Goal: Task Accomplishment & Management: Manage account settings

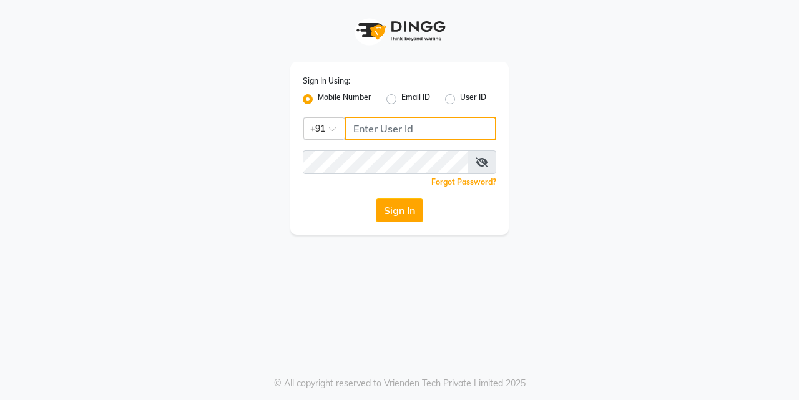
click at [381, 123] on input "Username" at bounding box center [421, 129] width 152 height 24
type input "9833248923"
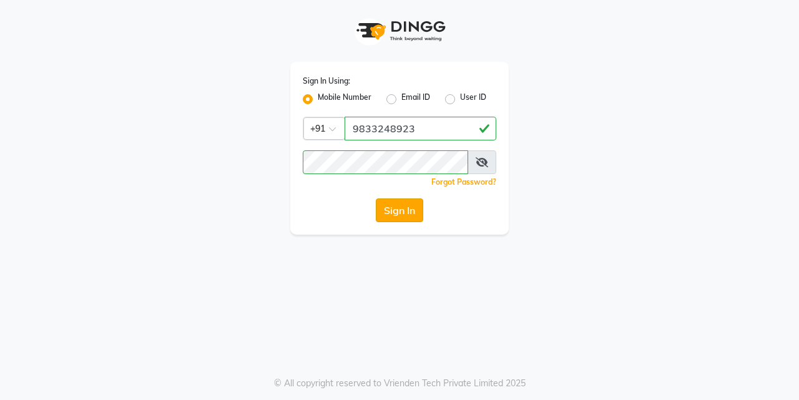
click at [397, 214] on button "Sign In" at bounding box center [399, 210] width 47 height 24
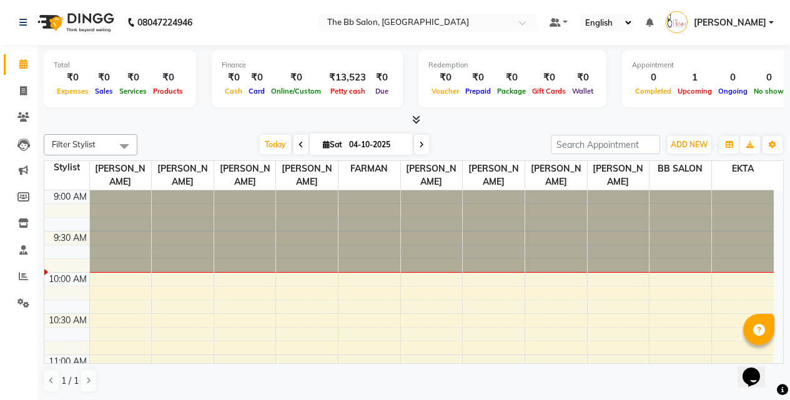
scroll to position [62, 0]
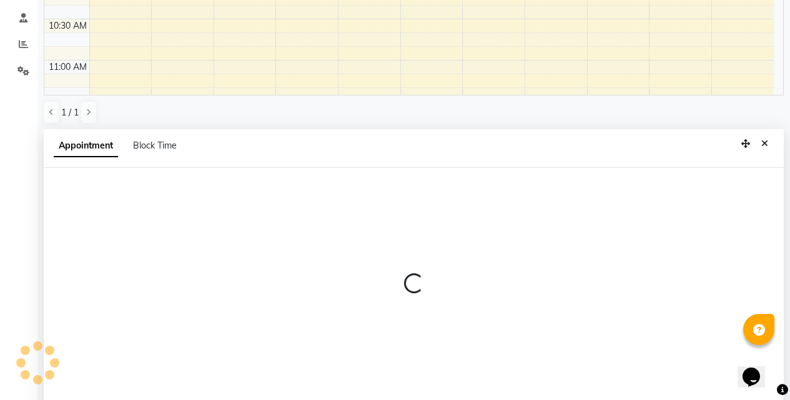
select select "83521"
select select "tentative"
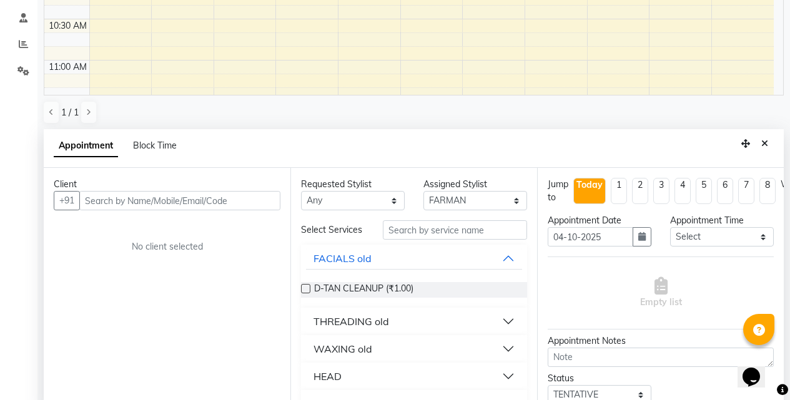
scroll to position [245, 0]
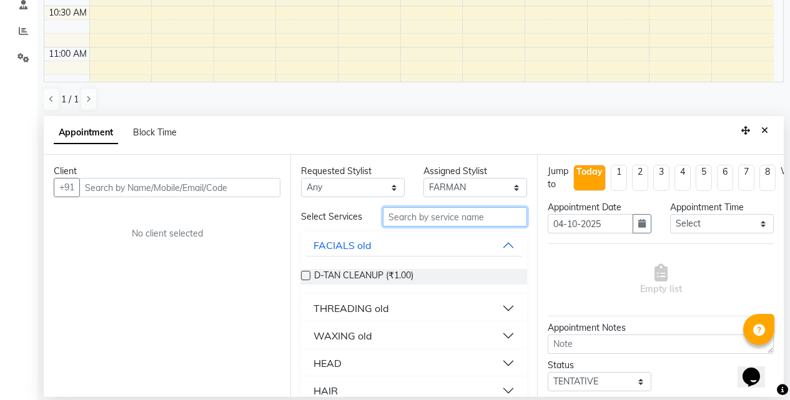
click at [444, 222] on input "text" at bounding box center [455, 216] width 144 height 19
click at [763, 132] on icon "Close" at bounding box center [764, 130] width 7 height 9
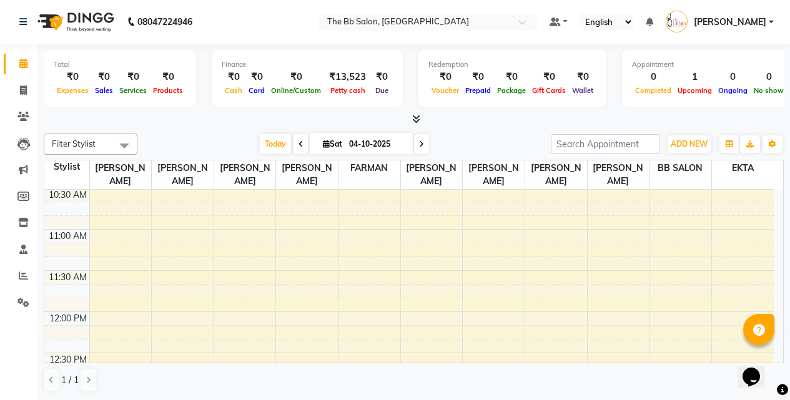
scroll to position [187, 0]
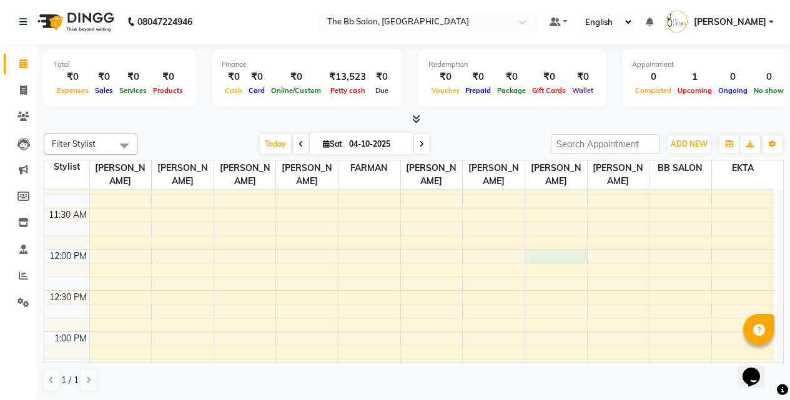
select select "83524"
select select "tentative"
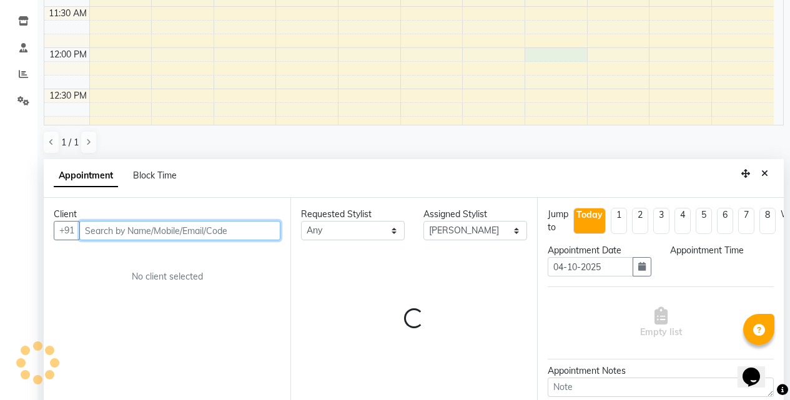
select select "720"
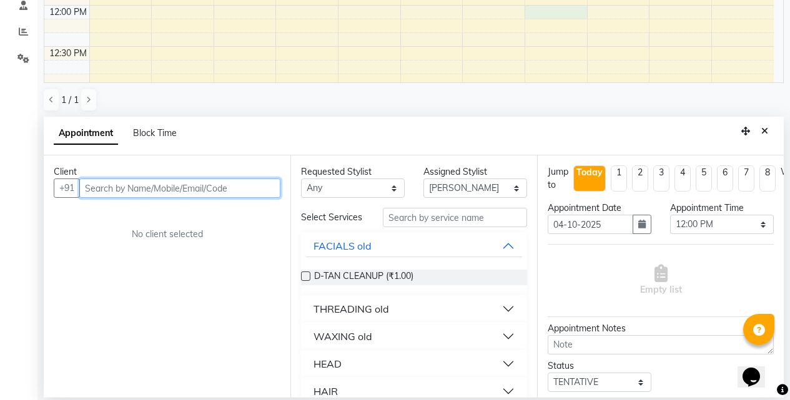
scroll to position [245, 0]
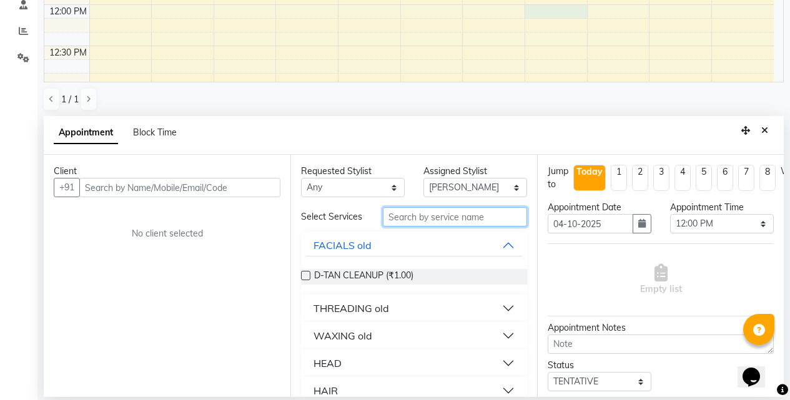
click at [395, 218] on input "text" at bounding box center [455, 216] width 144 height 19
type input "cof"
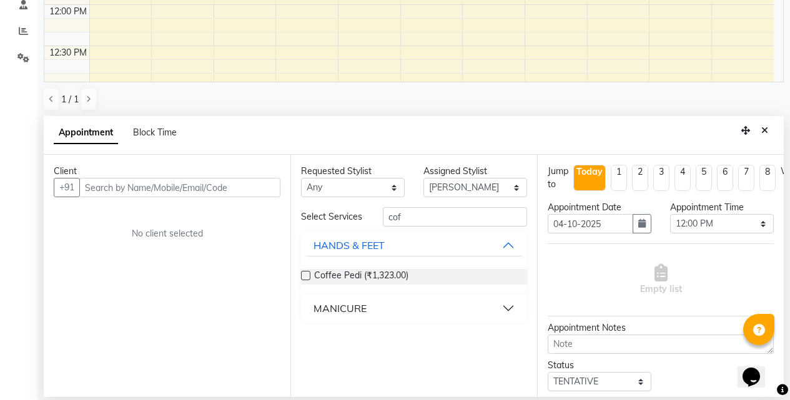
click at [304, 275] on label at bounding box center [305, 275] width 9 height 9
click at [304, 275] on input "checkbox" at bounding box center [305, 277] width 8 height 8
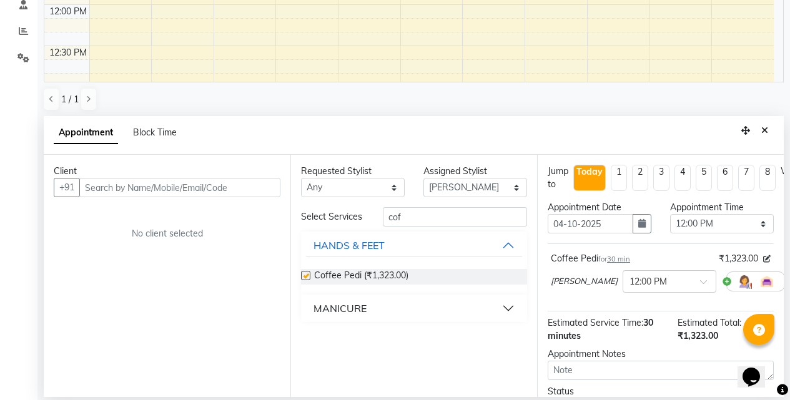
checkbox input "false"
click at [512, 305] on button "MANICURE" at bounding box center [414, 308] width 216 height 22
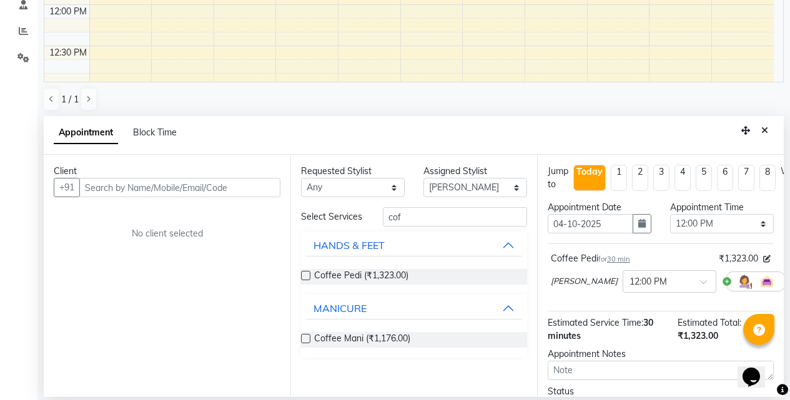
click at [307, 337] on label at bounding box center [305, 338] width 9 height 9
click at [307, 337] on input "checkbox" at bounding box center [305, 340] width 8 height 8
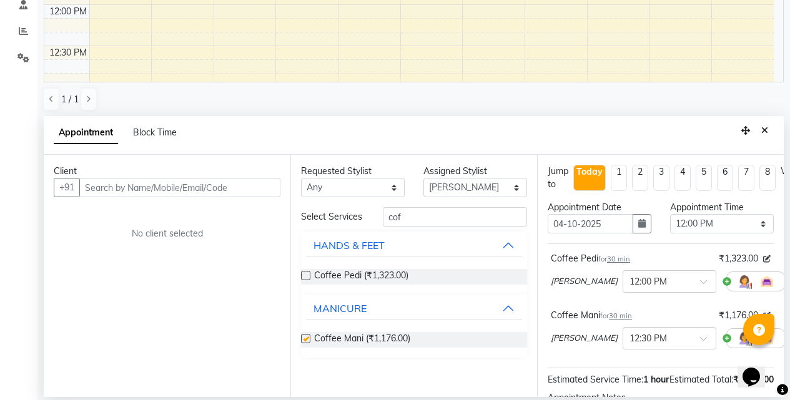
checkbox input "false"
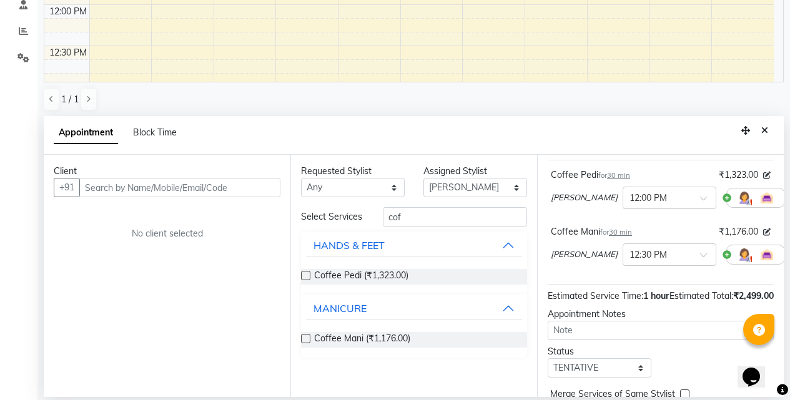
scroll to position [167, 0]
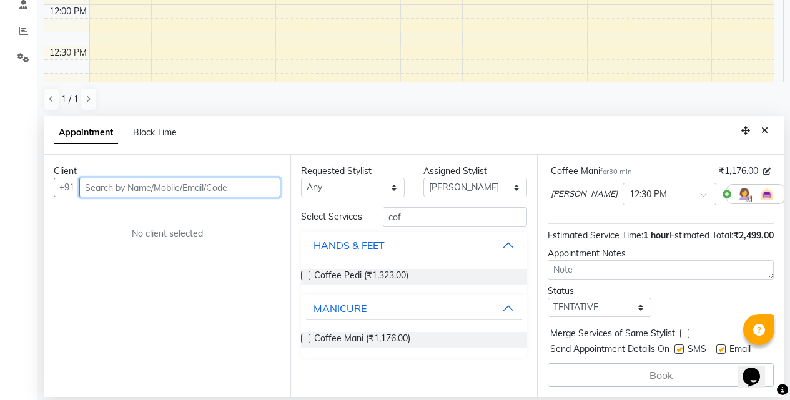
click at [187, 188] on input "text" at bounding box center [179, 187] width 201 height 19
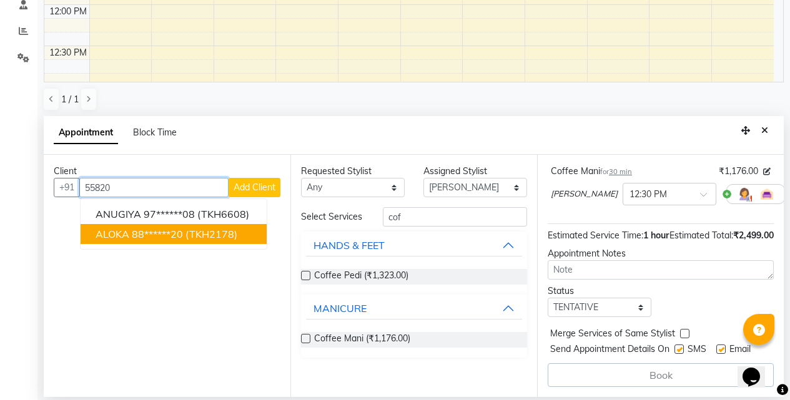
click at [170, 232] on ngb-highlight "88******20" at bounding box center [157, 234] width 51 height 12
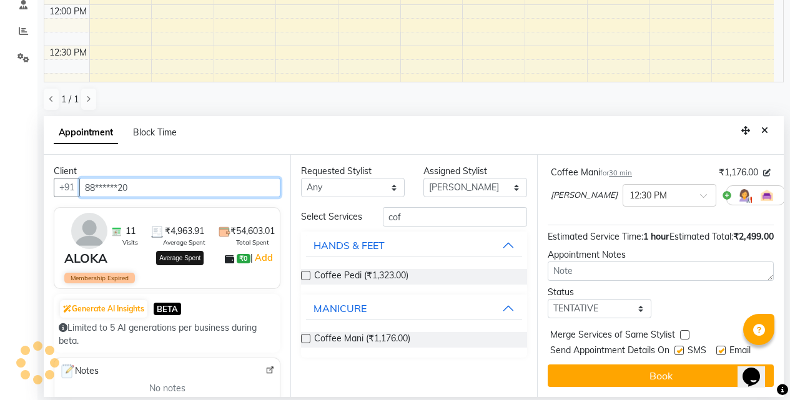
scroll to position [165, 0]
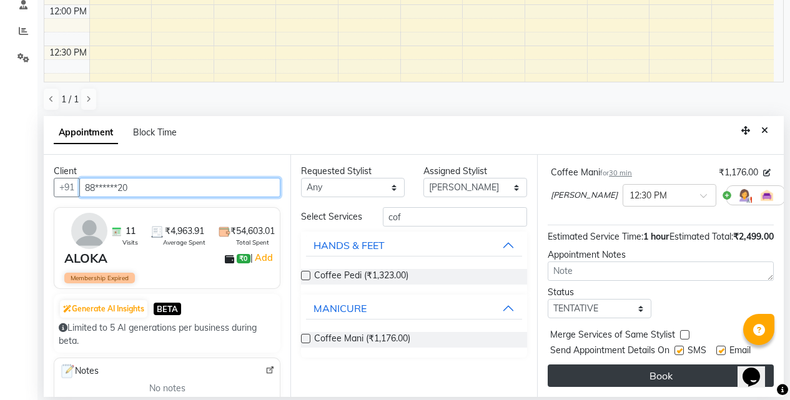
type input "88******20"
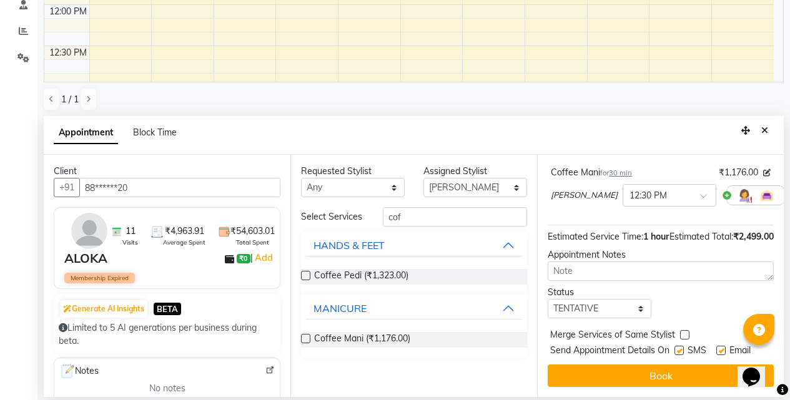
click at [616, 368] on button "Book" at bounding box center [660, 376] width 226 height 22
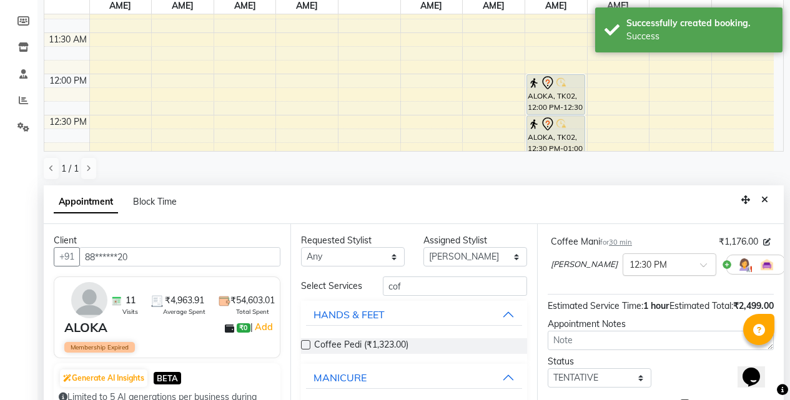
scroll to position [187, 0]
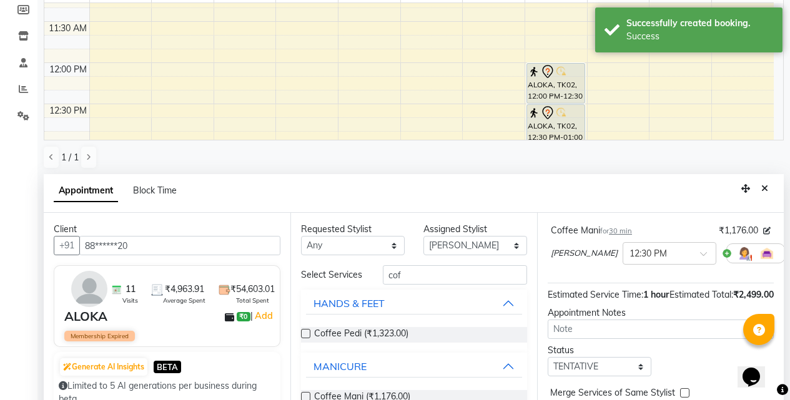
click at [765, 189] on icon "Close" at bounding box center [764, 188] width 7 height 9
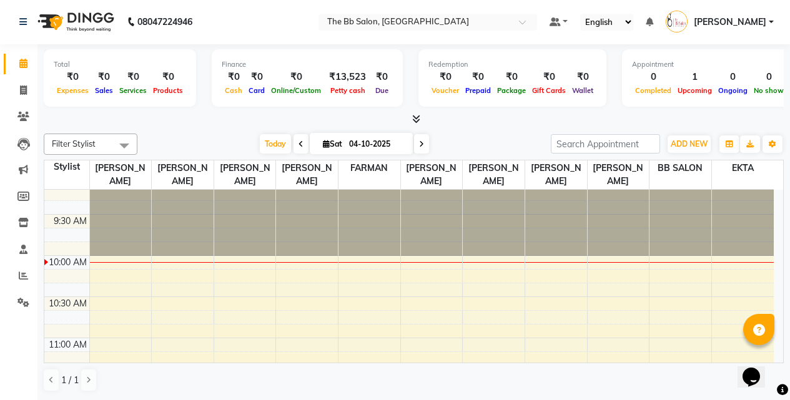
scroll to position [62, 0]
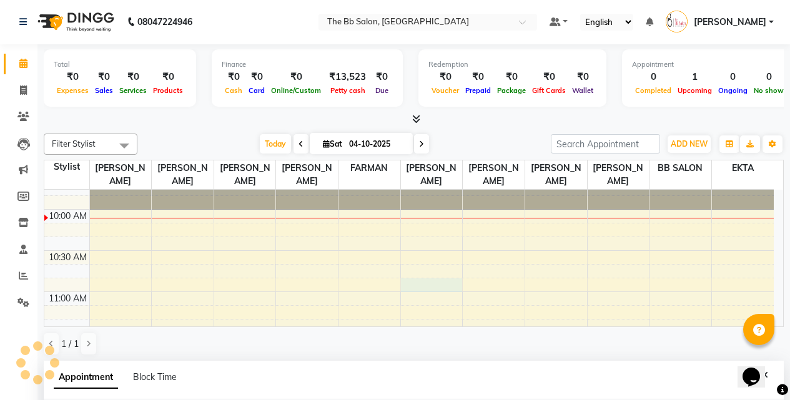
select select "83516"
select select "tentative"
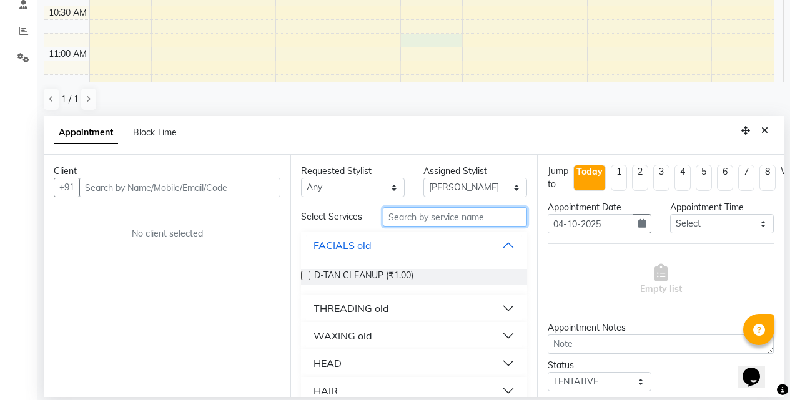
click at [443, 222] on input "text" at bounding box center [455, 216] width 144 height 19
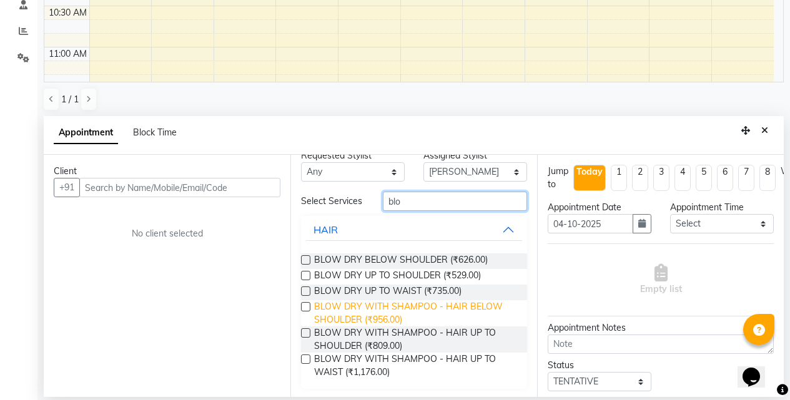
scroll to position [24, 0]
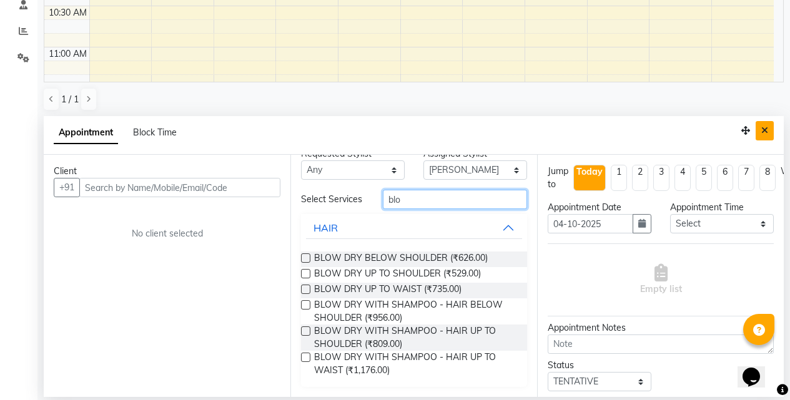
type input "blo"
click at [765, 129] on icon "Close" at bounding box center [764, 130] width 7 height 9
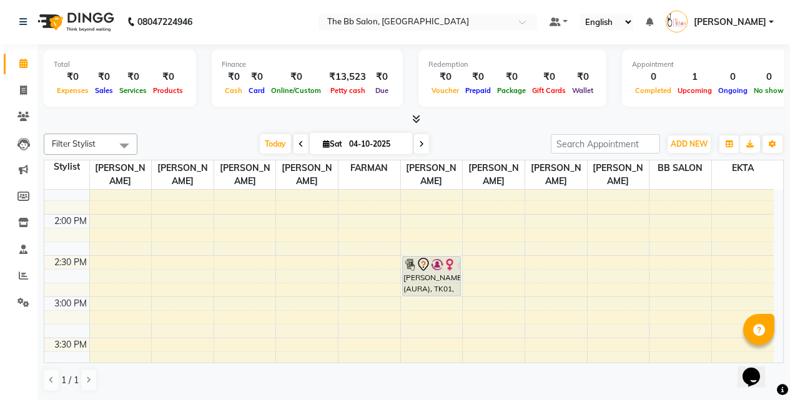
scroll to position [437, 0]
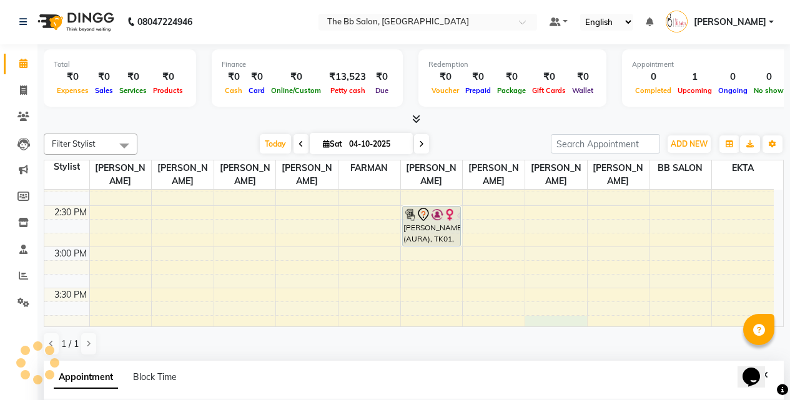
select select "83524"
select select "tentative"
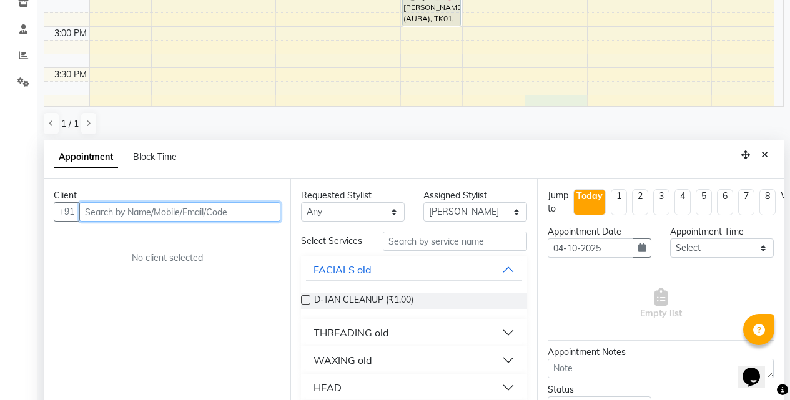
scroll to position [245, 0]
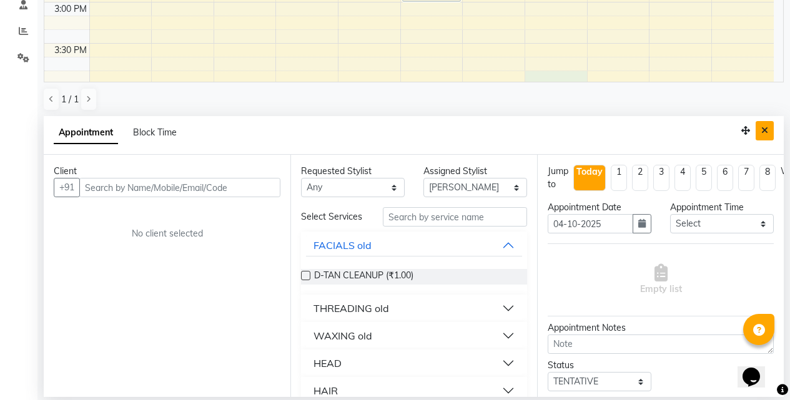
click at [763, 132] on icon "Close" at bounding box center [764, 130] width 7 height 9
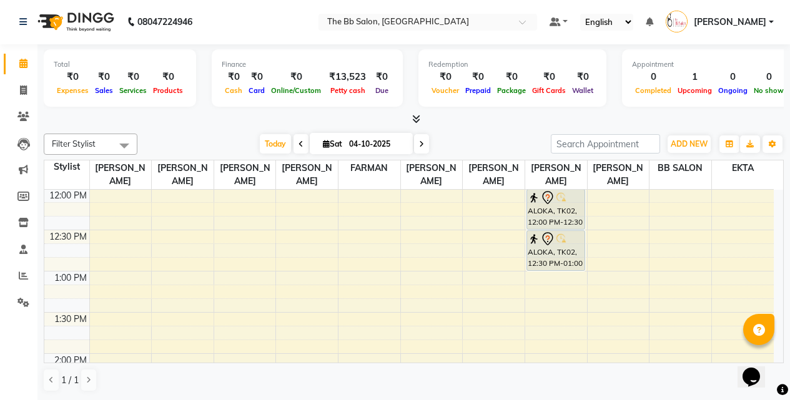
scroll to position [250, 0]
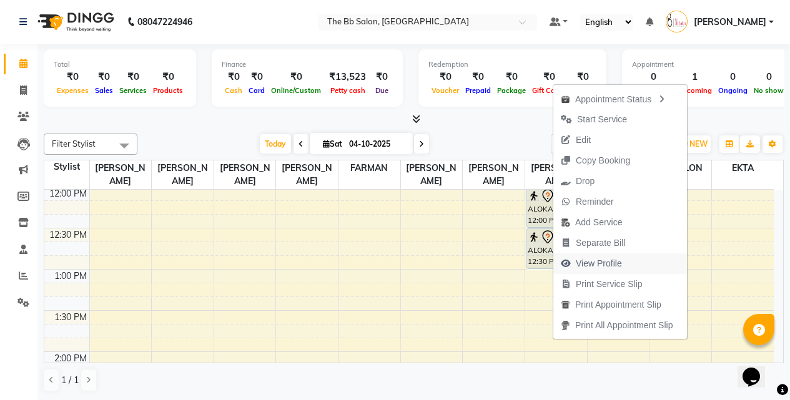
click at [612, 263] on span "View Profile" at bounding box center [598, 263] width 46 height 13
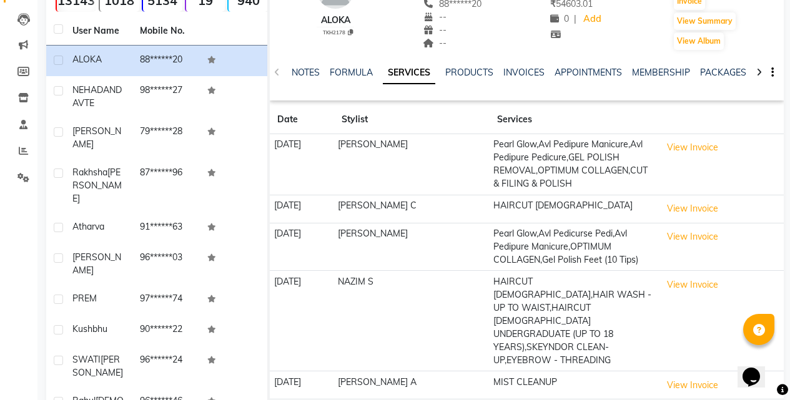
scroll to position [162, 0]
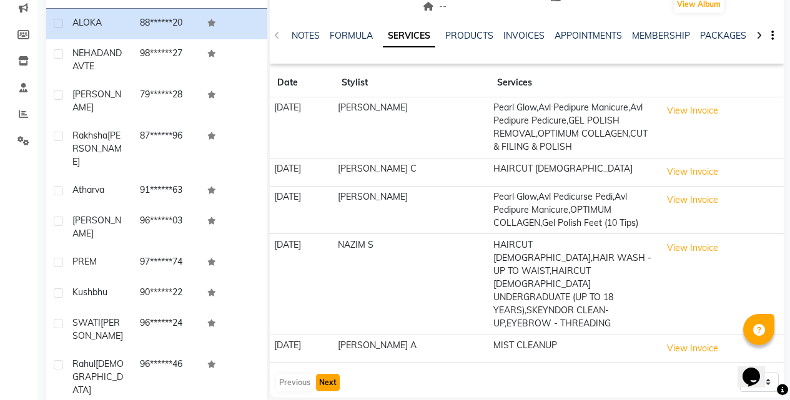
click at [326, 374] on button "Next" at bounding box center [328, 382] width 24 height 17
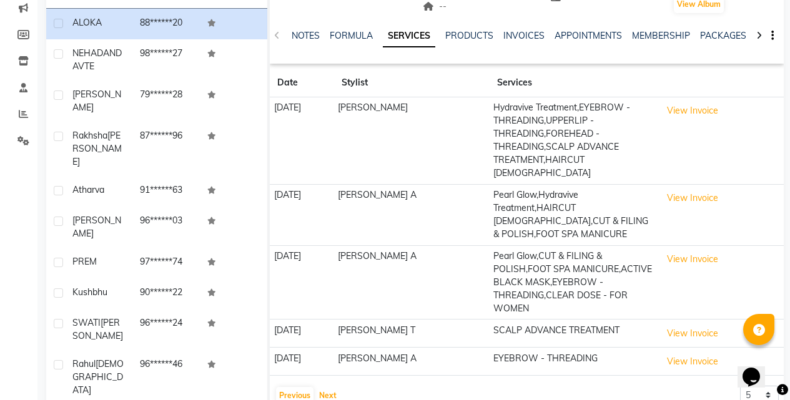
scroll to position [192, 0]
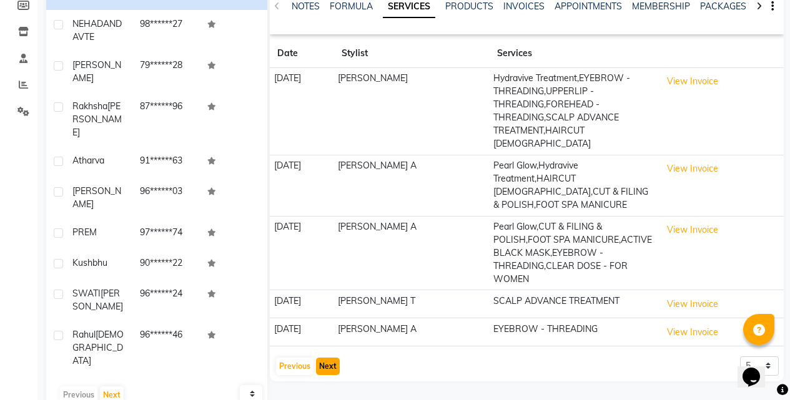
click at [335, 367] on button "Next" at bounding box center [328, 366] width 24 height 17
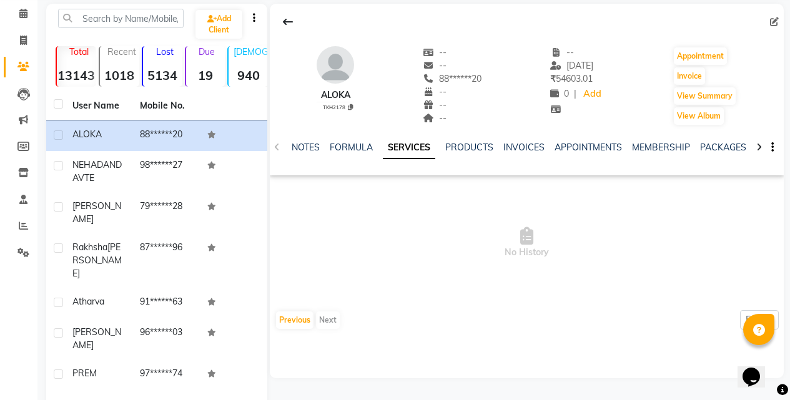
scroll to position [0, 0]
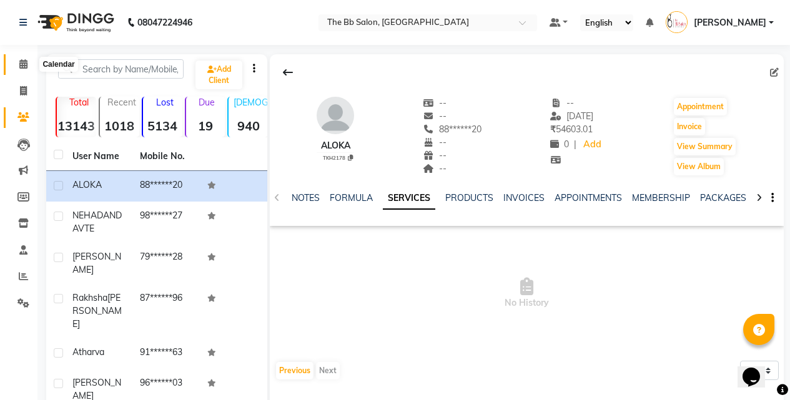
click at [27, 62] on icon at bounding box center [23, 63] width 8 height 9
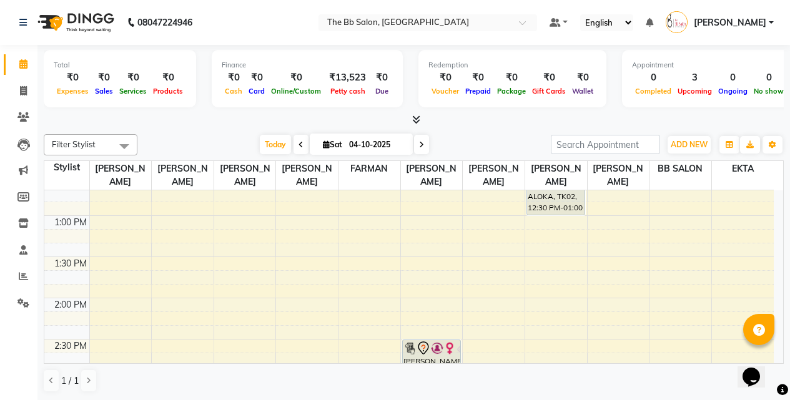
scroll to position [333, 0]
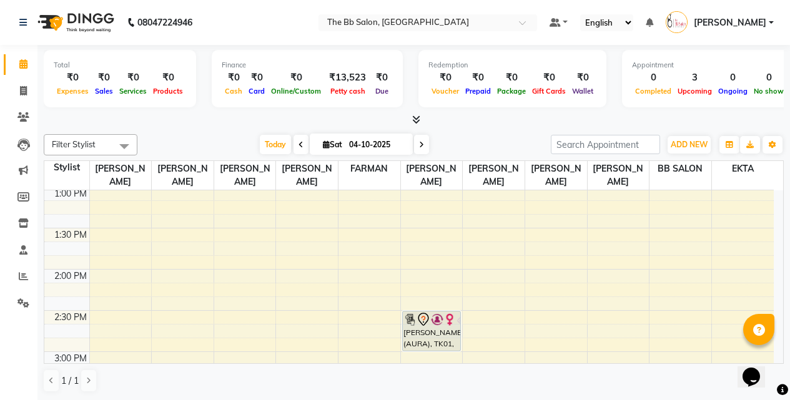
click at [194, 122] on div at bounding box center [414, 120] width 740 height 13
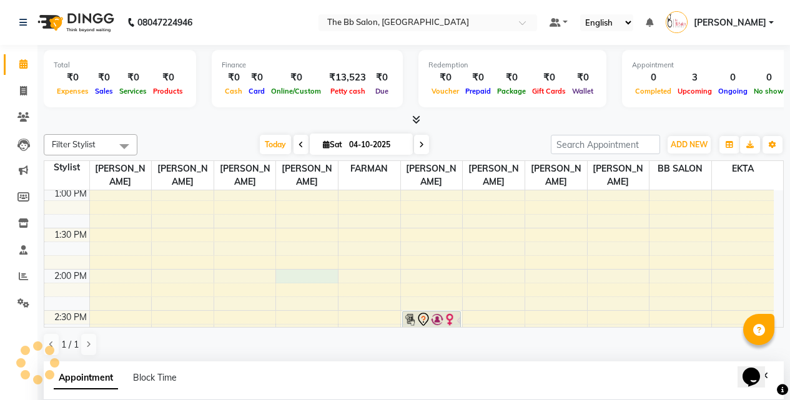
select select "84071"
select select "tentative"
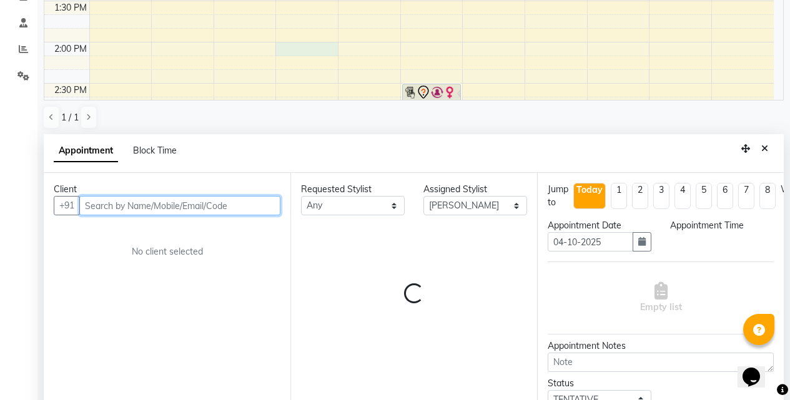
select select "840"
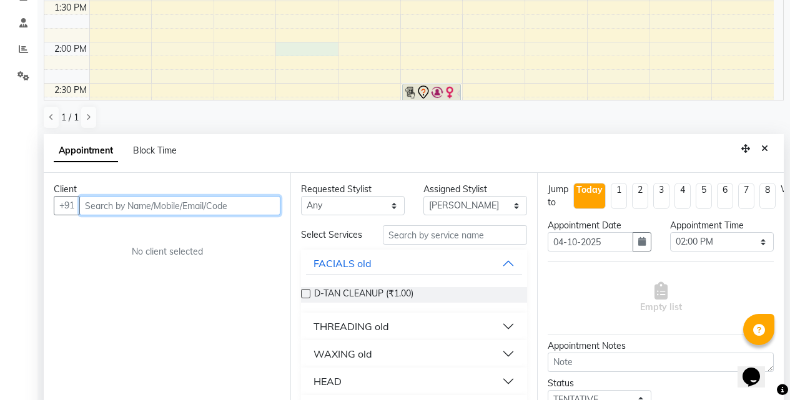
scroll to position [245, 0]
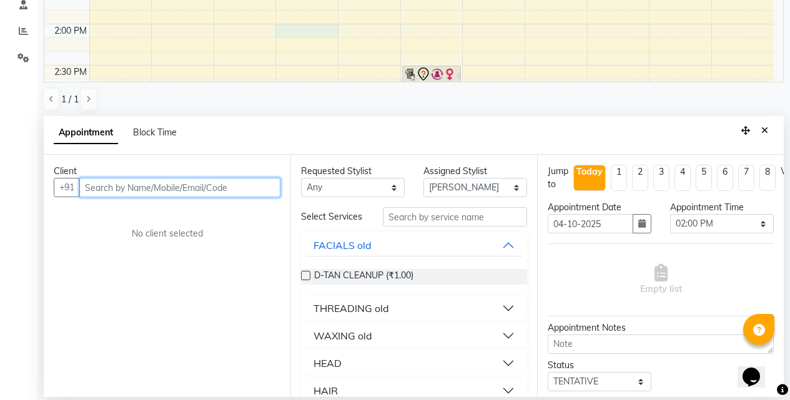
click at [238, 184] on input "text" at bounding box center [179, 187] width 201 height 19
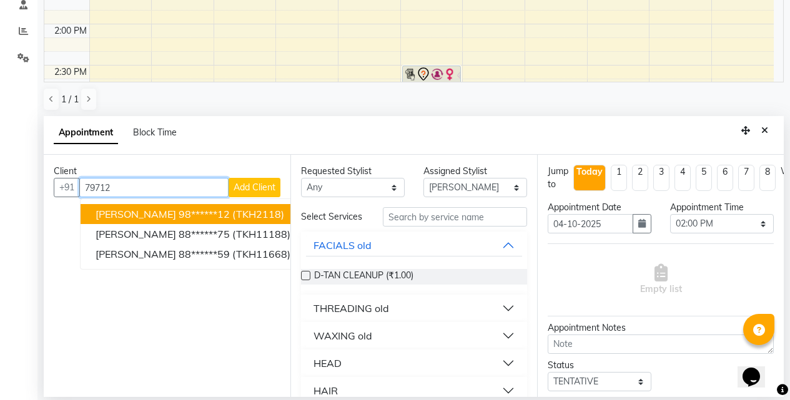
click at [247, 212] on span "(TKH2118)" at bounding box center [258, 214] width 52 height 12
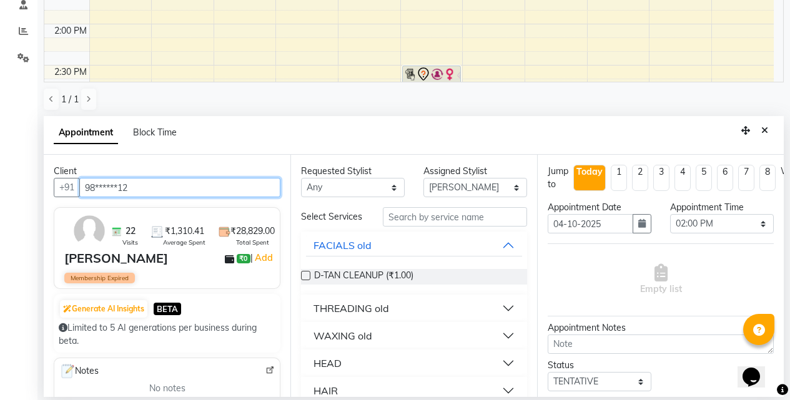
type input "98******12"
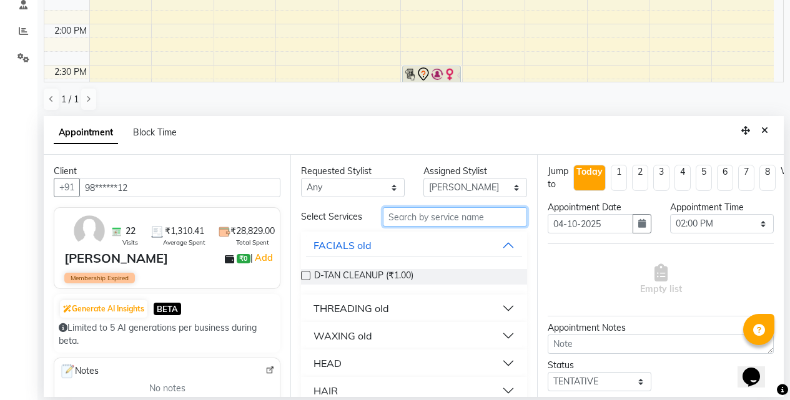
click at [438, 221] on input "text" at bounding box center [455, 216] width 144 height 19
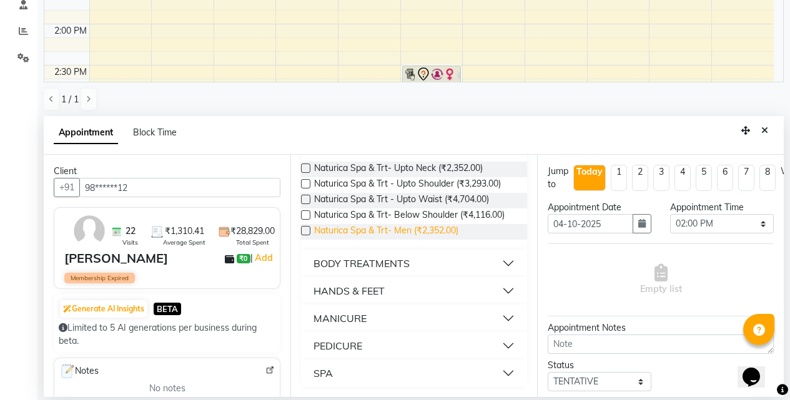
scroll to position [114, 0]
type input "spa"
click at [496, 371] on button "SPA" at bounding box center [414, 373] width 216 height 22
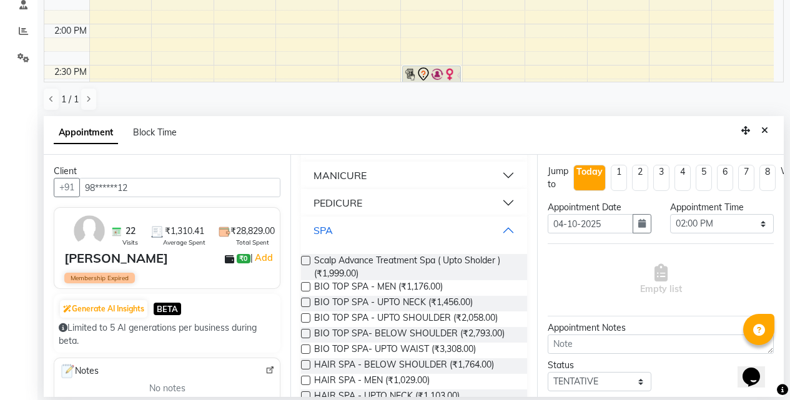
scroll to position [364, 0]
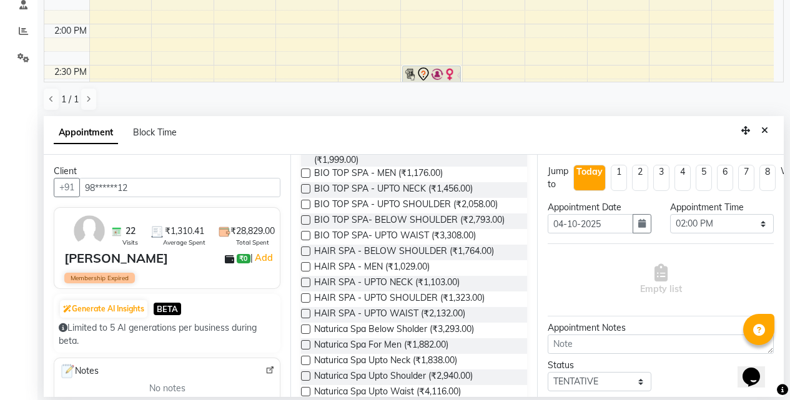
click at [306, 334] on label at bounding box center [305, 329] width 9 height 9
click at [306, 334] on input "checkbox" at bounding box center [305, 330] width 8 height 8
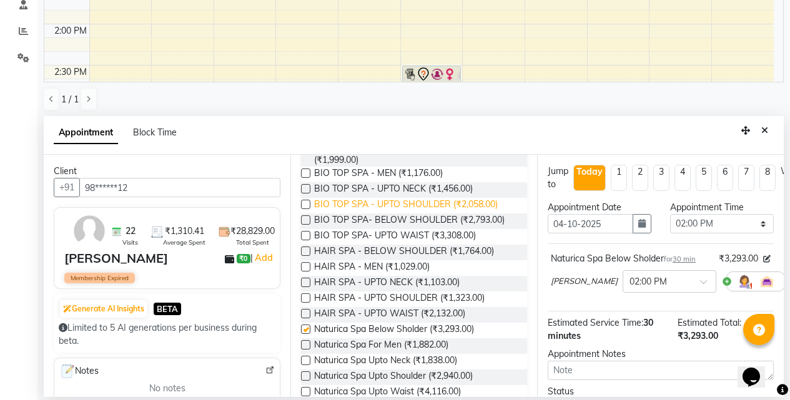
checkbox input "false"
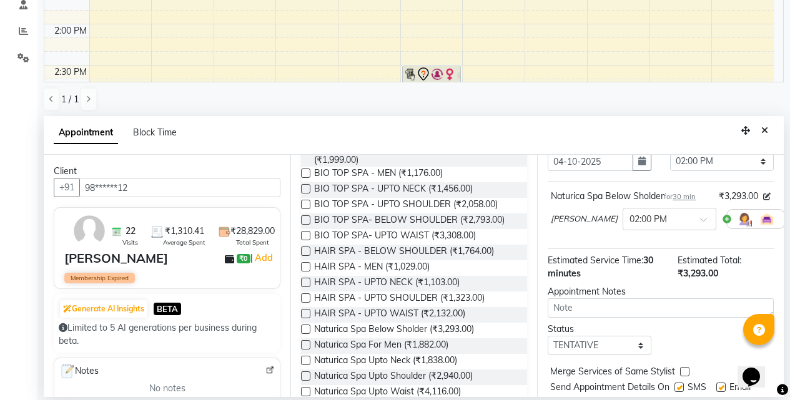
scroll to position [110, 0]
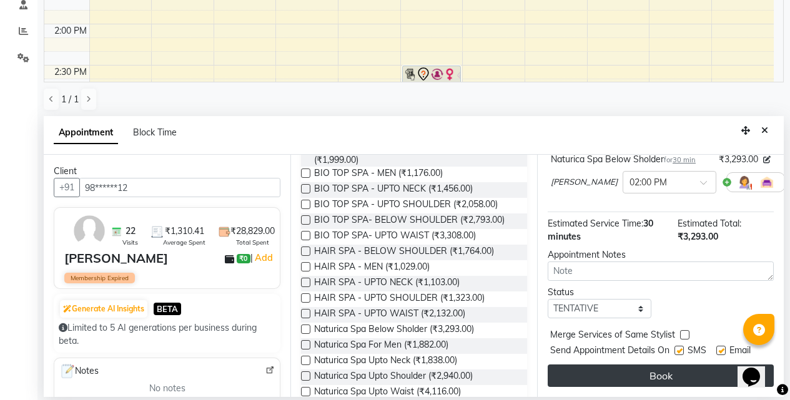
click at [653, 367] on button "Book" at bounding box center [660, 376] width 226 height 22
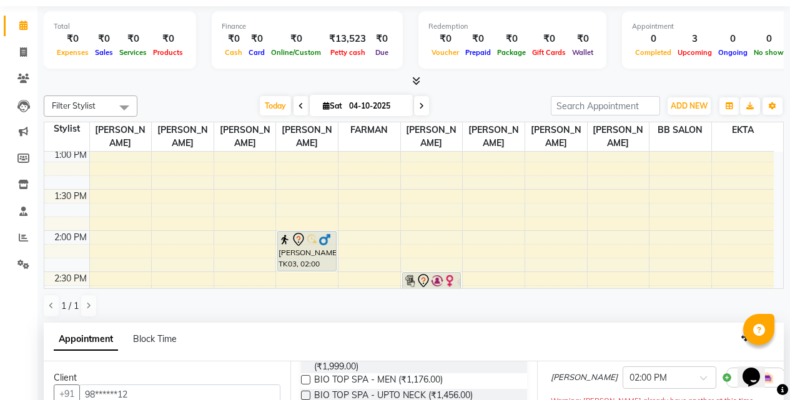
scroll to position [125, 0]
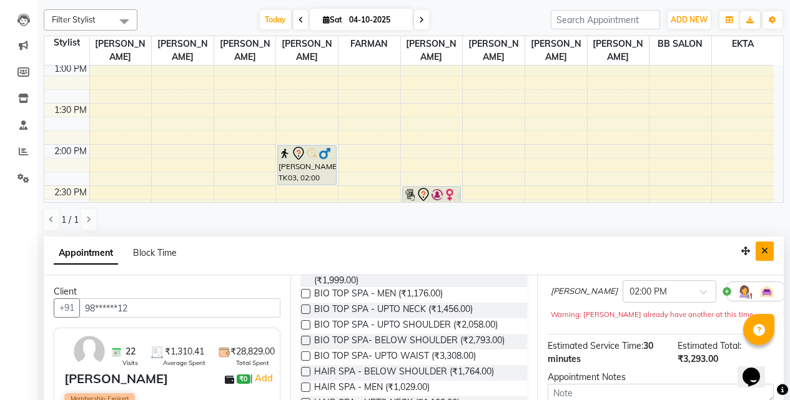
click at [764, 250] on icon "Close" at bounding box center [764, 251] width 7 height 9
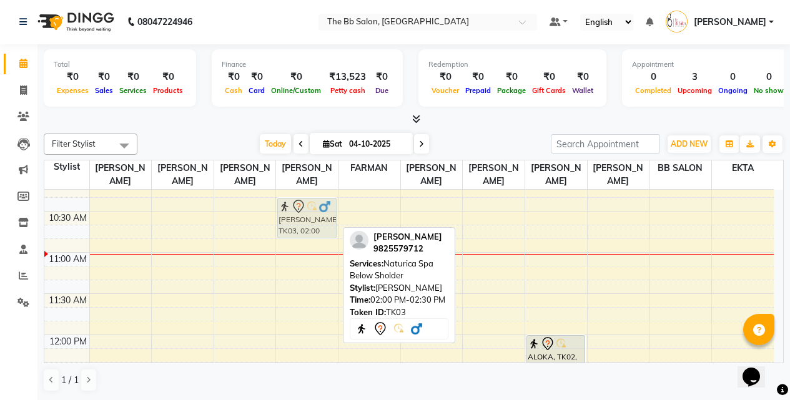
scroll to position [101, 0]
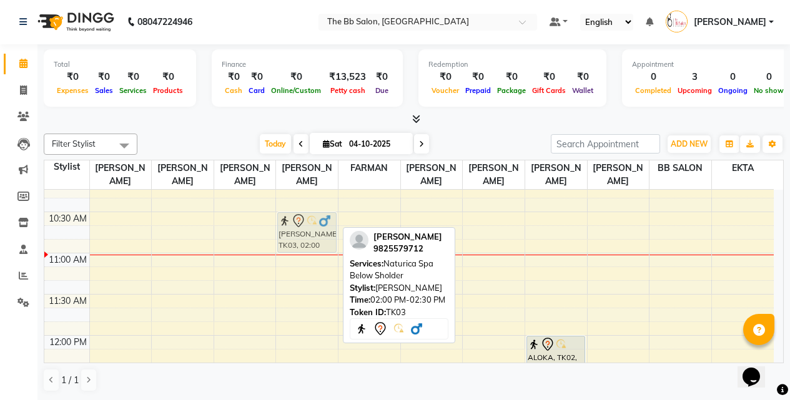
drag, startPoint x: 312, startPoint y: 289, endPoint x: 297, endPoint y: 228, distance: 62.4
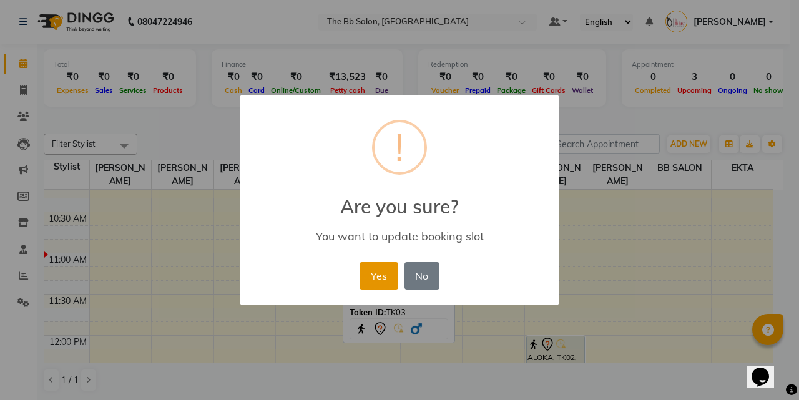
click at [377, 278] on button "Yes" at bounding box center [379, 275] width 38 height 27
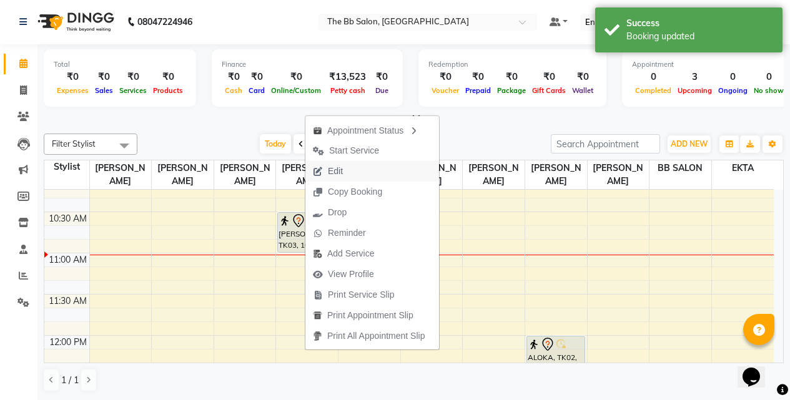
click at [336, 170] on span "Edit" at bounding box center [335, 171] width 15 height 13
select select "tentative"
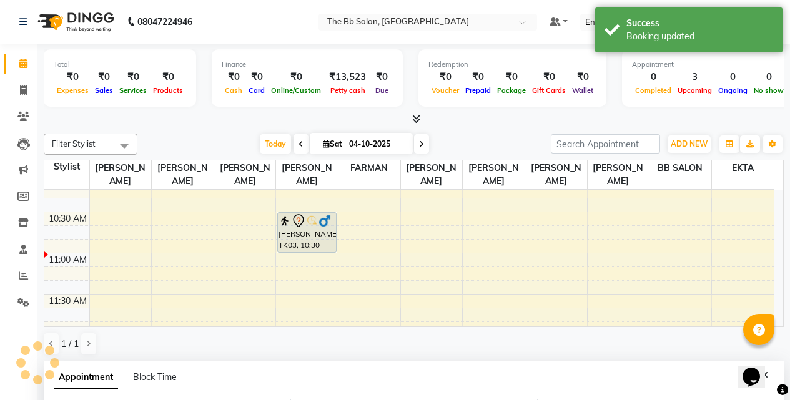
type input "04-10-2025"
select select "630"
select select "84071"
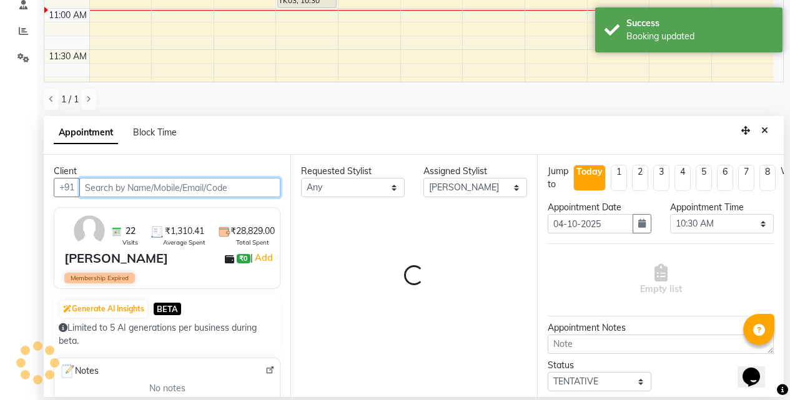
scroll to position [165, 0]
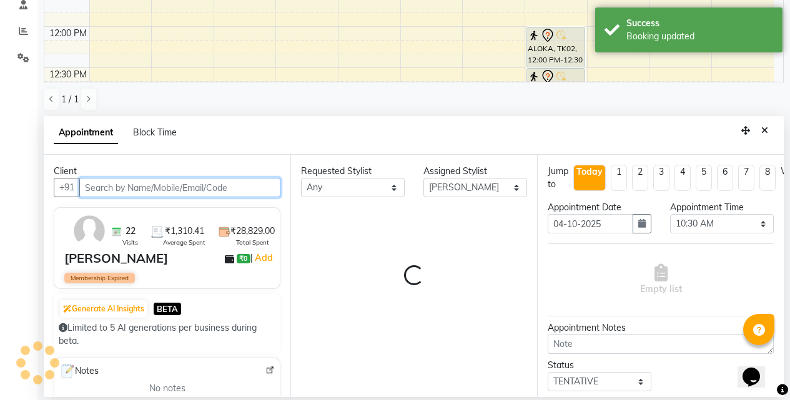
select select "3065"
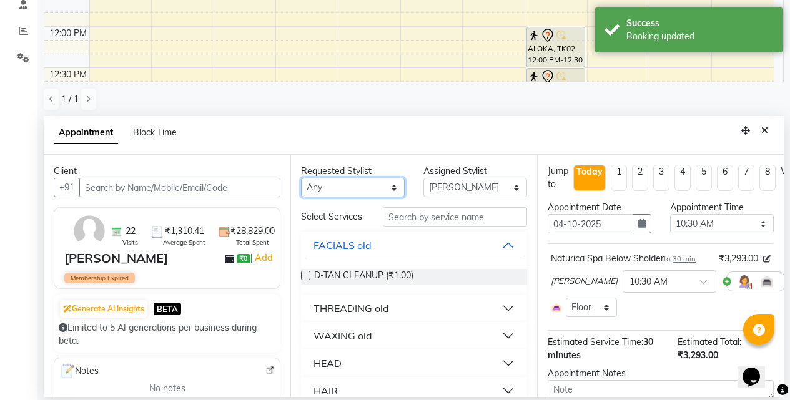
click at [393, 188] on select "Any BB SALON [PERSON_NAME] [PERSON_NAME] [PERSON_NAME] [PERSON_NAME] [PERSON_NA…" at bounding box center [353, 187] width 104 height 19
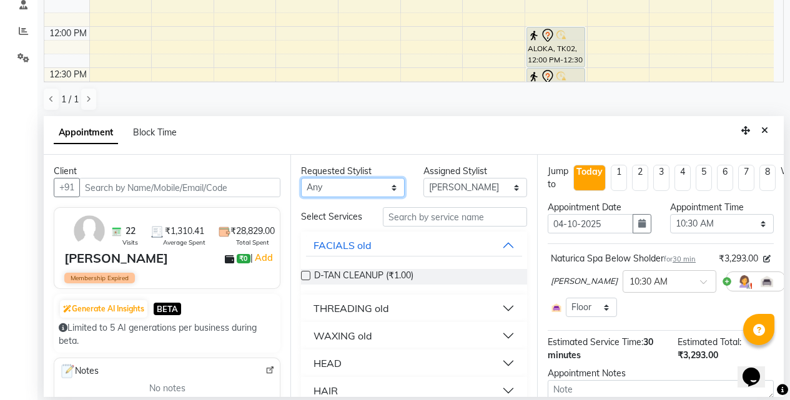
select select "83660"
click at [301, 178] on select "Any BB SALON [PERSON_NAME] [PERSON_NAME] [PERSON_NAME] [PERSON_NAME] [PERSON_NA…" at bounding box center [353, 187] width 104 height 19
select select "83660"
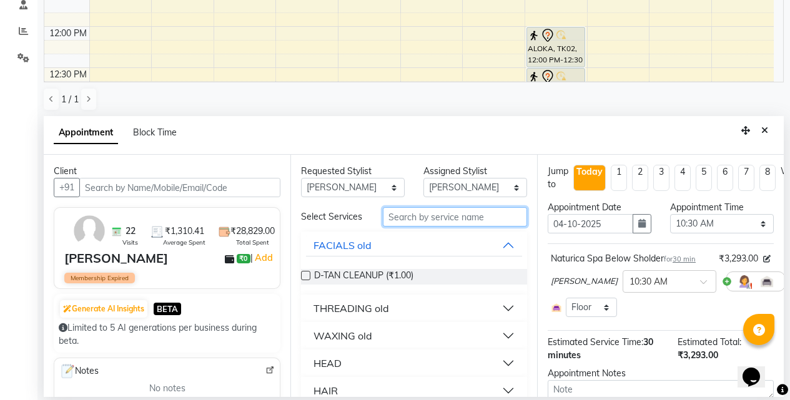
click at [419, 221] on input "text" at bounding box center [455, 216] width 144 height 19
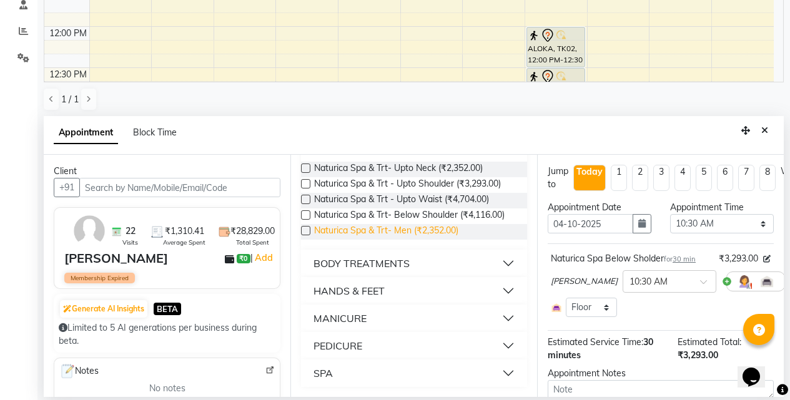
scroll to position [114, 0]
type input "spa"
click at [497, 373] on button "SPA" at bounding box center [414, 373] width 216 height 22
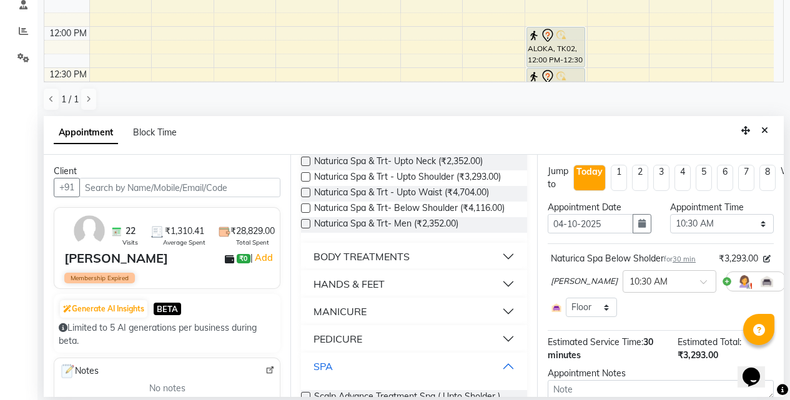
scroll to position [364, 0]
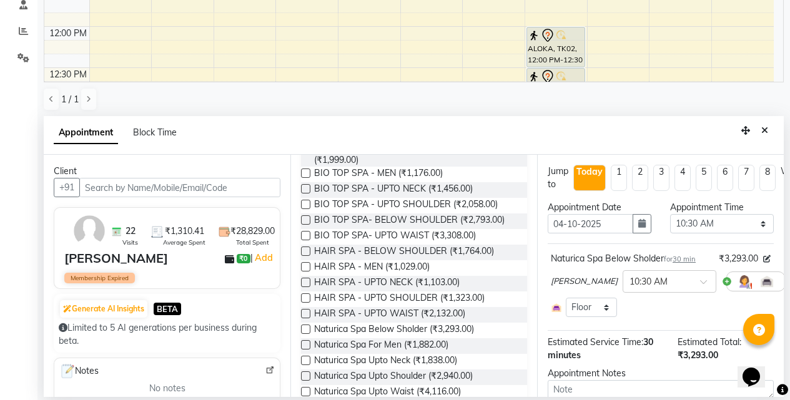
click at [305, 334] on label at bounding box center [305, 329] width 9 height 9
click at [305, 335] on input "checkbox" at bounding box center [305, 330] width 8 height 8
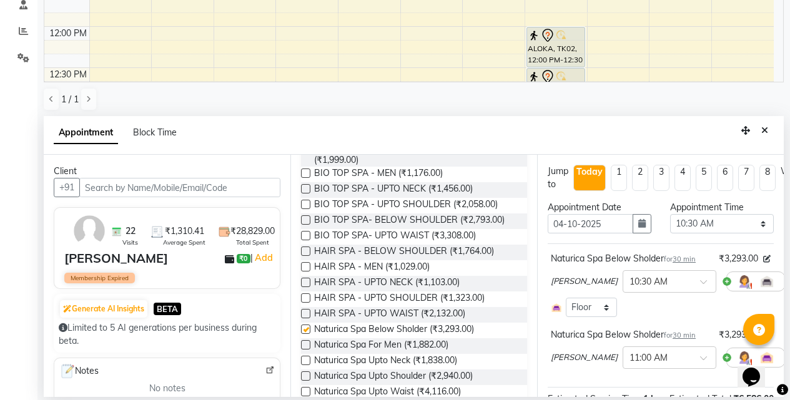
checkbox input "false"
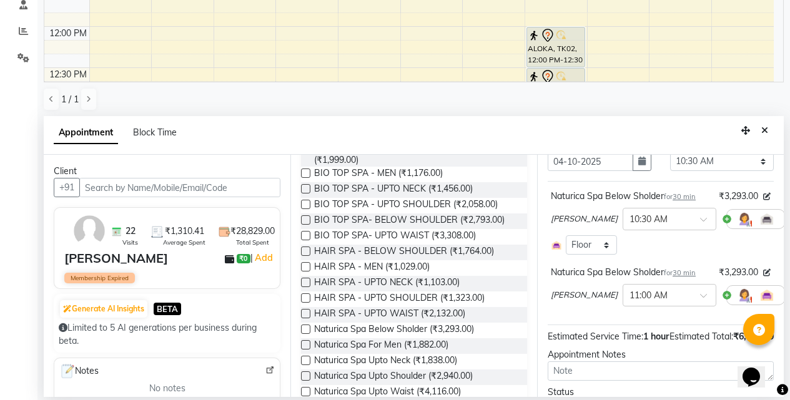
scroll to position [125, 0]
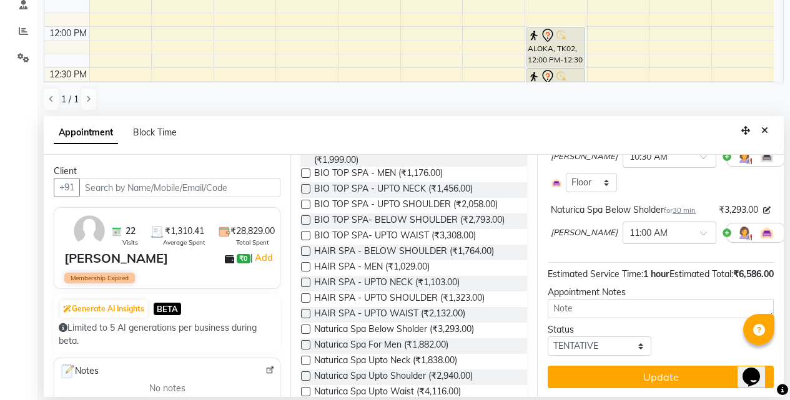
click at [790, 237] on icon at bounding box center [793, 232] width 7 height 9
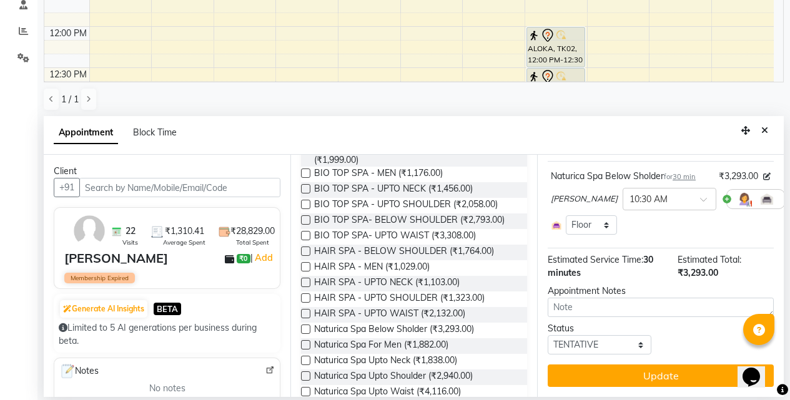
scroll to position [94, 0]
click at [304, 350] on label at bounding box center [305, 344] width 9 height 9
click at [304, 350] on input "checkbox" at bounding box center [305, 346] width 8 height 8
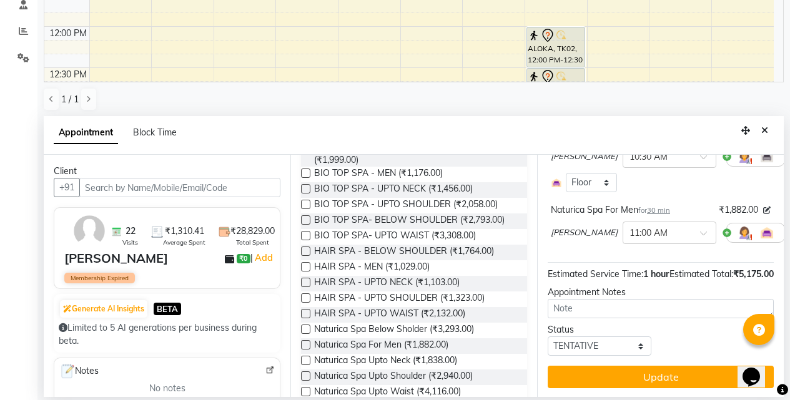
checkbox input "false"
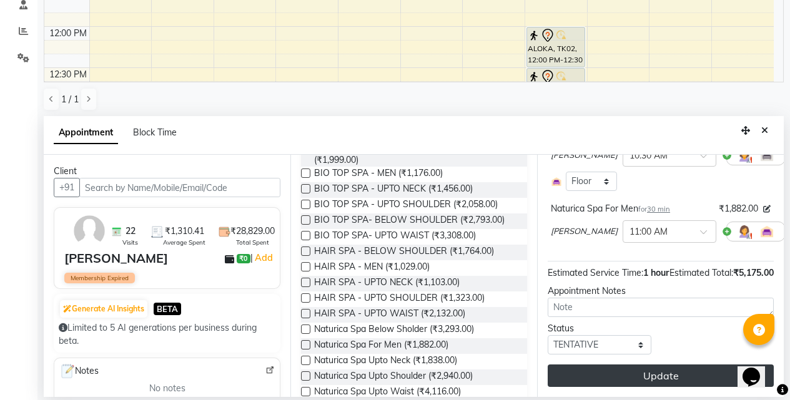
click at [627, 368] on button "Update" at bounding box center [660, 376] width 226 height 22
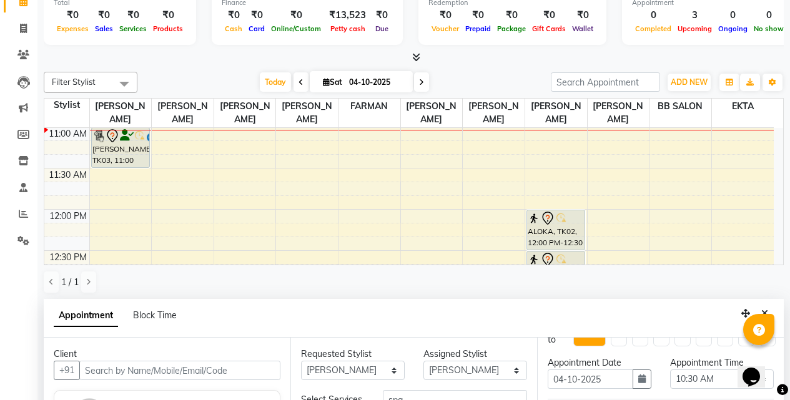
scroll to position [125, 0]
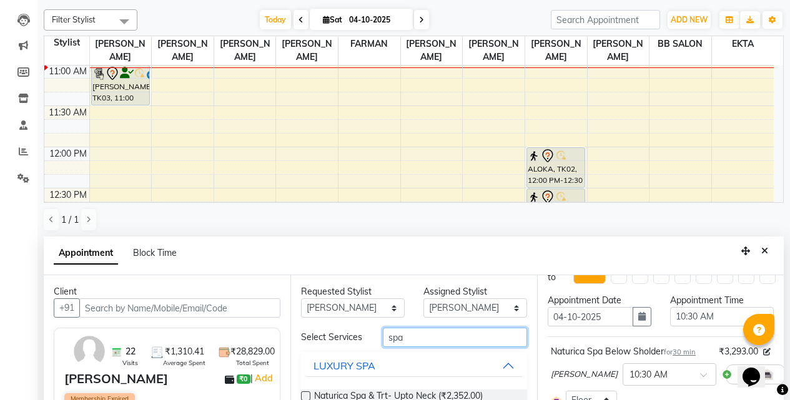
click at [413, 341] on input "spa" at bounding box center [455, 337] width 144 height 19
type input "s"
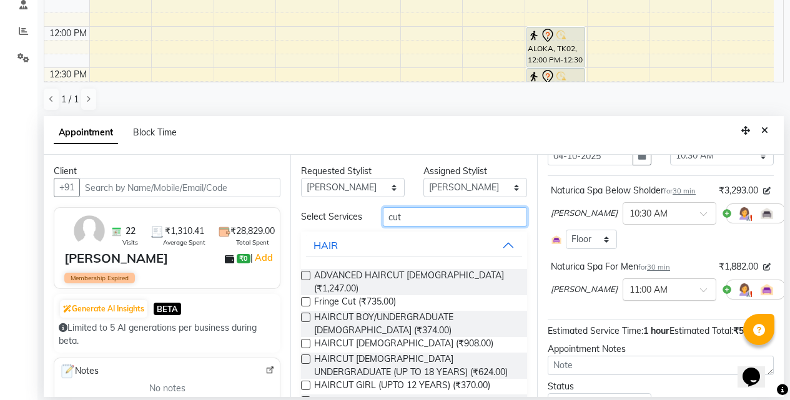
scroll to position [90, 0]
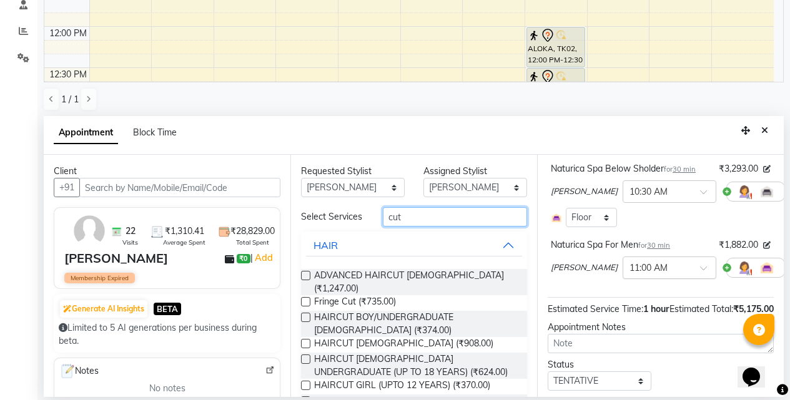
type input "cut"
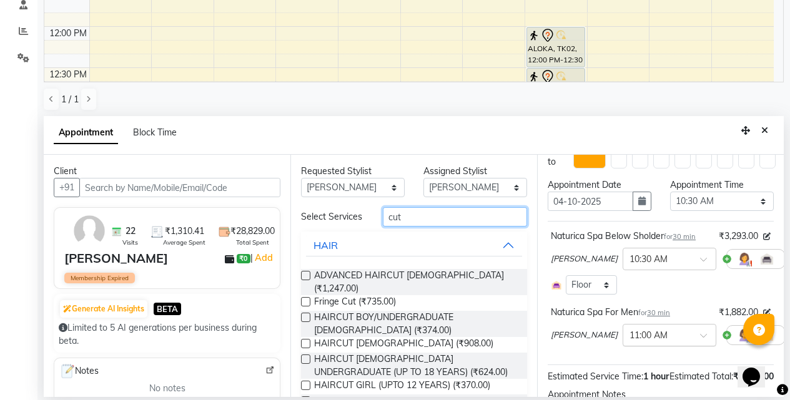
scroll to position [1, 0]
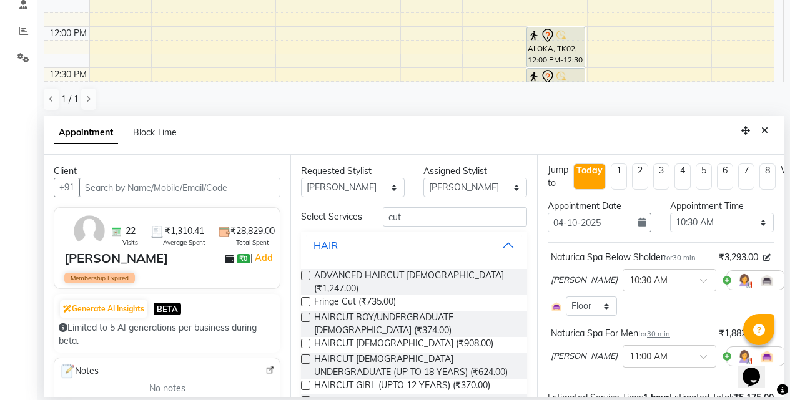
click at [308, 340] on label at bounding box center [305, 343] width 9 height 9
click at [308, 341] on input "checkbox" at bounding box center [305, 345] width 8 height 8
checkbox input "false"
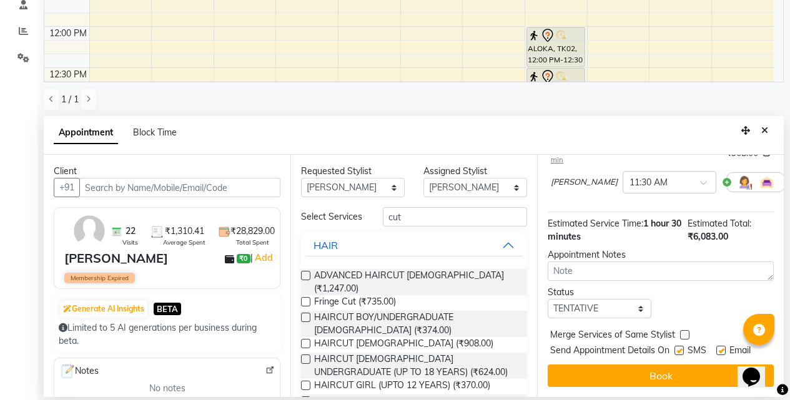
scroll to position [247, 0]
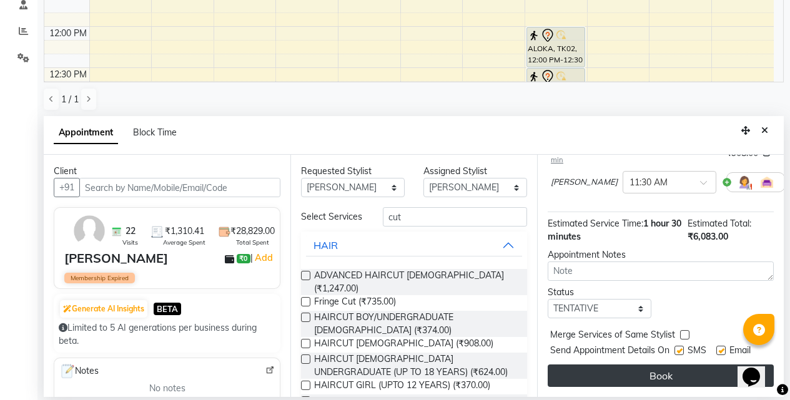
click at [664, 365] on button "Book" at bounding box center [660, 376] width 226 height 22
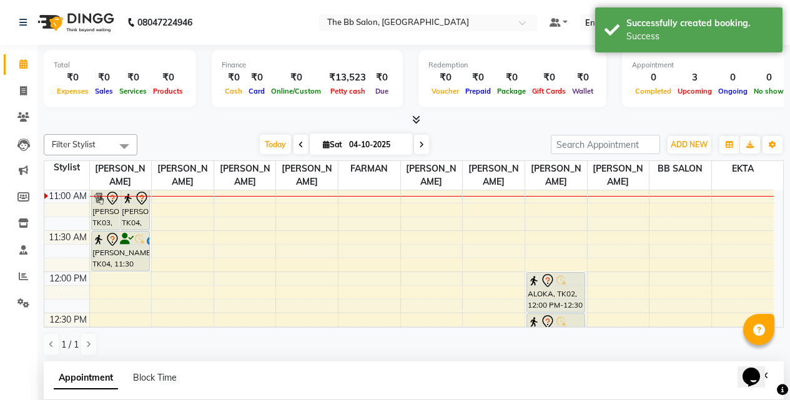
scroll to position [187, 0]
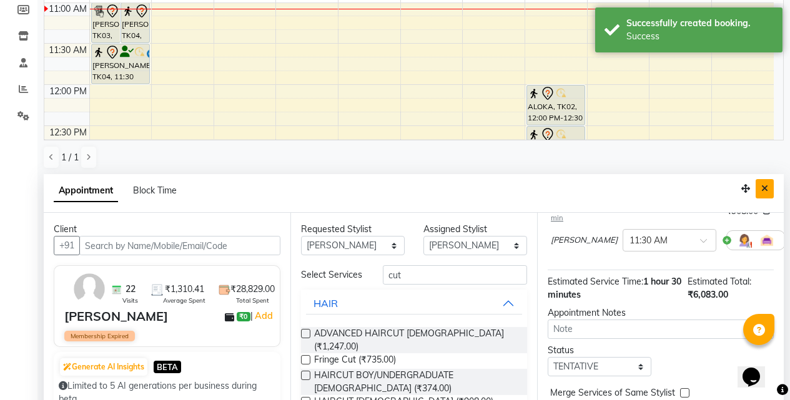
click at [768, 189] on button "Close" at bounding box center [764, 188] width 18 height 19
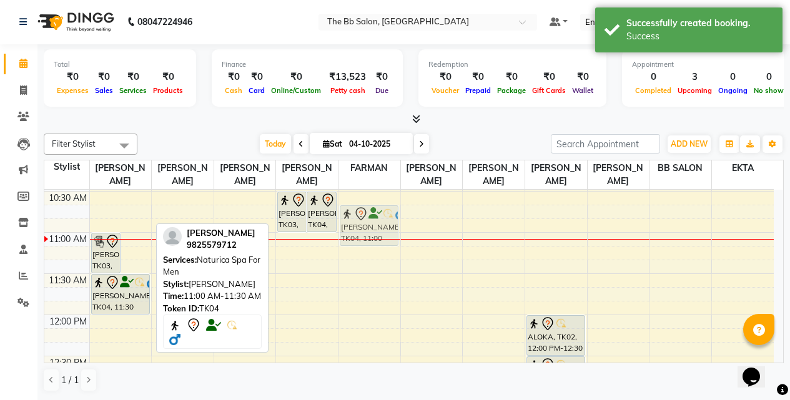
scroll to position [121, 0]
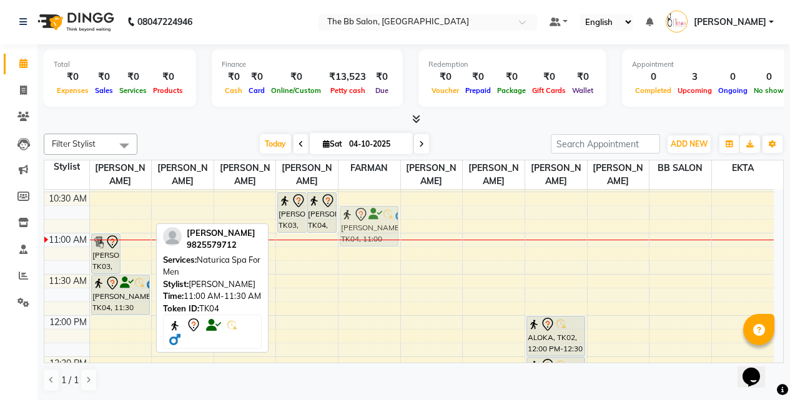
drag, startPoint x: 134, startPoint y: 208, endPoint x: 353, endPoint y: 222, distance: 219.6
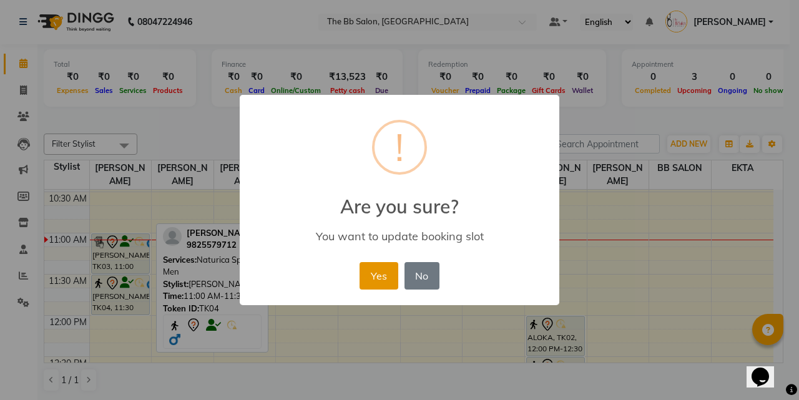
click at [376, 275] on button "Yes" at bounding box center [379, 275] width 38 height 27
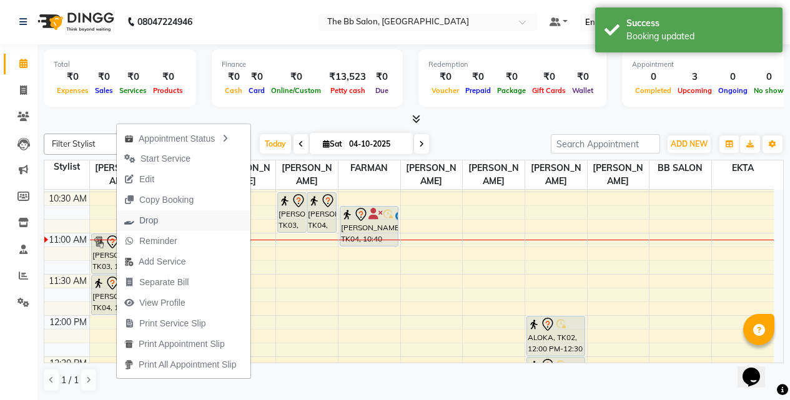
click at [148, 223] on span "Drop" at bounding box center [148, 220] width 19 height 13
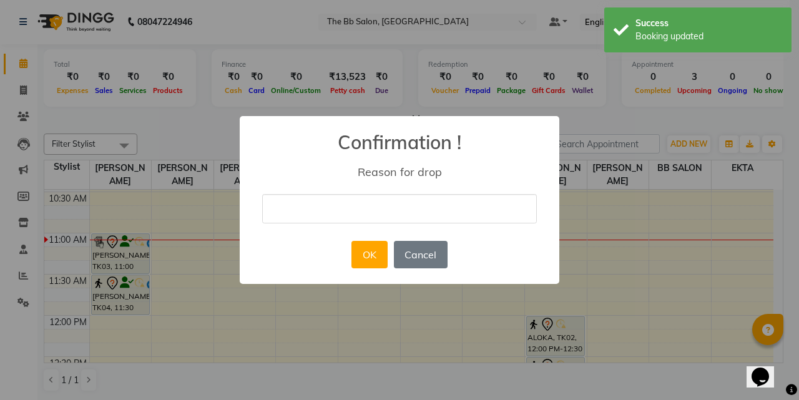
click at [310, 217] on input "text" at bounding box center [399, 208] width 275 height 29
type input "cn"
click at [376, 258] on button "OK" at bounding box center [369, 254] width 36 height 27
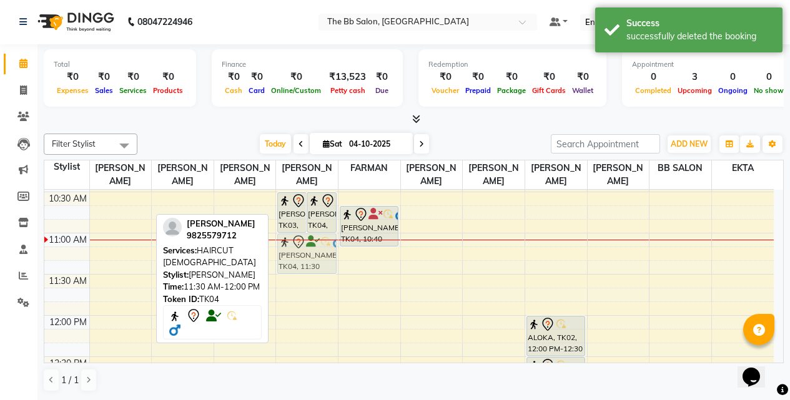
drag, startPoint x: 117, startPoint y: 300, endPoint x: 295, endPoint y: 263, distance: 181.0
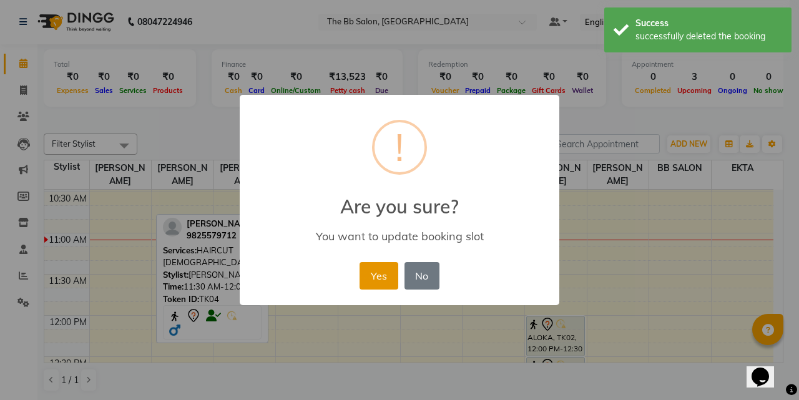
click at [370, 273] on button "Yes" at bounding box center [379, 275] width 38 height 27
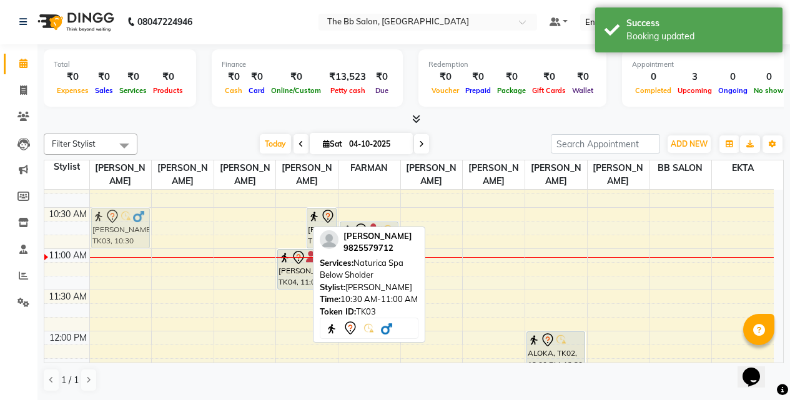
scroll to position [101, 0]
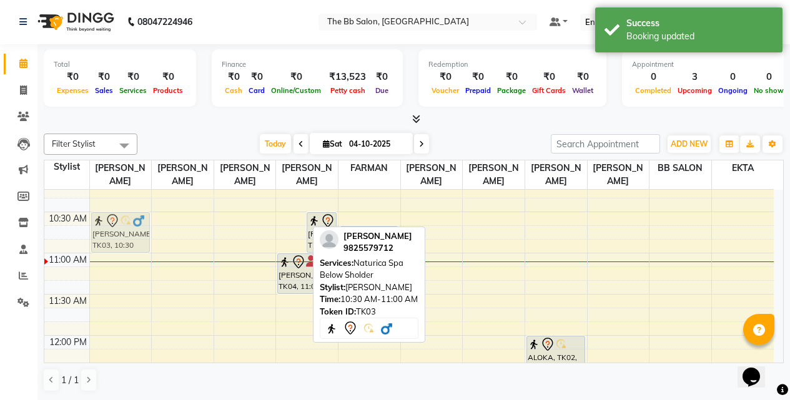
drag, startPoint x: 299, startPoint y: 212, endPoint x: 105, endPoint y: 234, distance: 195.4
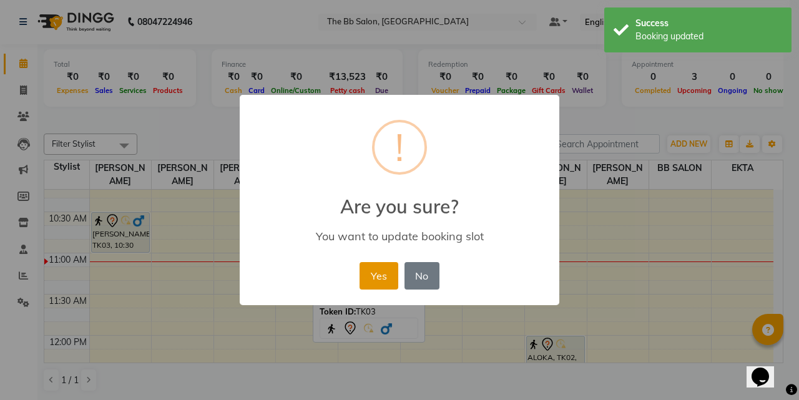
click at [376, 269] on button "Yes" at bounding box center [379, 275] width 38 height 27
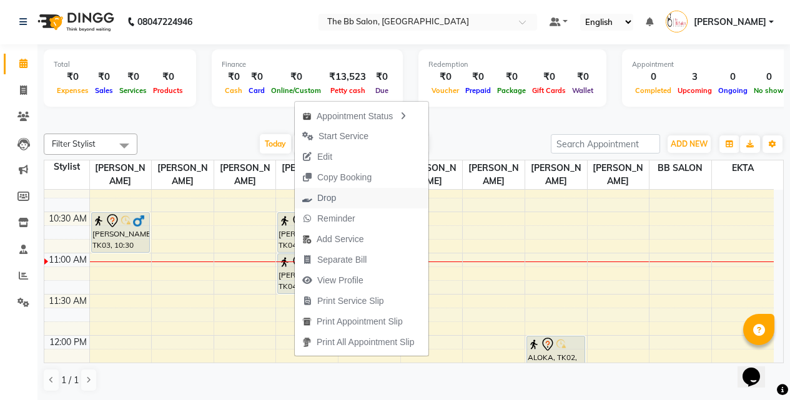
click at [325, 198] on span "Drop" at bounding box center [326, 198] width 19 height 13
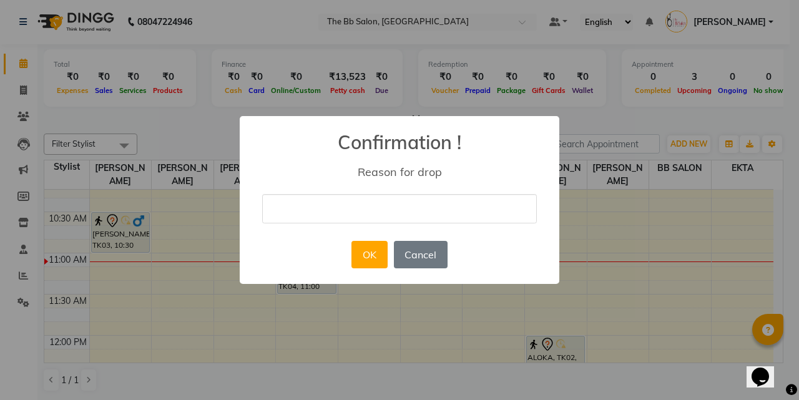
click at [340, 206] on input "text" at bounding box center [399, 208] width 275 height 29
type input "cn"
click at [373, 259] on button "OK" at bounding box center [369, 254] width 36 height 27
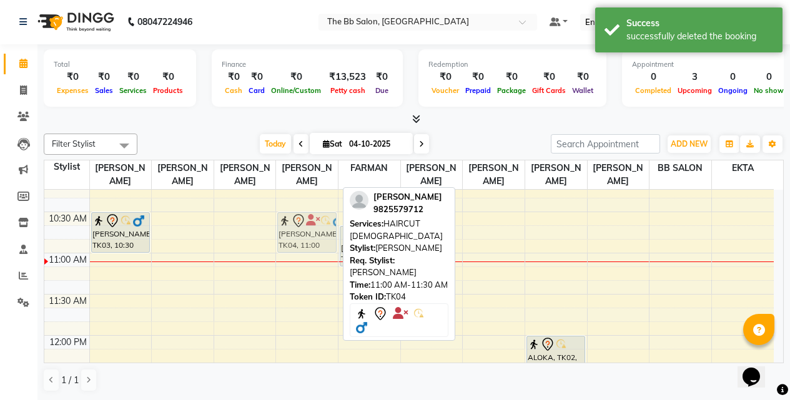
drag, startPoint x: 303, startPoint y: 273, endPoint x: 298, endPoint y: 237, distance: 36.5
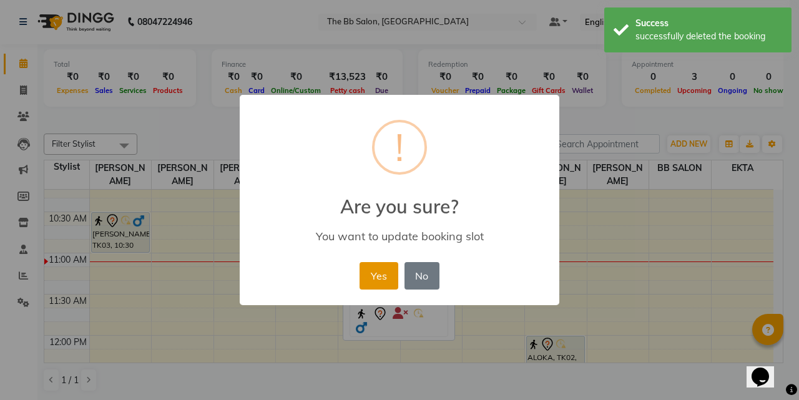
click at [385, 277] on button "Yes" at bounding box center [379, 275] width 38 height 27
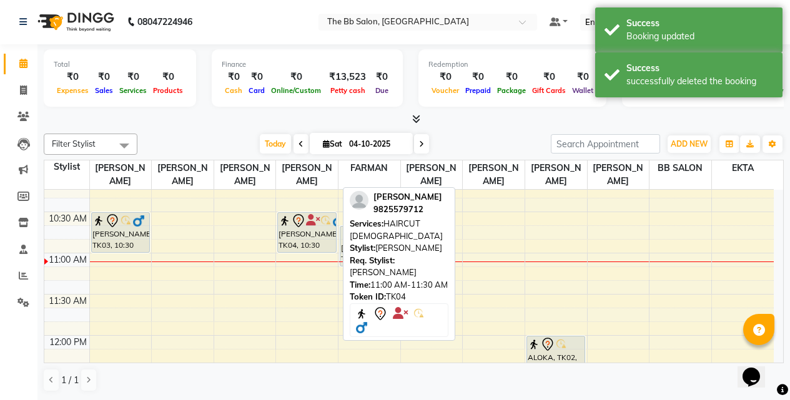
click at [262, 23] on nav "08047224946 Select Location × The Bb Salon, Kharghar Default Panel My Panel Eng…" at bounding box center [395, 21] width 790 height 45
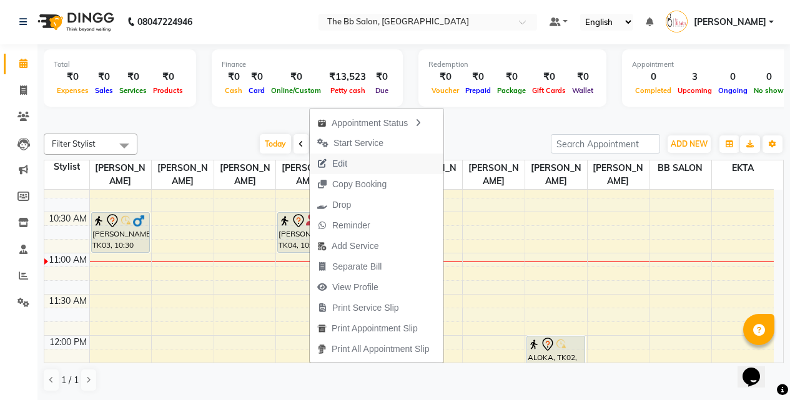
click at [345, 165] on span "Edit" at bounding box center [339, 163] width 15 height 13
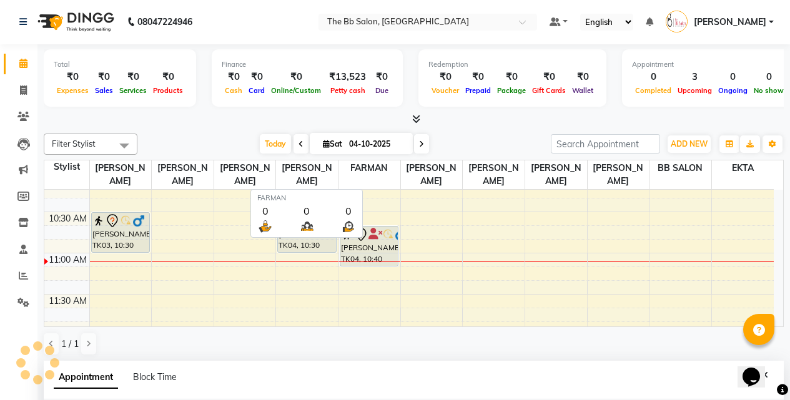
select select "tentative"
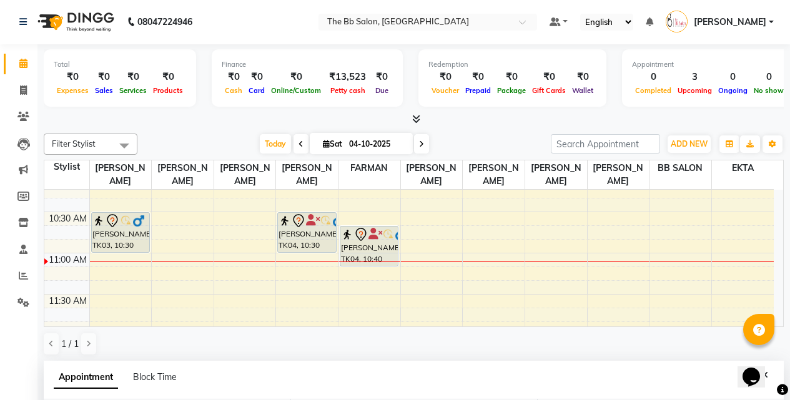
scroll to position [245, 0]
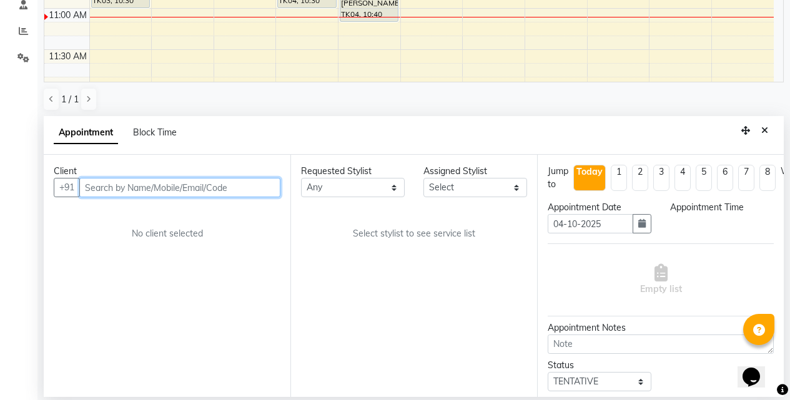
select select "630"
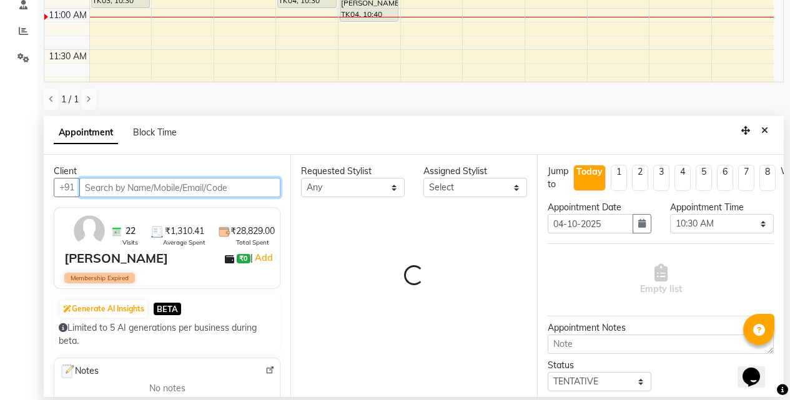
select select "83660"
select select "83521"
select select "3065"
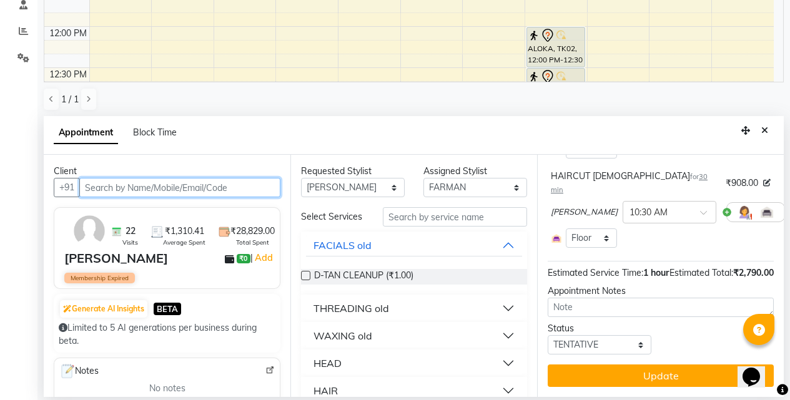
scroll to position [107, 0]
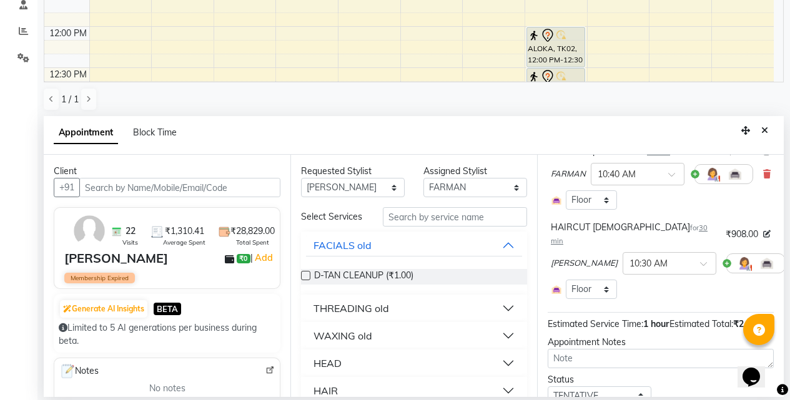
click at [790, 259] on icon at bounding box center [793, 263] width 7 height 9
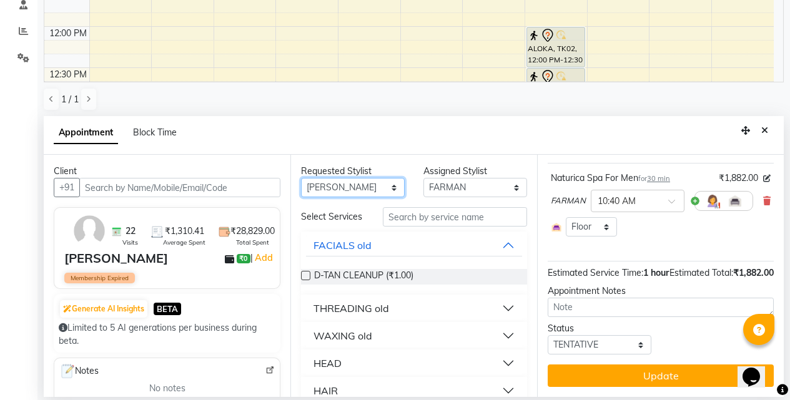
click at [384, 186] on select "Any BB SALON [PERSON_NAME] [PERSON_NAME] [PERSON_NAME] [PERSON_NAME] [PERSON_NA…" at bounding box center [353, 187] width 104 height 19
select select "84071"
click at [301, 178] on select "Any BB SALON [PERSON_NAME] [PERSON_NAME] [PERSON_NAME] [PERSON_NAME] [PERSON_NA…" at bounding box center [353, 187] width 104 height 19
select select "84071"
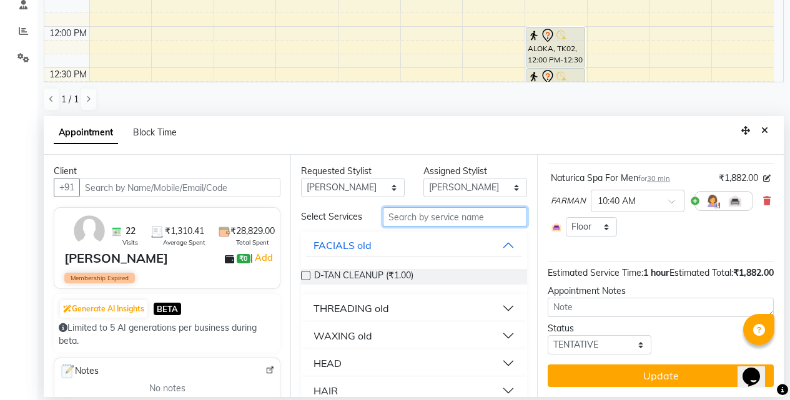
click at [408, 220] on input "text" at bounding box center [455, 216] width 144 height 19
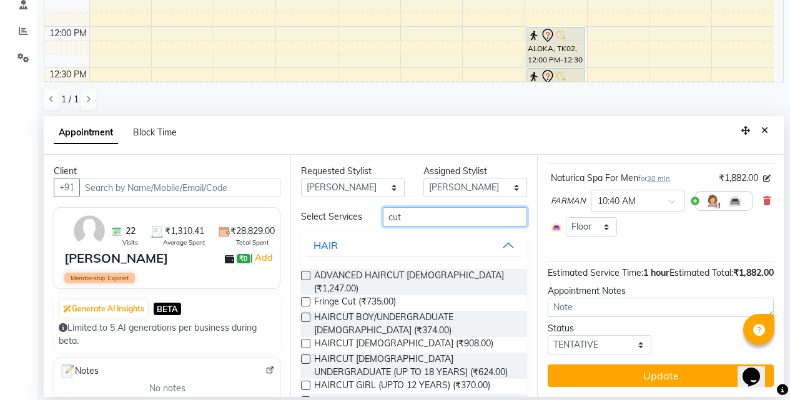
type input "cut"
click at [305, 280] on label at bounding box center [305, 275] width 9 height 9
click at [305, 280] on input "checkbox" at bounding box center [305, 277] width 8 height 8
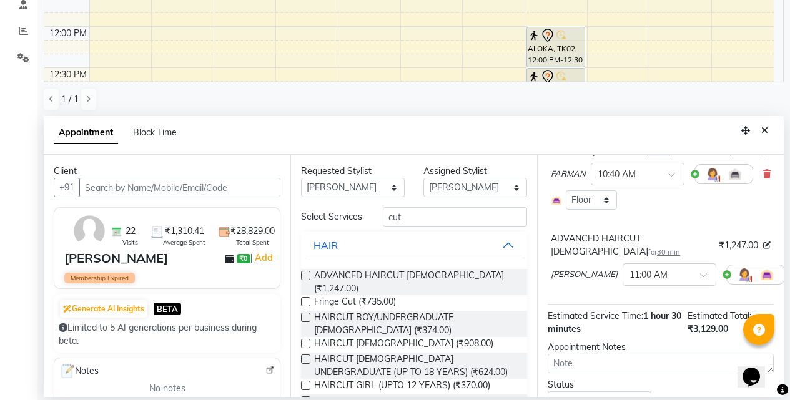
checkbox input "false"
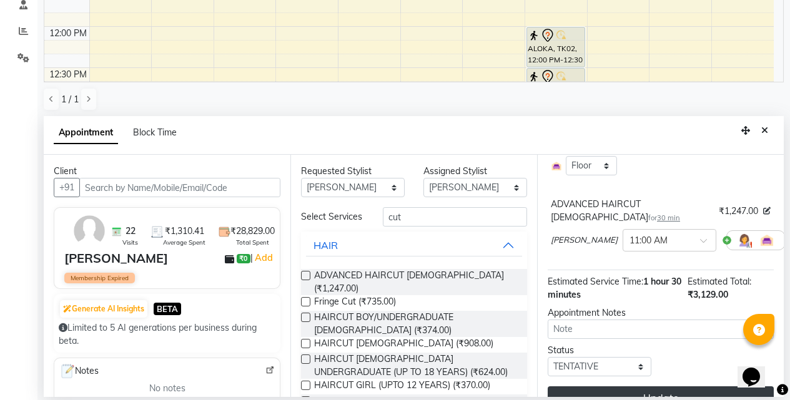
scroll to position [175, 0]
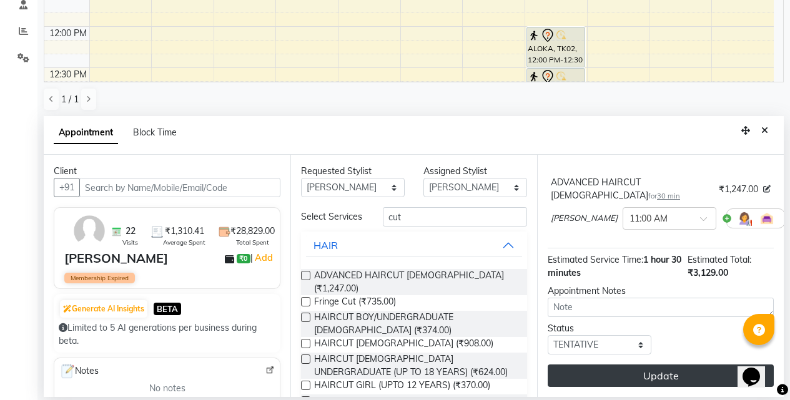
click at [663, 365] on button "Update" at bounding box center [660, 376] width 226 height 22
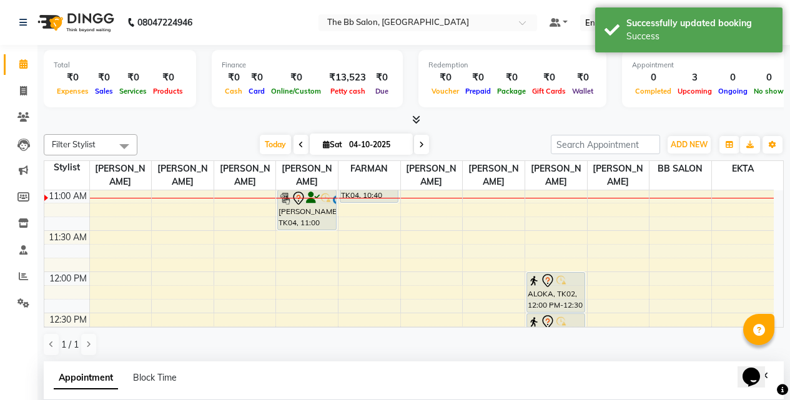
scroll to position [187, 0]
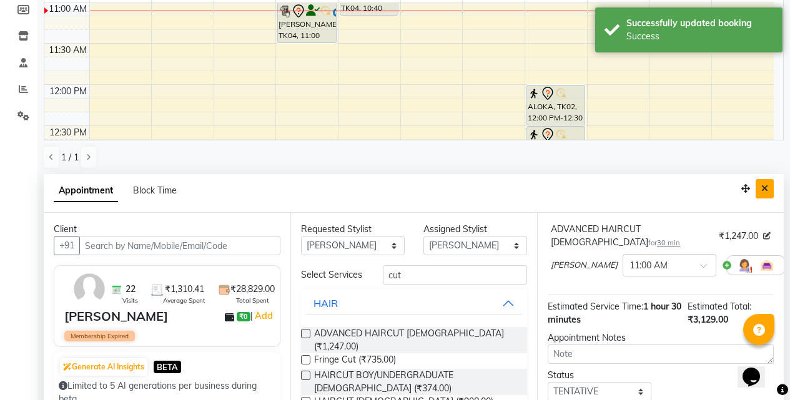
click at [770, 189] on button "Close" at bounding box center [764, 188] width 18 height 19
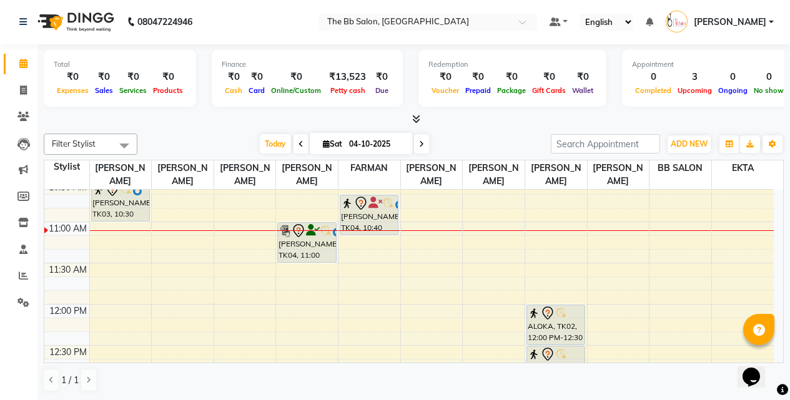
scroll to position [103, 0]
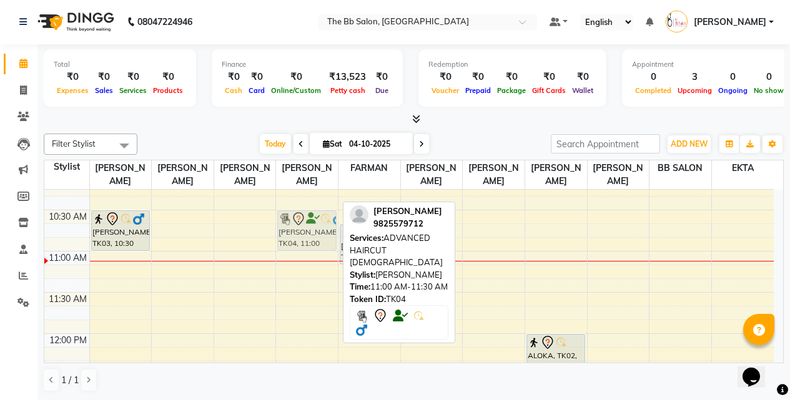
drag, startPoint x: 297, startPoint y: 273, endPoint x: 298, endPoint y: 233, distance: 39.3
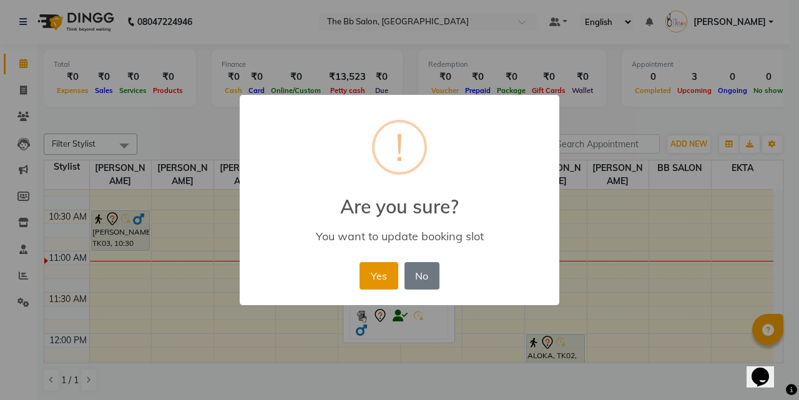
click at [383, 275] on button "Yes" at bounding box center [379, 275] width 38 height 27
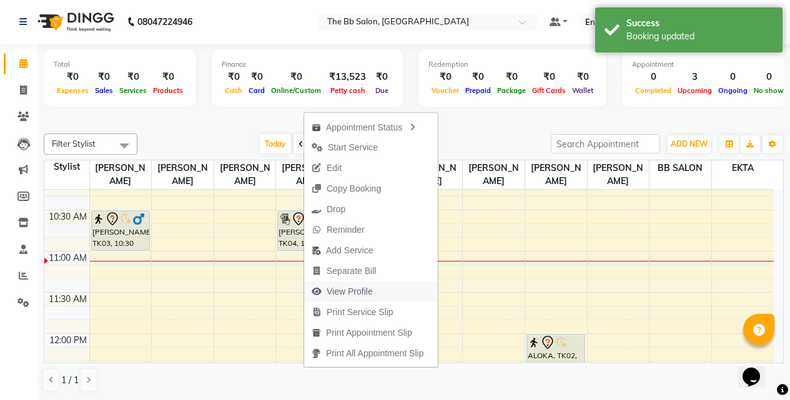
click at [365, 290] on span "View Profile" at bounding box center [349, 291] width 46 height 13
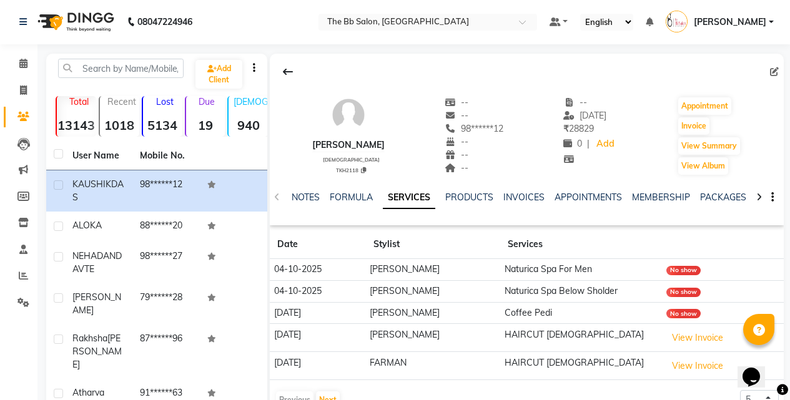
scroll to position [125, 0]
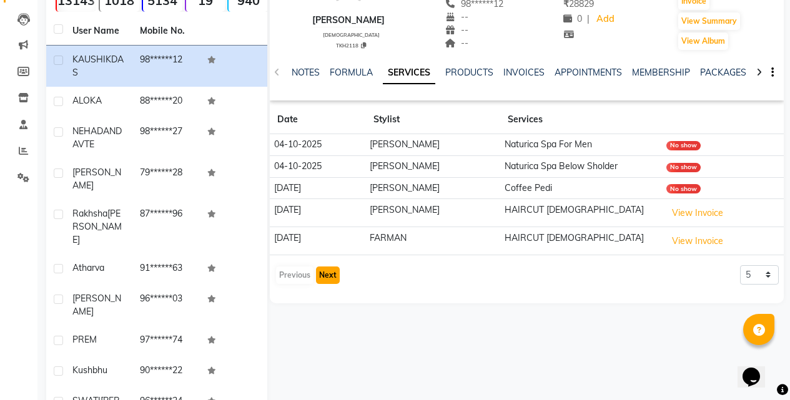
click at [330, 273] on button "Next" at bounding box center [328, 275] width 24 height 17
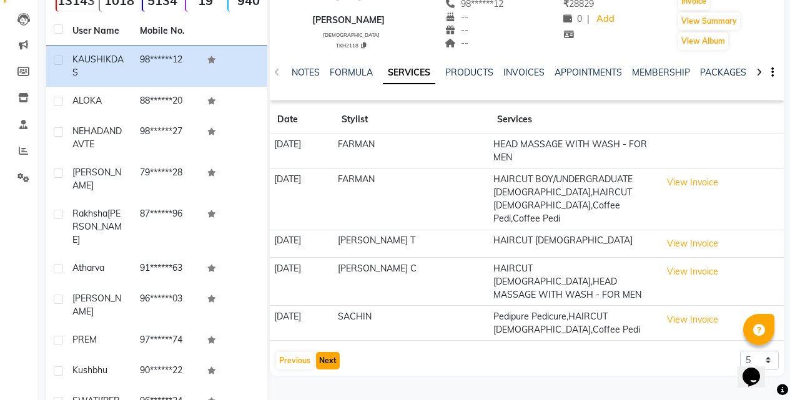
click at [327, 352] on button "Next" at bounding box center [328, 360] width 24 height 17
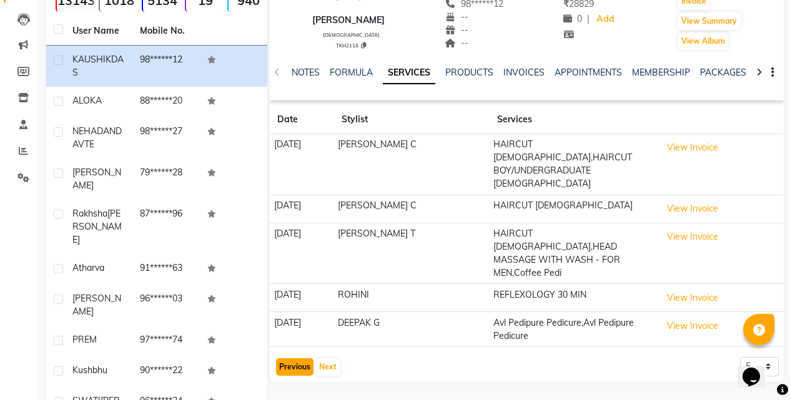
click at [285, 358] on button "Previous" at bounding box center [294, 366] width 37 height 17
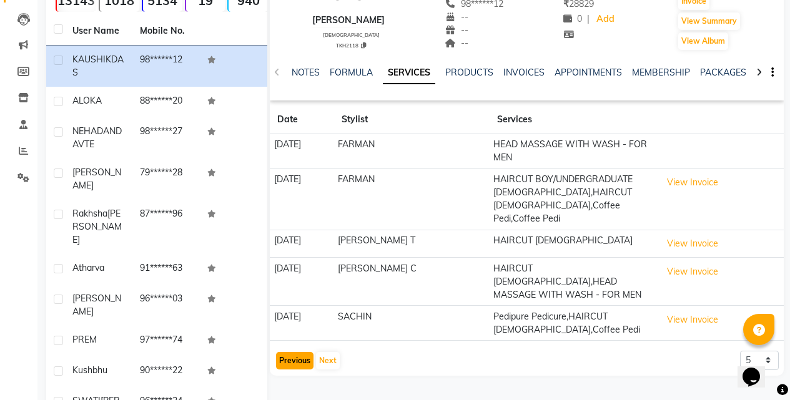
click at [288, 352] on button "Previous" at bounding box center [294, 360] width 37 height 17
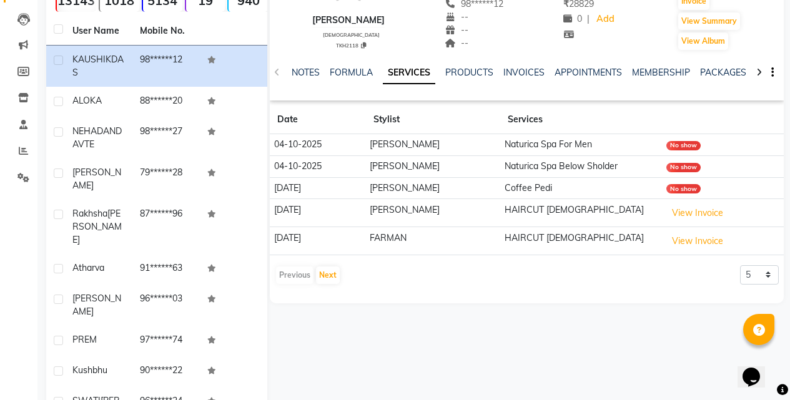
scroll to position [0, 0]
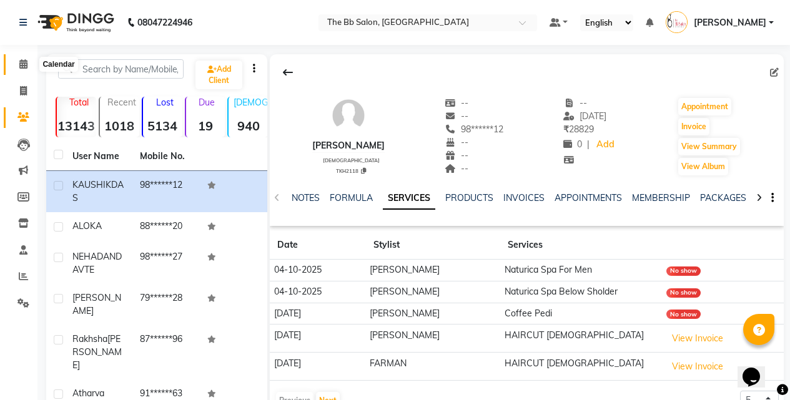
click at [21, 65] on icon at bounding box center [23, 63] width 8 height 9
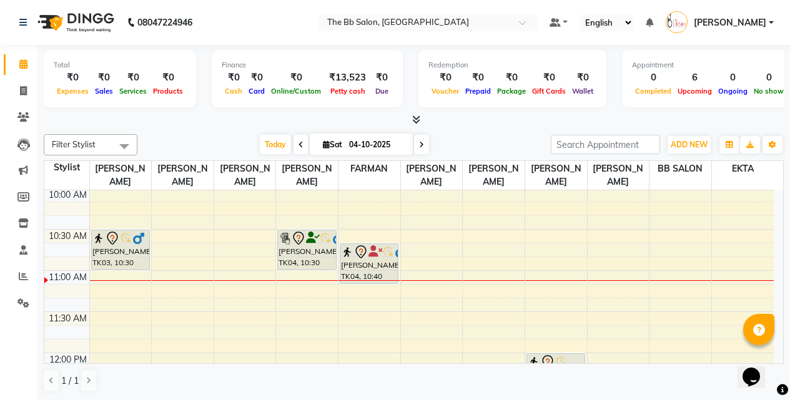
scroll to position [62, 0]
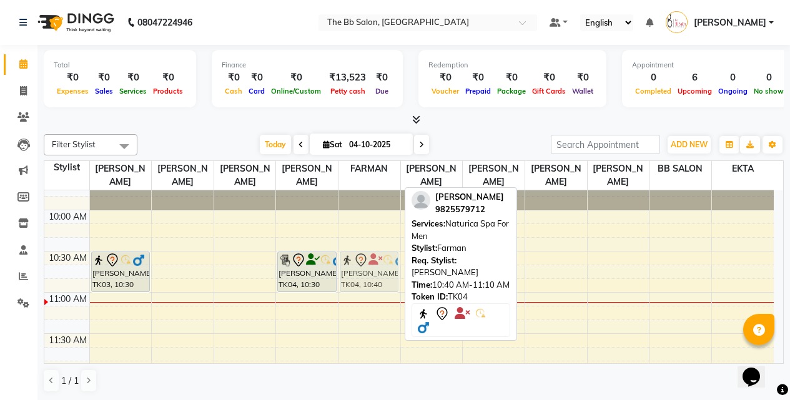
drag, startPoint x: 368, startPoint y: 275, endPoint x: 370, endPoint y: 262, distance: 13.2
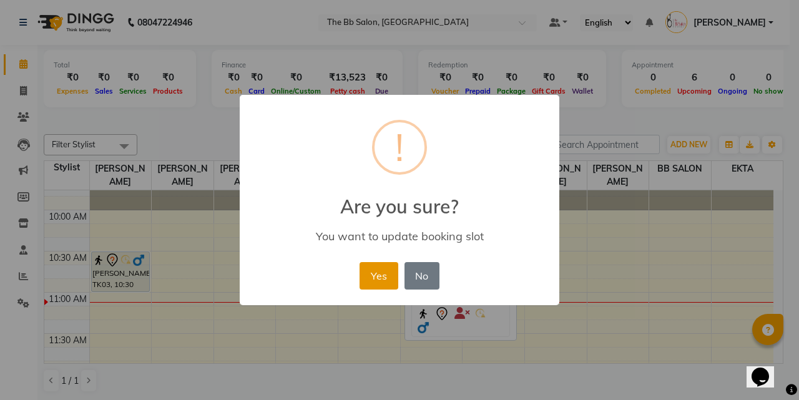
click at [376, 273] on button "Yes" at bounding box center [379, 275] width 38 height 27
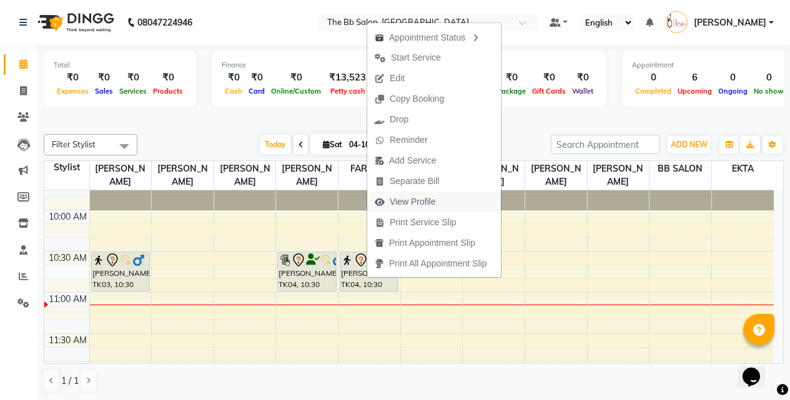
click at [409, 201] on span "View Profile" at bounding box center [412, 201] width 46 height 13
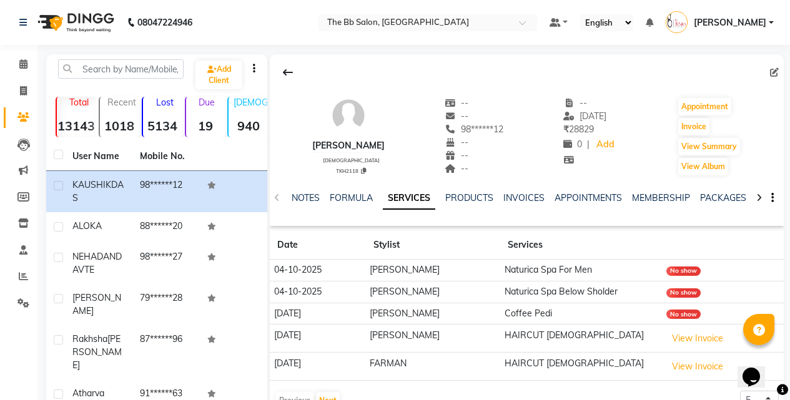
scroll to position [62, 0]
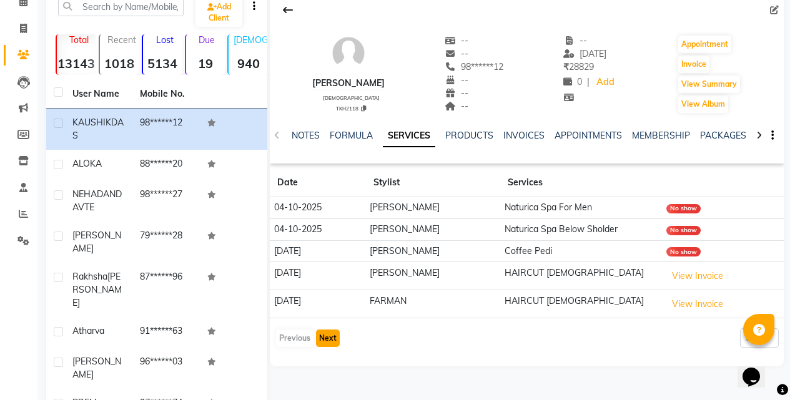
click at [325, 338] on button "Next" at bounding box center [328, 338] width 24 height 17
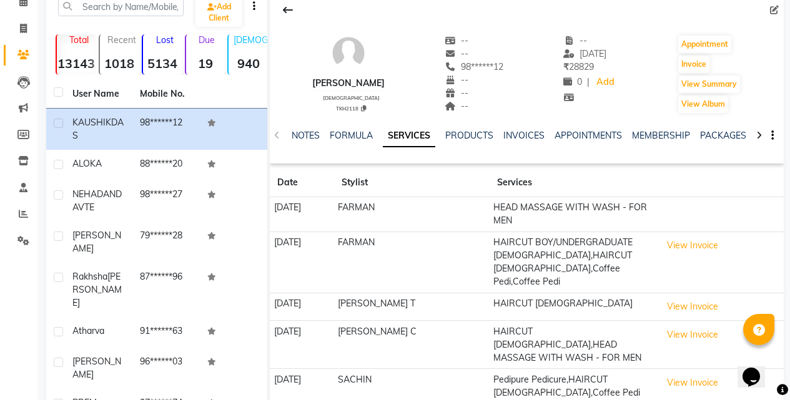
scroll to position [125, 0]
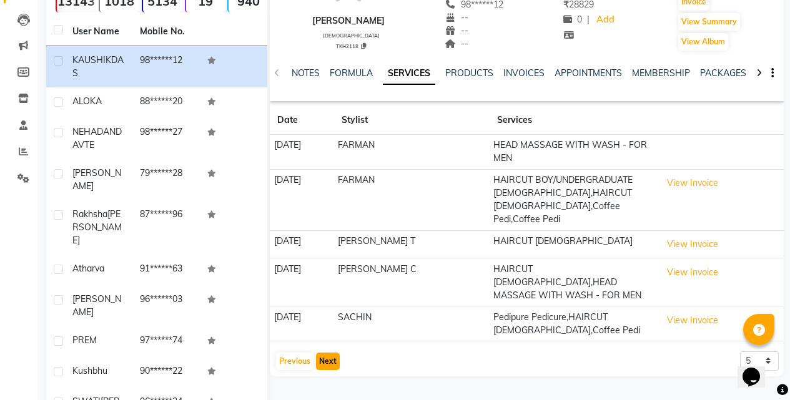
click at [323, 353] on button "Next" at bounding box center [328, 361] width 24 height 17
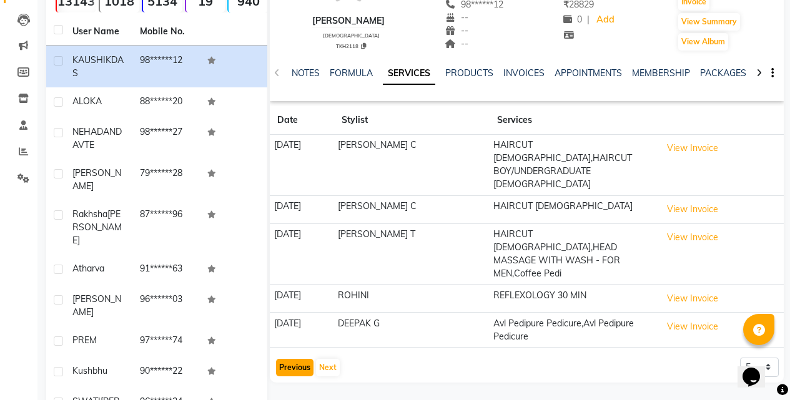
click at [288, 359] on button "Previous" at bounding box center [294, 367] width 37 height 17
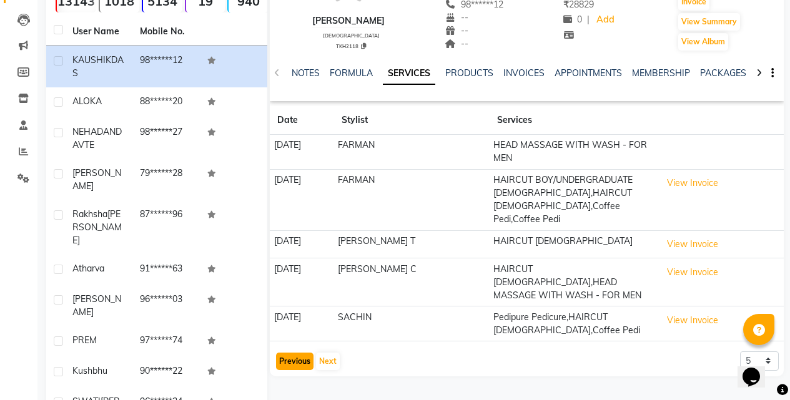
click at [293, 353] on button "Previous" at bounding box center [294, 361] width 37 height 17
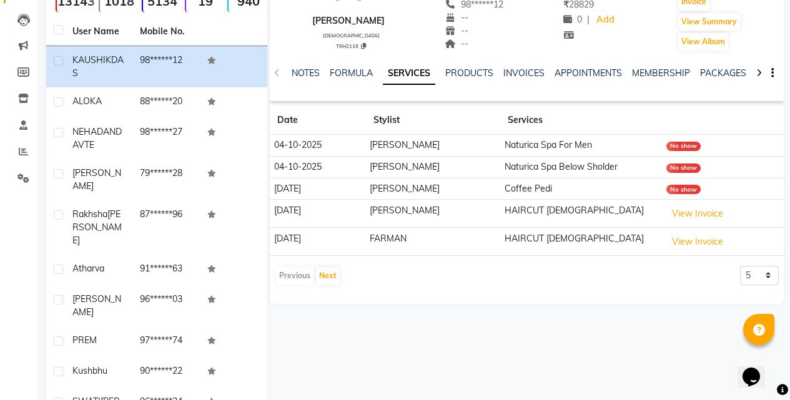
click at [296, 280] on div "Previous Next" at bounding box center [308, 276] width 66 height 20
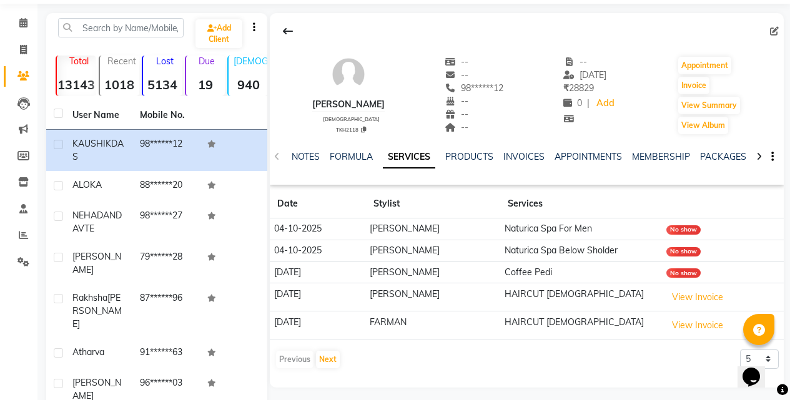
scroll to position [0, 0]
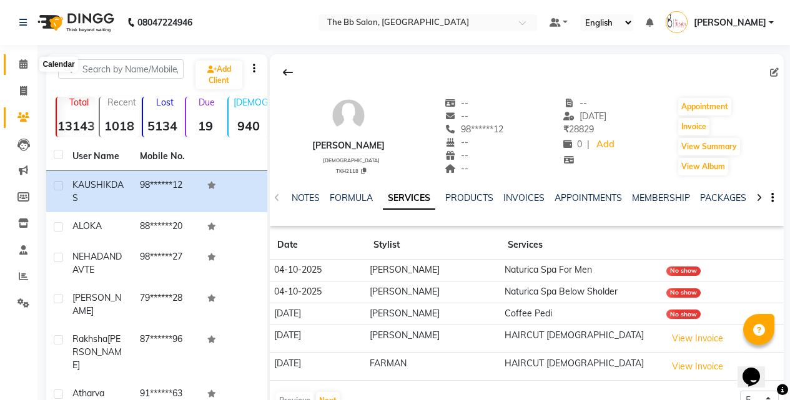
click at [25, 64] on icon at bounding box center [23, 63] width 8 height 9
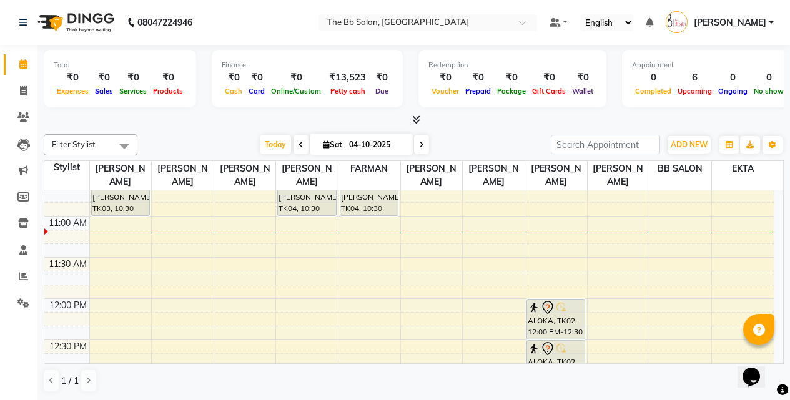
scroll to position [62, 0]
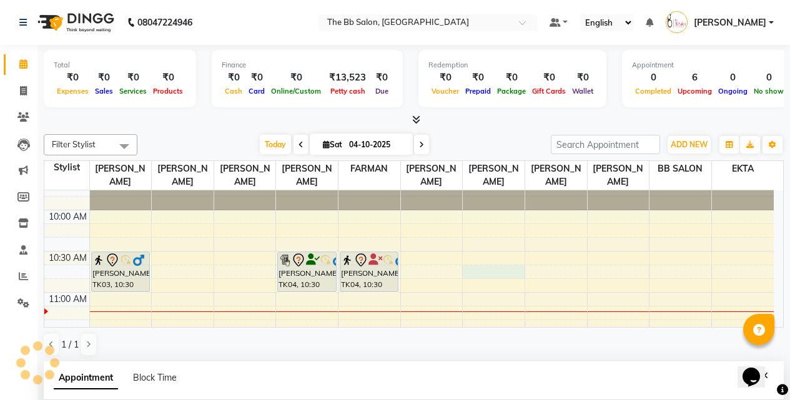
select select "83513"
select select "tentative"
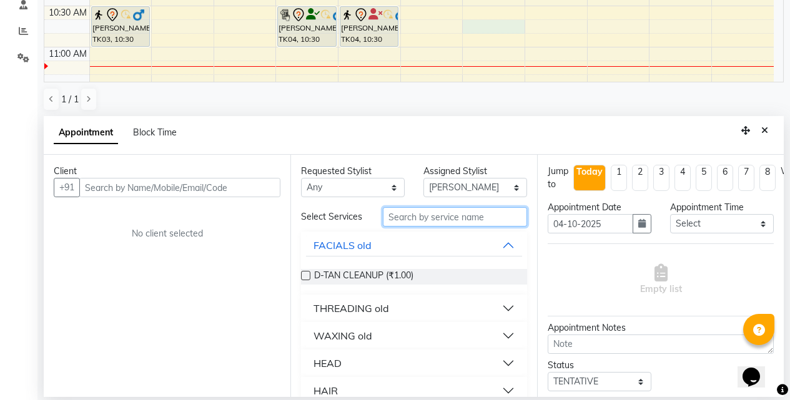
click at [433, 221] on input "text" at bounding box center [455, 216] width 144 height 19
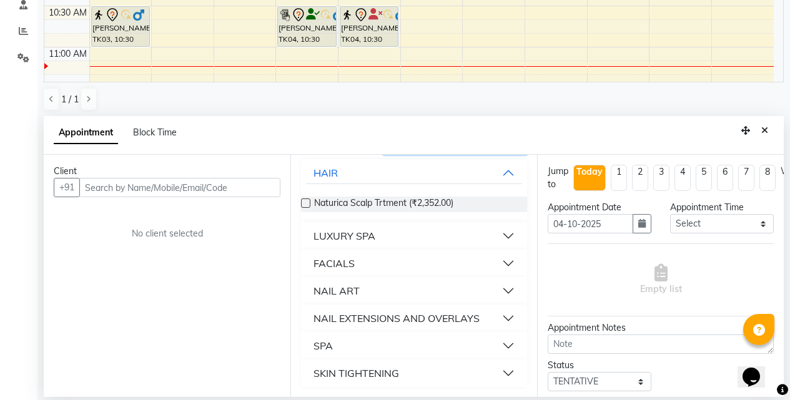
scroll to position [79, 0]
type input "na"
click at [502, 345] on button "SPA" at bounding box center [414, 346] width 216 height 22
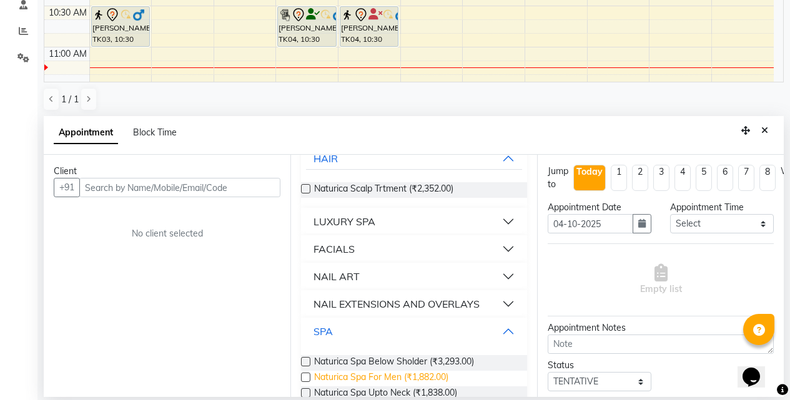
scroll to position [52, 0]
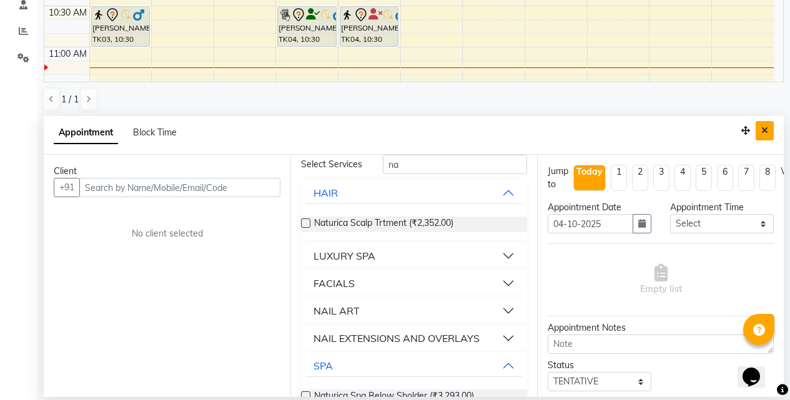
click at [765, 130] on icon "Close" at bounding box center [764, 130] width 7 height 9
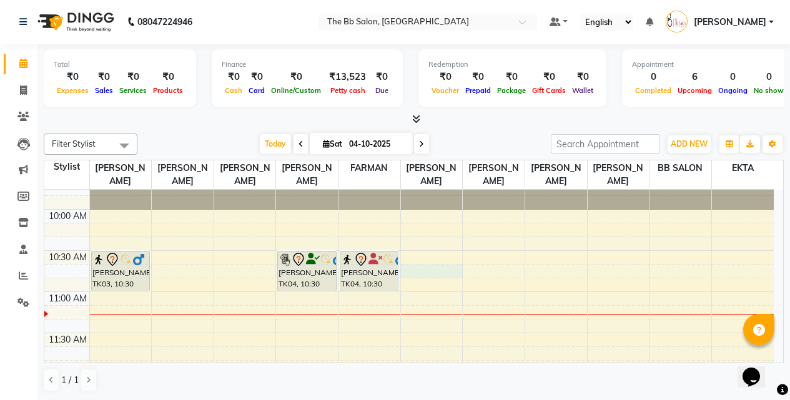
select select "83516"
select select "tentative"
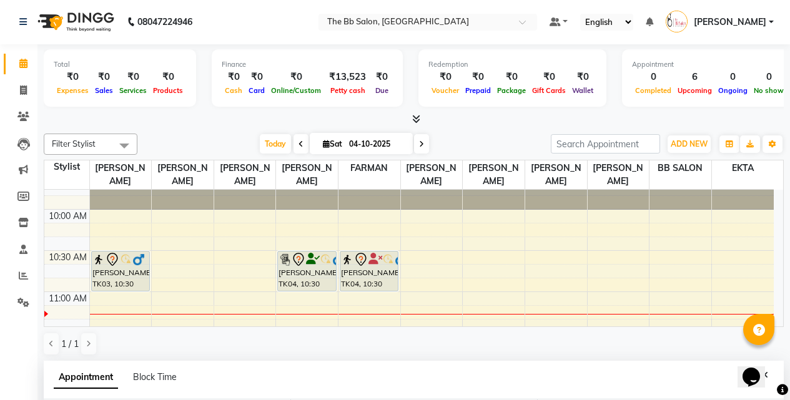
scroll to position [233, 0]
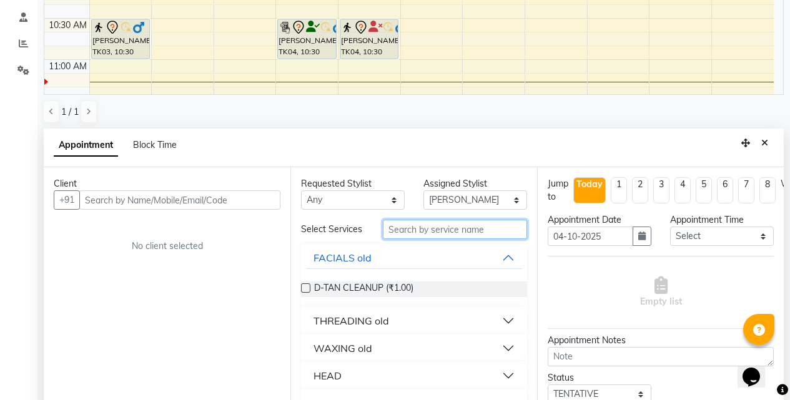
click at [419, 232] on input "text" at bounding box center [455, 229] width 144 height 19
type input "glo"
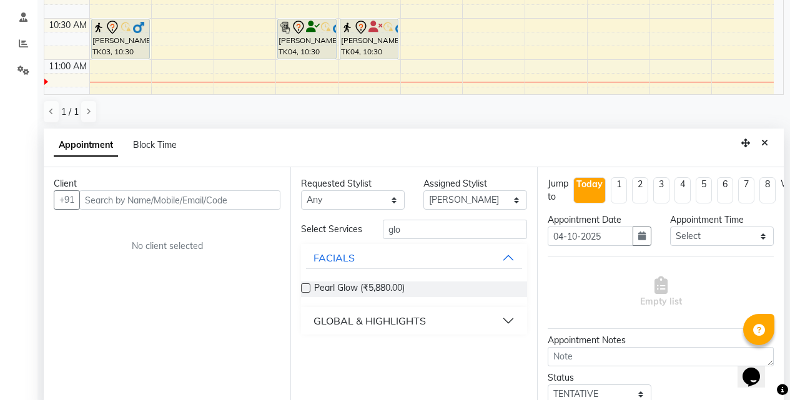
click at [509, 318] on button "GLOBAL & HIGHLIGHTS" at bounding box center [414, 321] width 216 height 22
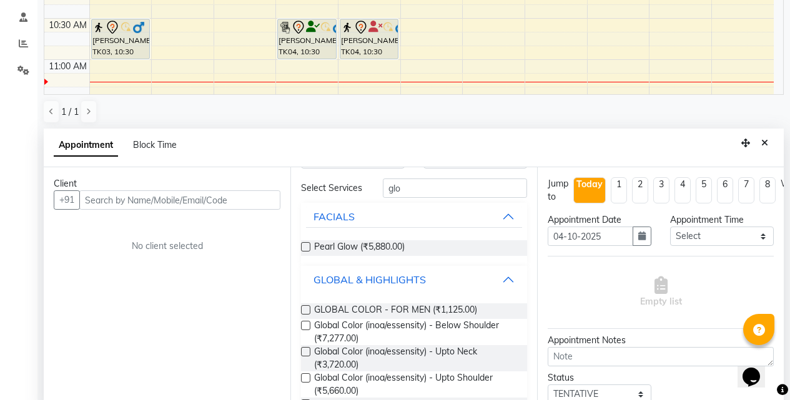
scroll to position [82, 0]
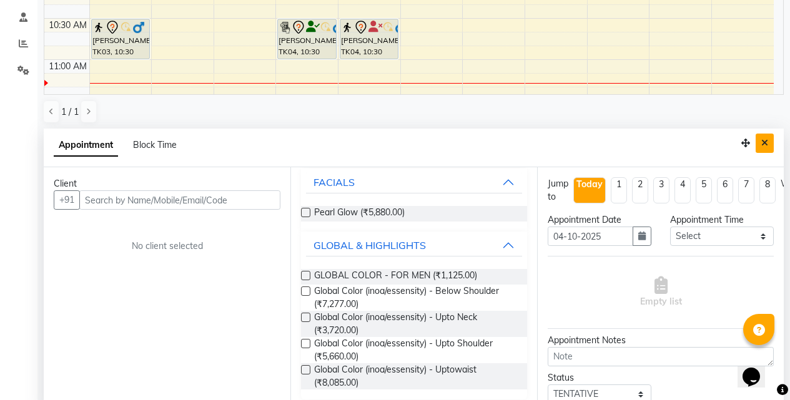
click at [765, 142] on icon "Close" at bounding box center [764, 143] width 7 height 9
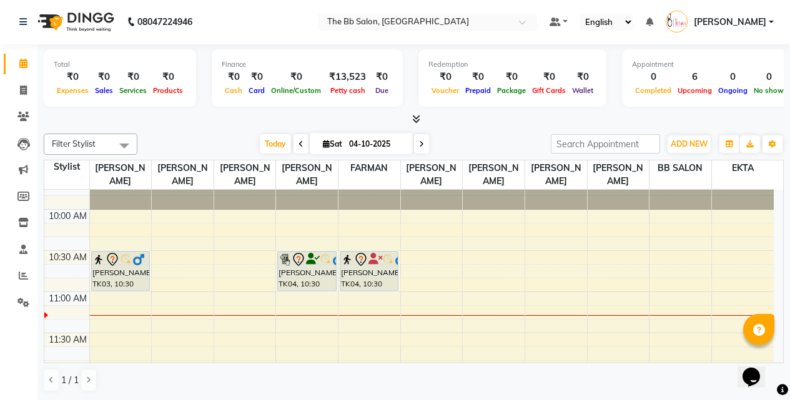
scroll to position [1, 0]
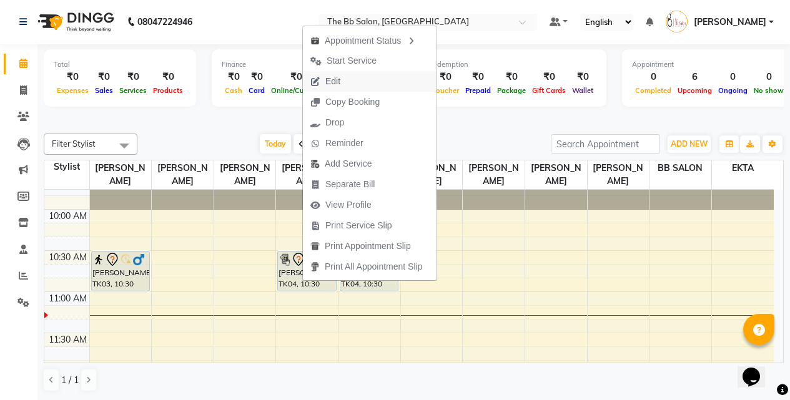
click at [336, 79] on span "Edit" at bounding box center [332, 81] width 15 height 13
select select "tentative"
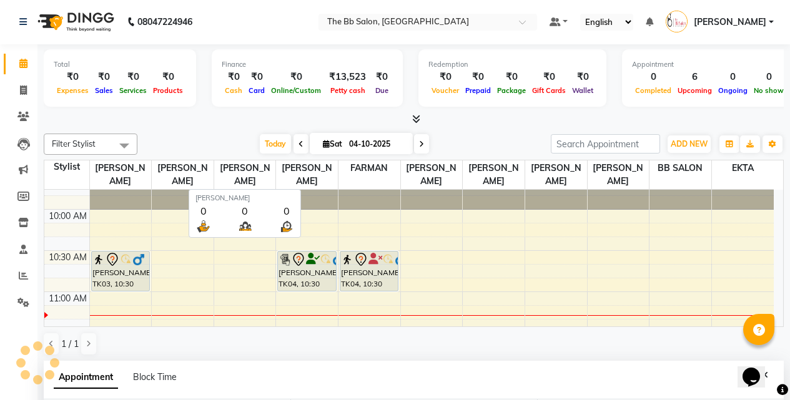
select select "84071"
select select "630"
select select "3065"
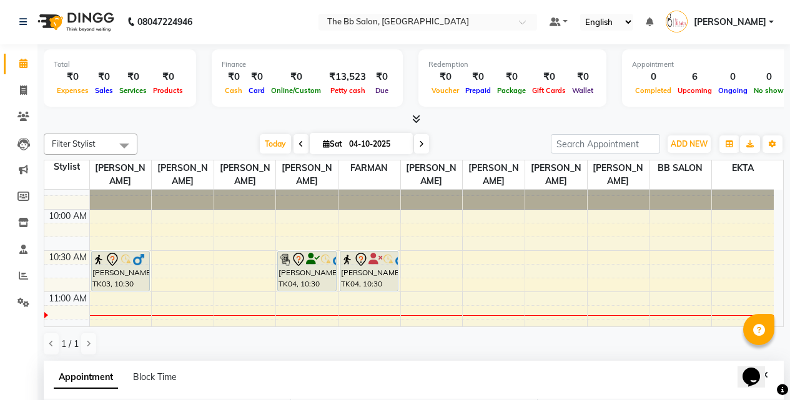
scroll to position [165, 0]
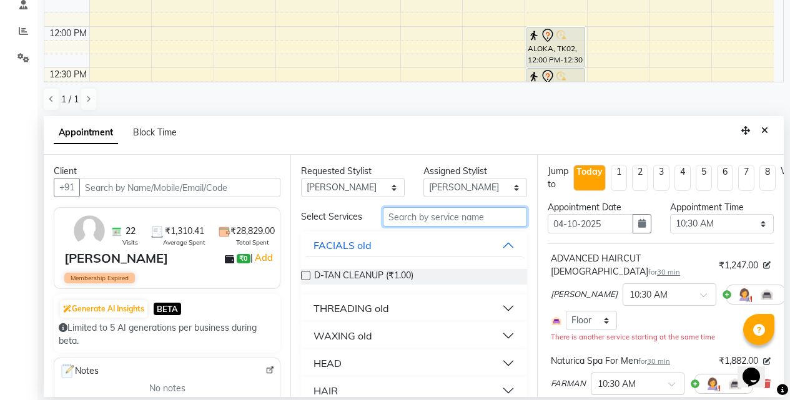
click at [408, 220] on input "text" at bounding box center [455, 216] width 144 height 19
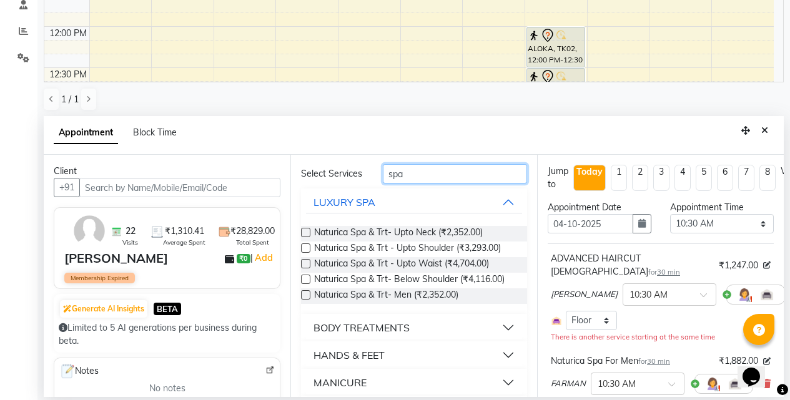
scroll to position [114, 0]
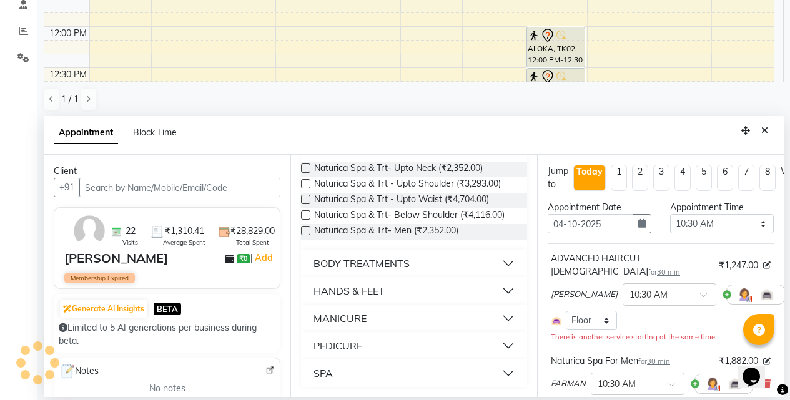
type input "spa"
click at [499, 371] on button "SPA" at bounding box center [414, 373] width 216 height 22
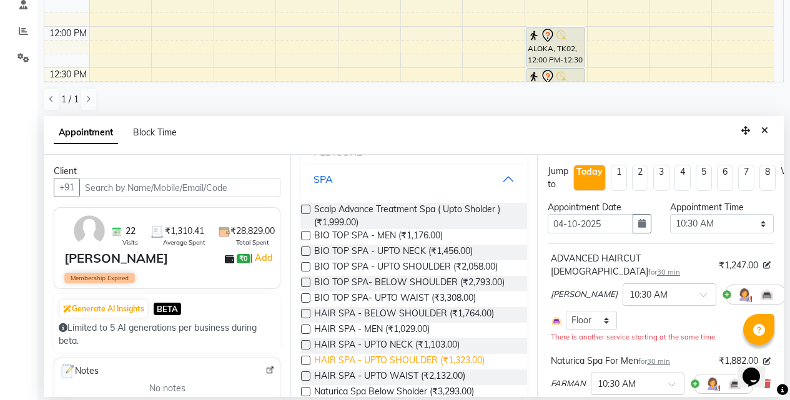
scroll to position [364, 0]
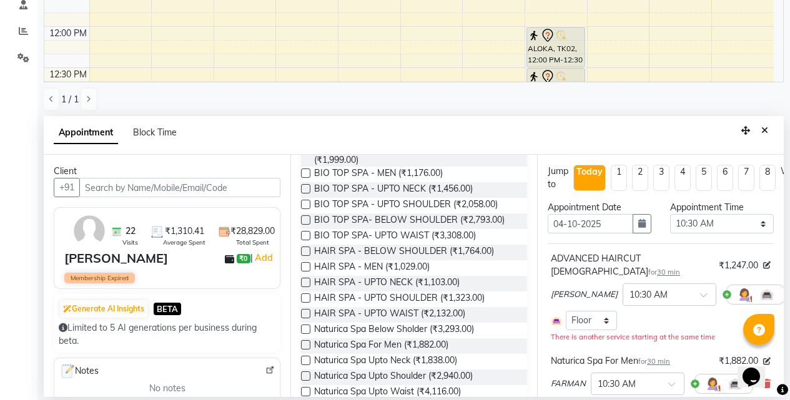
click at [307, 365] on label at bounding box center [305, 360] width 9 height 9
click at [307, 366] on input "checkbox" at bounding box center [305, 362] width 8 height 8
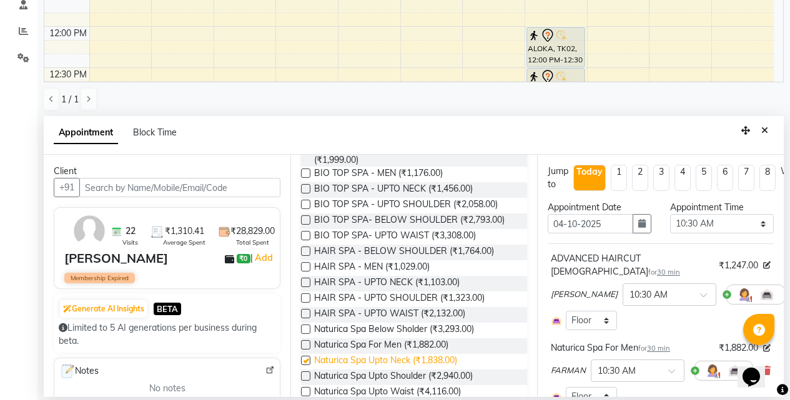
checkbox input "false"
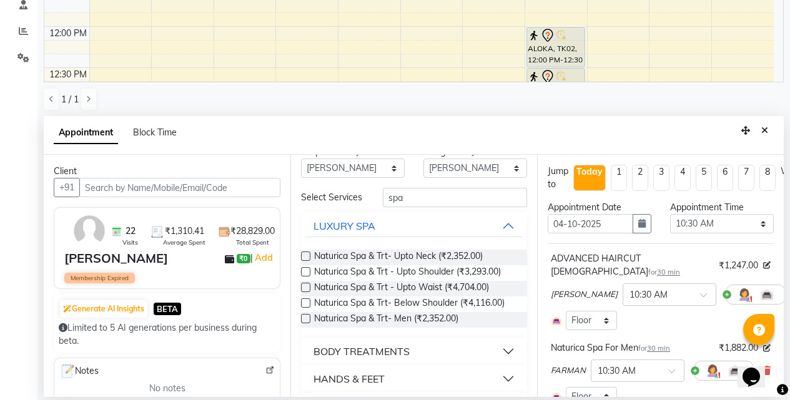
scroll to position [0, 0]
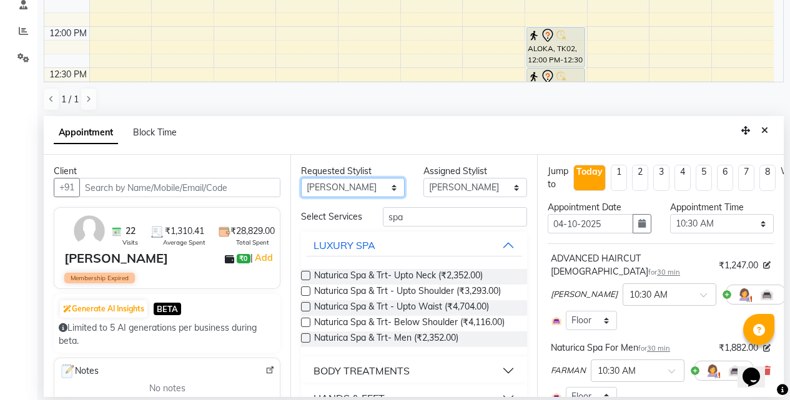
click at [389, 187] on select "Any BB SALON [PERSON_NAME] [PERSON_NAME] [PERSON_NAME] [PERSON_NAME] [PERSON_NA…" at bounding box center [353, 187] width 104 height 19
select select "83524"
click at [301, 178] on select "Any BB SALON [PERSON_NAME] [PERSON_NAME] [PERSON_NAME] [PERSON_NAME] [PERSON_NA…" at bounding box center [353, 187] width 104 height 19
select select "83524"
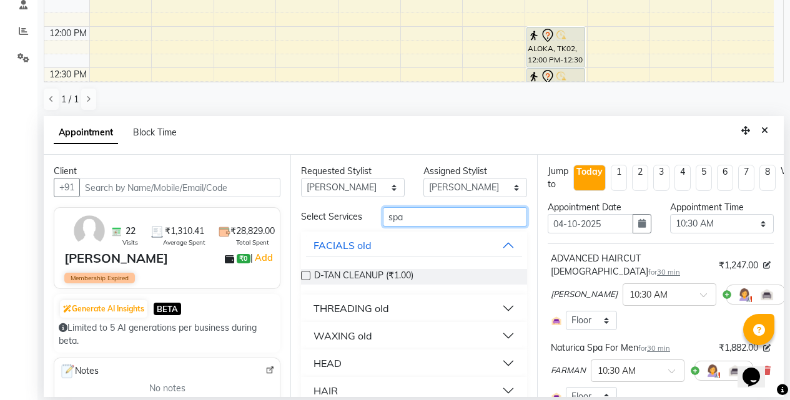
click at [429, 221] on input "spa" at bounding box center [455, 216] width 144 height 19
type input "s"
type input "cof"
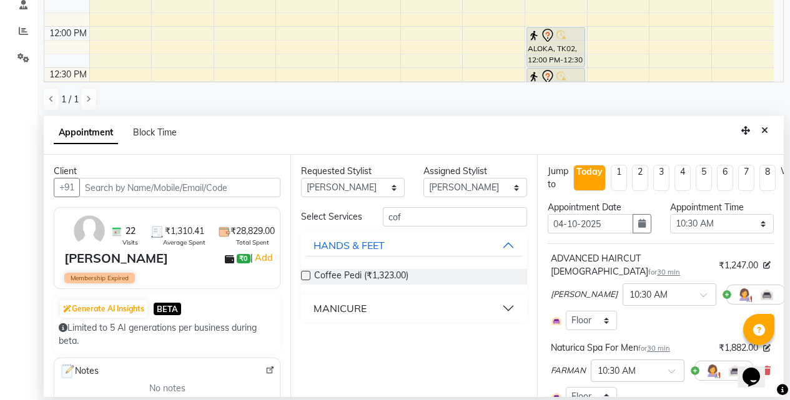
click at [302, 274] on label at bounding box center [305, 275] width 9 height 9
click at [302, 274] on input "checkbox" at bounding box center [305, 277] width 8 height 8
click at [304, 274] on label at bounding box center [305, 275] width 9 height 9
click at [304, 274] on input "checkbox" at bounding box center [305, 277] width 8 height 8
checkbox input "false"
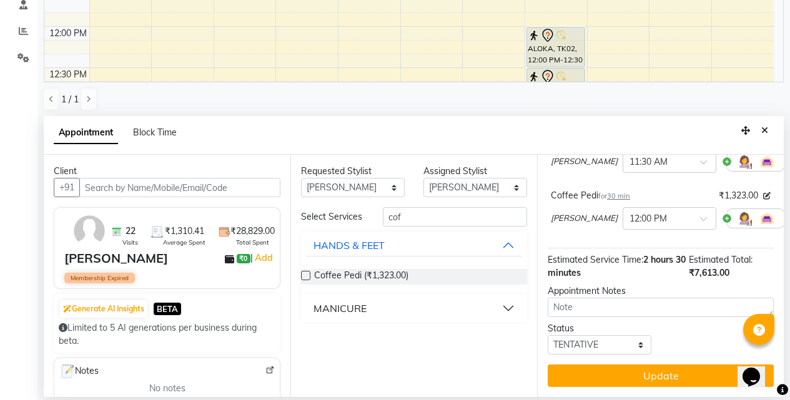
scroll to position [355, 0]
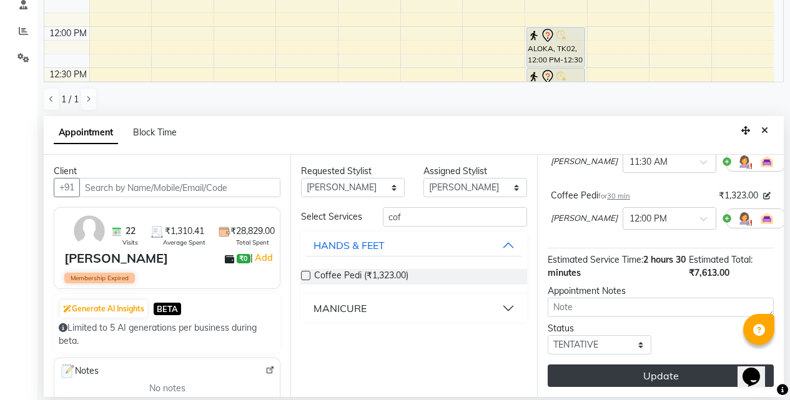
click at [645, 367] on button "Update" at bounding box center [660, 376] width 226 height 22
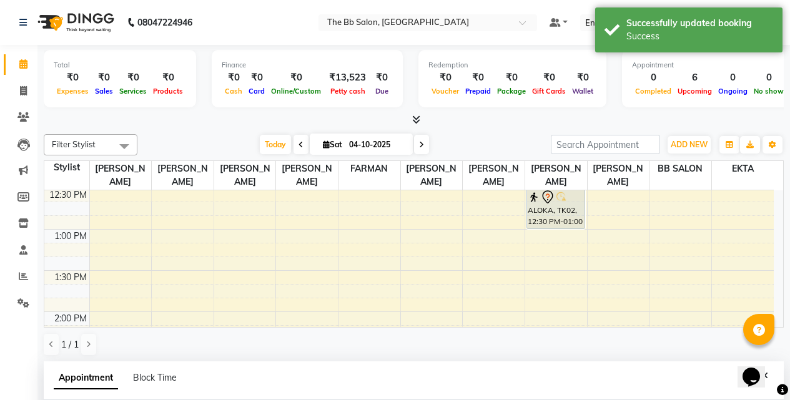
scroll to position [187, 0]
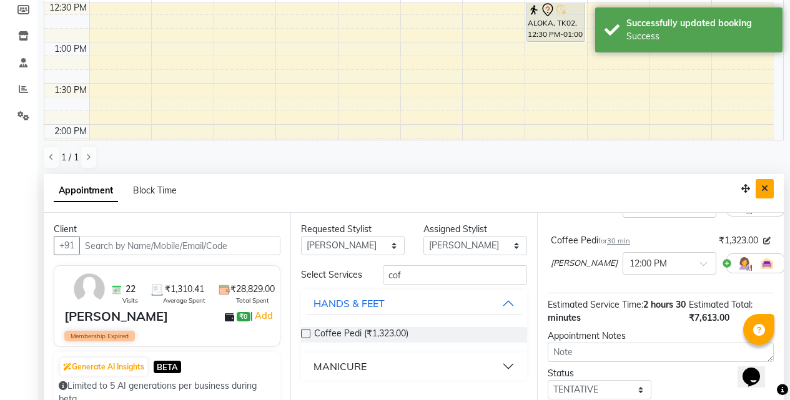
click at [765, 187] on icon "Close" at bounding box center [764, 188] width 7 height 9
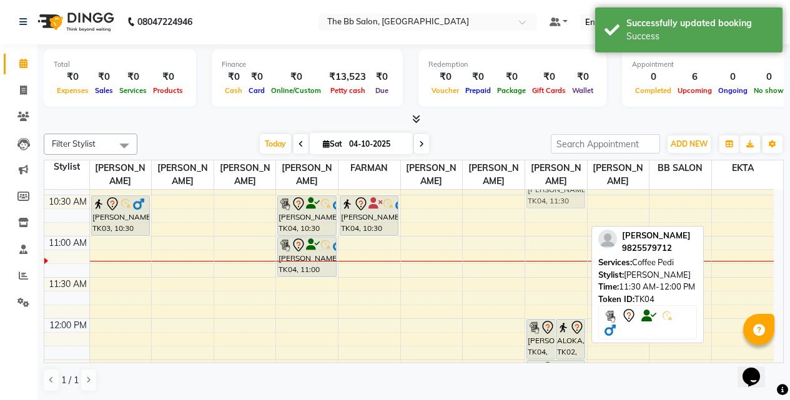
scroll to position [98, 0]
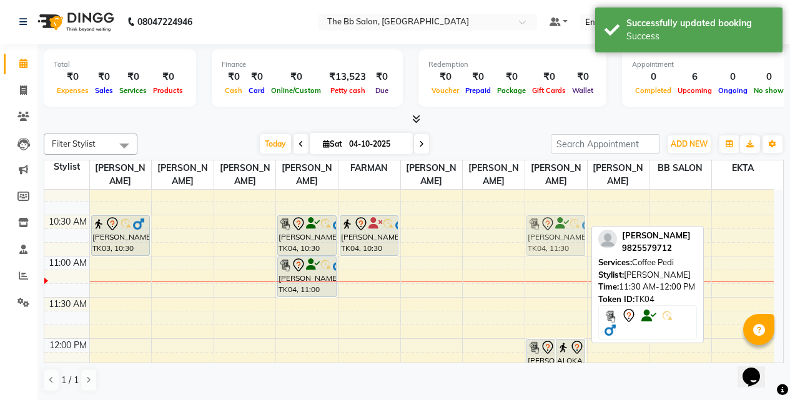
drag, startPoint x: 557, startPoint y: 250, endPoint x: 556, endPoint y: 233, distance: 17.0
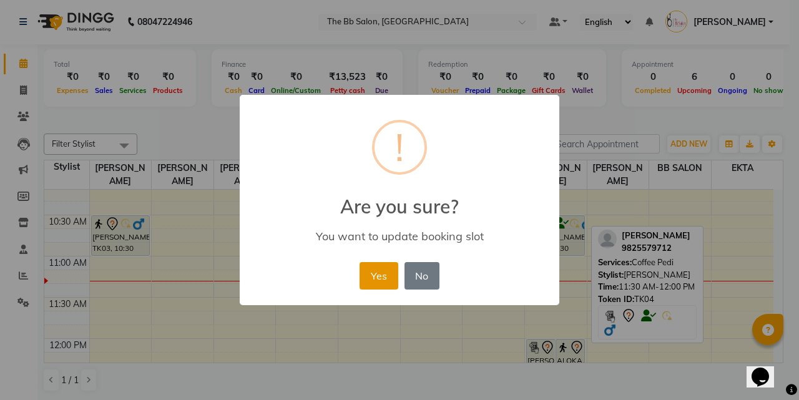
click at [373, 271] on button "Yes" at bounding box center [379, 275] width 38 height 27
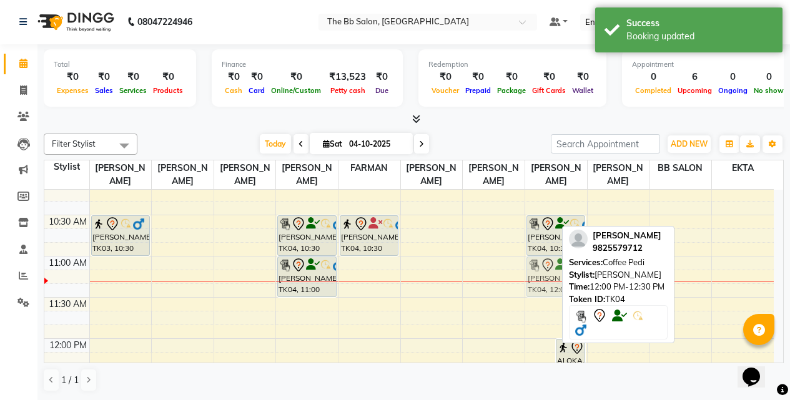
drag, startPoint x: 532, startPoint y: 352, endPoint x: 536, endPoint y: 267, distance: 85.6
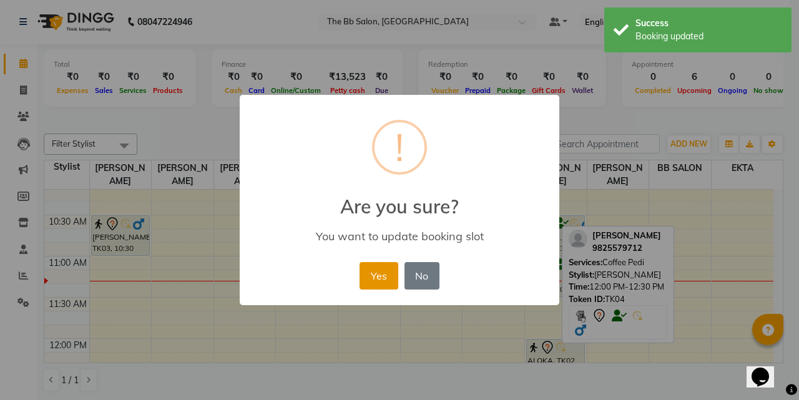
click at [376, 274] on button "Yes" at bounding box center [379, 275] width 38 height 27
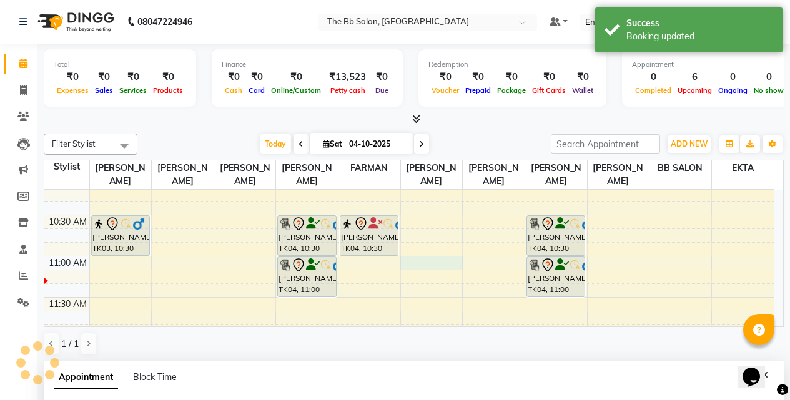
select select "83516"
select select "660"
select select "tentative"
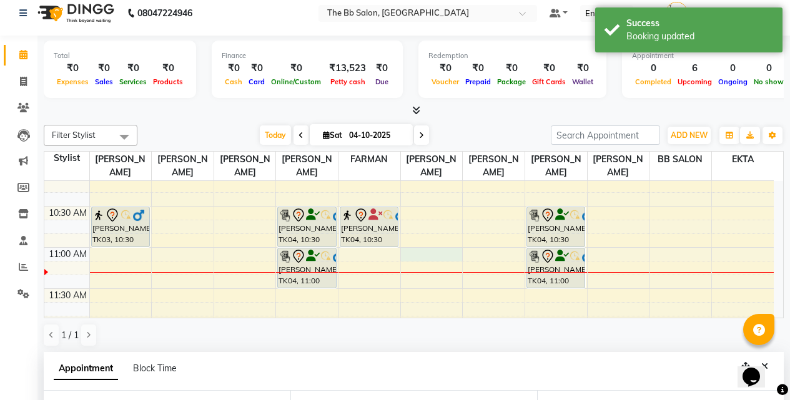
scroll to position [233, 0]
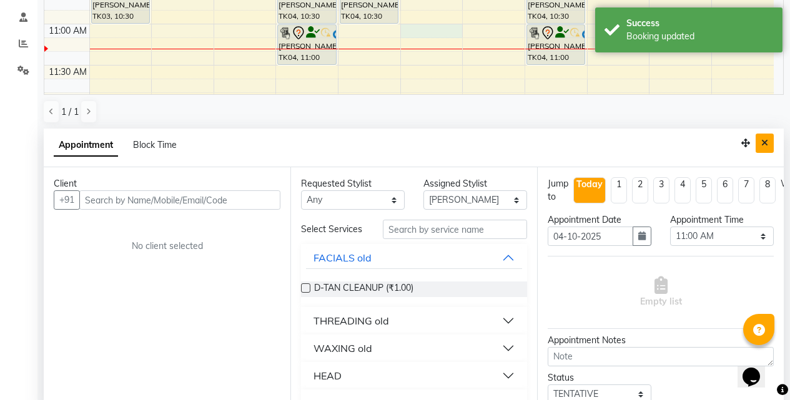
click at [762, 142] on icon "Close" at bounding box center [764, 143] width 7 height 9
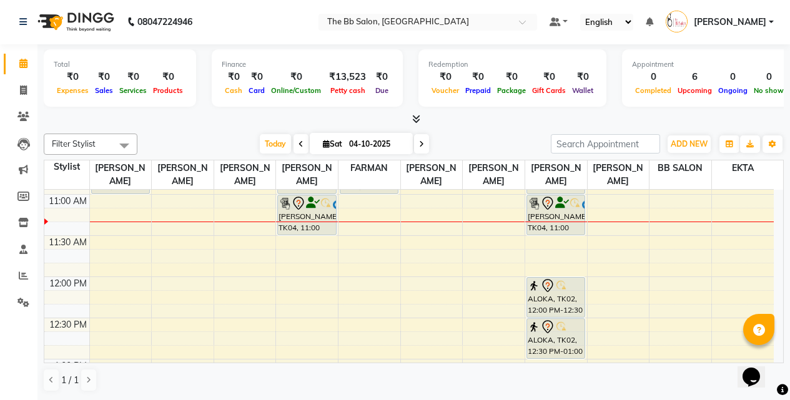
scroll to position [160, 0]
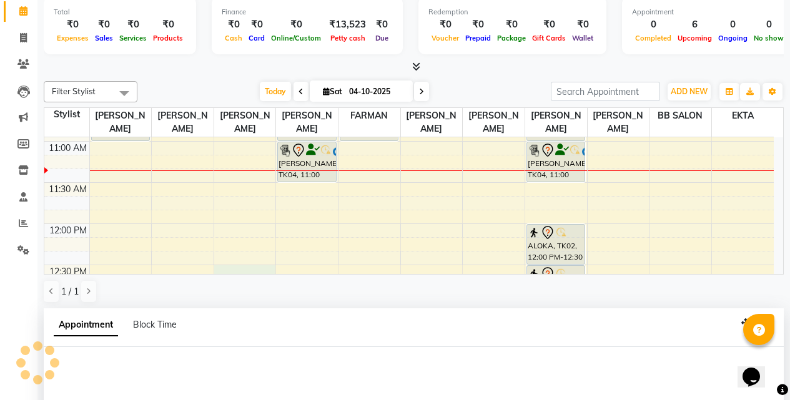
select select "83659"
select select "tentative"
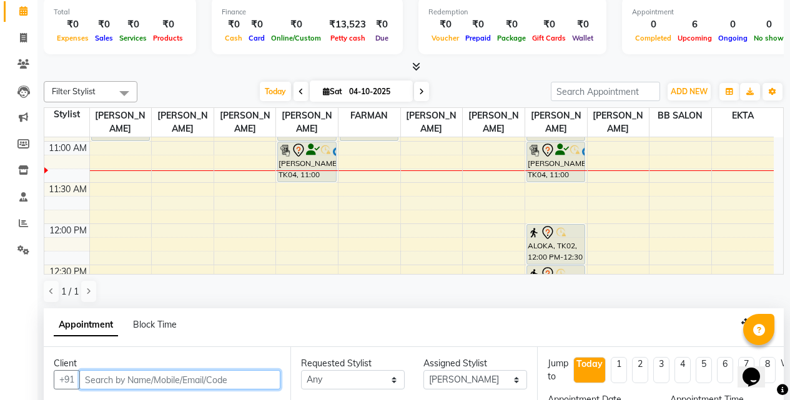
select select "750"
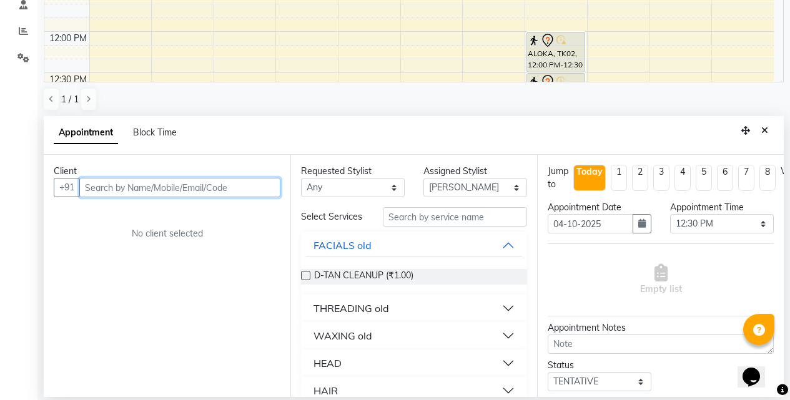
click at [232, 186] on input "text" at bounding box center [179, 187] width 201 height 19
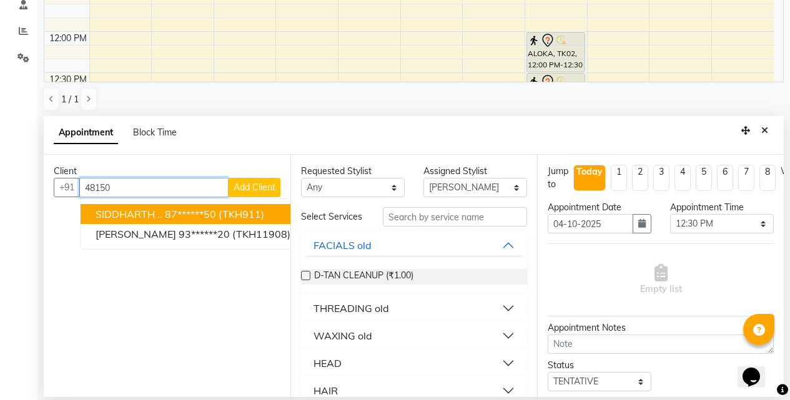
click at [260, 211] on span "(TKH911)" at bounding box center [241, 214] width 46 height 12
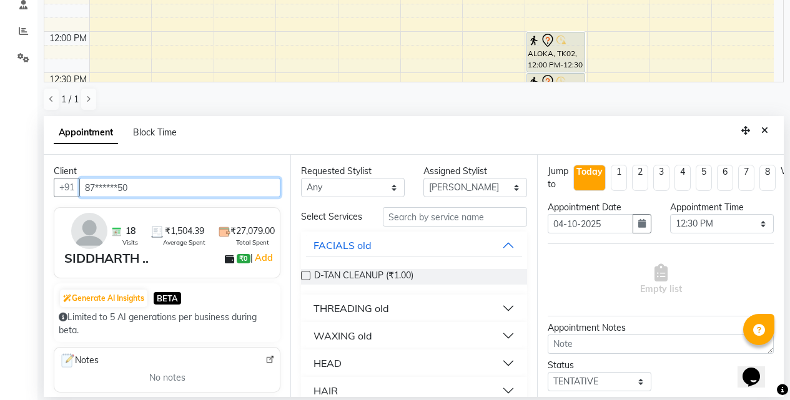
type input "87******50"
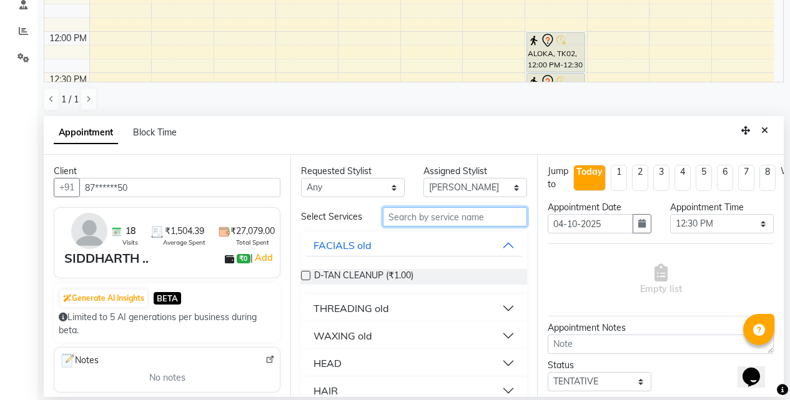
click at [448, 218] on input "text" at bounding box center [455, 216] width 144 height 19
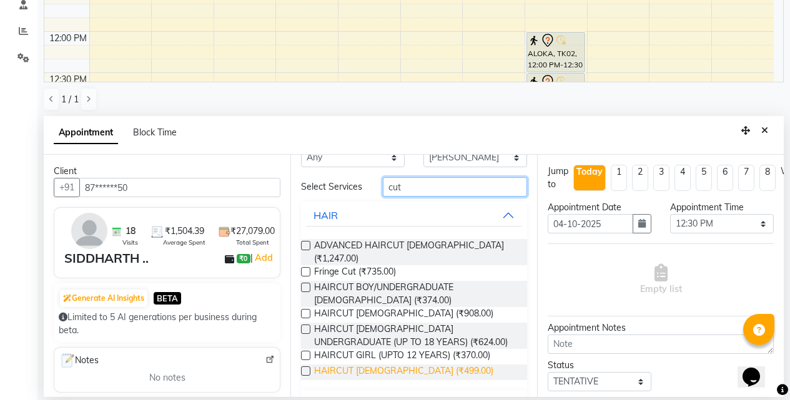
scroll to position [57, 0]
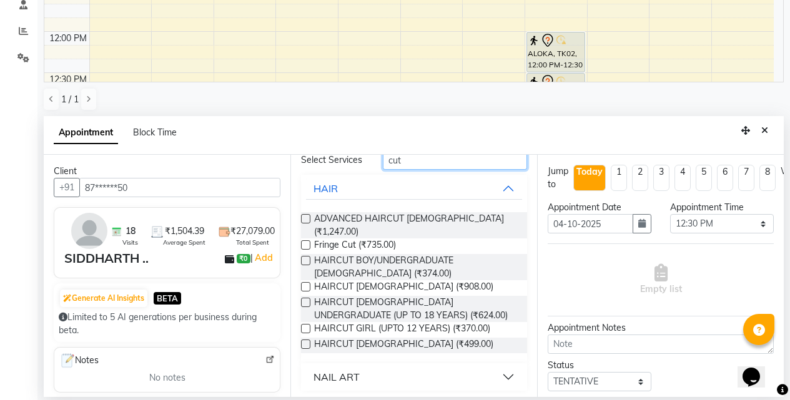
type input "cut"
click at [306, 340] on label at bounding box center [305, 344] width 9 height 9
click at [306, 341] on input "checkbox" at bounding box center [305, 345] width 8 height 8
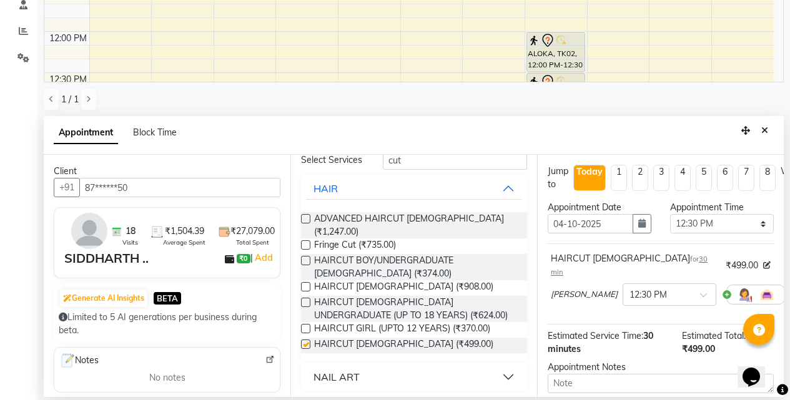
checkbox input "false"
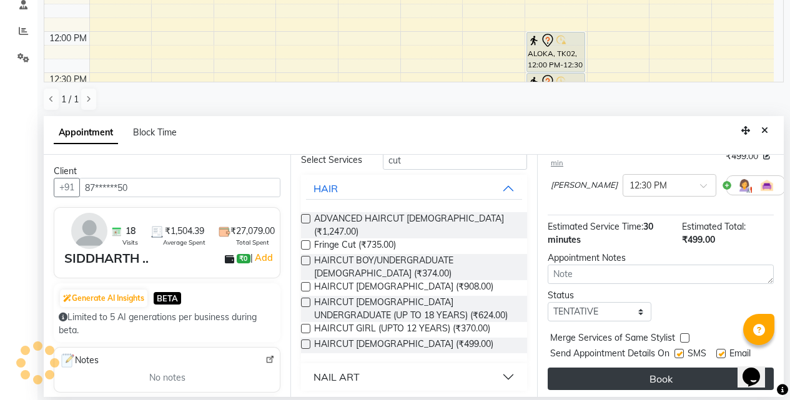
scroll to position [110, 0]
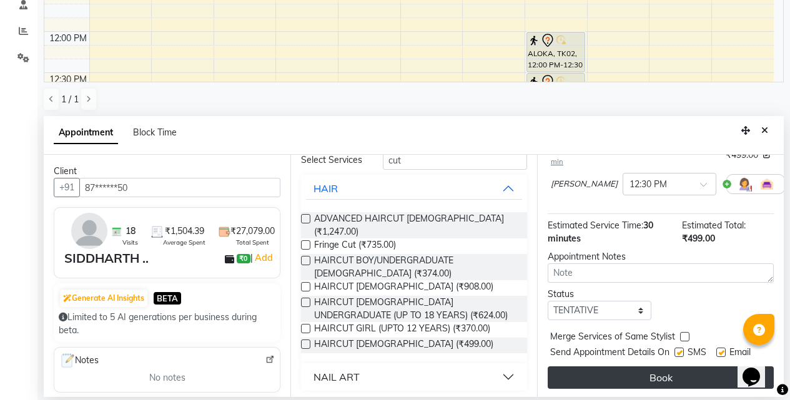
click at [630, 369] on button "Book" at bounding box center [660, 377] width 226 height 22
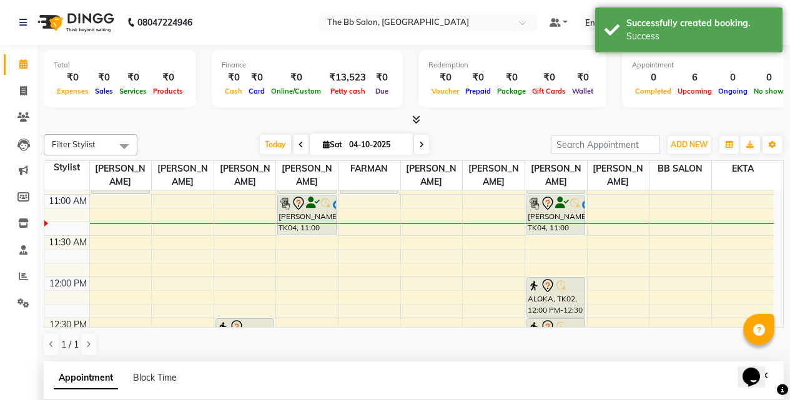
scroll to position [187, 0]
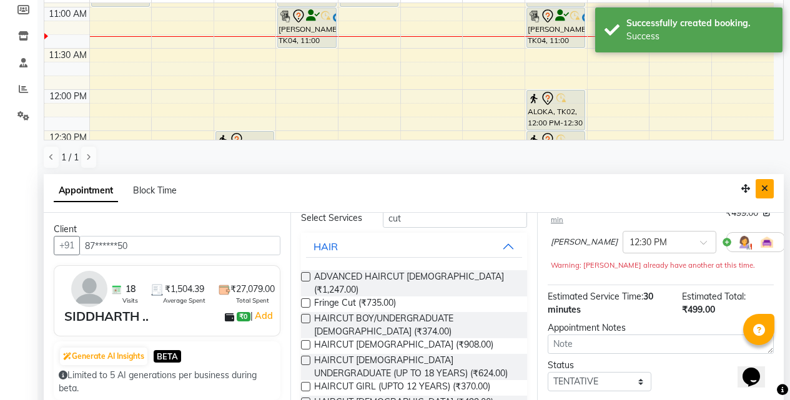
click at [771, 193] on button "Close" at bounding box center [764, 188] width 18 height 19
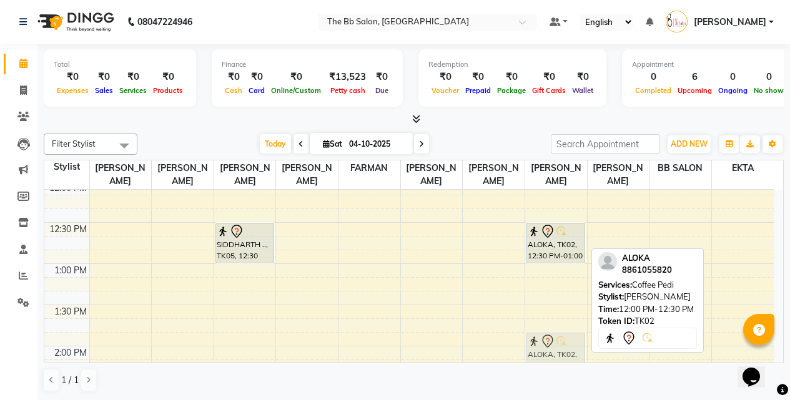
scroll to position [266, 0]
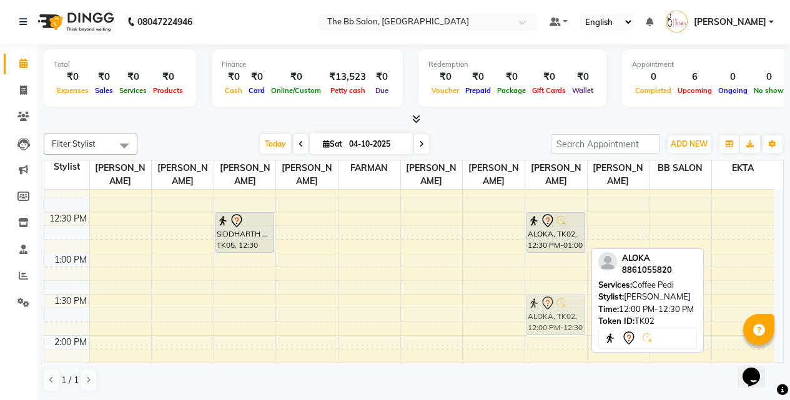
drag, startPoint x: 554, startPoint y: 235, endPoint x: 548, endPoint y: 318, distance: 83.8
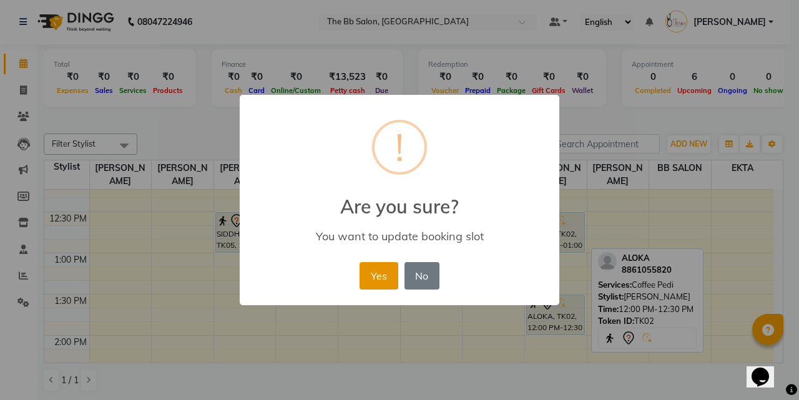
click at [366, 275] on button "Yes" at bounding box center [379, 275] width 38 height 27
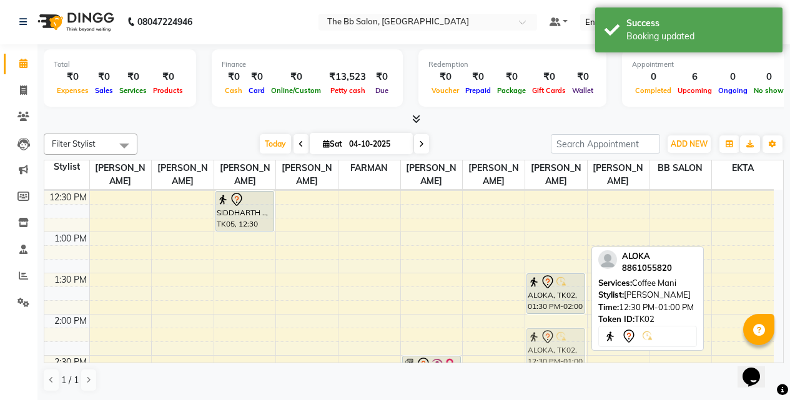
scroll to position [288, 0]
drag, startPoint x: 555, startPoint y: 229, endPoint x: 549, endPoint y: 326, distance: 96.9
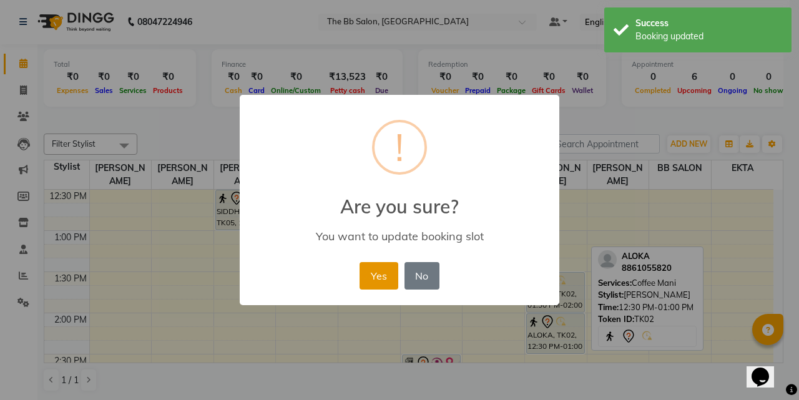
click at [381, 275] on button "Yes" at bounding box center [379, 275] width 38 height 27
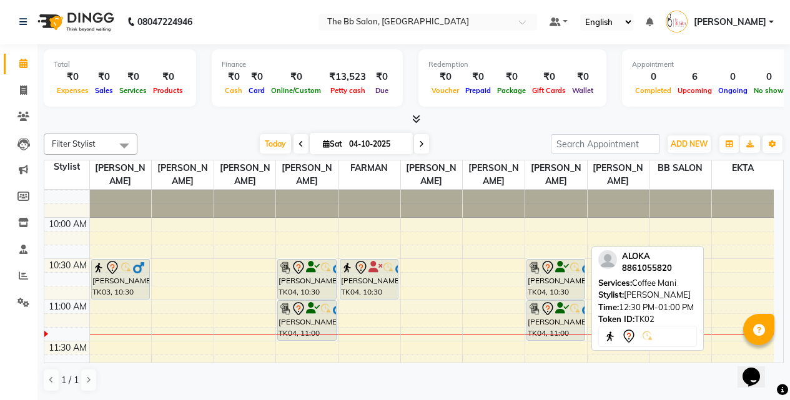
scroll to position [39, 0]
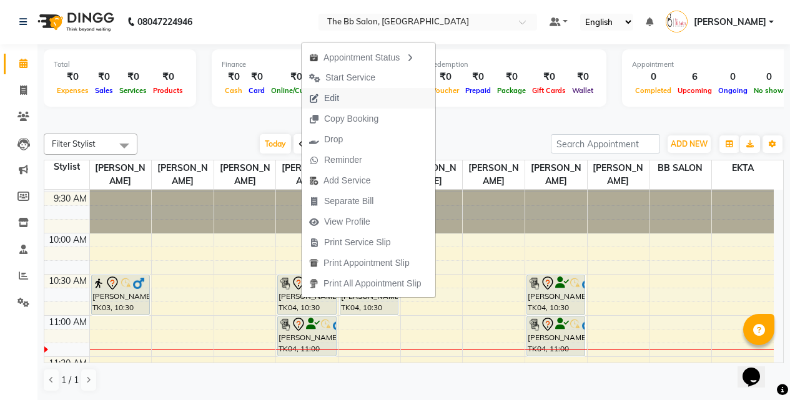
click at [334, 94] on span "Edit" at bounding box center [331, 98] width 15 height 13
select select "tentative"
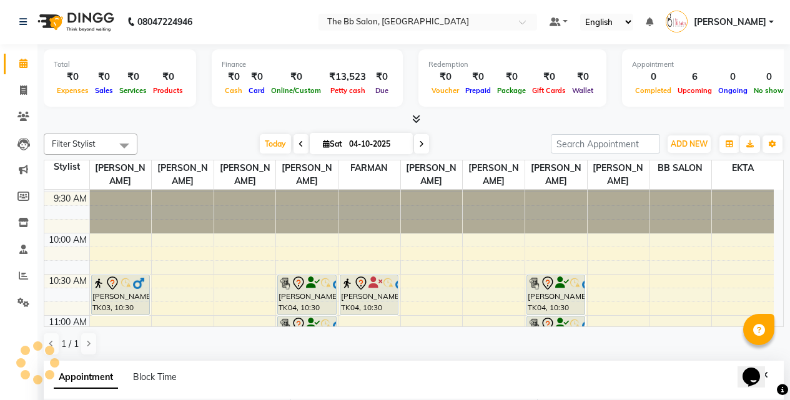
select select "630"
select select "83524"
select select "3065"
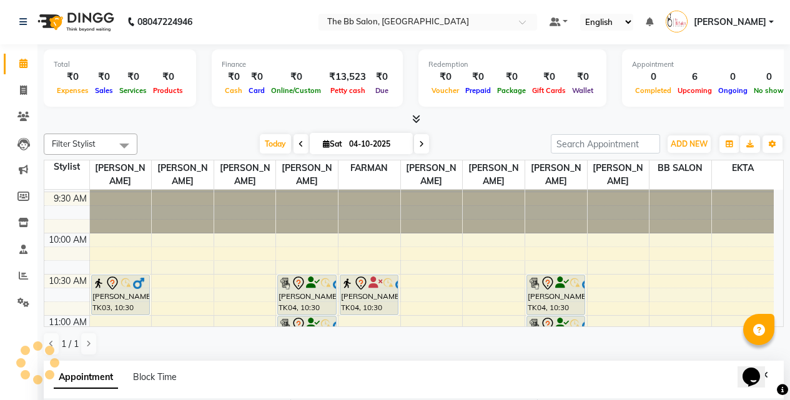
select select "3065"
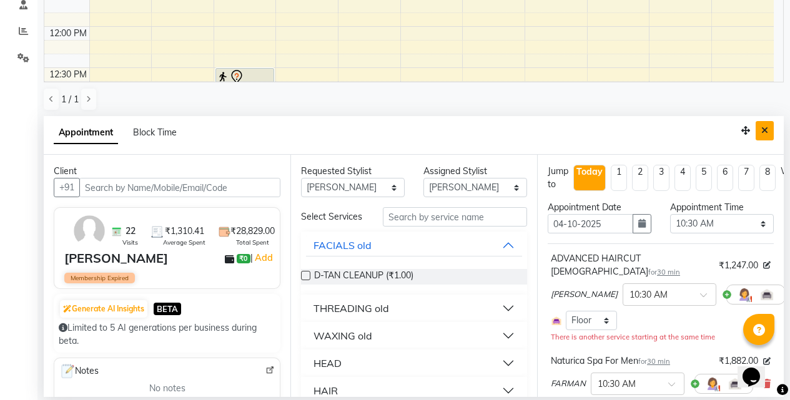
click at [763, 132] on icon "Close" at bounding box center [764, 130] width 7 height 9
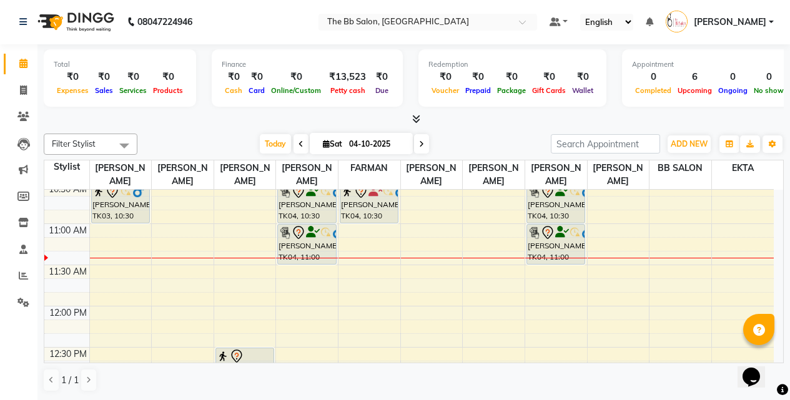
scroll to position [103, 0]
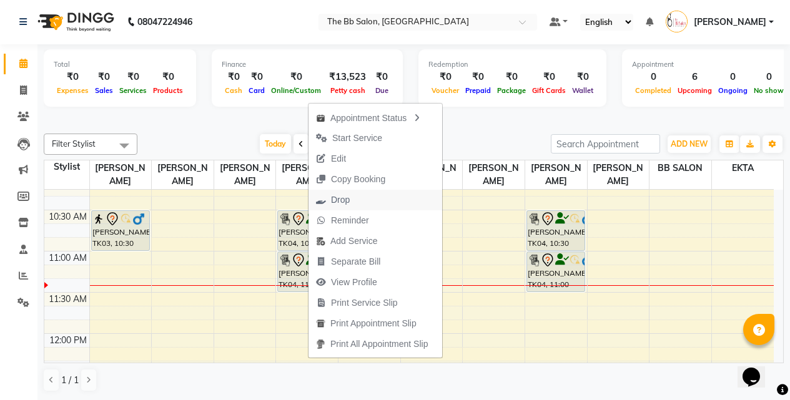
click at [340, 200] on span "Drop" at bounding box center [340, 199] width 19 height 13
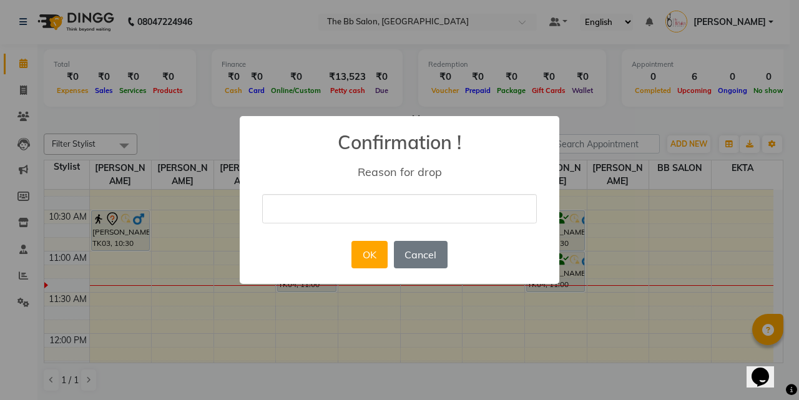
click at [389, 213] on input "text" at bounding box center [399, 208] width 275 height 29
type input "cn"
click at [368, 258] on button "OK" at bounding box center [369, 254] width 36 height 27
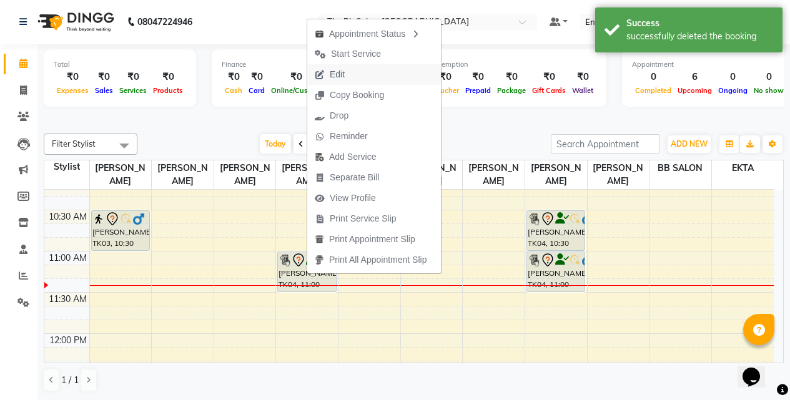
click at [346, 76] on span "Edit" at bounding box center [329, 74] width 45 height 21
select select "tentative"
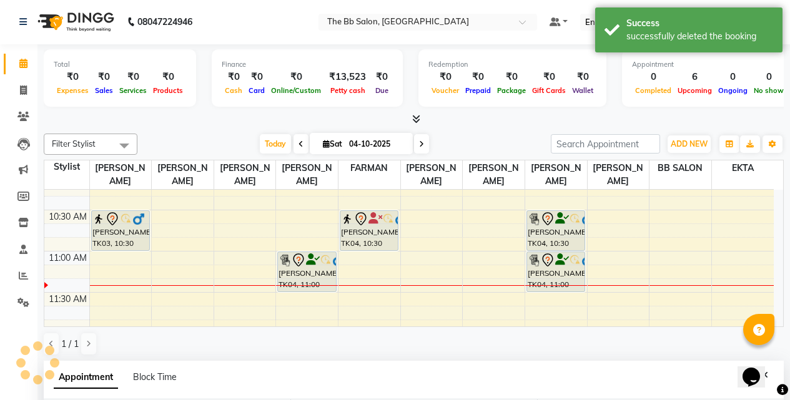
type input "04-10-2025"
select select "630"
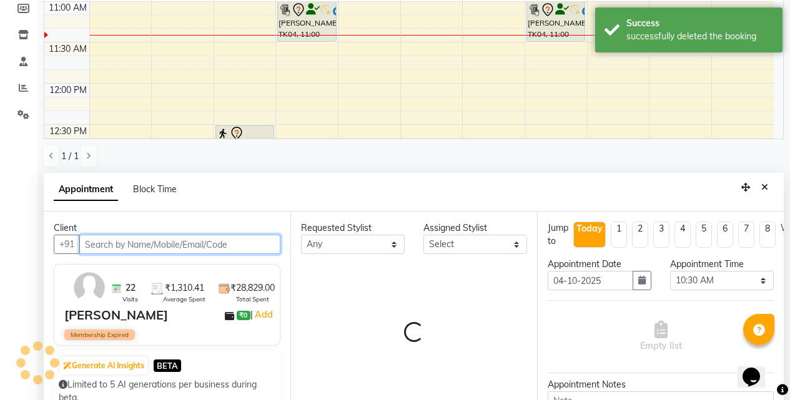
select select "83524"
select select "3065"
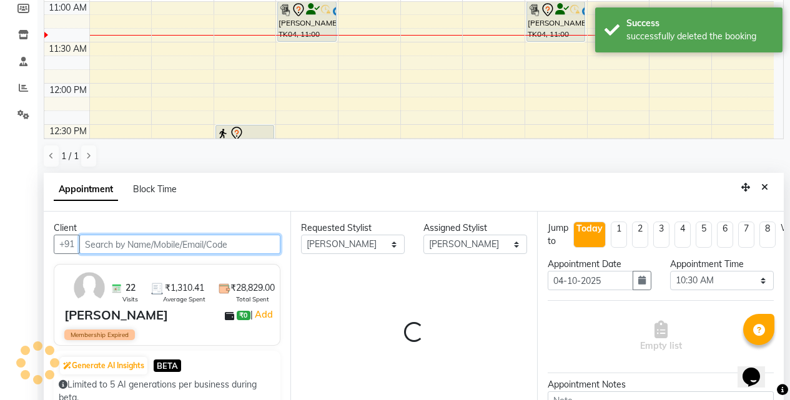
select select "3065"
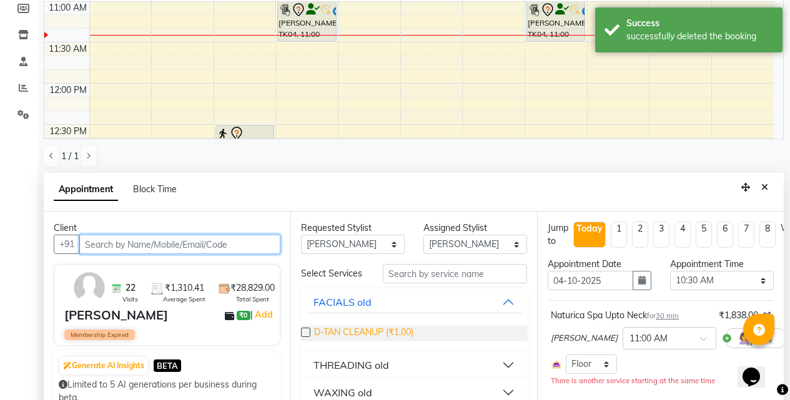
scroll to position [233, 0]
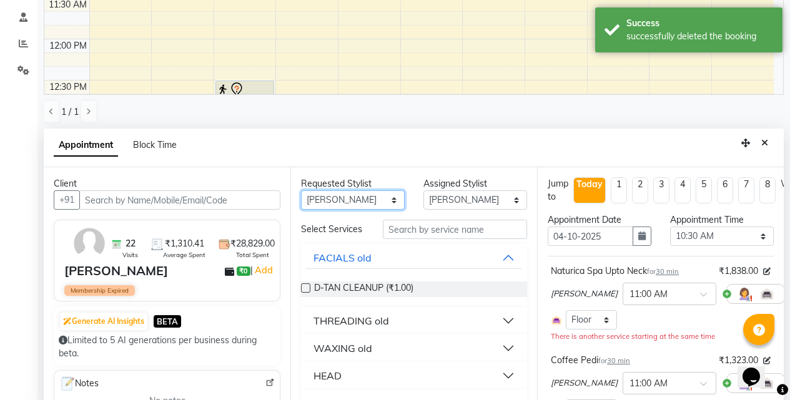
click at [392, 198] on select "Any BB SALON [PERSON_NAME] [PERSON_NAME] [PERSON_NAME] [PERSON_NAME] [PERSON_NA…" at bounding box center [353, 199] width 104 height 19
select select "84071"
click at [301, 190] on select "Any BB SALON [PERSON_NAME] [PERSON_NAME] [PERSON_NAME] [PERSON_NAME] [PERSON_NA…" at bounding box center [353, 199] width 104 height 19
select select "84071"
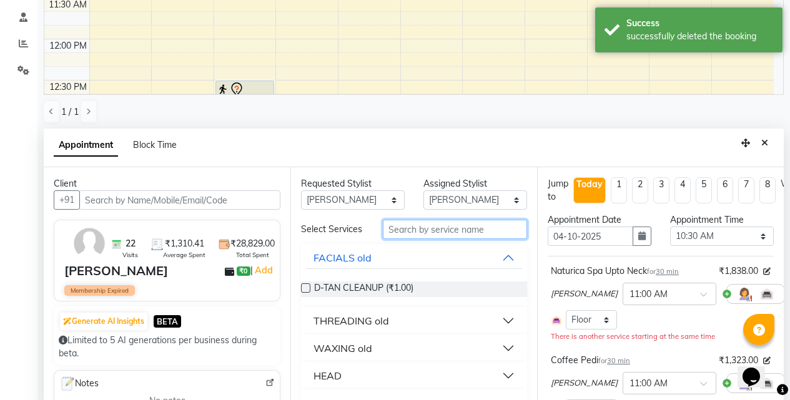
click at [448, 233] on input "text" at bounding box center [455, 229] width 144 height 19
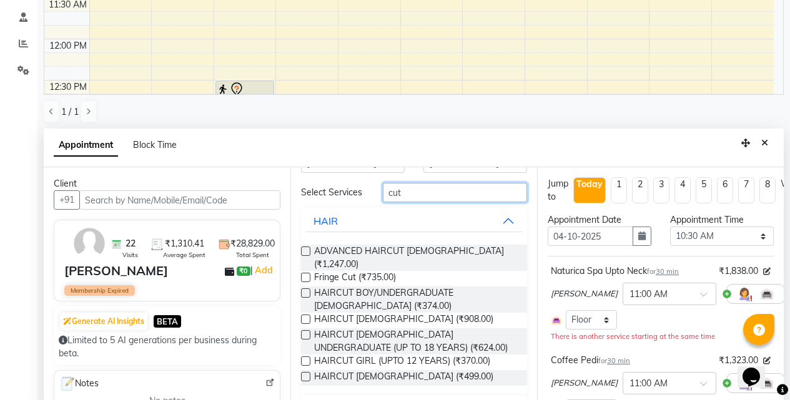
scroll to position [57, 0]
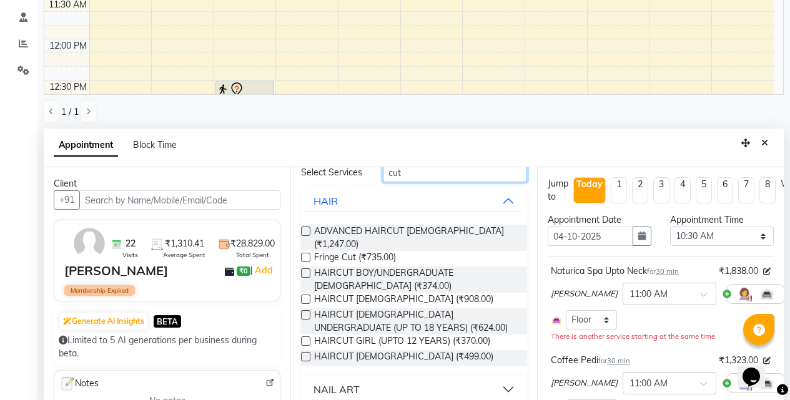
type input "cut"
click at [306, 296] on label at bounding box center [305, 299] width 9 height 9
click at [306, 296] on input "checkbox" at bounding box center [305, 300] width 8 height 8
checkbox input "false"
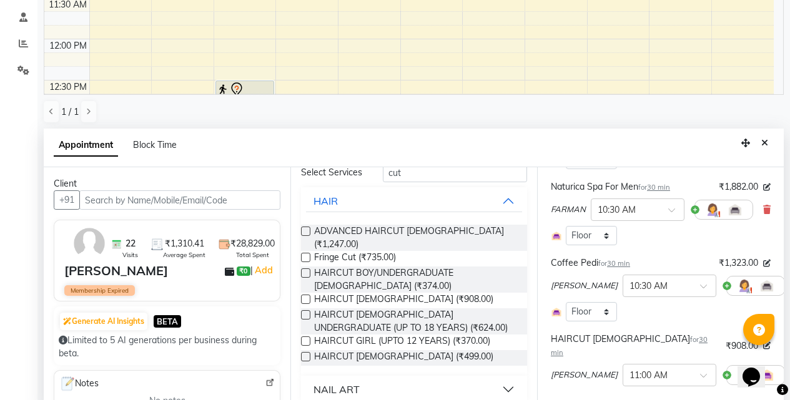
scroll to position [394, 0]
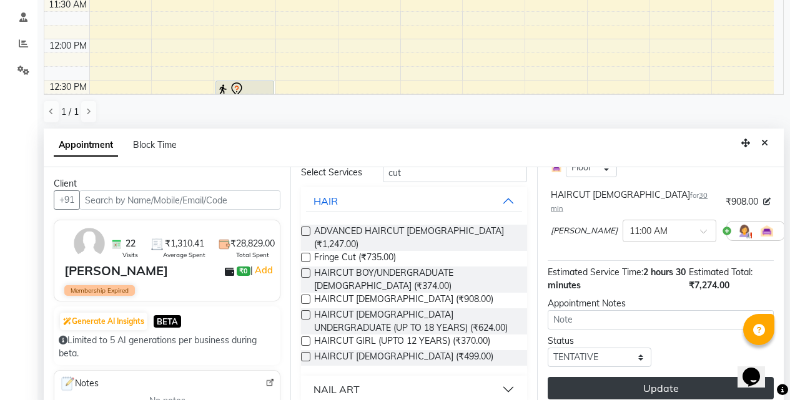
click at [642, 380] on button "Update" at bounding box center [660, 388] width 226 height 22
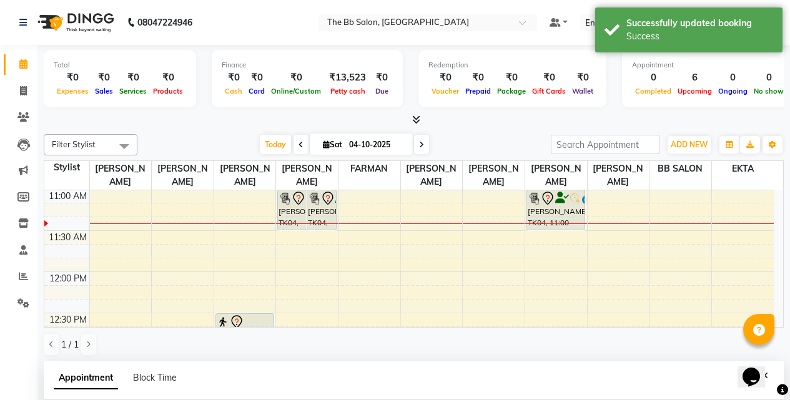
scroll to position [245, 0]
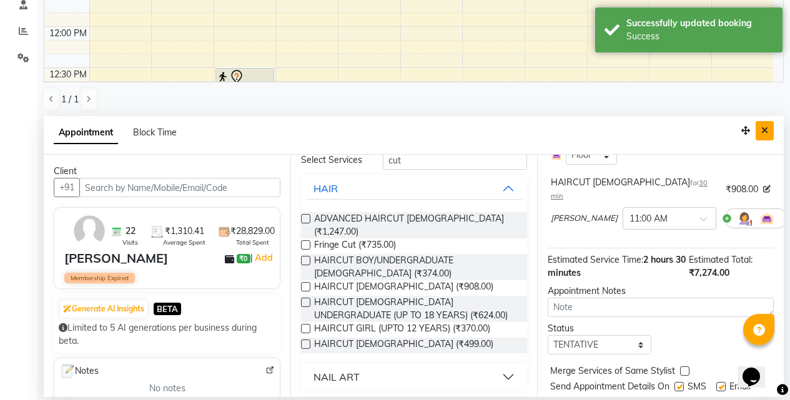
click at [765, 133] on icon "Close" at bounding box center [764, 130] width 7 height 9
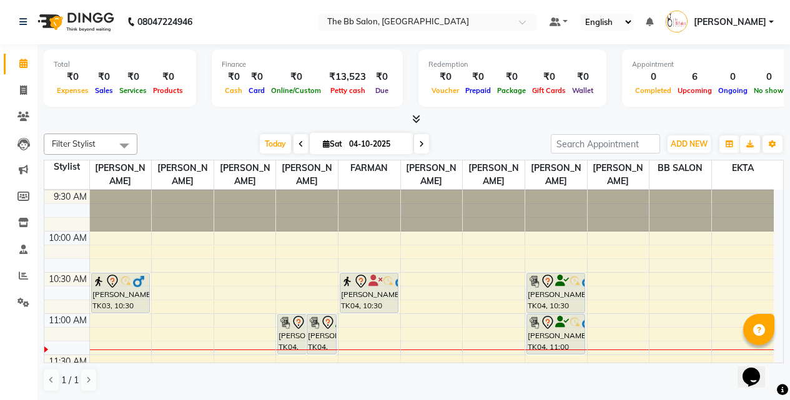
scroll to position [103, 0]
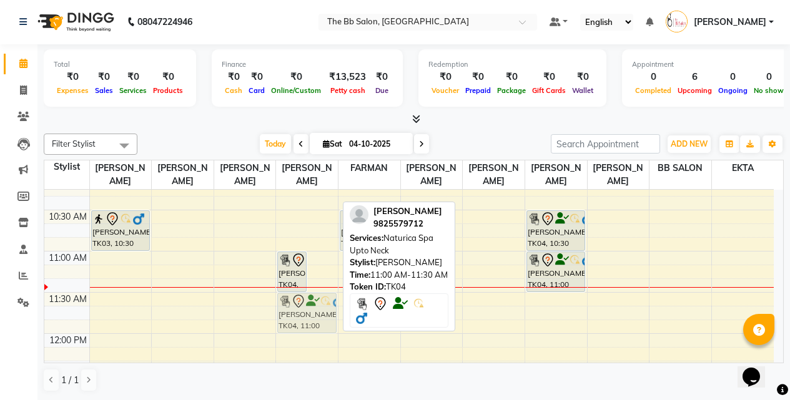
drag, startPoint x: 322, startPoint y: 286, endPoint x: 317, endPoint y: 310, distance: 24.2
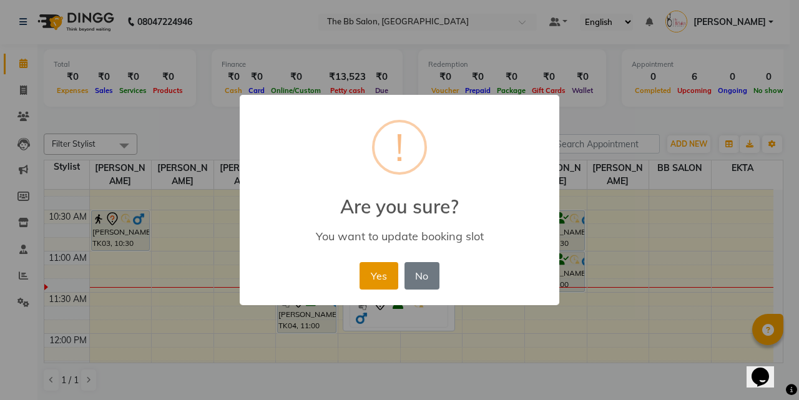
click at [386, 273] on button "Yes" at bounding box center [379, 275] width 38 height 27
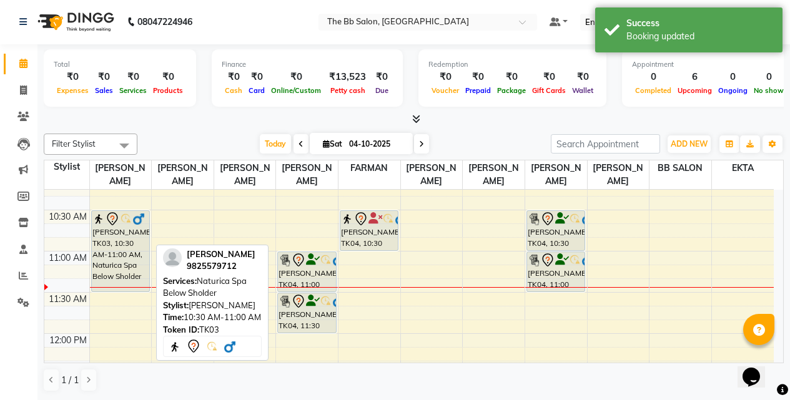
drag, startPoint x: 115, startPoint y: 250, endPoint x: 108, endPoint y: 290, distance: 40.5
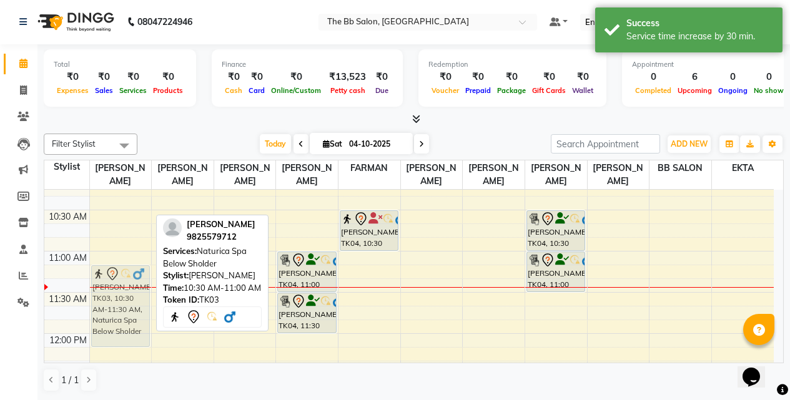
drag, startPoint x: 117, startPoint y: 240, endPoint x: 109, endPoint y: 298, distance: 58.0
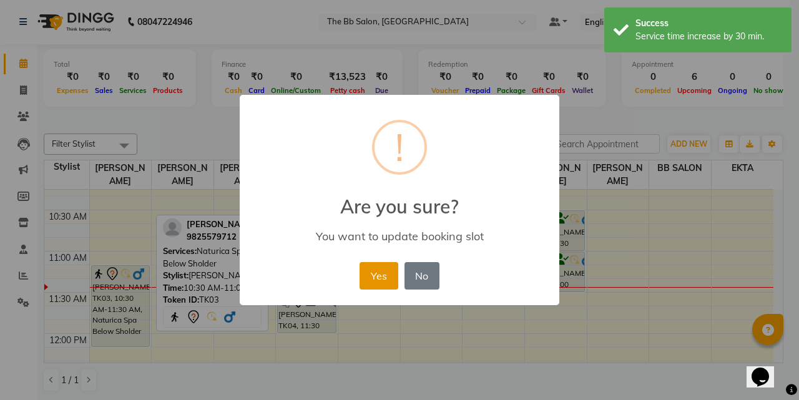
click at [379, 277] on button "Yes" at bounding box center [379, 275] width 38 height 27
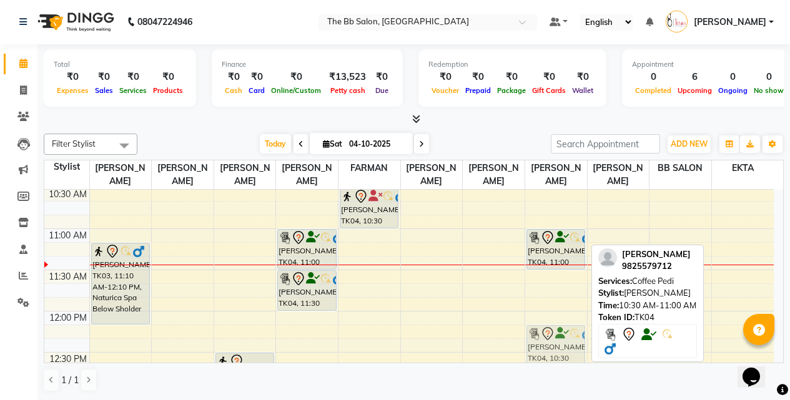
scroll to position [137, 0]
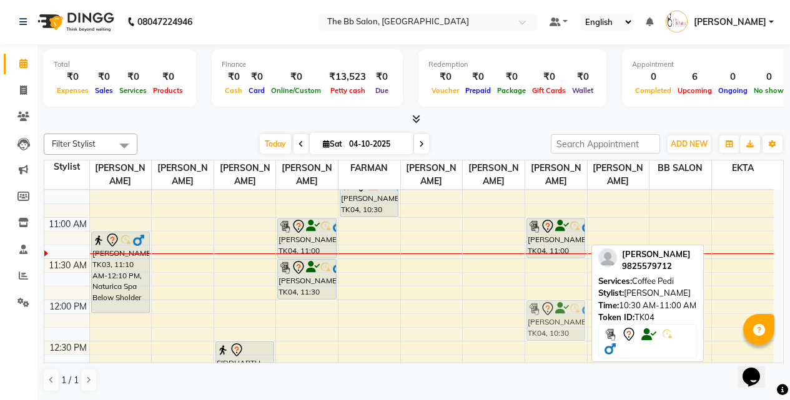
drag, startPoint x: 549, startPoint y: 235, endPoint x: 538, endPoint y: 320, distance: 85.6
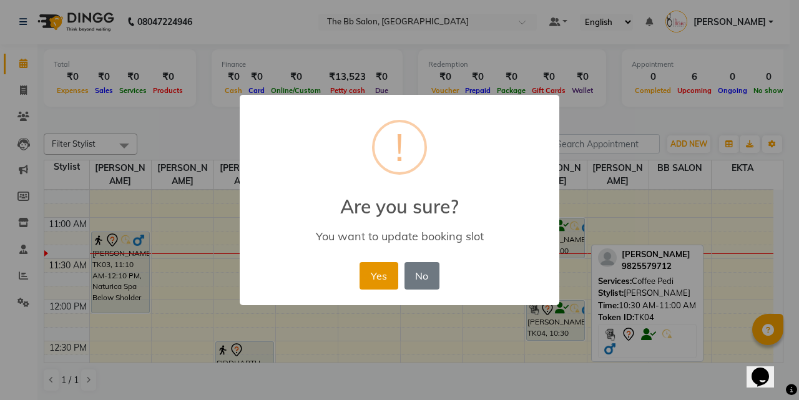
click at [374, 270] on button "Yes" at bounding box center [379, 275] width 38 height 27
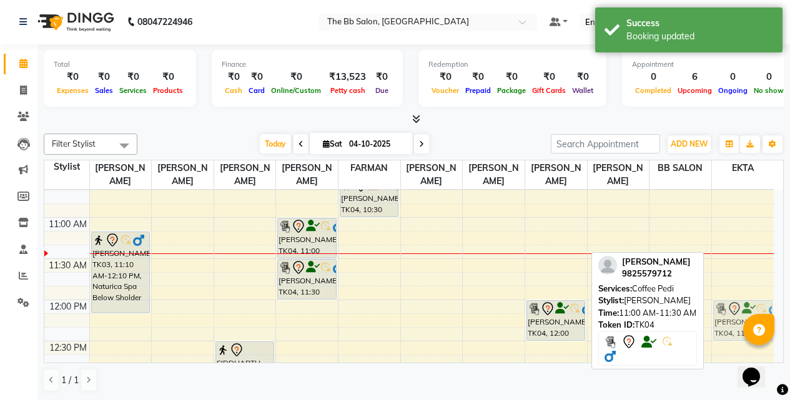
drag, startPoint x: 554, startPoint y: 236, endPoint x: 725, endPoint y: 317, distance: 189.3
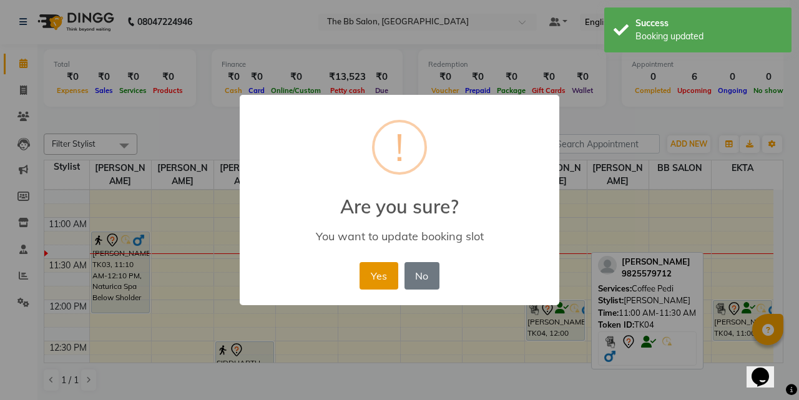
click at [370, 280] on button "Yes" at bounding box center [379, 275] width 38 height 27
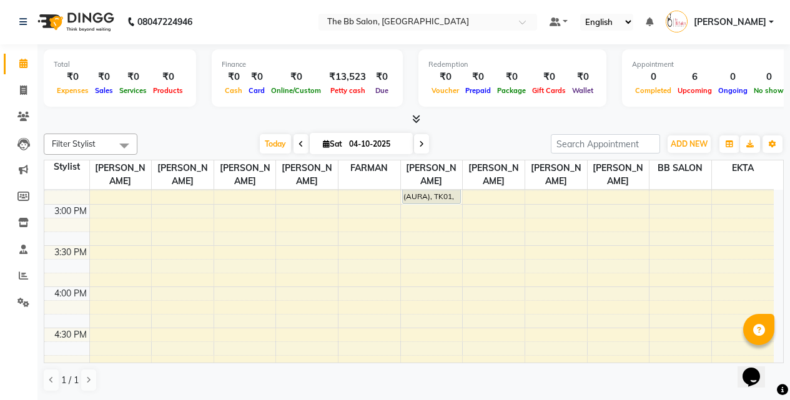
scroll to position [449, 0]
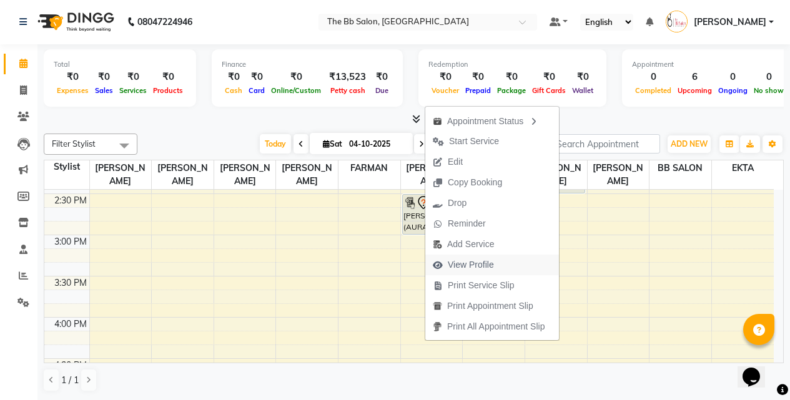
click at [482, 262] on span "View Profile" at bounding box center [471, 264] width 46 height 13
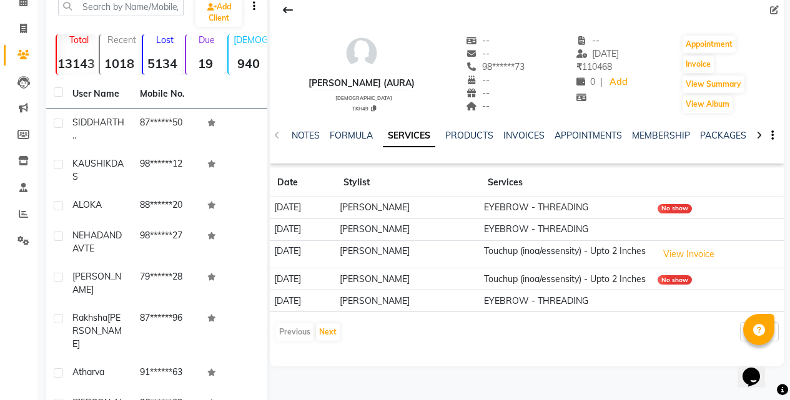
scroll to position [125, 0]
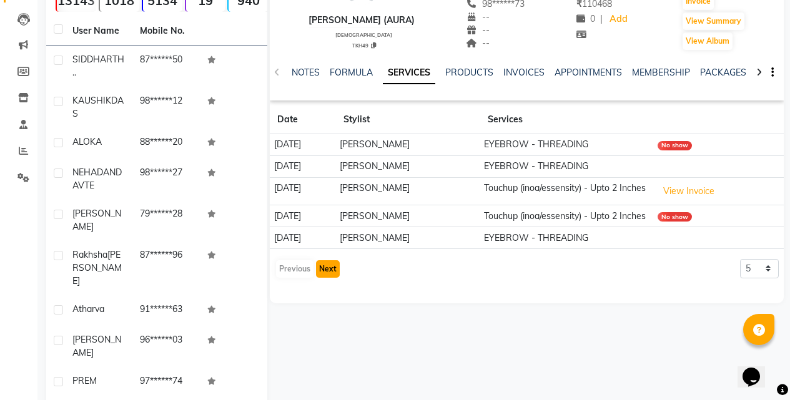
click at [325, 278] on button "Next" at bounding box center [328, 268] width 24 height 17
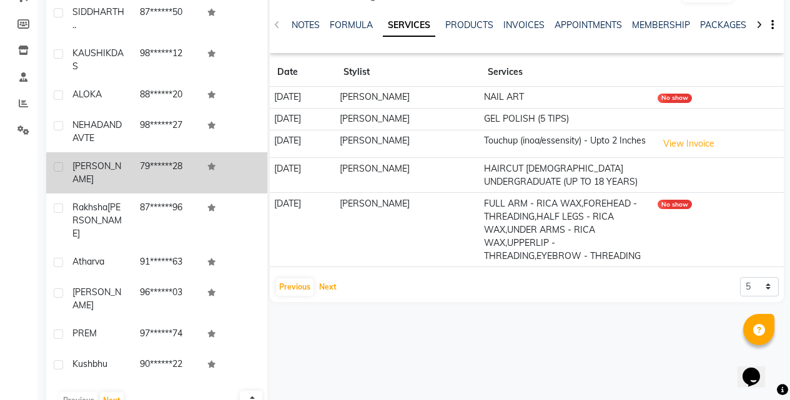
scroll to position [0, 0]
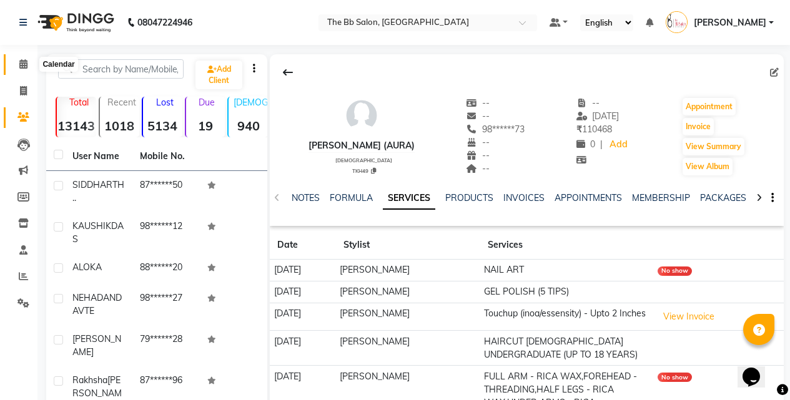
click at [24, 65] on icon at bounding box center [23, 63] width 8 height 9
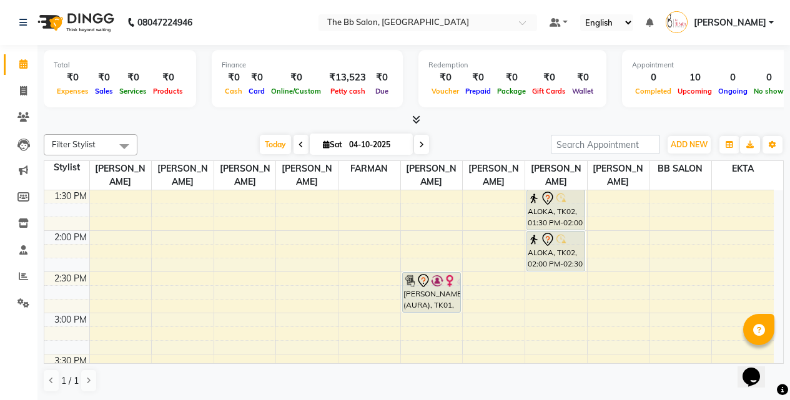
scroll to position [374, 0]
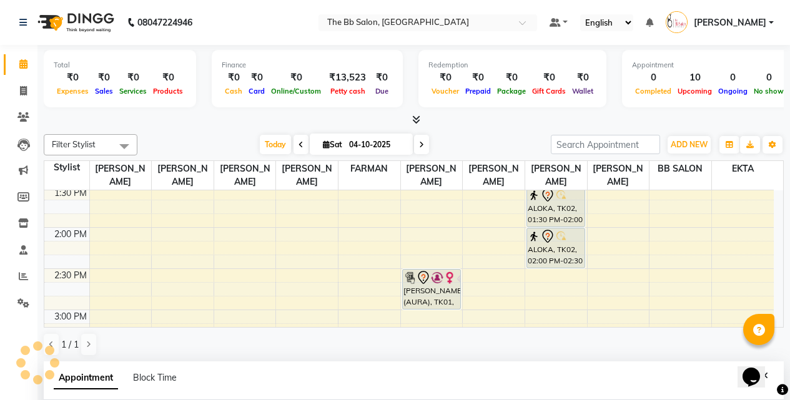
select select "83660"
select select "tentative"
select select "870"
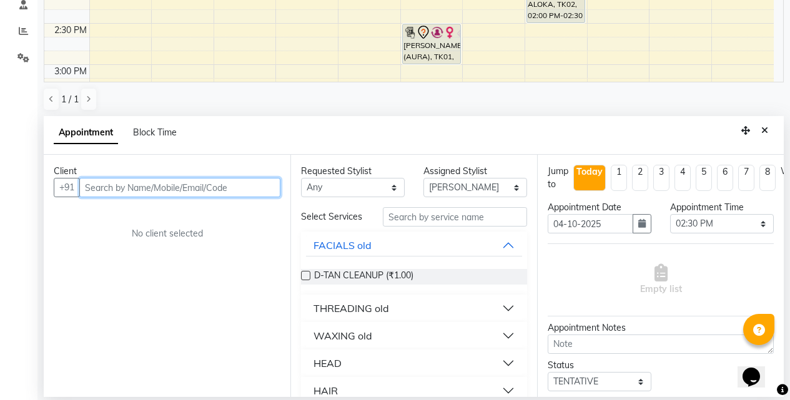
click at [235, 188] on input "text" at bounding box center [179, 187] width 201 height 19
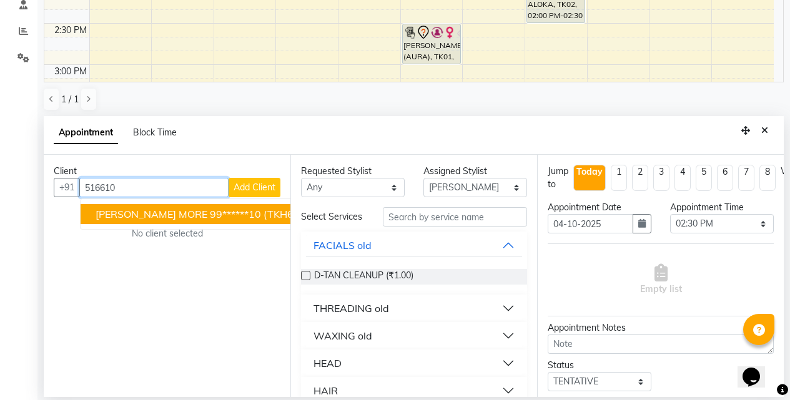
click at [263, 214] on span "(TKH688)" at bounding box center [286, 214] width 46 height 12
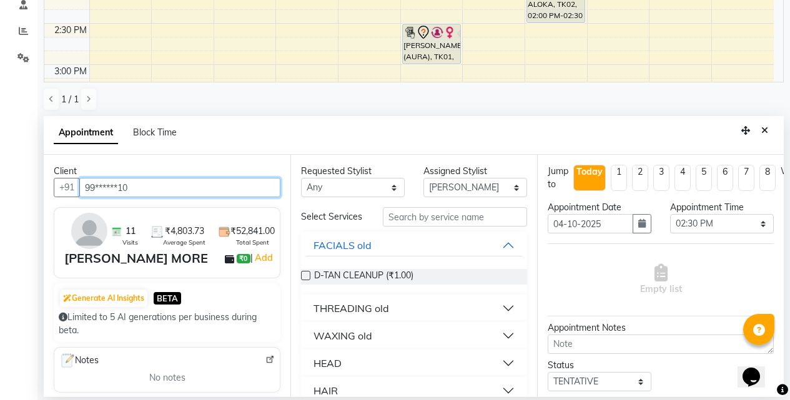
type input "99******10"
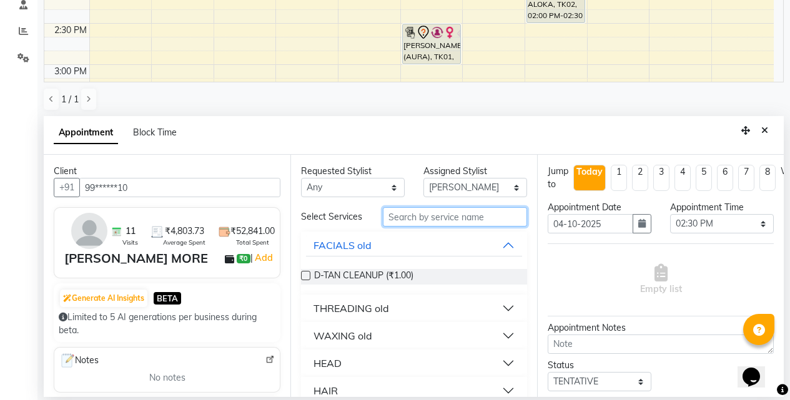
click at [453, 225] on input "text" at bounding box center [455, 216] width 144 height 19
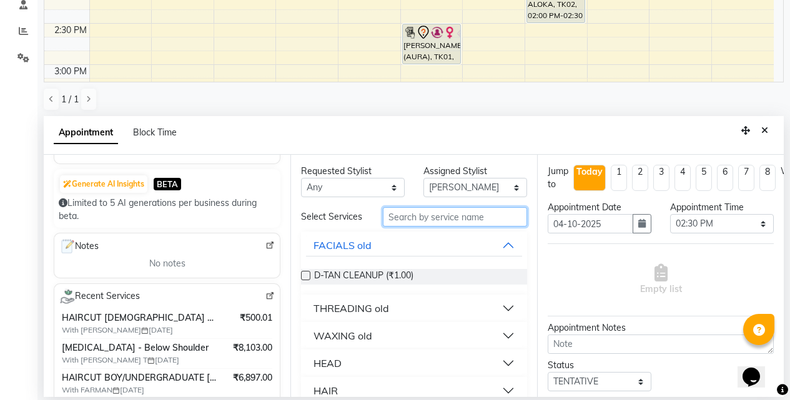
scroll to position [125, 0]
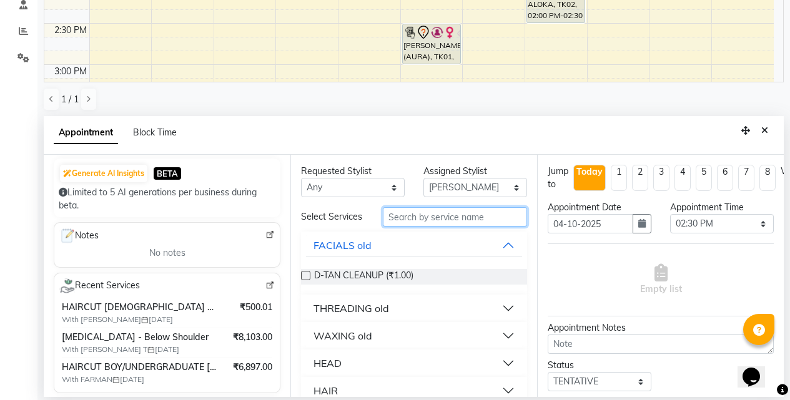
click at [420, 222] on input "text" at bounding box center [455, 216] width 144 height 19
type input "glo"
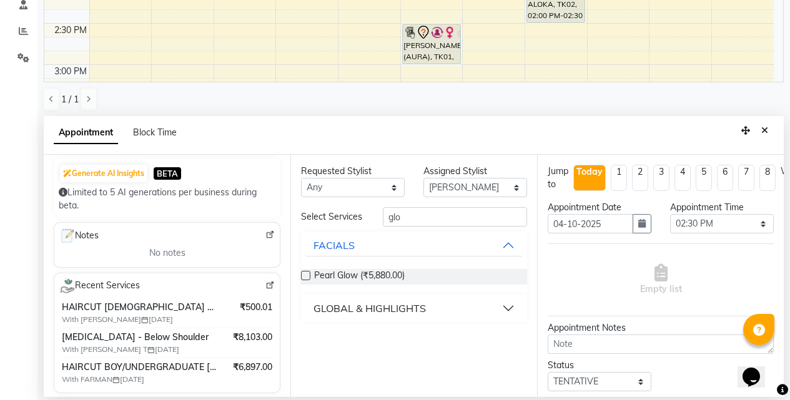
click at [510, 308] on button "GLOBAL & HIGHLIGHTS" at bounding box center [414, 308] width 216 height 22
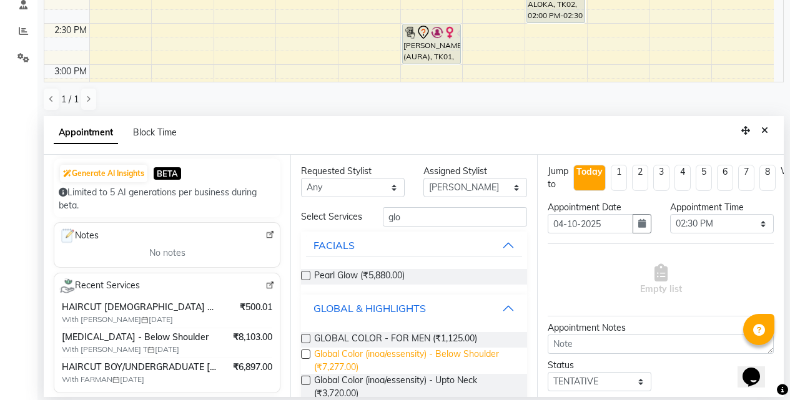
scroll to position [62, 0]
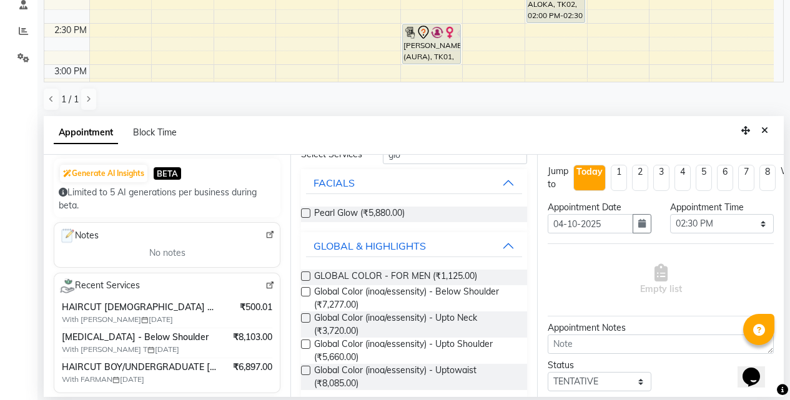
click at [303, 296] on label at bounding box center [305, 291] width 9 height 9
click at [303, 297] on input "checkbox" at bounding box center [305, 293] width 8 height 8
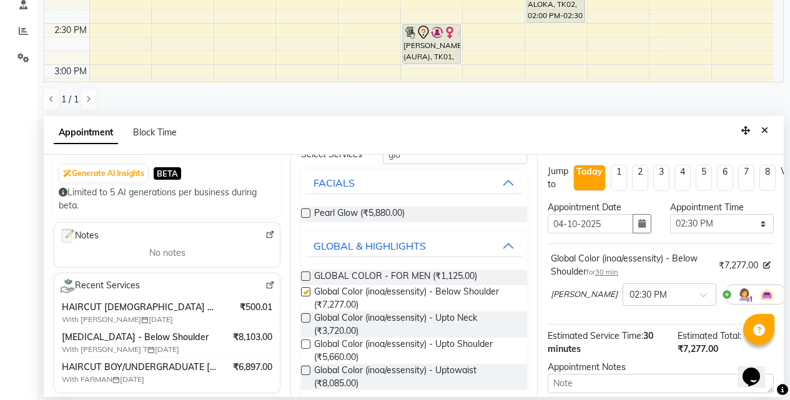
checkbox input "false"
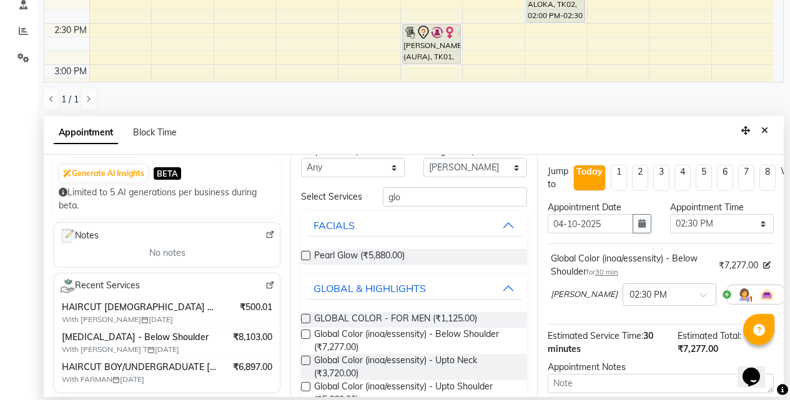
scroll to position [0, 0]
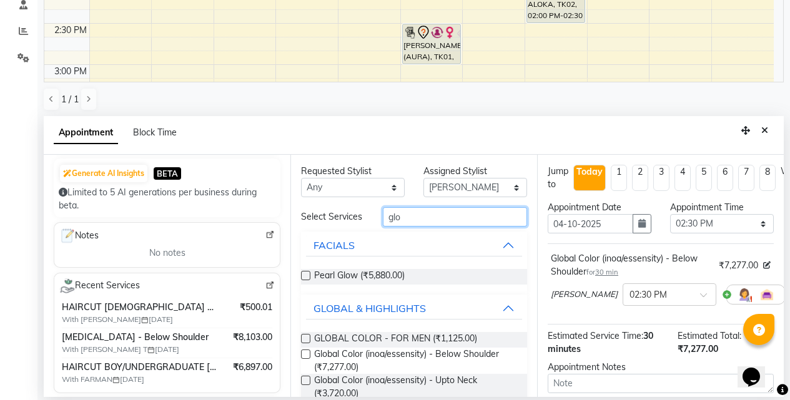
drag, startPoint x: 411, startPoint y: 213, endPoint x: 345, endPoint y: 222, distance: 66.2
click at [346, 222] on div "Select Services glo" at bounding box center [413, 216] width 245 height 19
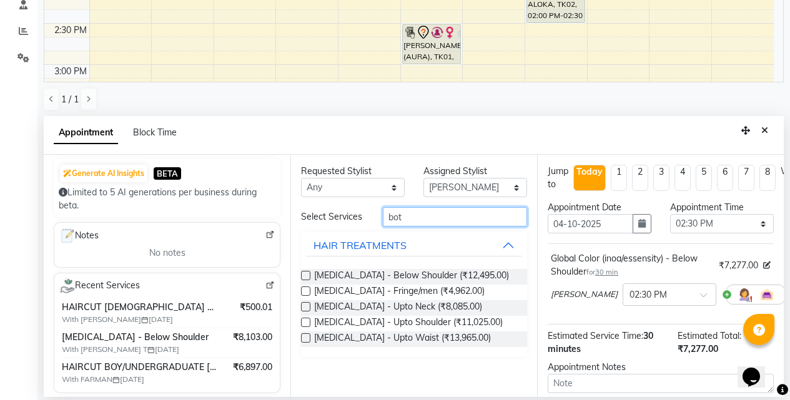
type input "bot"
click at [307, 275] on label at bounding box center [305, 275] width 9 height 9
click at [307, 275] on input "checkbox" at bounding box center [305, 277] width 8 height 8
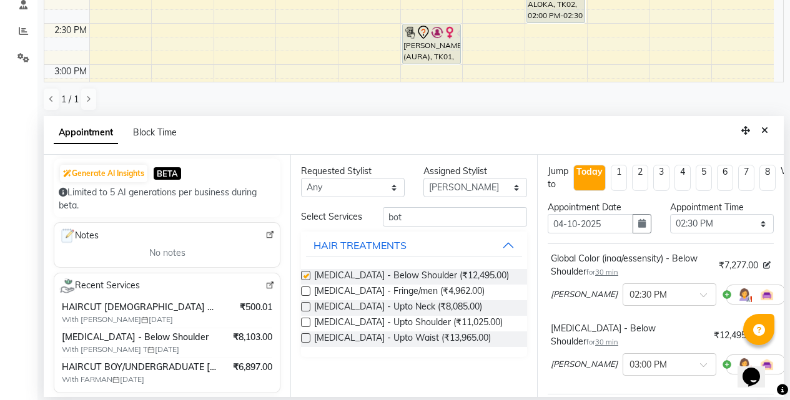
checkbox input "false"
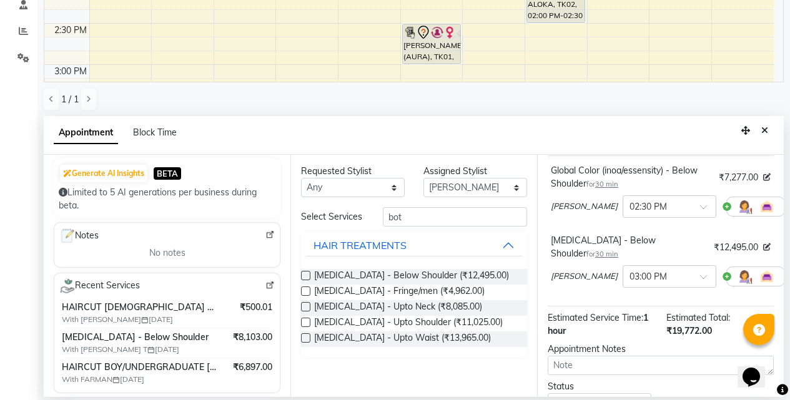
scroll to position [182, 0]
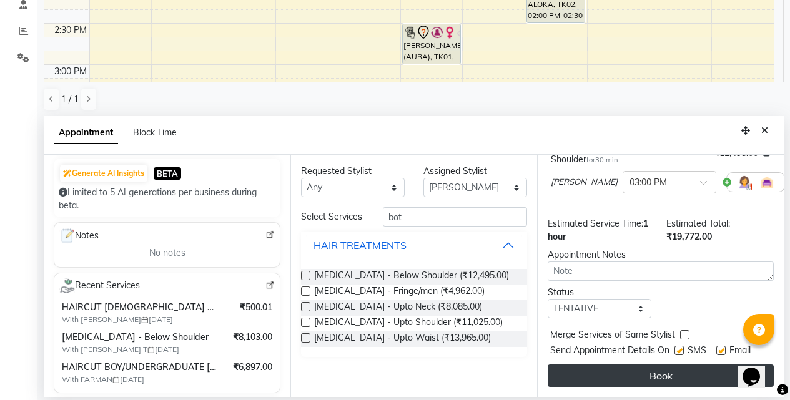
click at [626, 370] on button "Book" at bounding box center [660, 376] width 226 height 22
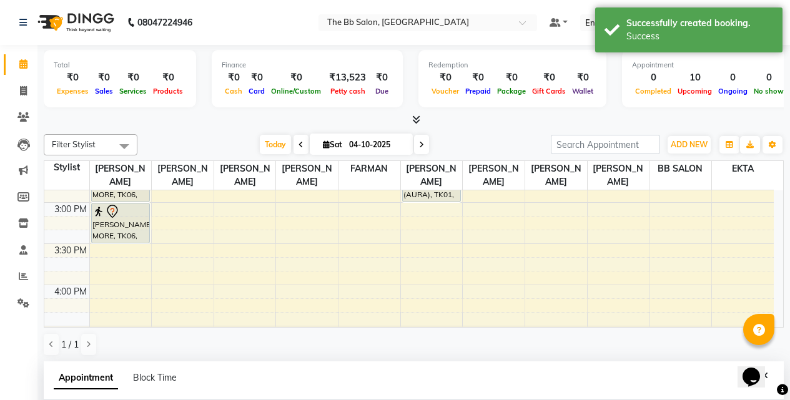
scroll to position [499, 0]
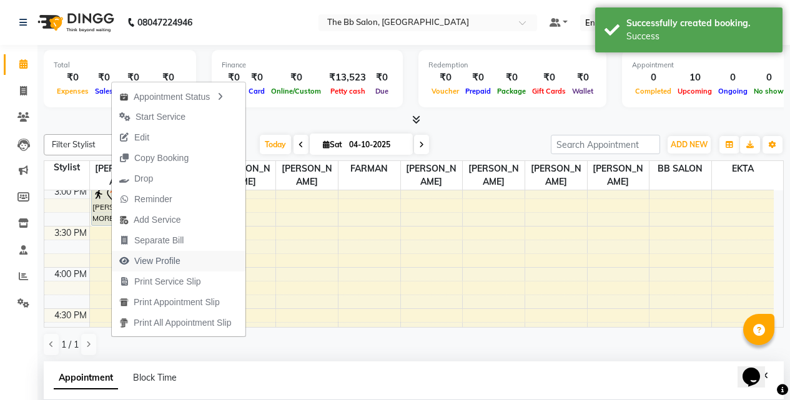
click at [182, 265] on span "View Profile" at bounding box center [150, 261] width 76 height 21
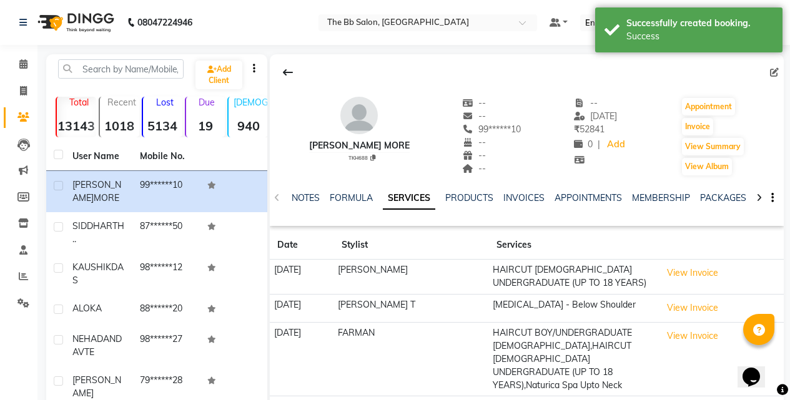
scroll to position [125, 0]
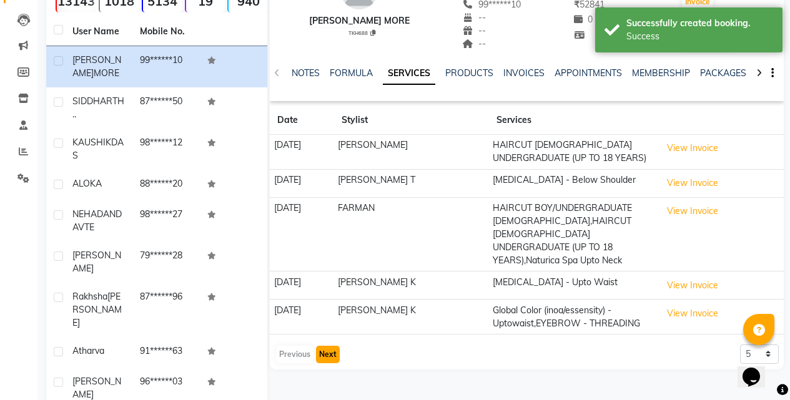
click at [323, 353] on button "Next" at bounding box center [328, 354] width 24 height 17
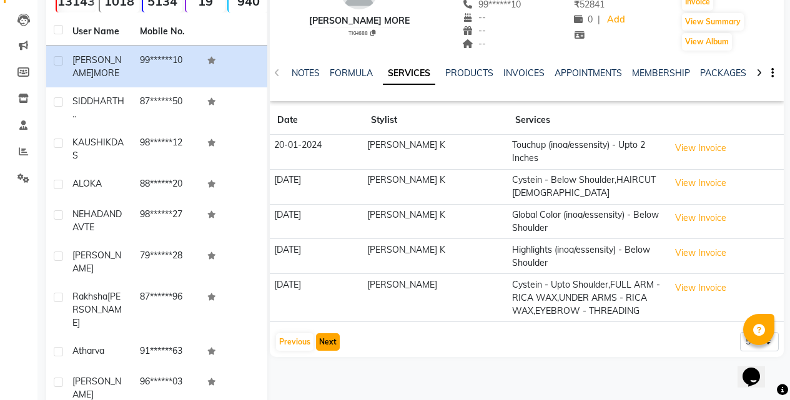
click at [322, 333] on button "Next" at bounding box center [328, 341] width 24 height 17
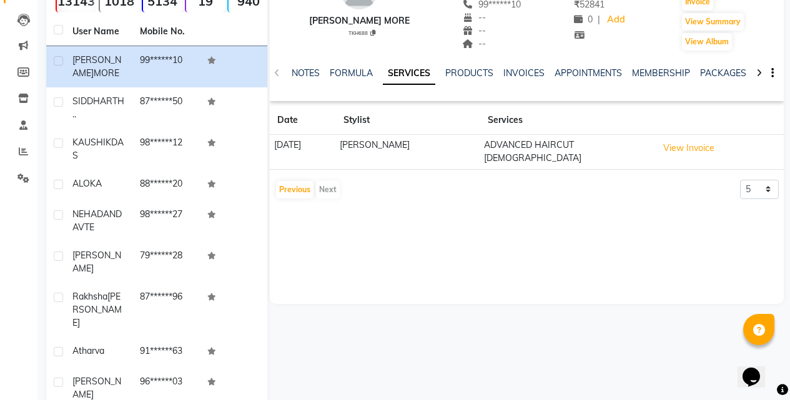
scroll to position [0, 0]
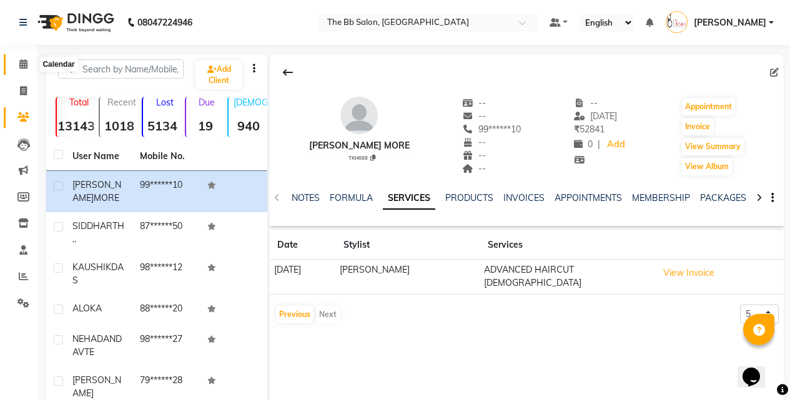
click at [22, 63] on icon at bounding box center [23, 63] width 8 height 9
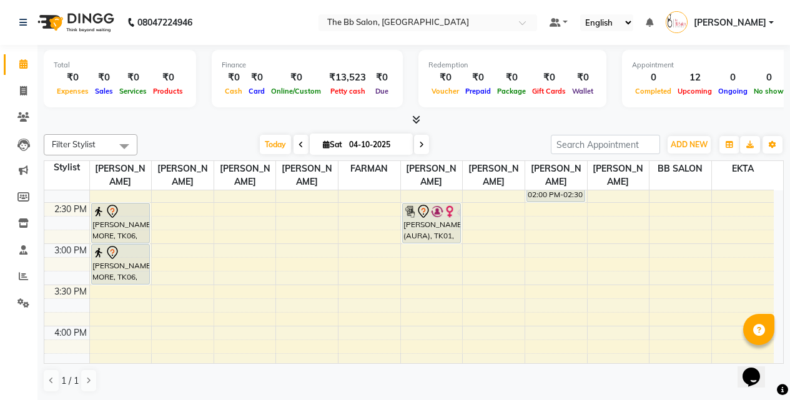
scroll to position [437, 0]
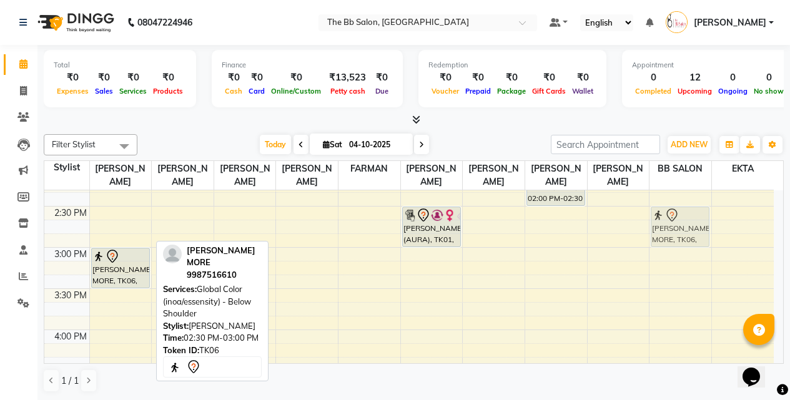
drag, startPoint x: 115, startPoint y: 226, endPoint x: 680, endPoint y: 228, distance: 564.9
click at [680, 228] on tr "[PERSON_NAME], TK03, 11:10 AM-12:10 PM, Naturica Spa Below [PERSON_NAME] MORE, …" at bounding box center [408, 329] width 729 height 1153
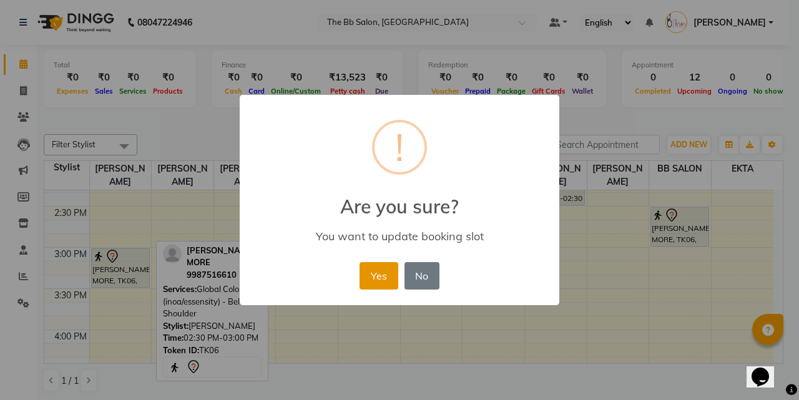
click at [378, 271] on button "Yes" at bounding box center [379, 275] width 38 height 27
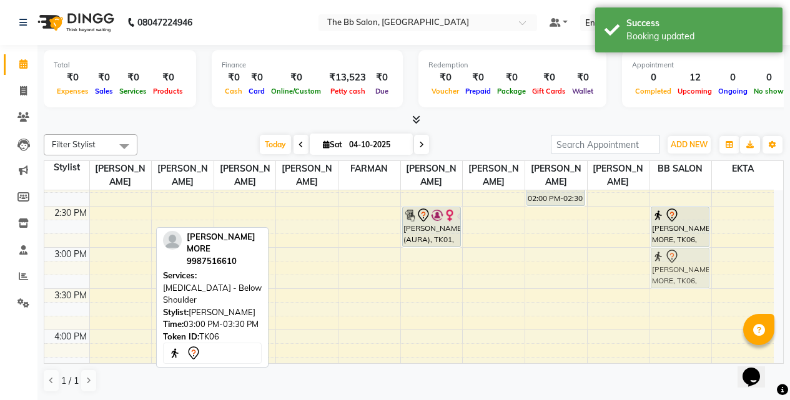
drag, startPoint x: 101, startPoint y: 260, endPoint x: 662, endPoint y: 261, distance: 561.1
click at [662, 261] on tr "[PERSON_NAME], TK03, 11:10 AM-12:10 PM, Naturica Spa Below [PERSON_NAME] MORE, …" at bounding box center [408, 329] width 729 height 1153
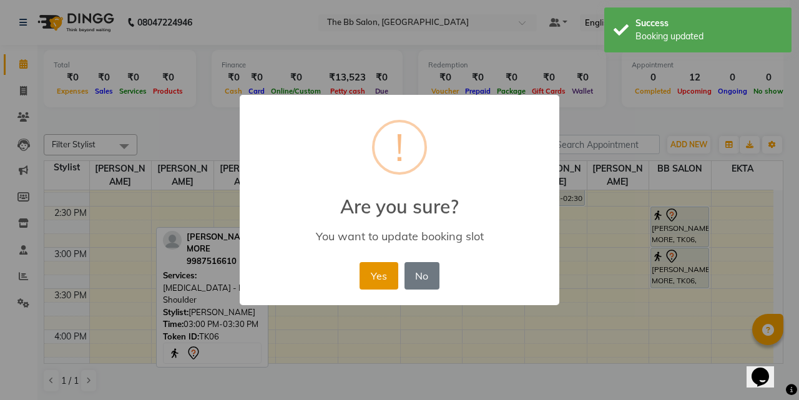
click at [376, 280] on button "Yes" at bounding box center [379, 275] width 38 height 27
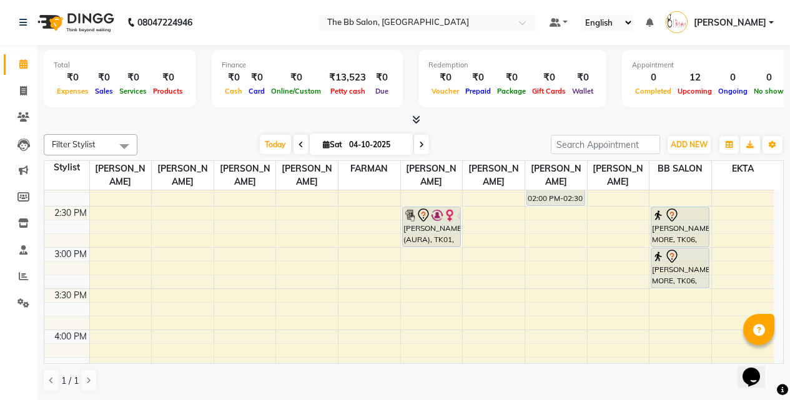
click at [273, 29] on nav "08047224946 Select Location × The Bb Salon, Kharghar Default Panel My Panel Eng…" at bounding box center [395, 22] width 790 height 45
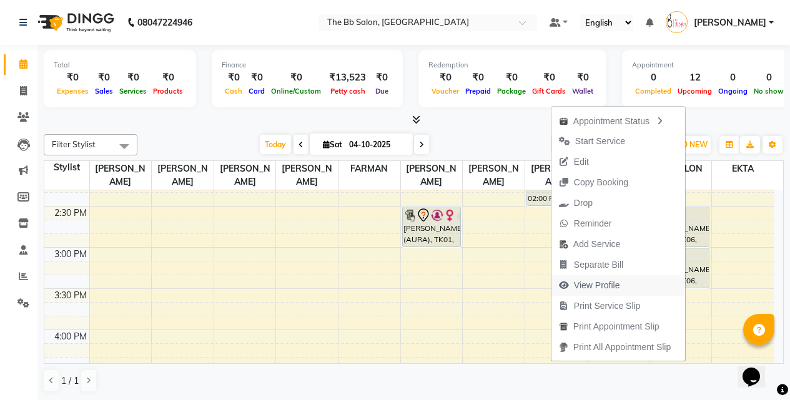
click at [612, 286] on span "View Profile" at bounding box center [597, 285] width 46 height 13
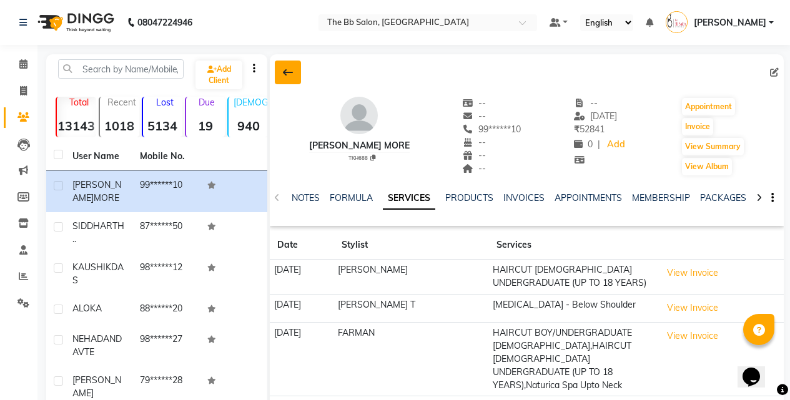
click at [288, 70] on icon at bounding box center [288, 72] width 10 height 10
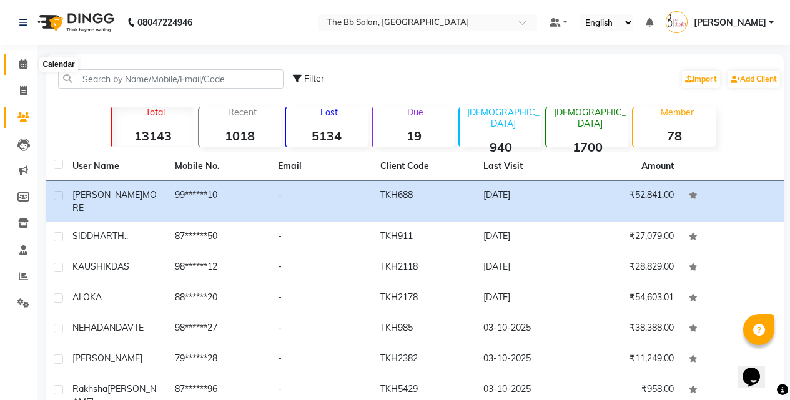
click at [22, 66] on icon at bounding box center [23, 63] width 8 height 9
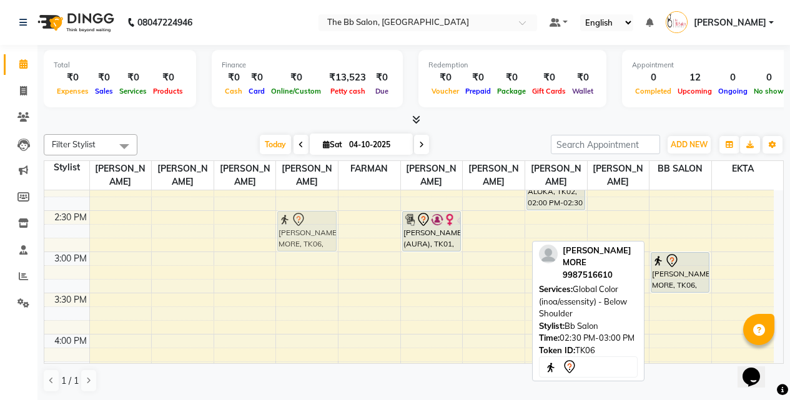
scroll to position [432, 0]
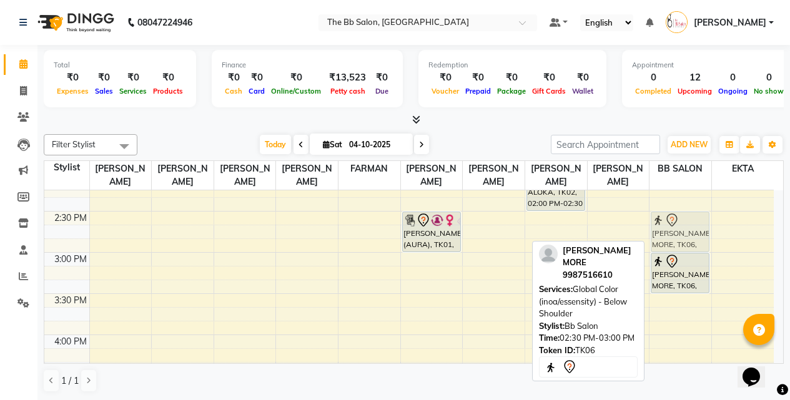
drag, startPoint x: 675, startPoint y: 220, endPoint x: 680, endPoint y: 227, distance: 8.0
click at [680, 227] on div "[PERSON_NAME] MORE, TK06, 02:30 PM-03:00 PM, Global Color (inoa/essensity) - Be…" at bounding box center [680, 334] width 62 height 1153
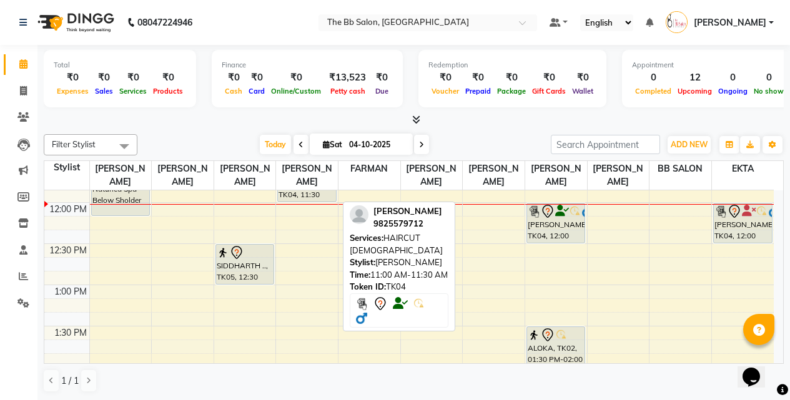
scroll to position [245, 0]
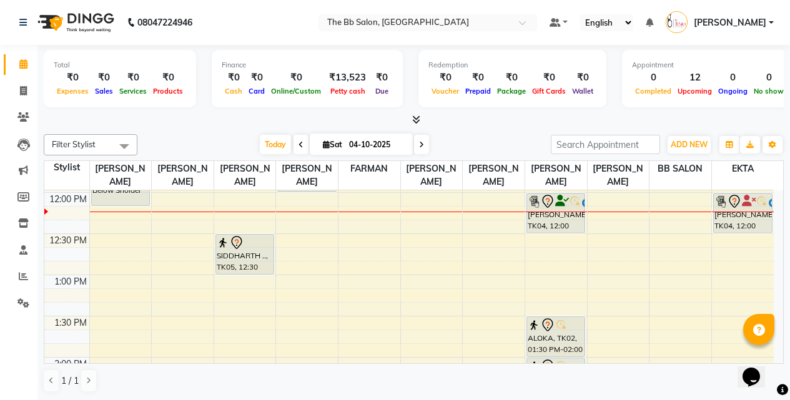
click at [416, 147] on span at bounding box center [421, 144] width 15 height 19
type input "05-10-2025"
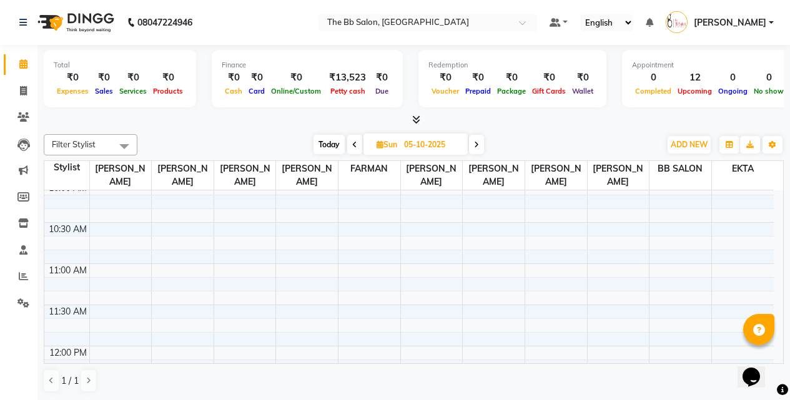
scroll to position [62, 0]
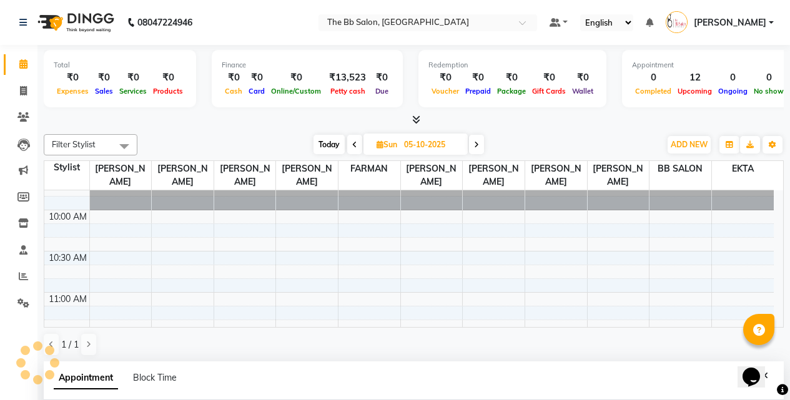
select select "83660"
select select "tentative"
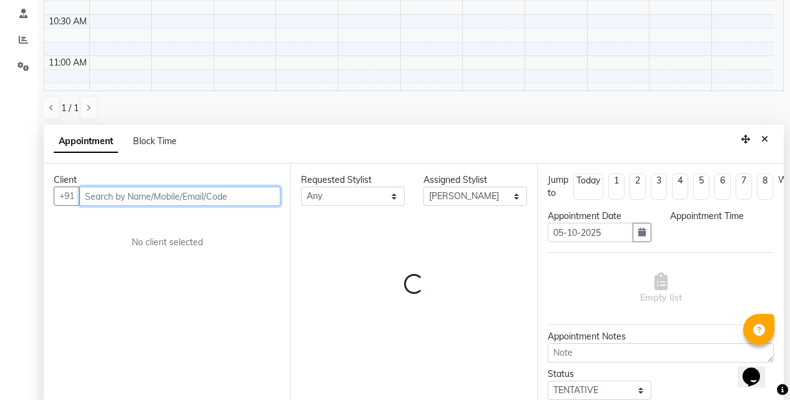
select select "630"
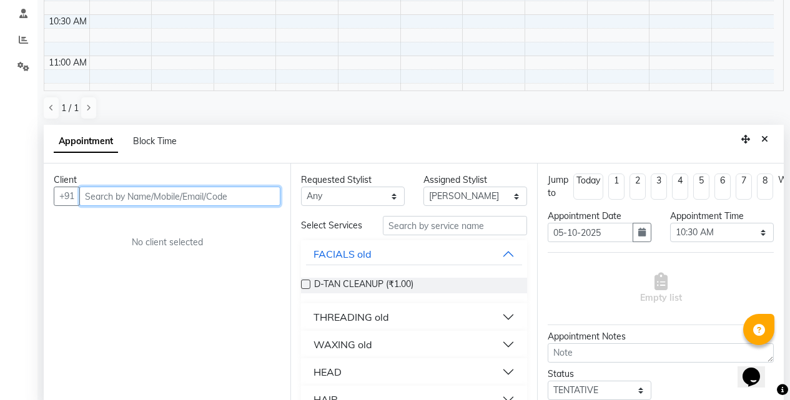
scroll to position [245, 0]
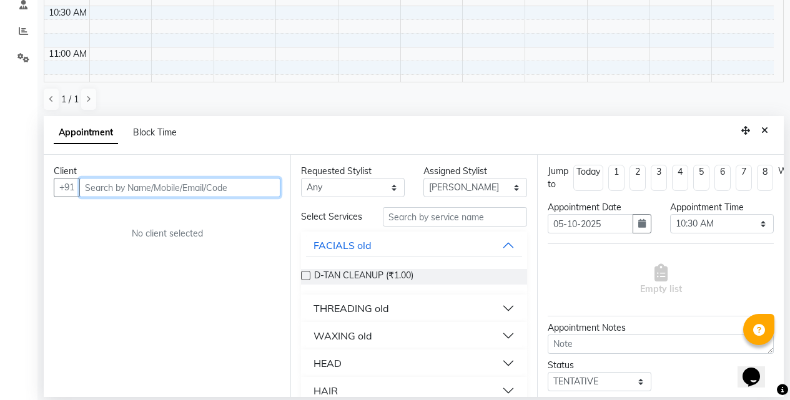
click at [129, 190] on input "text" at bounding box center [179, 187] width 201 height 19
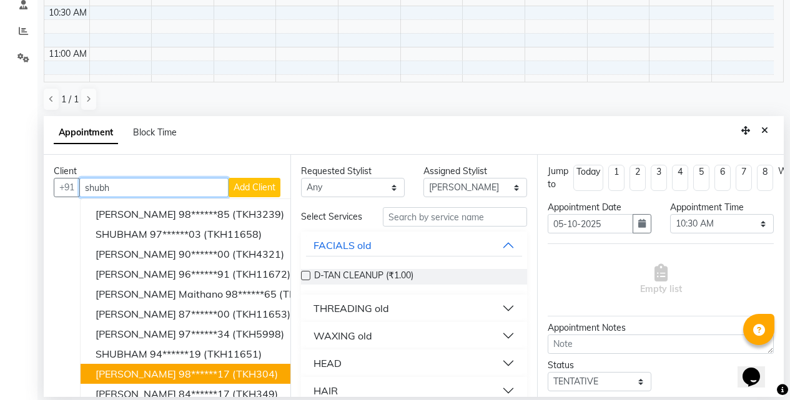
scroll to position [0, 0]
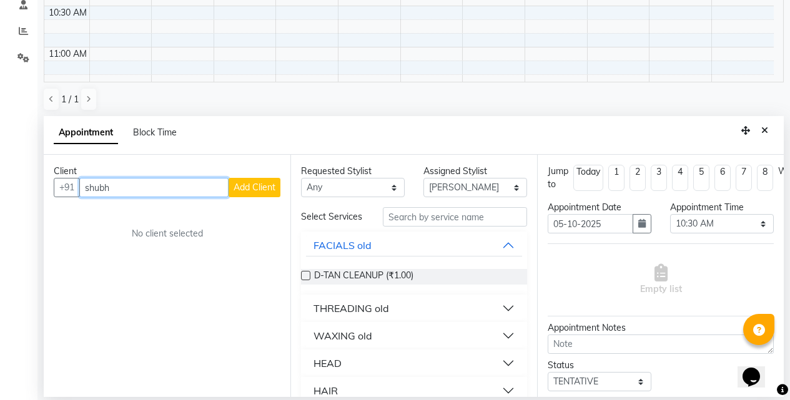
click at [124, 185] on input "shubh" at bounding box center [153, 187] width 149 height 19
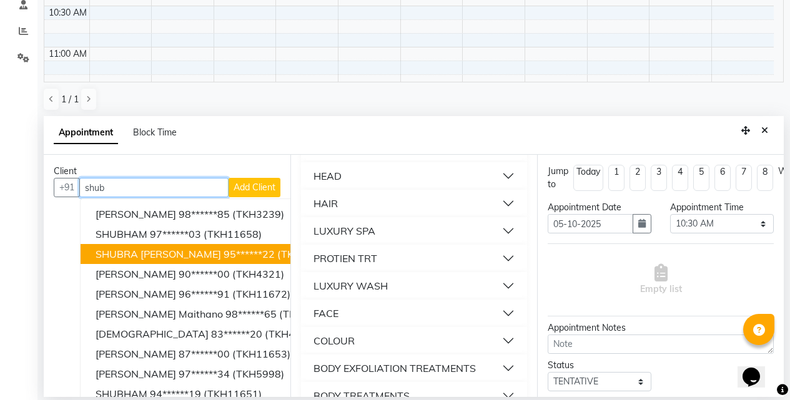
scroll to position [22, 0]
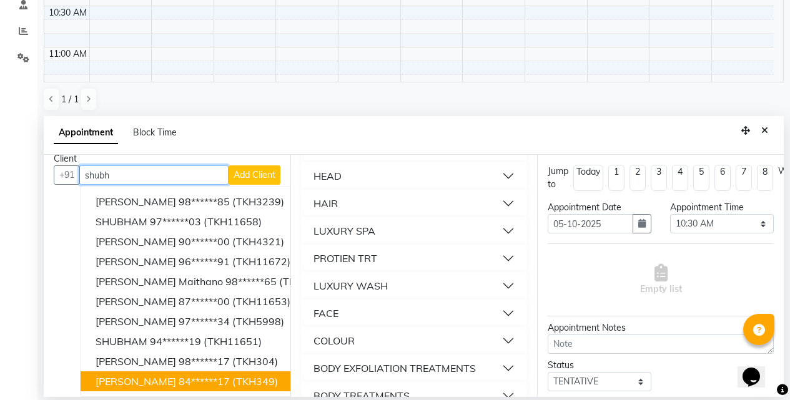
click at [222, 375] on ngb-highlight "84******17" at bounding box center [204, 381] width 51 height 12
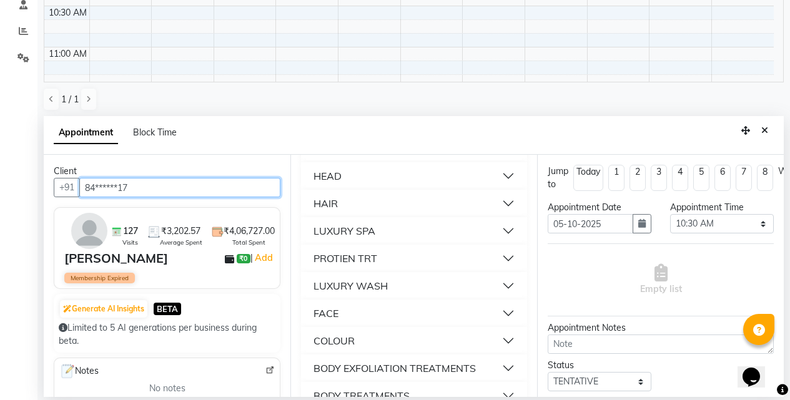
scroll to position [0, 0]
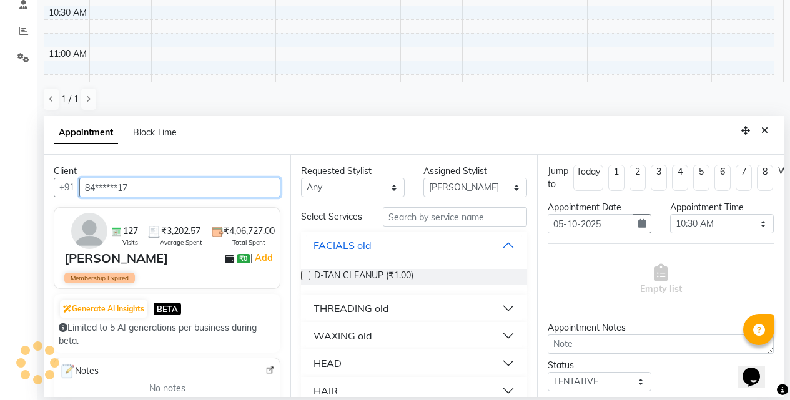
type input "84******17"
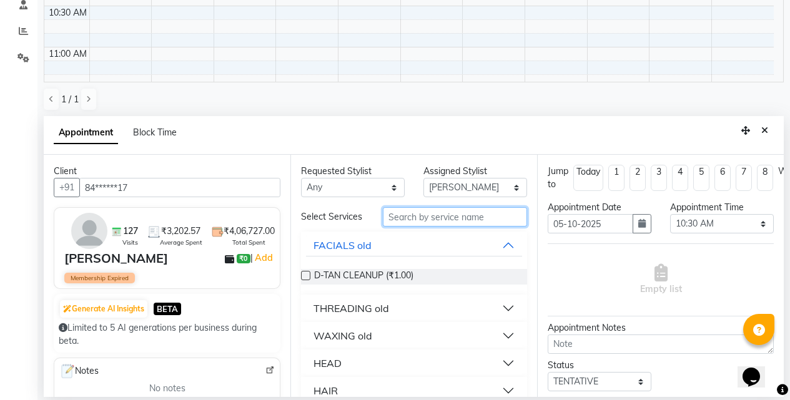
click at [417, 223] on input "text" at bounding box center [455, 216] width 144 height 19
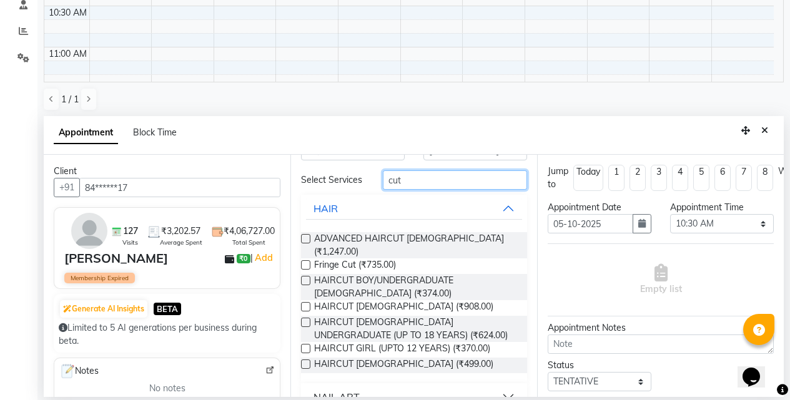
scroll to position [57, 0]
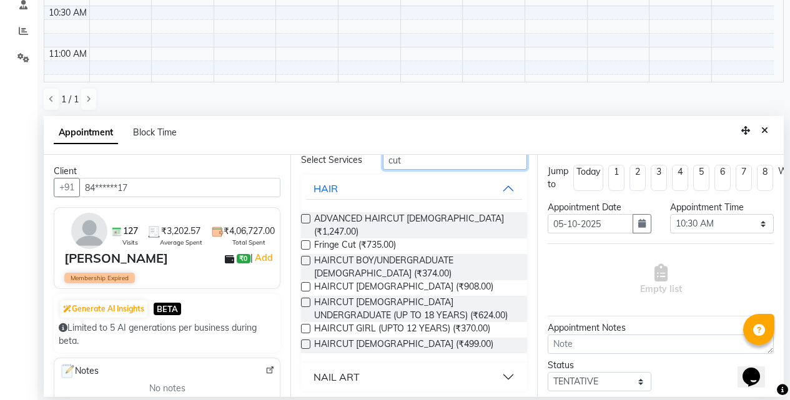
type input "cut"
click at [305, 340] on label at bounding box center [305, 344] width 9 height 9
click at [305, 341] on input "checkbox" at bounding box center [305, 345] width 8 height 8
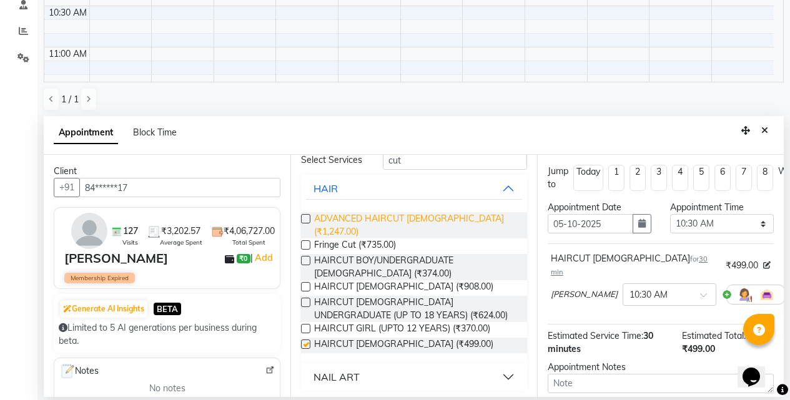
checkbox input "false"
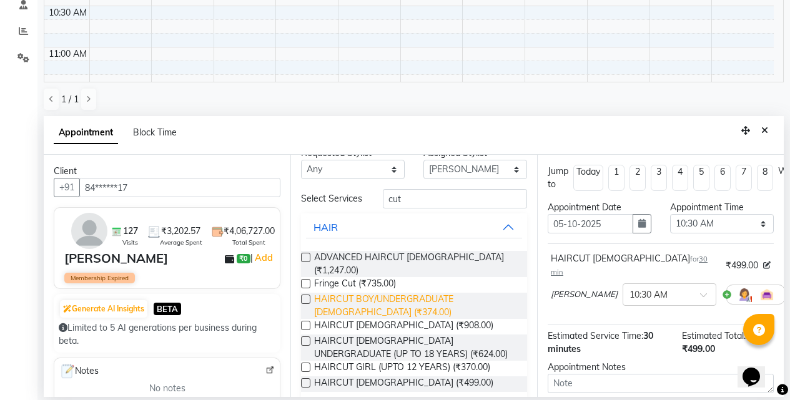
scroll to position [0, 0]
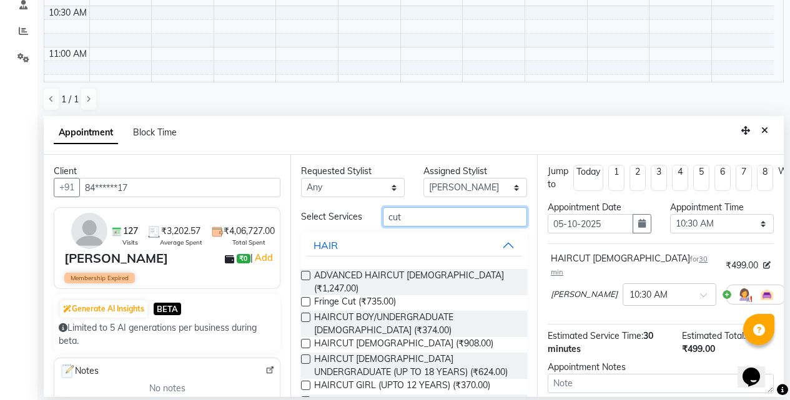
drag, startPoint x: 411, startPoint y: 220, endPoint x: 315, endPoint y: 212, distance: 96.5
click at [315, 212] on div "Select Services cut" at bounding box center [413, 216] width 245 height 19
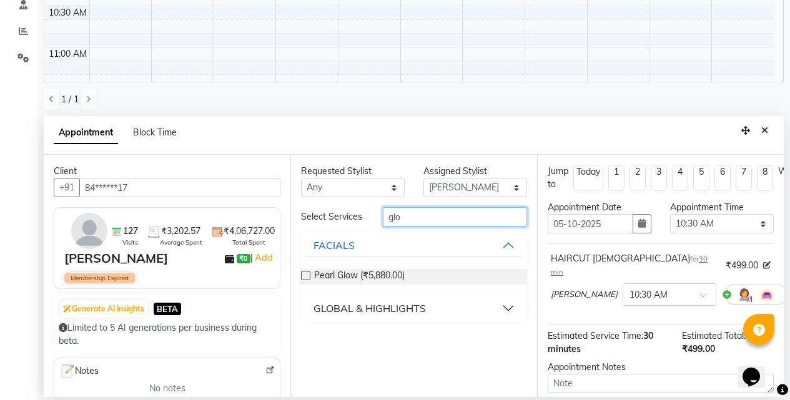
type input "glo"
click at [505, 308] on button "GLOBAL & HIGHLIGHTS" at bounding box center [414, 308] width 216 height 22
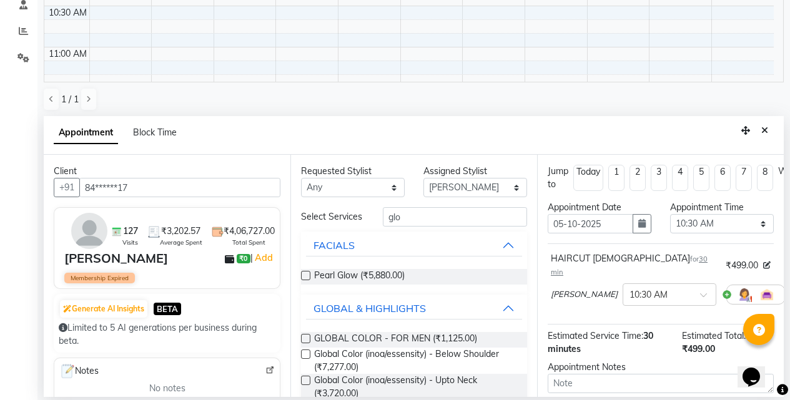
click at [305, 343] on label at bounding box center [305, 338] width 9 height 9
click at [305, 344] on input "checkbox" at bounding box center [305, 340] width 8 height 8
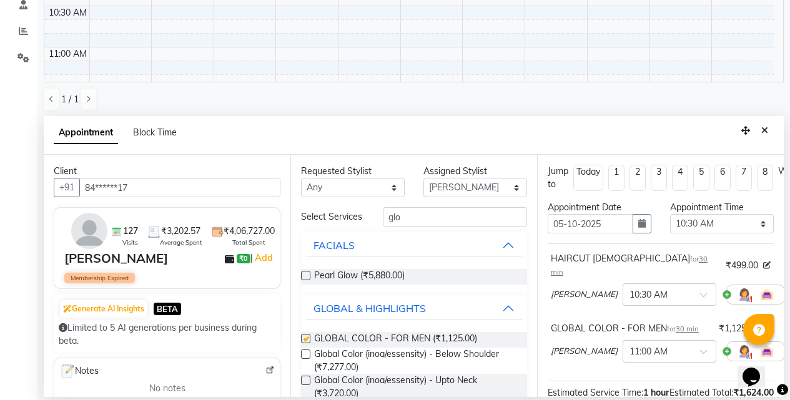
checkbox input "false"
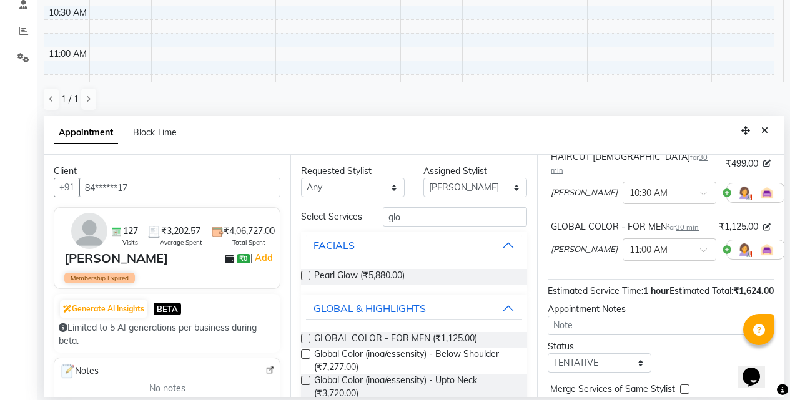
scroll to position [169, 0]
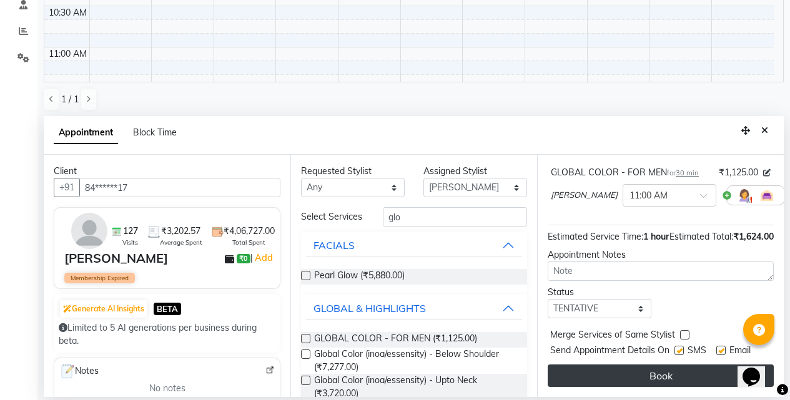
click at [636, 371] on button "Book" at bounding box center [660, 376] width 226 height 22
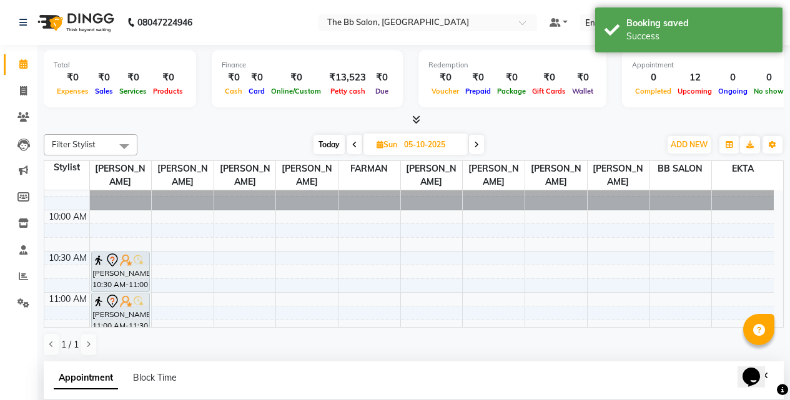
scroll to position [182, 0]
click at [327, 146] on span "Today" at bounding box center [328, 144] width 31 height 19
type input "04-10-2025"
select select "630"
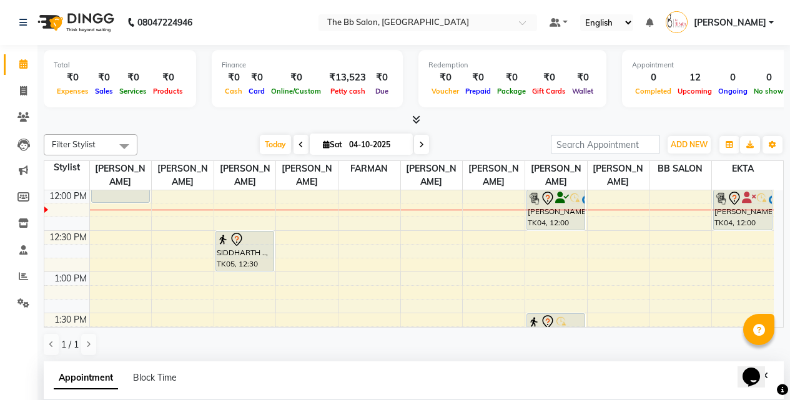
scroll to position [187, 0]
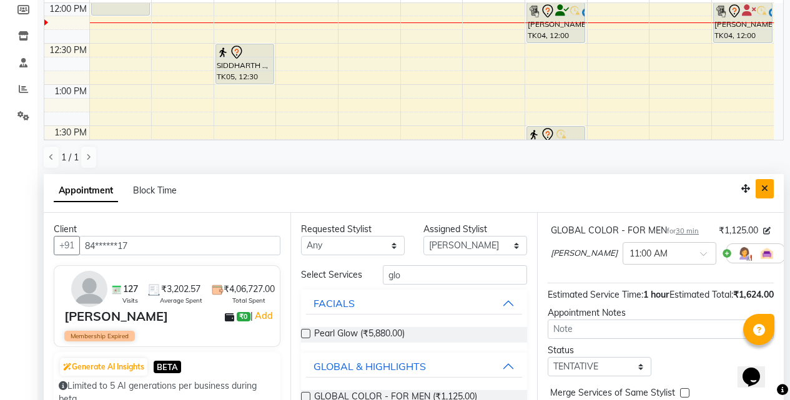
click at [766, 187] on icon "Close" at bounding box center [764, 188] width 7 height 9
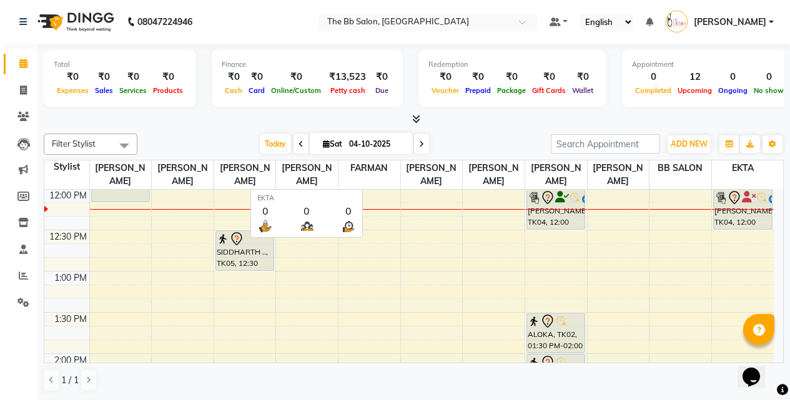
scroll to position [1, 0]
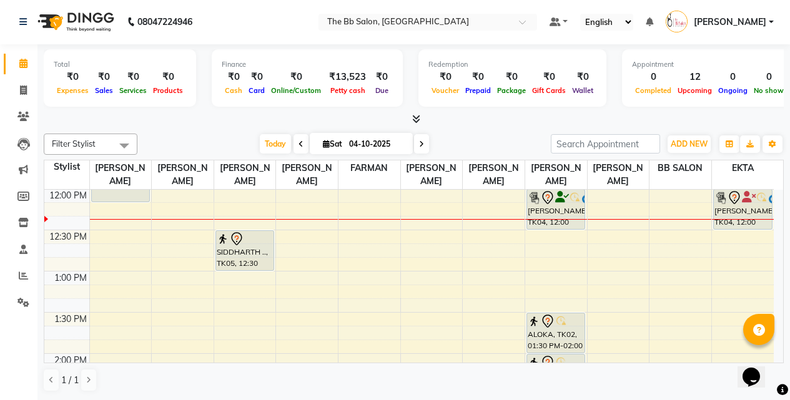
click at [420, 145] on icon at bounding box center [421, 143] width 5 height 7
type input "05-10-2025"
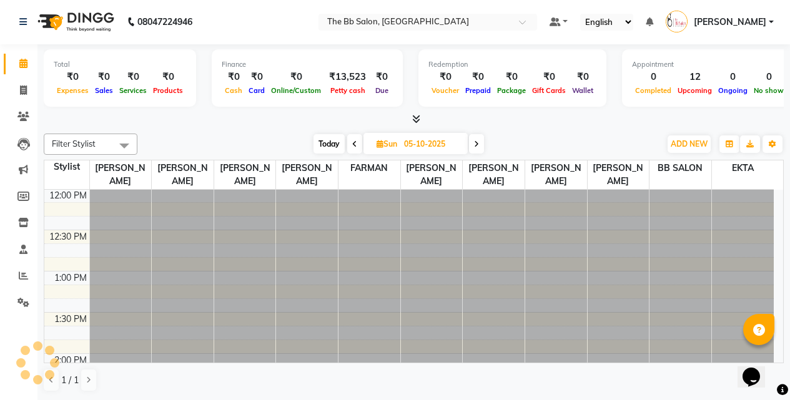
scroll to position [248, 0]
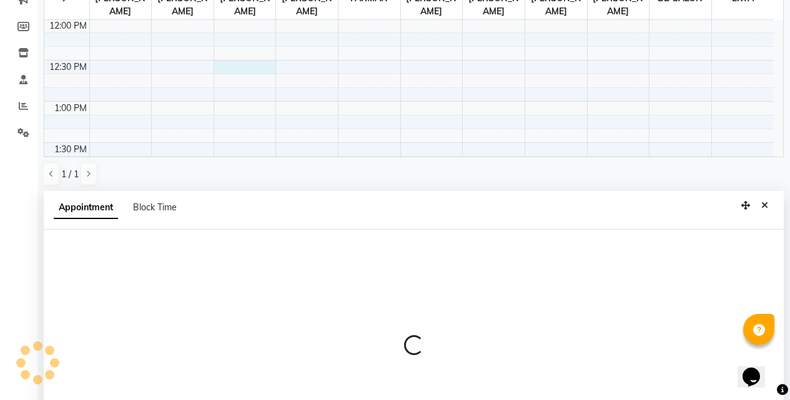
select select "83659"
select select "tentative"
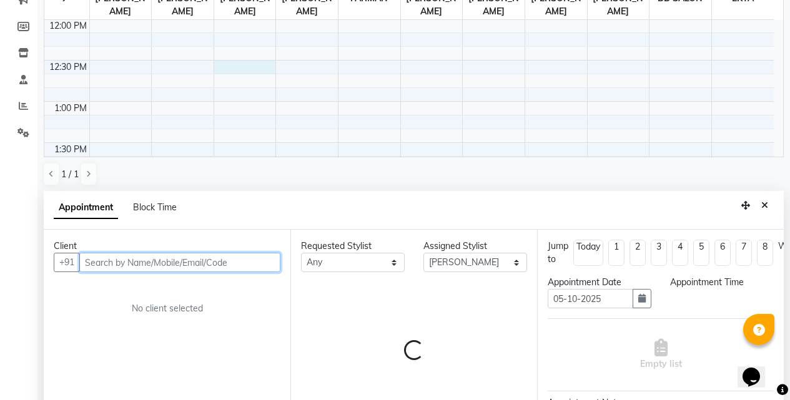
select select "750"
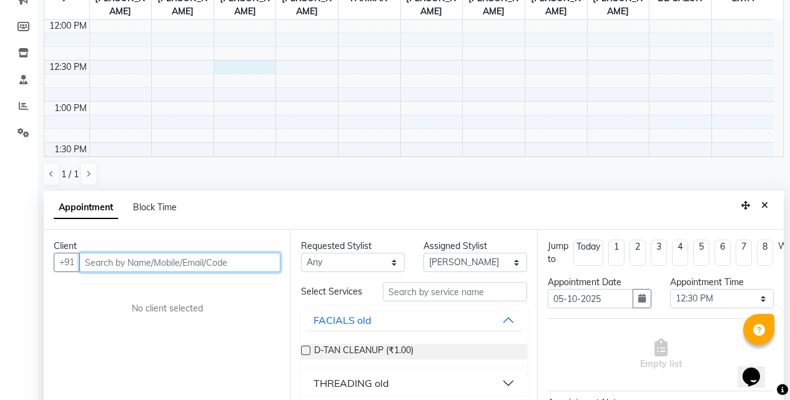
scroll to position [245, 0]
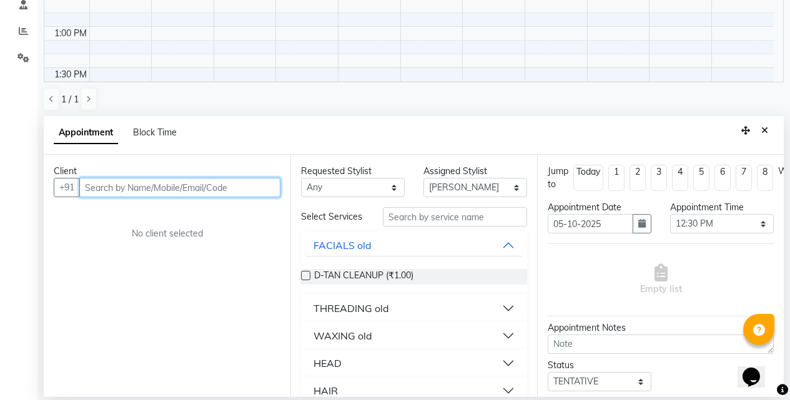
click at [227, 187] on input "text" at bounding box center [179, 187] width 201 height 19
click at [215, 186] on input "text" at bounding box center [179, 187] width 201 height 19
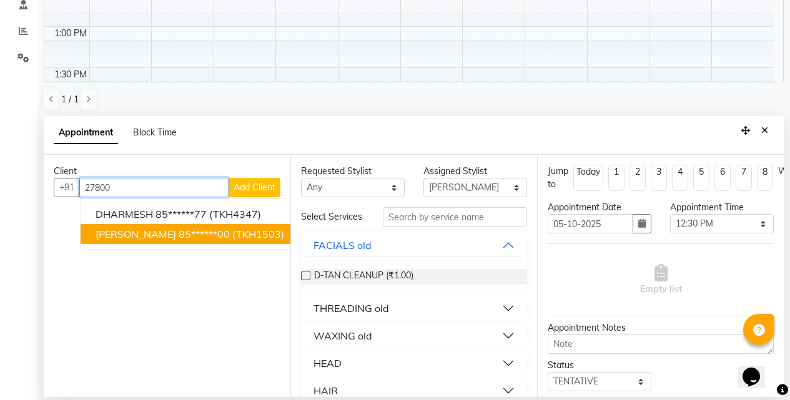
click at [245, 234] on span "(TKH1503)" at bounding box center [258, 234] width 52 height 12
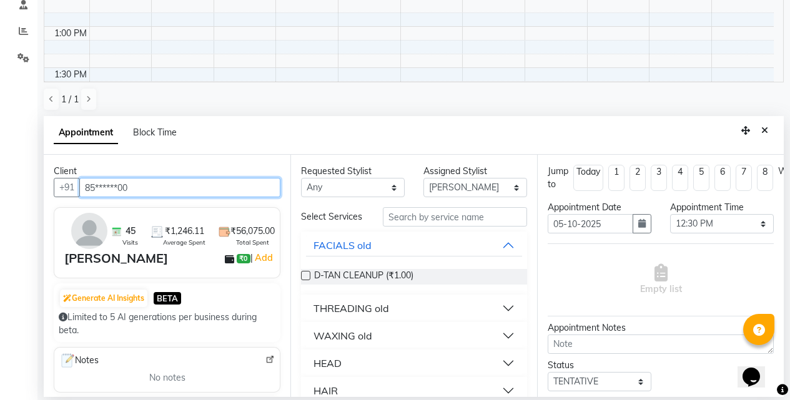
type input "85******00"
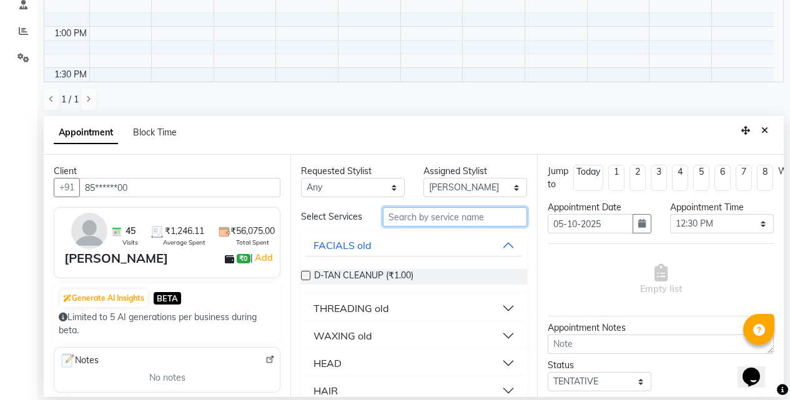
click at [470, 220] on input "text" at bounding box center [455, 216] width 144 height 19
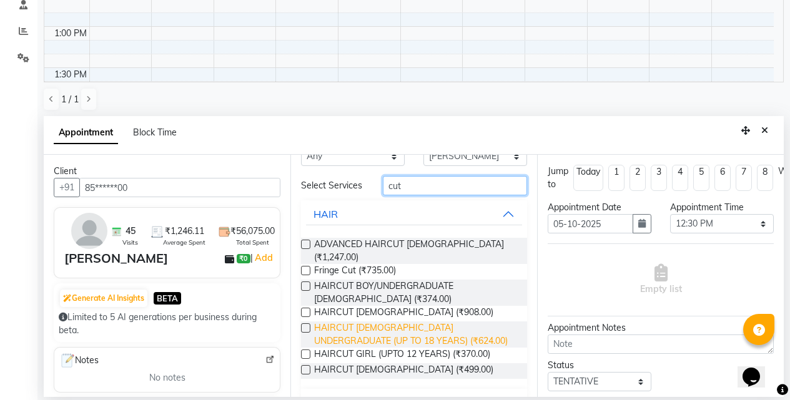
scroll to position [57, 0]
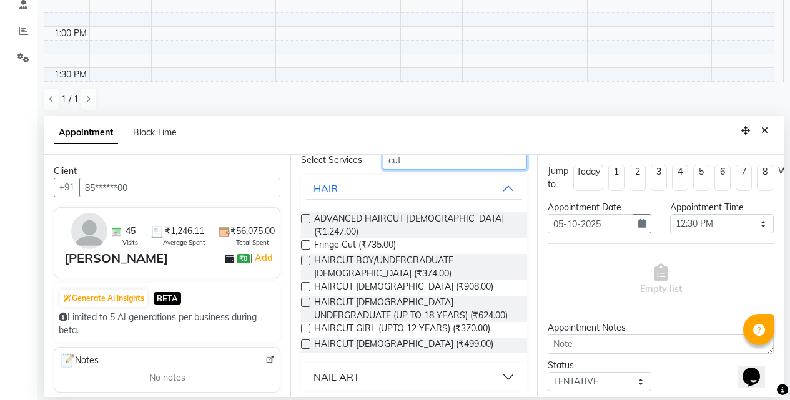
type input "cut"
click at [306, 256] on label at bounding box center [305, 260] width 9 height 9
click at [306, 258] on input "checkbox" at bounding box center [305, 262] width 8 height 8
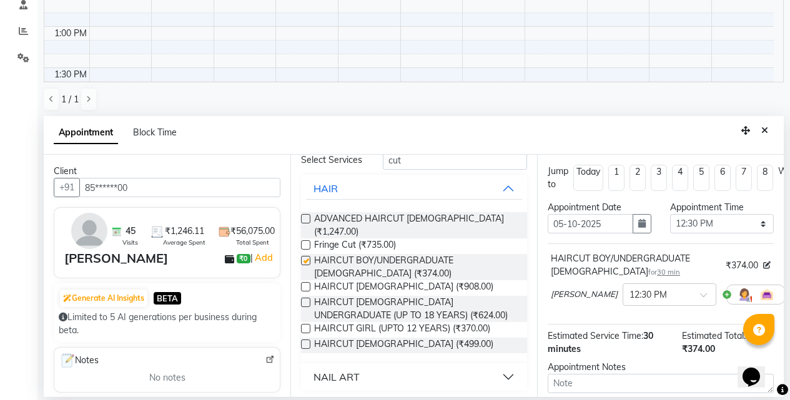
checkbox input "false"
click at [303, 341] on label at bounding box center [305, 344] width 9 height 9
click at [303, 341] on input "checkbox" at bounding box center [305, 345] width 8 height 8
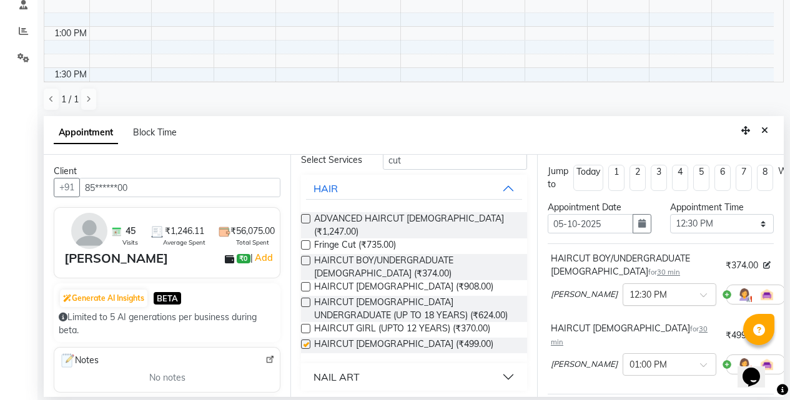
checkbox input "false"
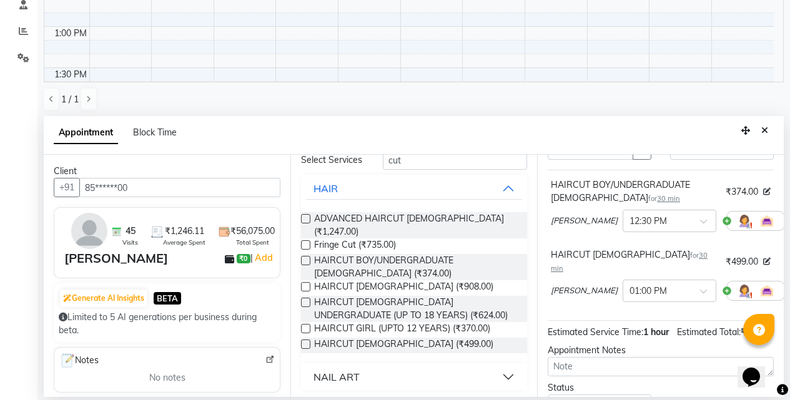
scroll to position [182, 0]
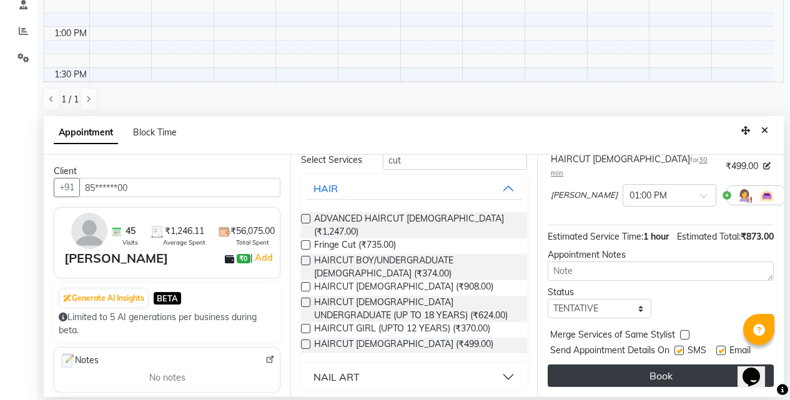
click at [642, 365] on button "Book" at bounding box center [660, 376] width 226 height 22
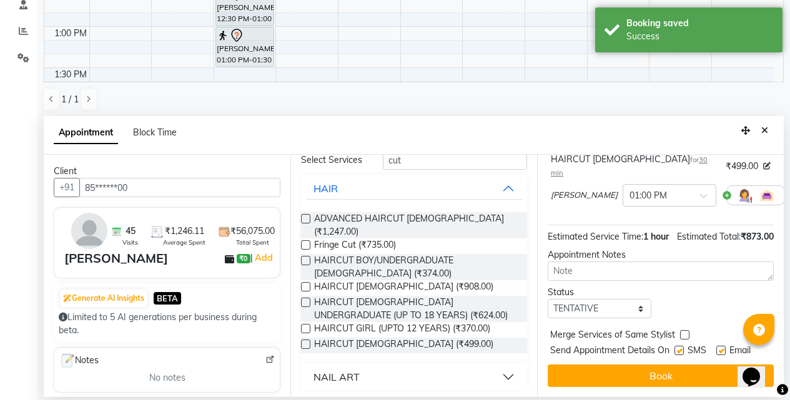
scroll to position [0, 0]
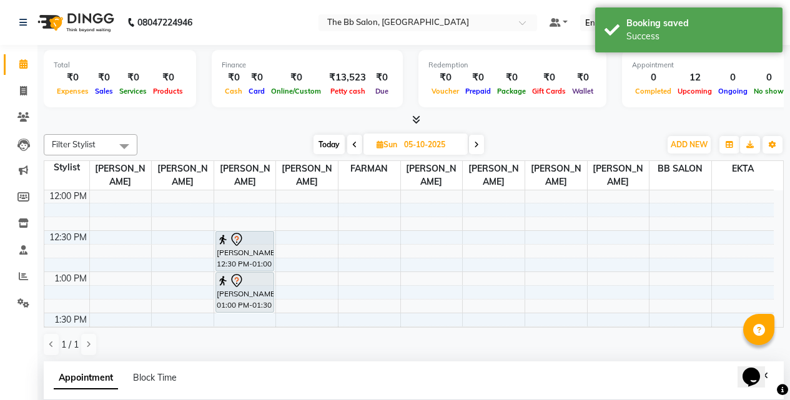
click at [325, 144] on span "Today" at bounding box center [328, 144] width 31 height 19
type input "04-10-2025"
select select "750"
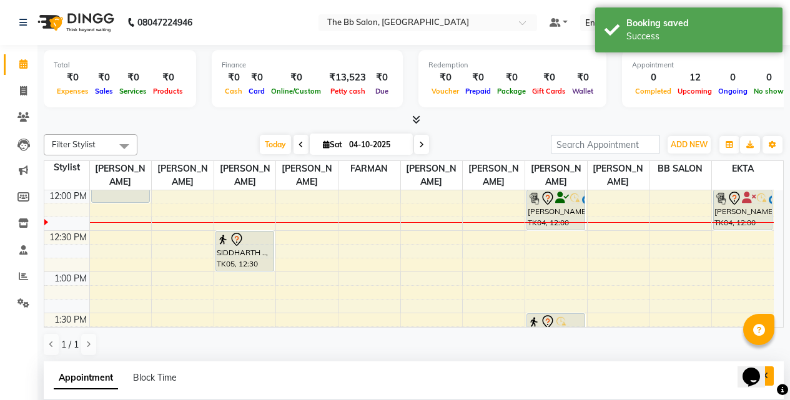
scroll to position [187, 0]
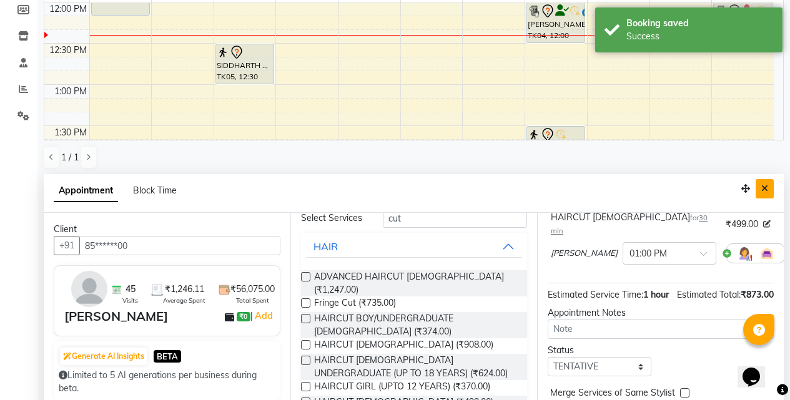
click at [766, 189] on icon "Close" at bounding box center [764, 188] width 7 height 9
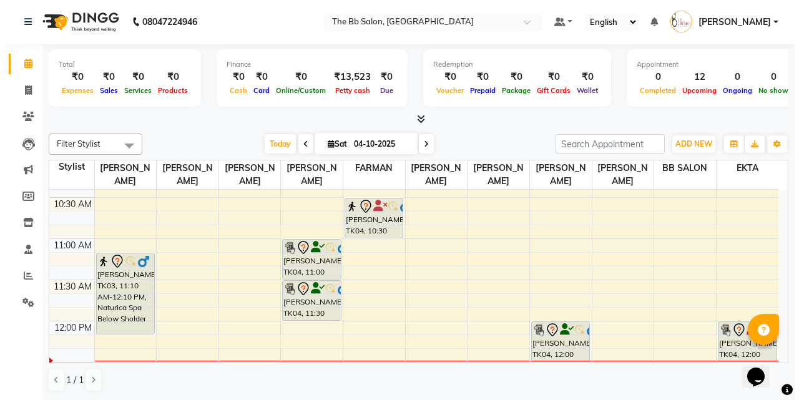
scroll to position [125, 0]
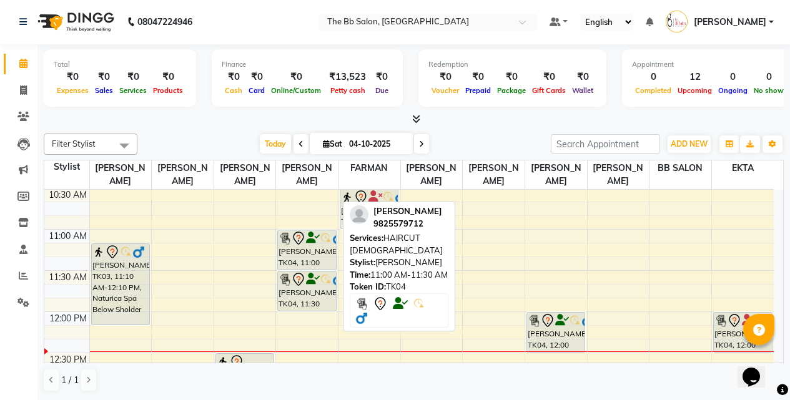
click at [301, 257] on div "[PERSON_NAME], TK04, 11:00 AM-11:30 AM, HAIRCUT [DEMOGRAPHIC_DATA]" at bounding box center [306, 249] width 57 height 39
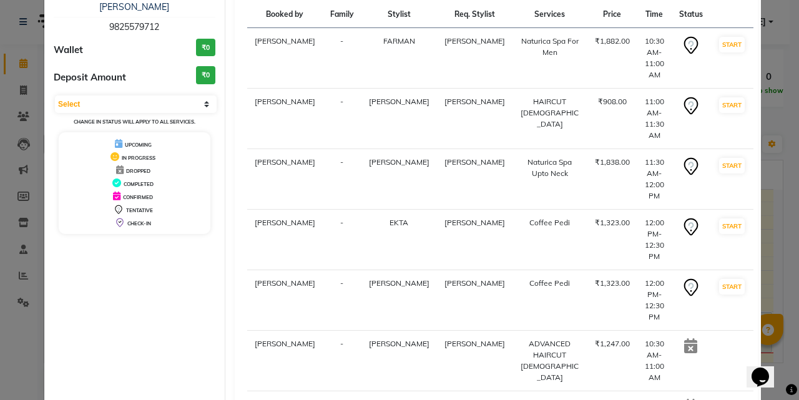
scroll to position [95, 0]
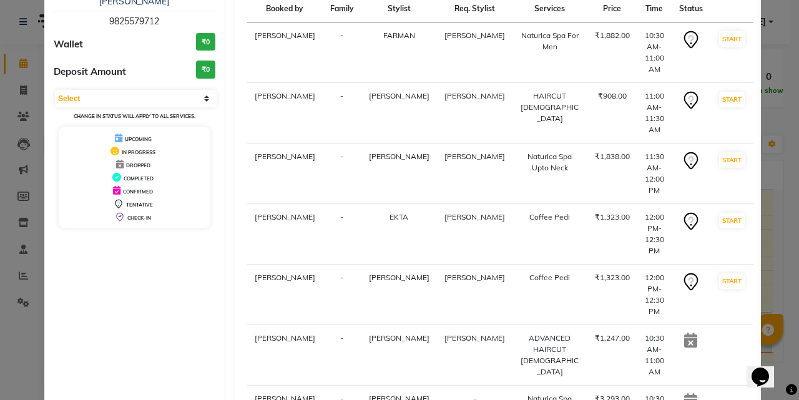
select select "6231"
select select "service"
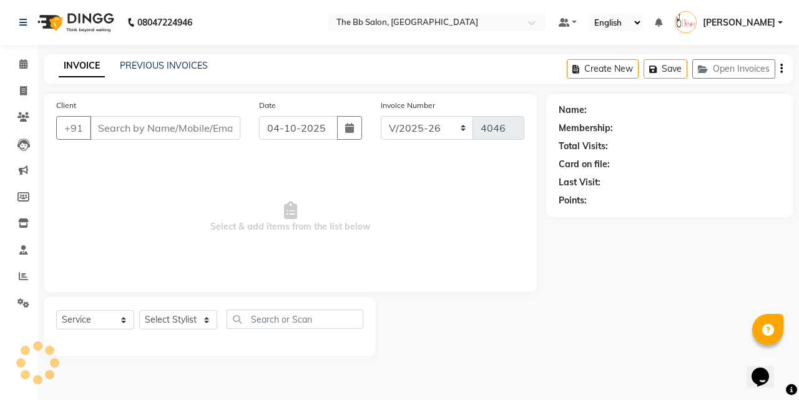
type input "98******12"
select select "84071"
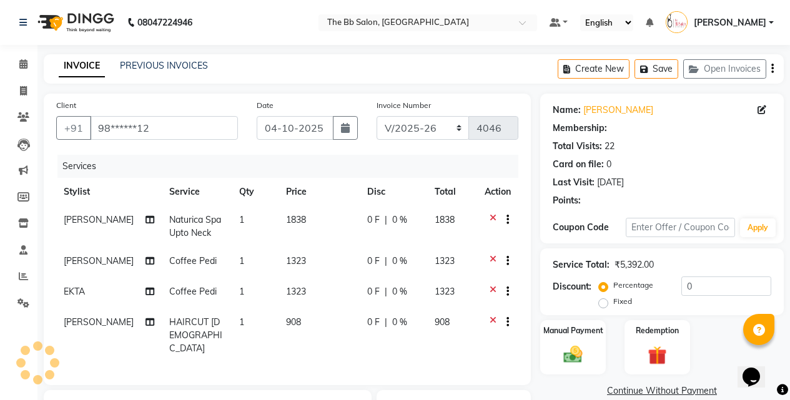
select select "1: Object"
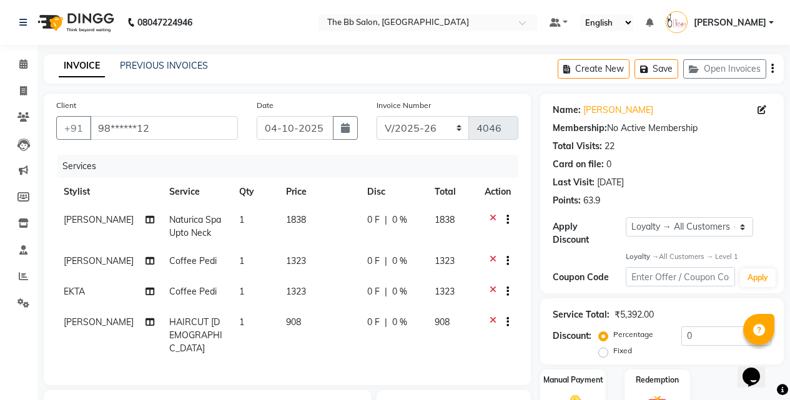
scroll to position [125, 0]
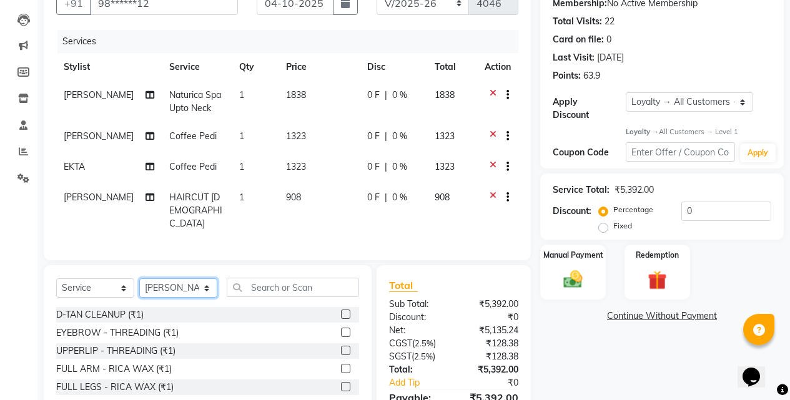
click at [210, 285] on select "Select Stylist BB SALON [PERSON_NAME] [PERSON_NAME] GOPAL [PERSON_NAME] [PERSON…" at bounding box center [178, 287] width 78 height 19
select select "83660"
click at [139, 278] on select "Select Stylist BB SALON [PERSON_NAME] [PERSON_NAME] GOPAL [PERSON_NAME] [PERSON…" at bounding box center [178, 287] width 78 height 19
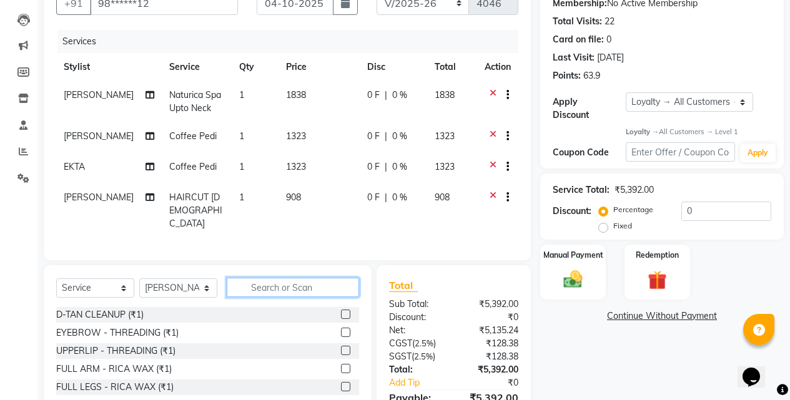
click at [267, 285] on input "text" at bounding box center [293, 287] width 132 height 19
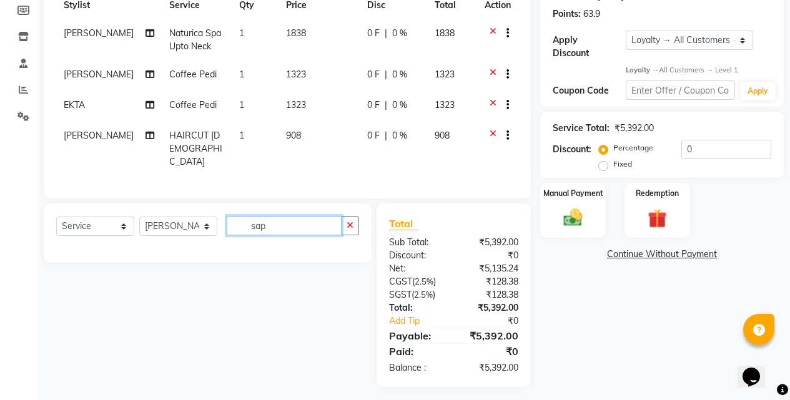
scroll to position [0, 0]
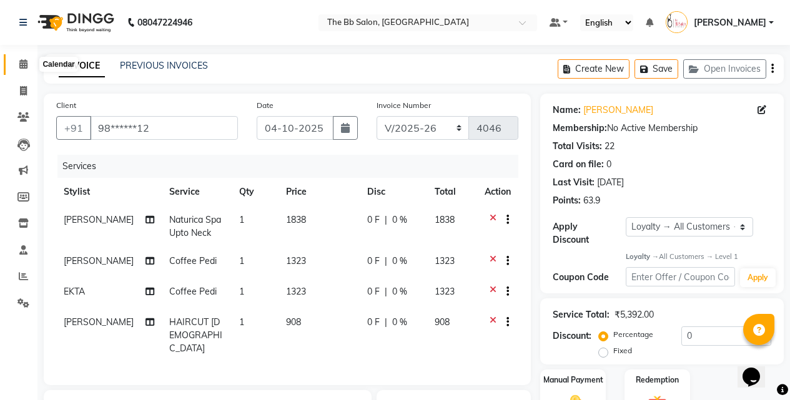
type input "sap"
click at [21, 62] on icon at bounding box center [23, 63] width 8 height 9
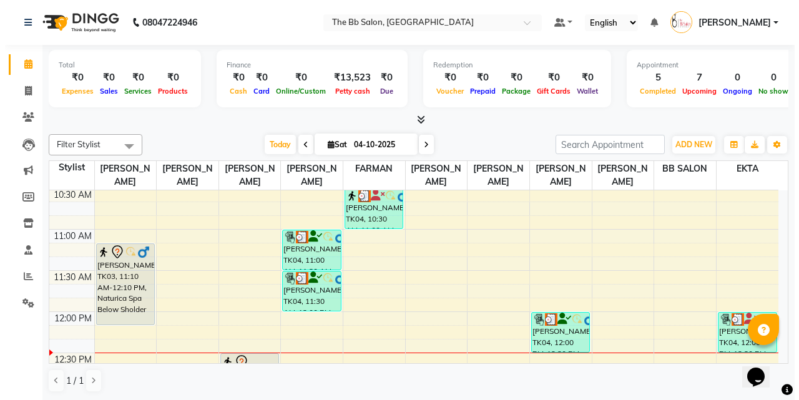
scroll to position [125, 0]
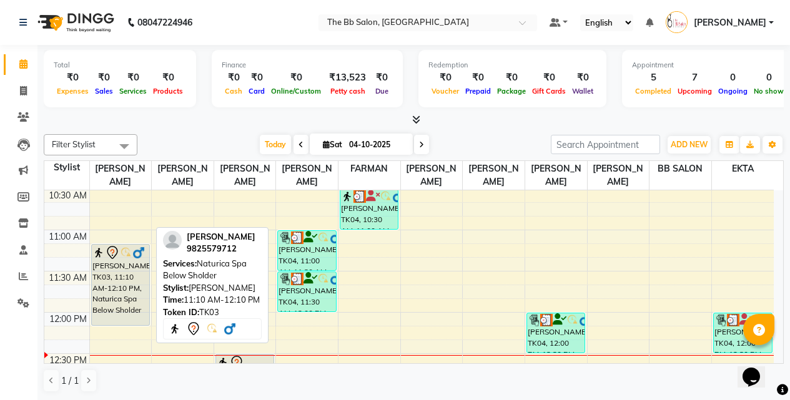
click at [114, 270] on div "[PERSON_NAME], TK03, 11:10 AM-12:10 PM, Naturica Spa Below Sholder" at bounding box center [120, 285] width 57 height 81
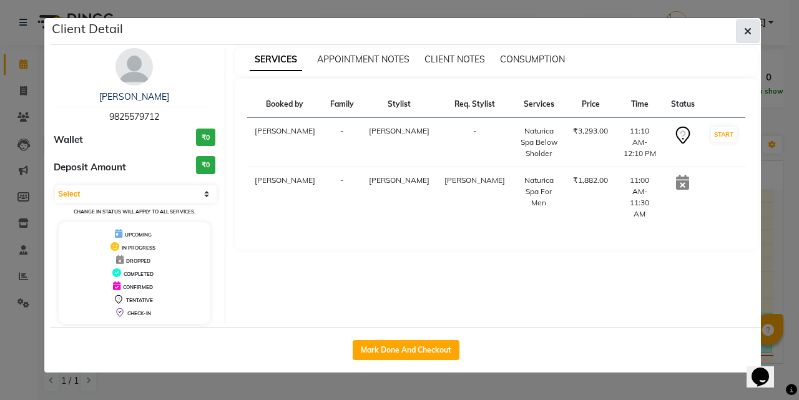
click at [751, 32] on icon "button" at bounding box center [747, 31] width 7 height 10
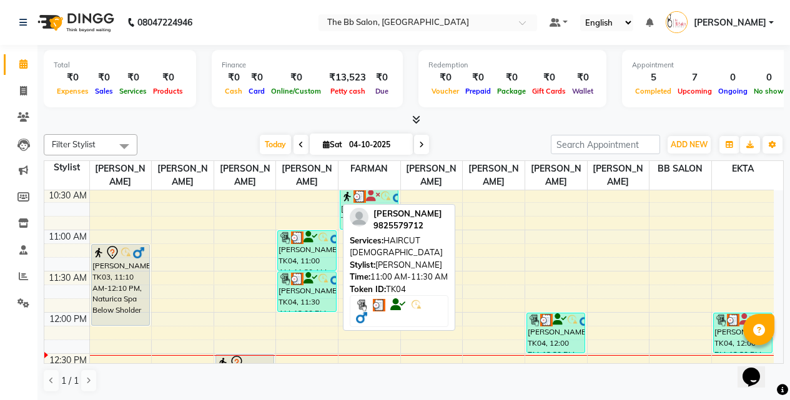
click at [315, 250] on div "[PERSON_NAME], TK04, 11:00 AM-11:30 AM, HAIRCUT [DEMOGRAPHIC_DATA]" at bounding box center [306, 250] width 57 height 39
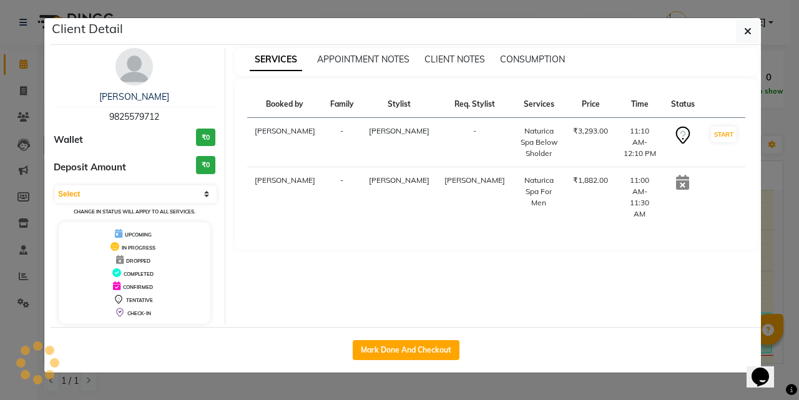
select select "3"
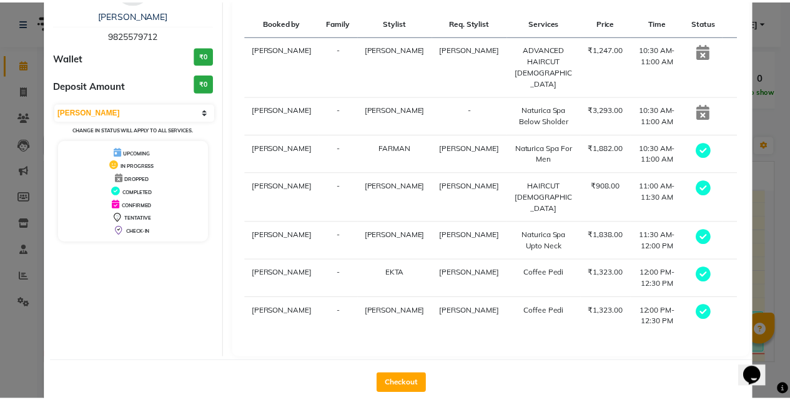
scroll to position [84, 0]
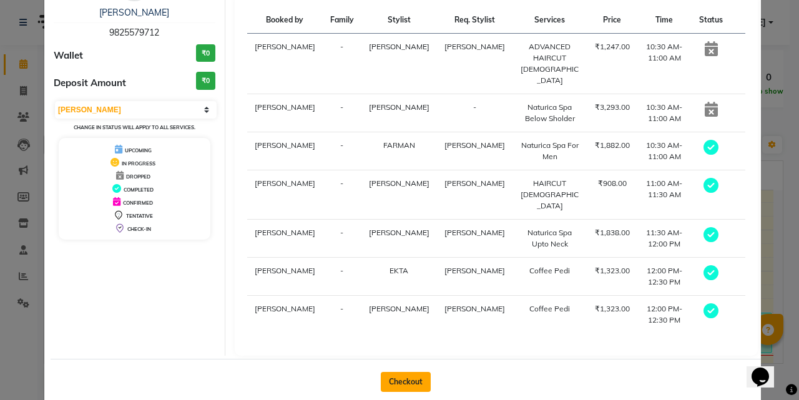
click at [401, 372] on button "Checkout" at bounding box center [406, 382] width 50 height 20
select select "6231"
select select "service"
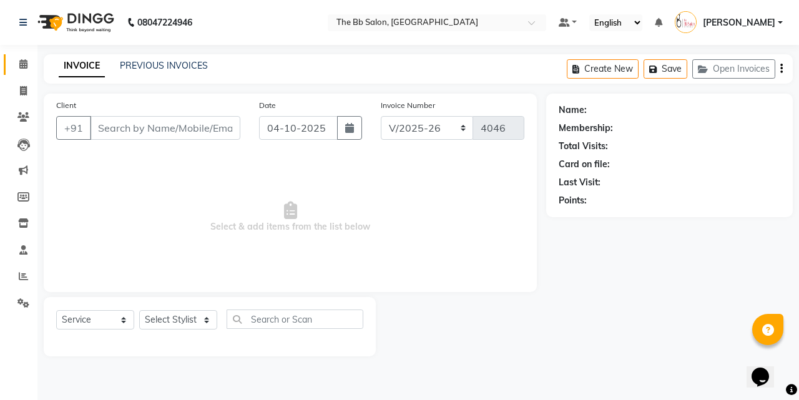
type input "98******12"
select select "84071"
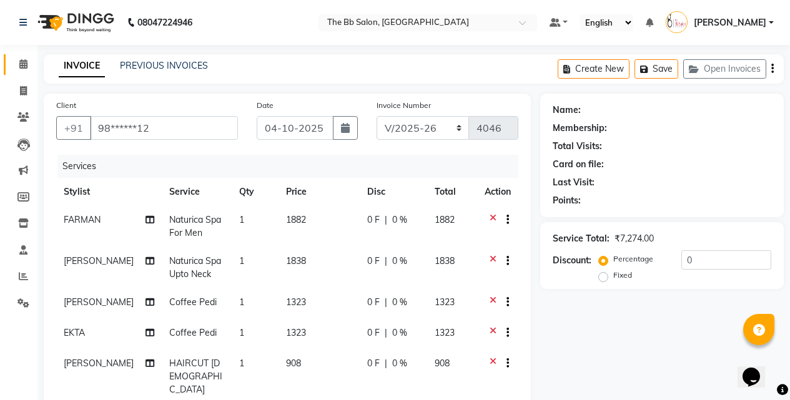
select select "1: Object"
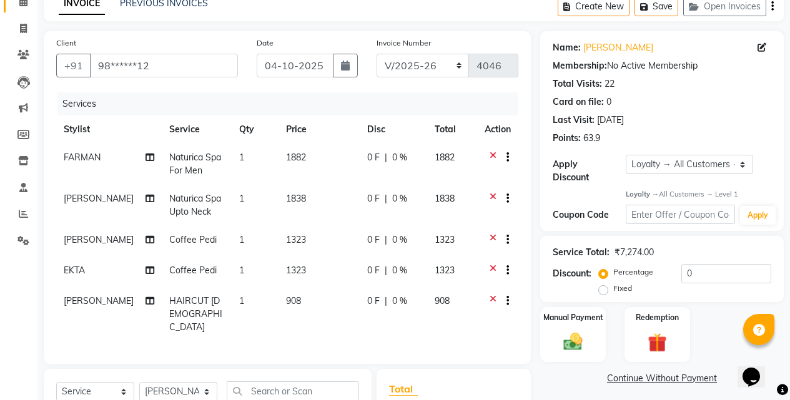
scroll to position [125, 0]
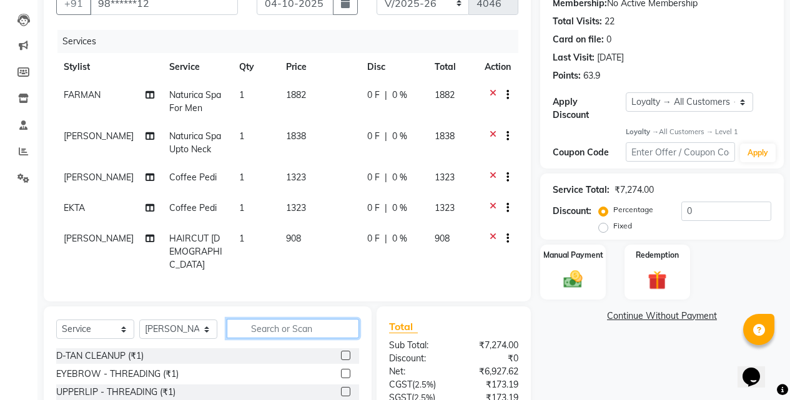
click at [260, 326] on input "text" at bounding box center [293, 328] width 132 height 19
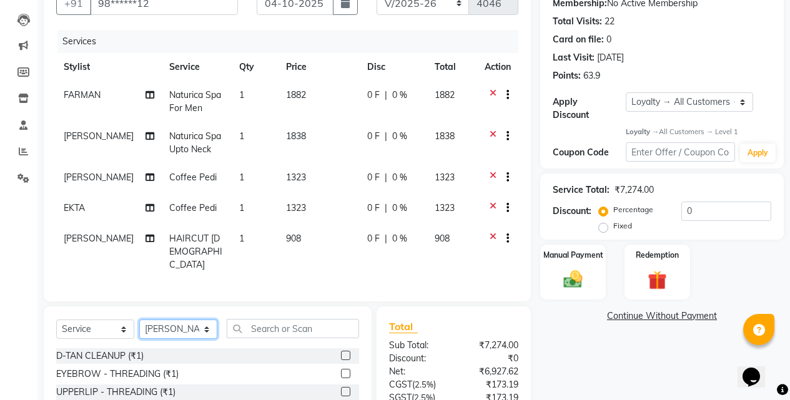
click at [207, 322] on select "Select Stylist BB SALON [PERSON_NAME] [PERSON_NAME] GOPAL [PERSON_NAME] [PERSON…" at bounding box center [178, 329] width 78 height 19
select select "83660"
click at [139, 320] on select "Select Stylist BB SALON [PERSON_NAME] [PERSON_NAME] GOPAL [PERSON_NAME] [PERSON…" at bounding box center [178, 329] width 78 height 19
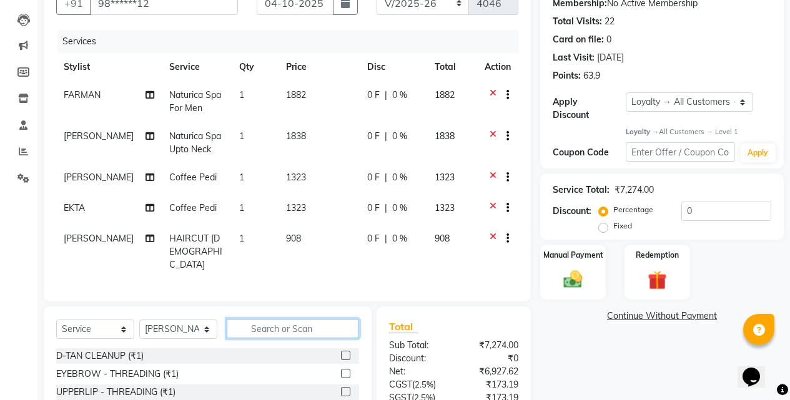
click at [270, 325] on input "text" at bounding box center [293, 328] width 132 height 19
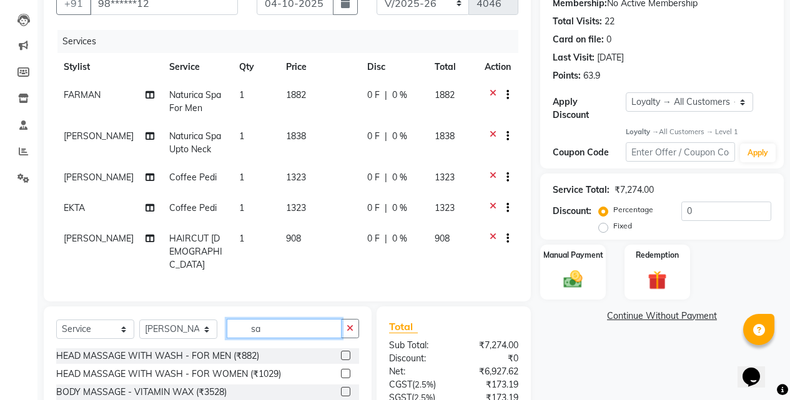
type input "s"
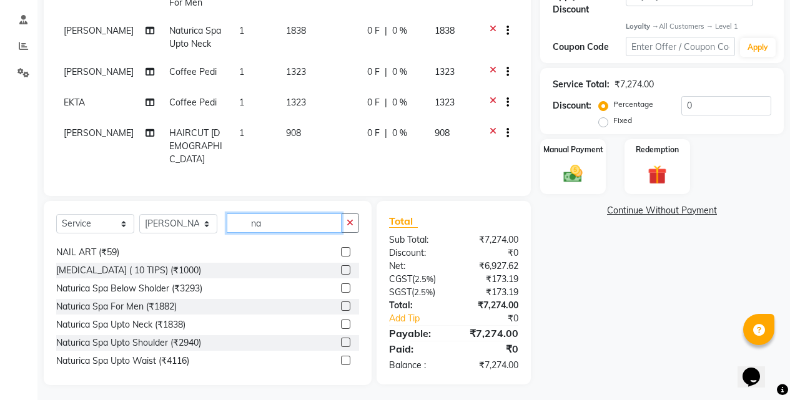
scroll to position [147, 0]
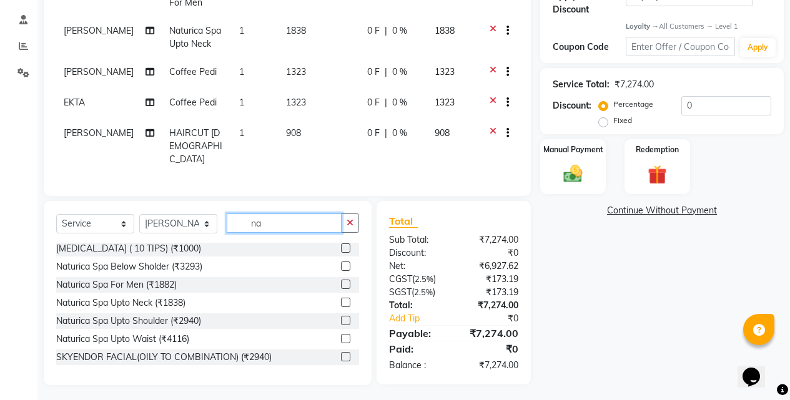
type input "na"
click at [341, 262] on label at bounding box center [345, 266] width 9 height 9
click at [341, 263] on input "checkbox" at bounding box center [345, 267] width 8 height 8
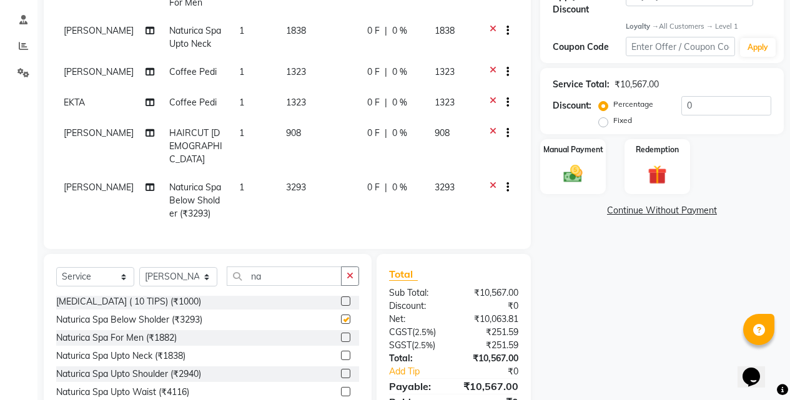
checkbox input "false"
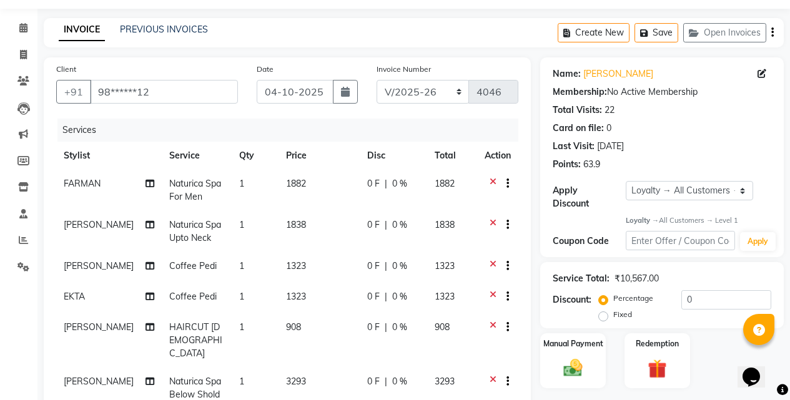
scroll to position [97, 0]
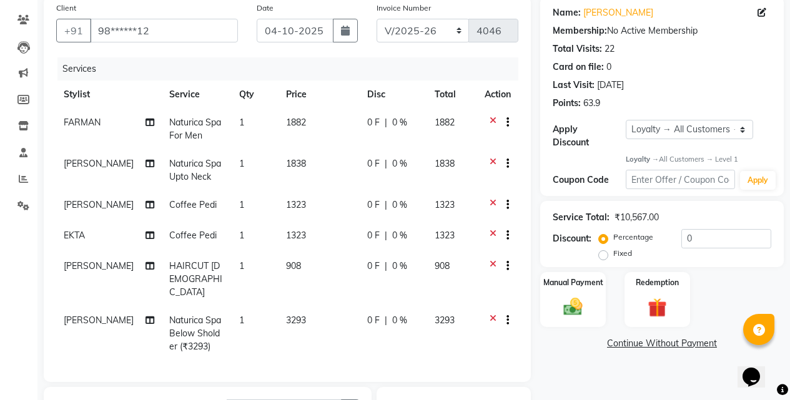
click at [378, 314] on div "0 F | 0 %" at bounding box center [393, 320] width 52 height 13
select select "83660"
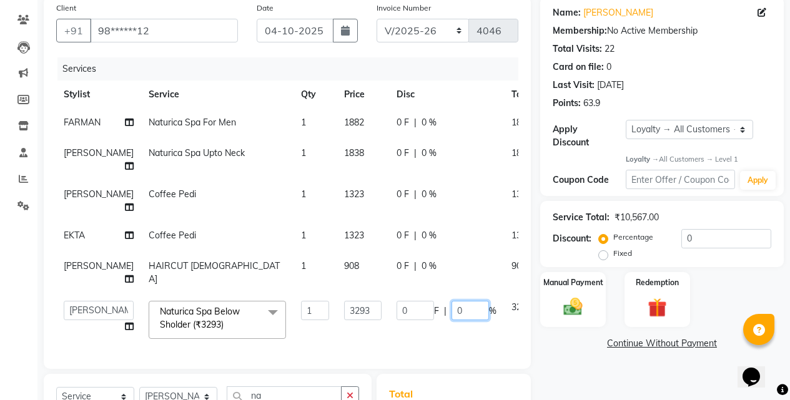
drag, startPoint x: 445, startPoint y: 321, endPoint x: 426, endPoint y: 322, distance: 18.8
click at [451, 320] on input "0" at bounding box center [469, 310] width 37 height 19
type input "25"
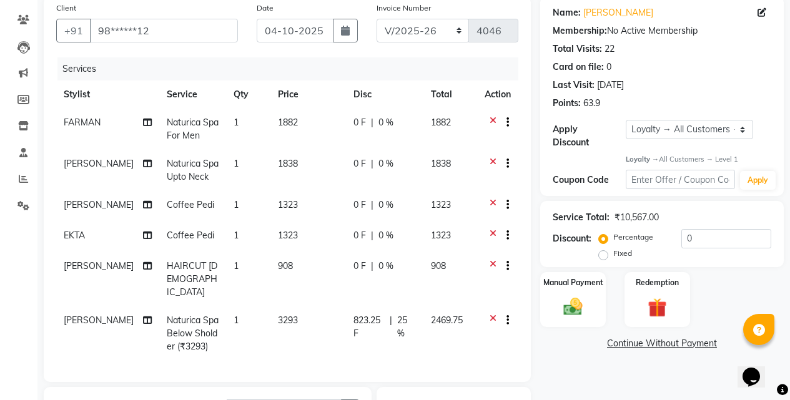
click at [414, 281] on td "0 F | 0 %" at bounding box center [384, 279] width 77 height 54
select select "84071"
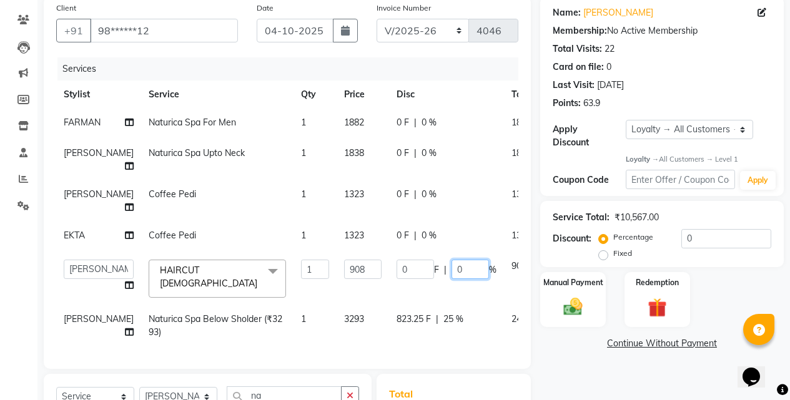
click at [451, 279] on input "0" at bounding box center [469, 269] width 37 height 19
type input "20"
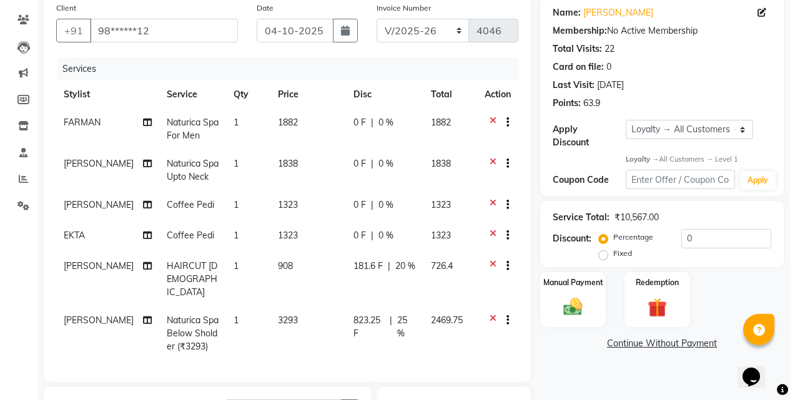
click at [394, 240] on div "0 F | 0 %" at bounding box center [384, 235] width 62 height 13
select select "88675"
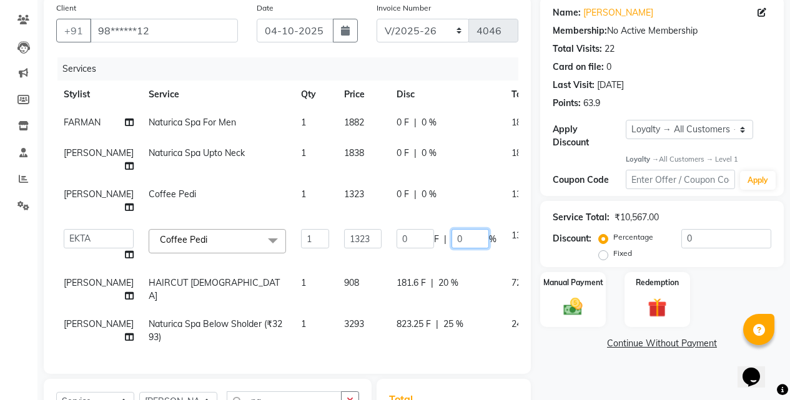
click at [451, 248] on input "0" at bounding box center [469, 238] width 37 height 19
type input "20"
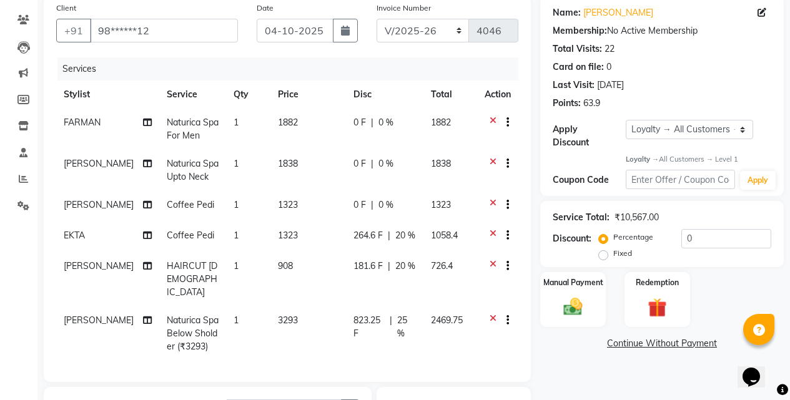
click at [391, 199] on div "0 F | 0 %" at bounding box center [384, 204] width 62 height 13
select select "83524"
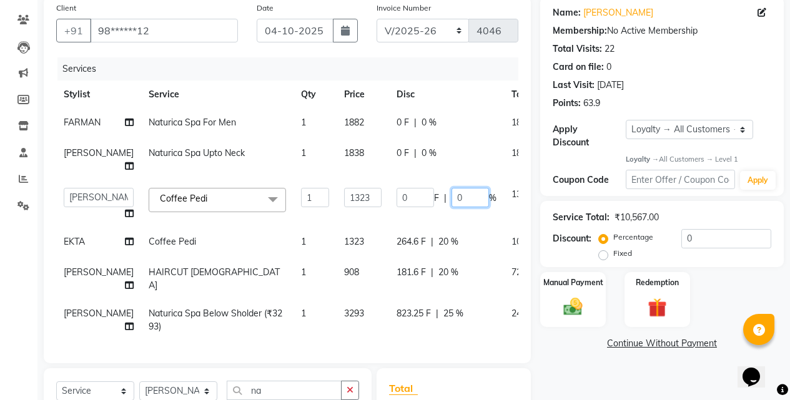
click at [451, 206] on input "0" at bounding box center [469, 197] width 37 height 19
type input "20"
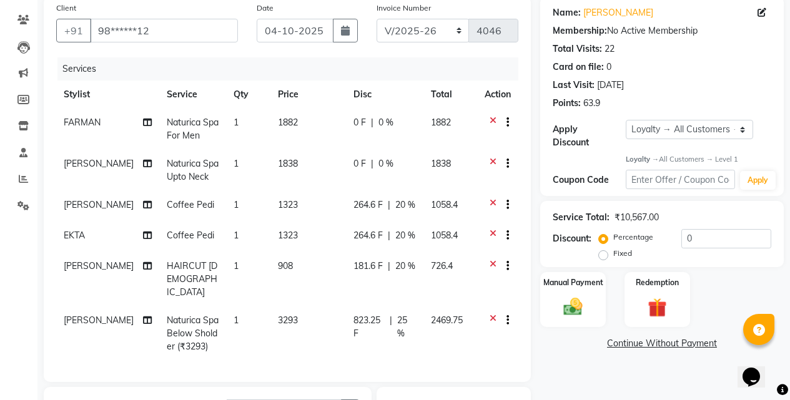
click at [393, 160] on div "0 F | 0 %" at bounding box center [384, 163] width 62 height 13
select select "84071"
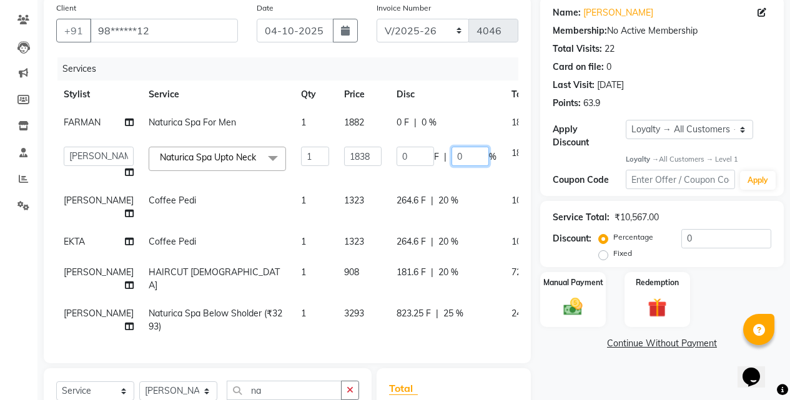
click at [451, 166] on input "0" at bounding box center [469, 156] width 37 height 19
type input "20"
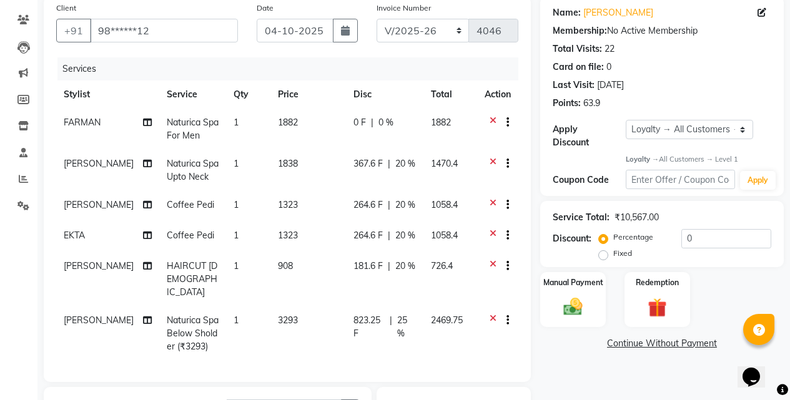
click at [394, 123] on div "0 F | 0 %" at bounding box center [384, 122] width 62 height 13
select select "83521"
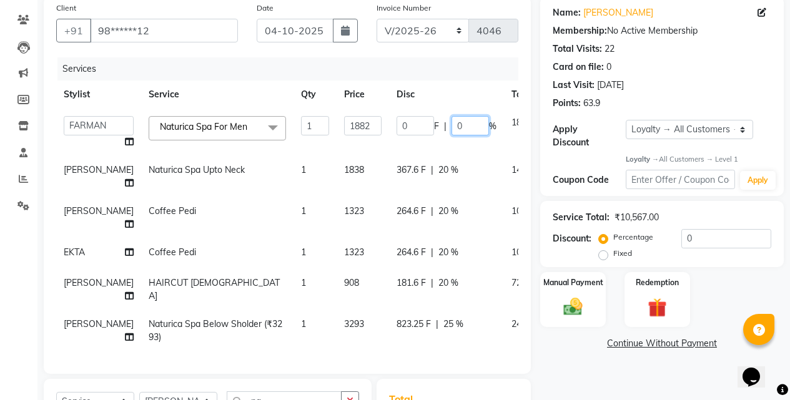
click at [451, 126] on input "0" at bounding box center [469, 125] width 37 height 19
click at [451, 125] on input "20" at bounding box center [469, 125] width 37 height 19
type input "25"
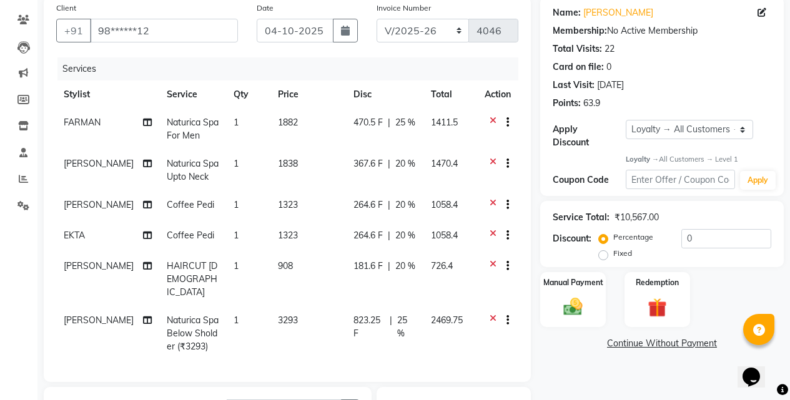
click at [430, 167] on tr "[PERSON_NAME] Naturica Spa Upto Neck 1 1838 367.6 F | 20 % 1470.4" at bounding box center [287, 170] width 462 height 41
click at [403, 165] on span "20 %" at bounding box center [405, 163] width 20 height 13
select select "84071"
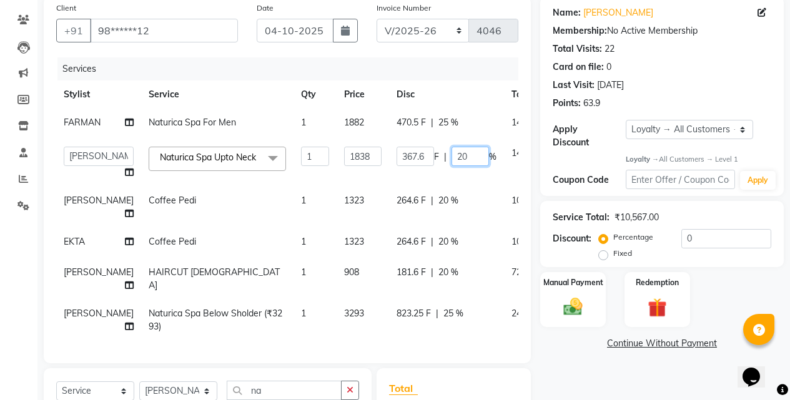
click at [451, 165] on input "20" at bounding box center [469, 156] width 37 height 19
type input "25"
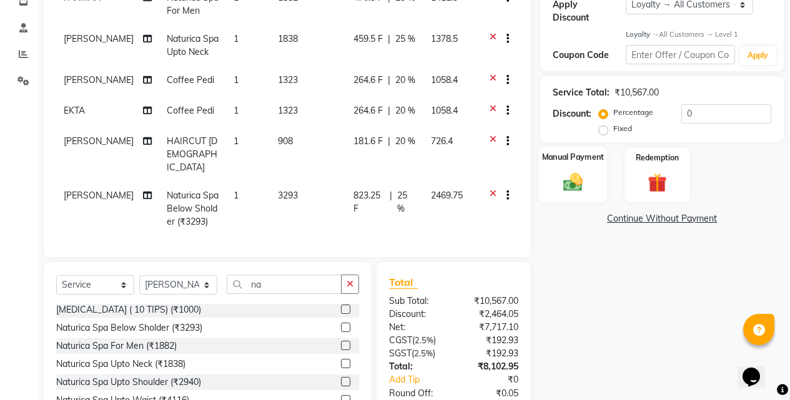
click at [568, 172] on img at bounding box center [573, 182] width 32 height 22
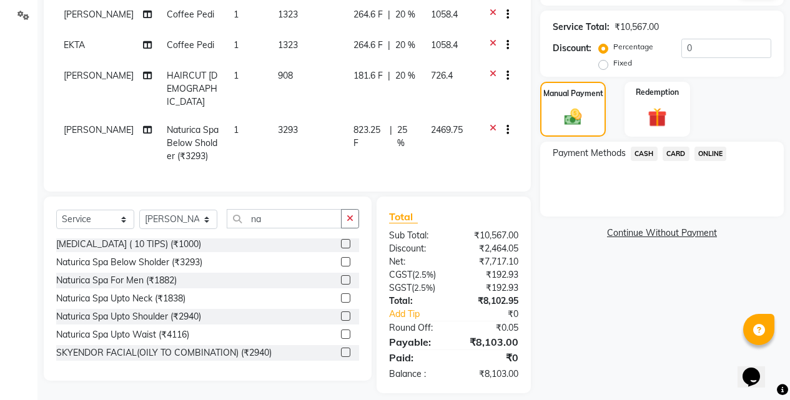
scroll to position [225, 0]
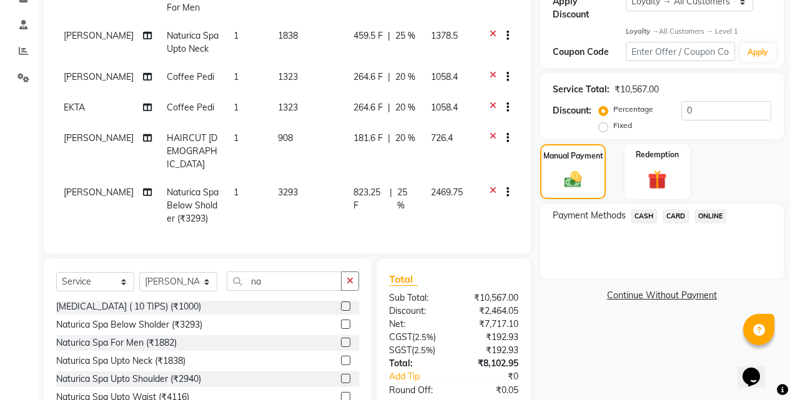
click at [205, 81] on td "Coffee Pedi" at bounding box center [192, 78] width 67 height 31
select select "83524"
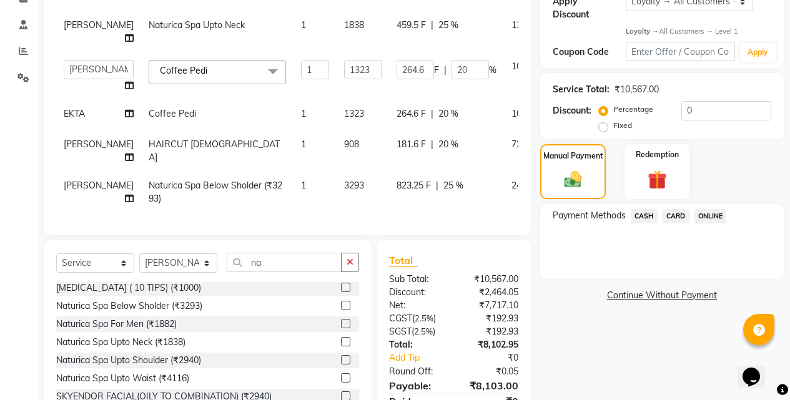
click at [260, 81] on span at bounding box center [272, 72] width 25 height 24
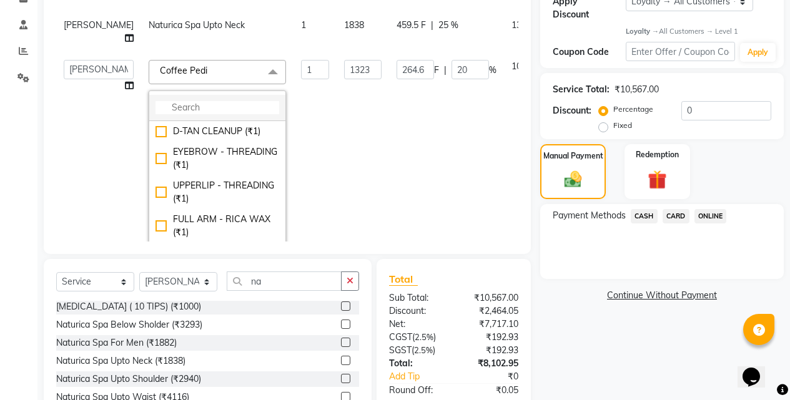
click at [178, 114] on input "multiselect-search" at bounding box center [217, 107] width 124 height 13
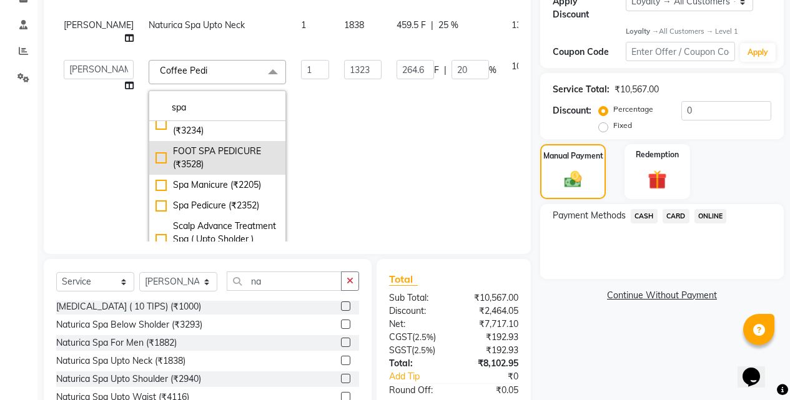
scroll to position [312, 0]
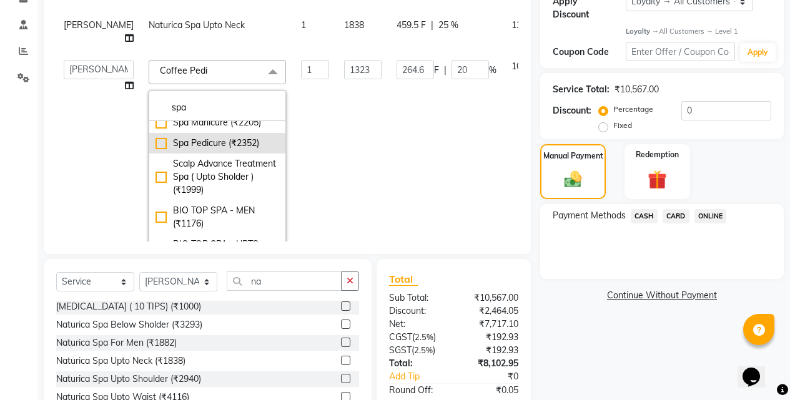
type input "spa"
click at [155, 150] on div "Spa Pedicure (₹2352)" at bounding box center [217, 143] width 124 height 13
checkbox input "true"
type input "2352"
type input "0"
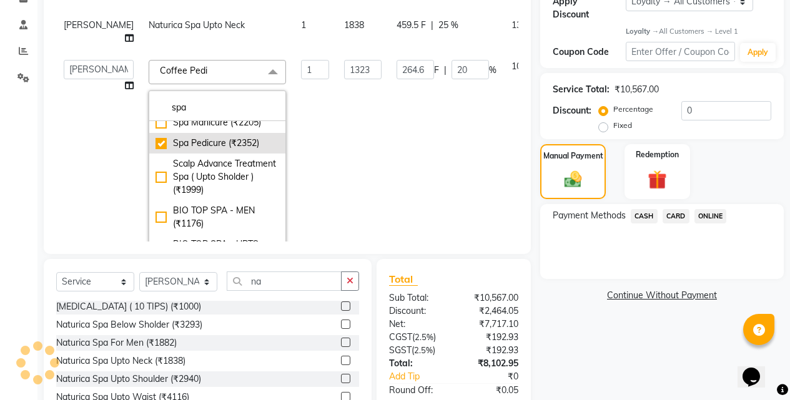
type input "0"
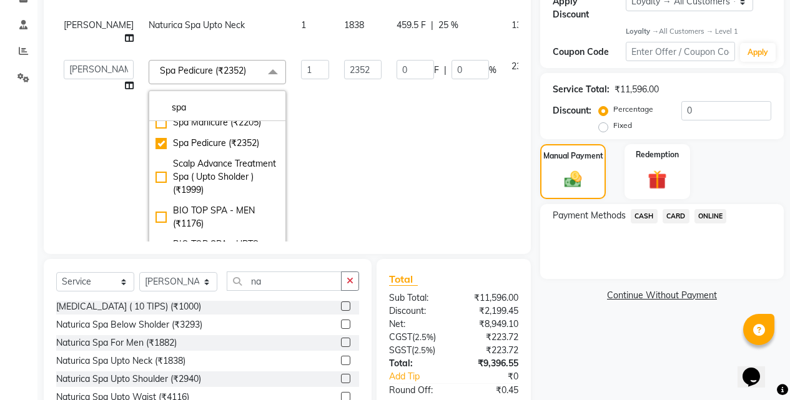
click at [590, 340] on div "Name: [PERSON_NAME] Membership: No Active Membership Total Visits: 22 Card on f…" at bounding box center [666, 161] width 253 height 587
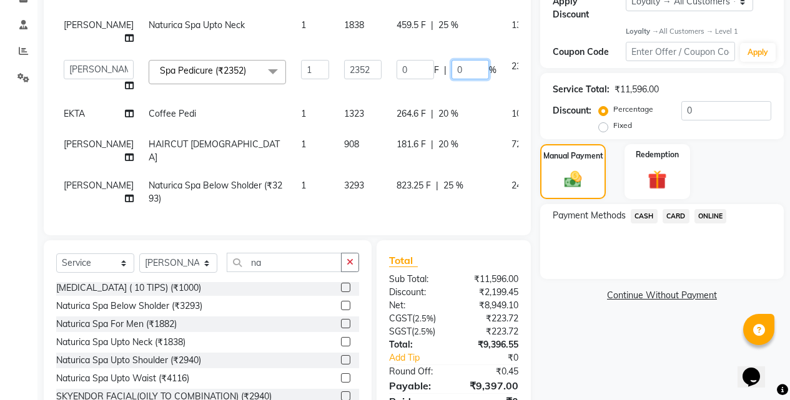
click at [451, 76] on input "0" at bounding box center [469, 69] width 37 height 19
type input "20"
click at [592, 345] on div "Name: [PERSON_NAME] Membership: No Active Membership Total Visits: 22 Card on f…" at bounding box center [666, 152] width 253 height 569
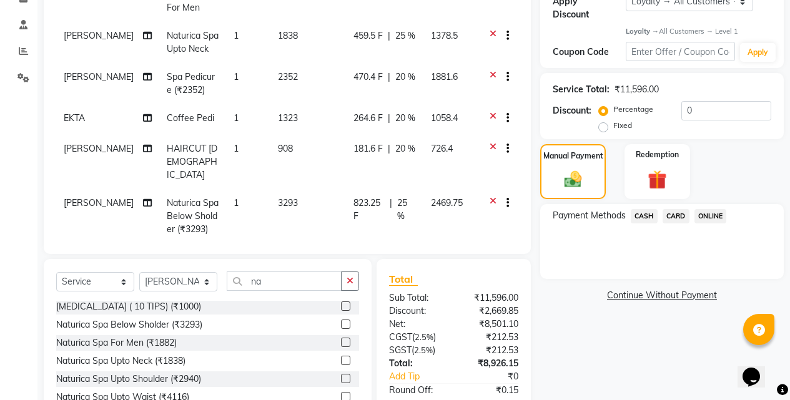
scroll to position [298, 0]
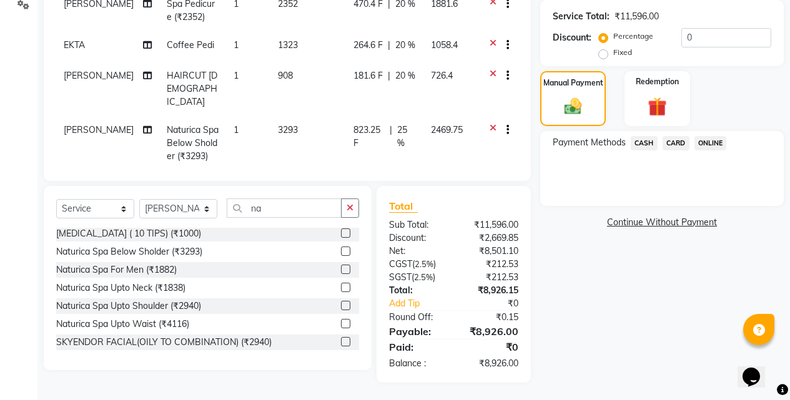
click at [682, 136] on span "CARD" at bounding box center [675, 143] width 27 height 14
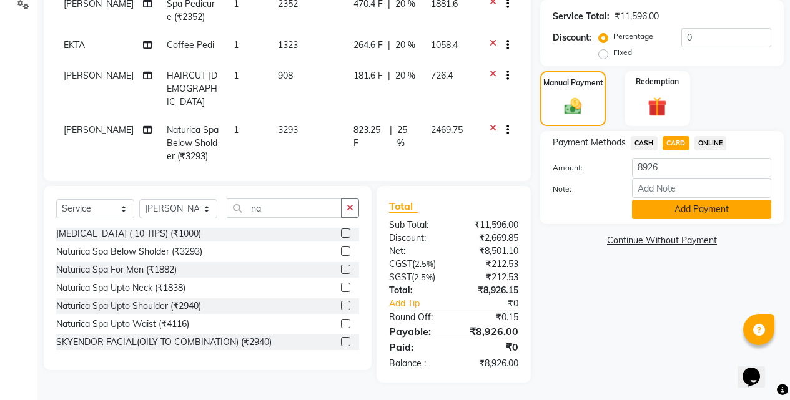
click at [670, 200] on button "Add Payment" at bounding box center [701, 209] width 139 height 19
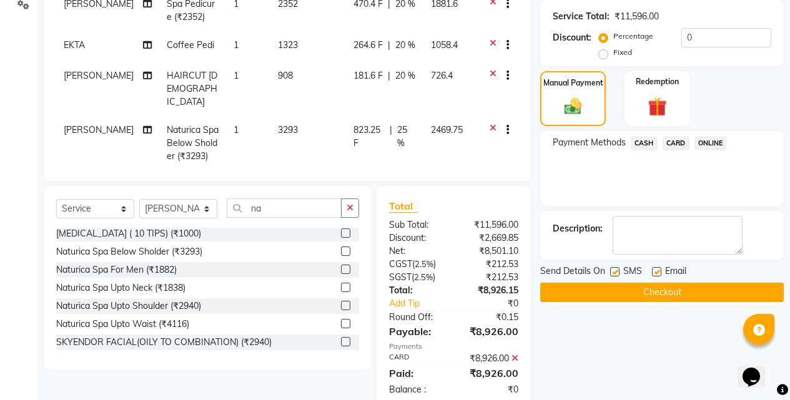
click at [635, 291] on button "Checkout" at bounding box center [661, 292] width 243 height 19
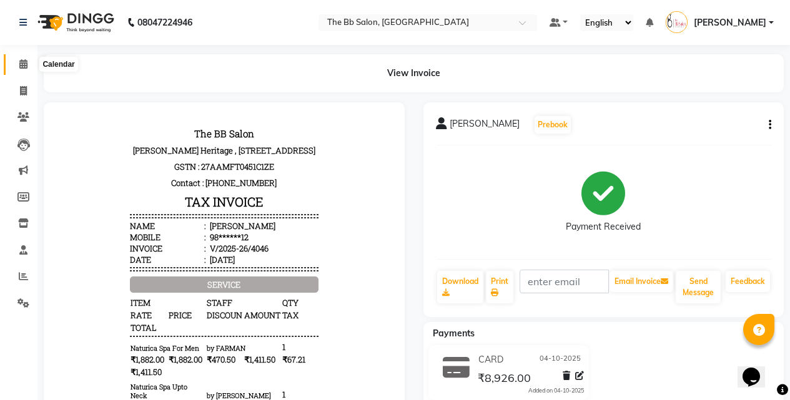
click at [24, 64] on icon at bounding box center [23, 63] width 8 height 9
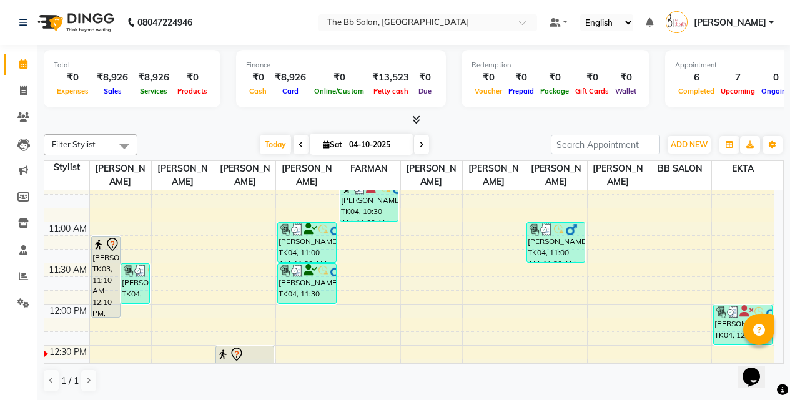
scroll to position [125, 0]
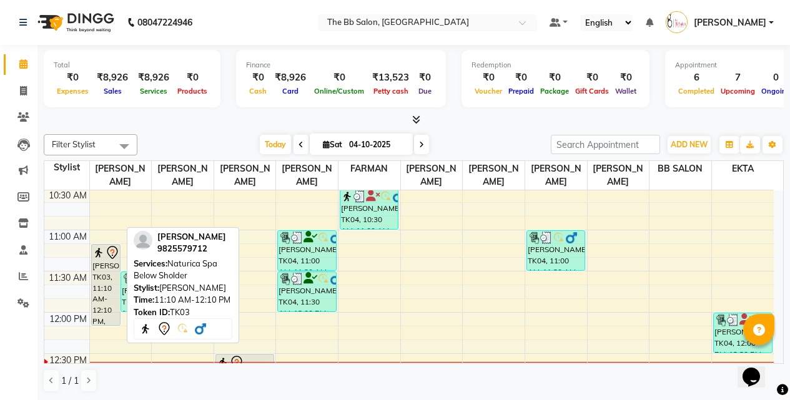
click at [98, 281] on div "[PERSON_NAME], TK03, 11:10 AM-12:10 PM, Naturica Spa Below Sholder" at bounding box center [106, 285] width 28 height 81
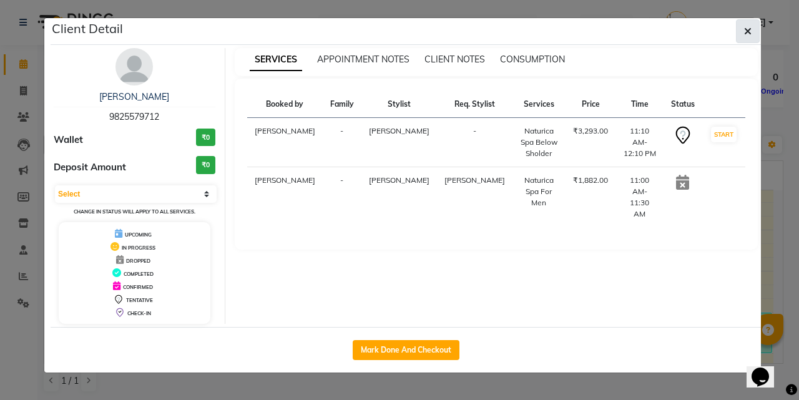
click at [747, 31] on icon "button" at bounding box center [747, 31] width 7 height 10
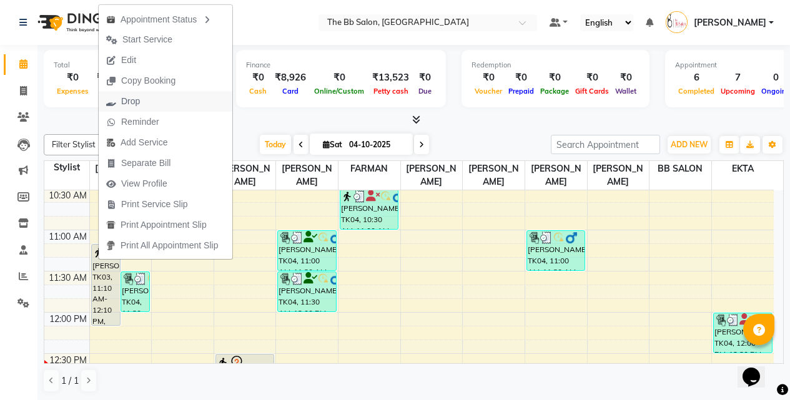
click at [131, 101] on span "Drop" at bounding box center [130, 101] width 19 height 13
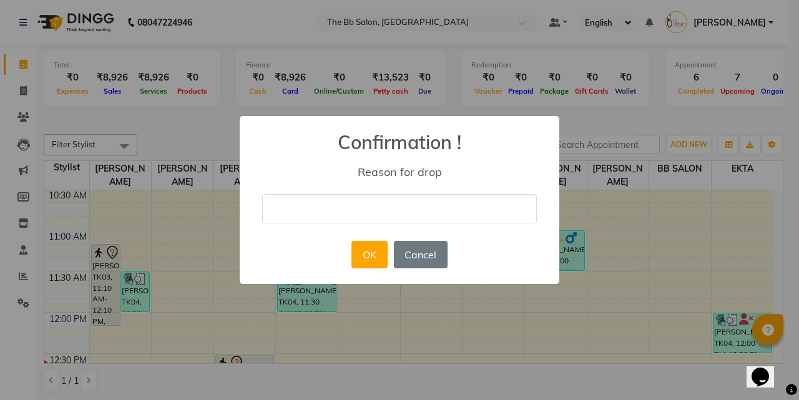
click at [323, 203] on input "text" at bounding box center [399, 208] width 275 height 29
type input "cn"
click at [372, 254] on button "OK" at bounding box center [369, 254] width 36 height 27
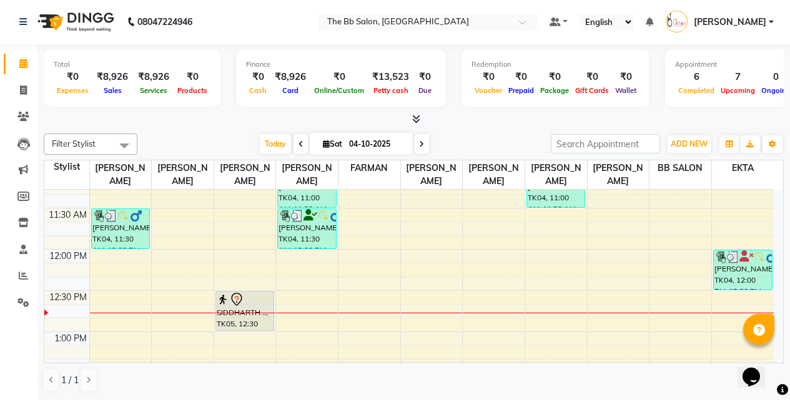
scroll to position [250, 0]
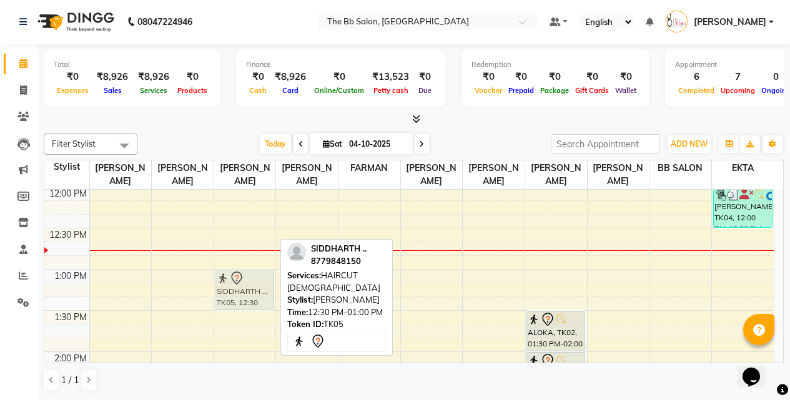
drag, startPoint x: 241, startPoint y: 258, endPoint x: 235, endPoint y: 294, distance: 36.1
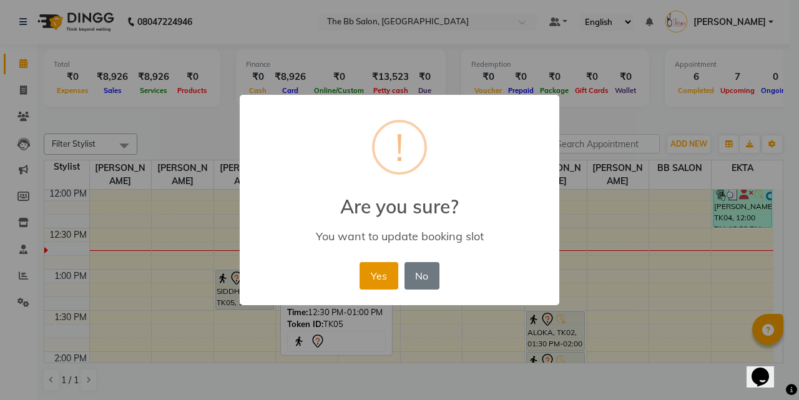
click at [380, 273] on button "Yes" at bounding box center [379, 275] width 38 height 27
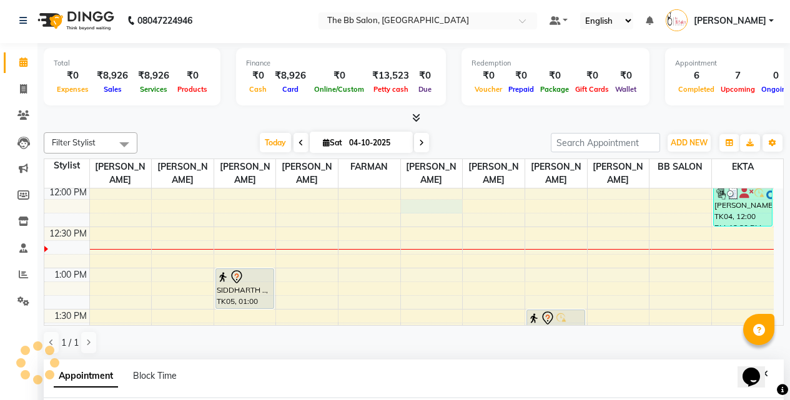
select select "83516"
select select "tentative"
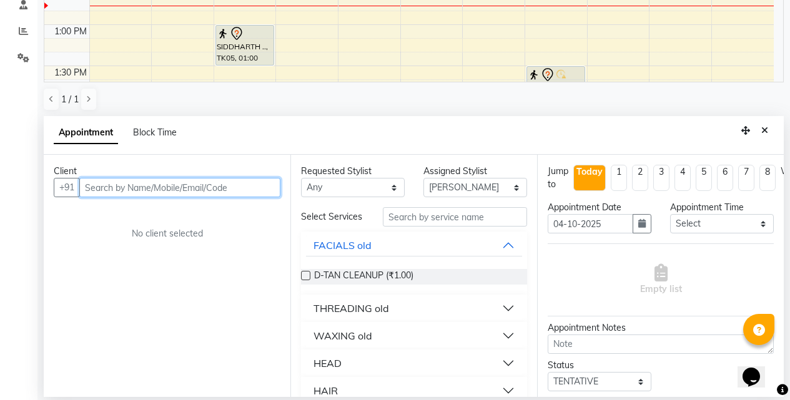
click at [232, 189] on input "text" at bounding box center [179, 187] width 201 height 19
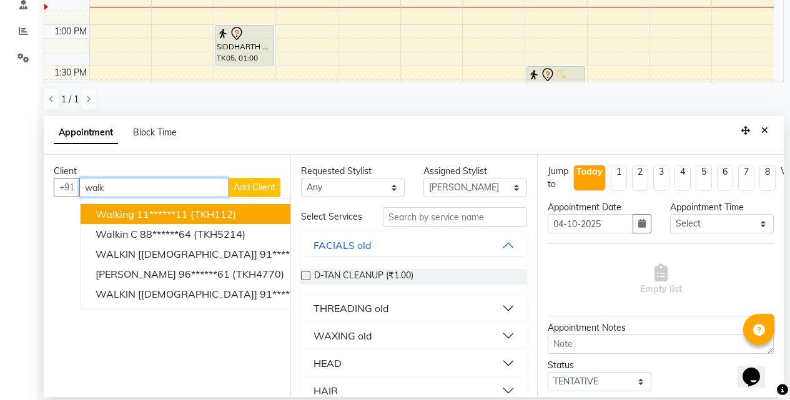
click at [226, 214] on span "(TKH112)" at bounding box center [213, 214] width 46 height 12
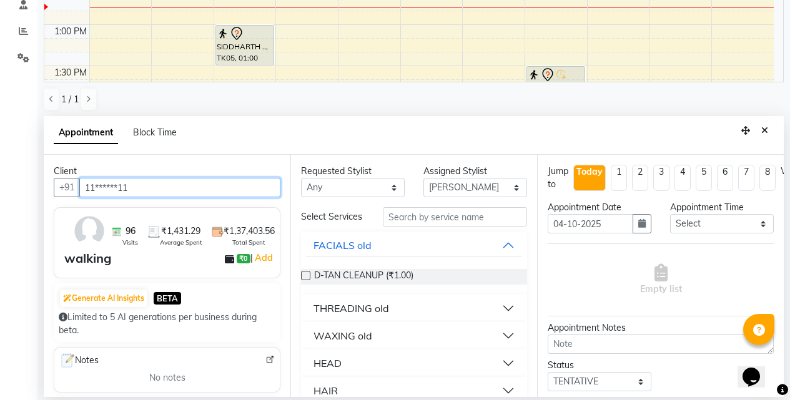
type input "11******11"
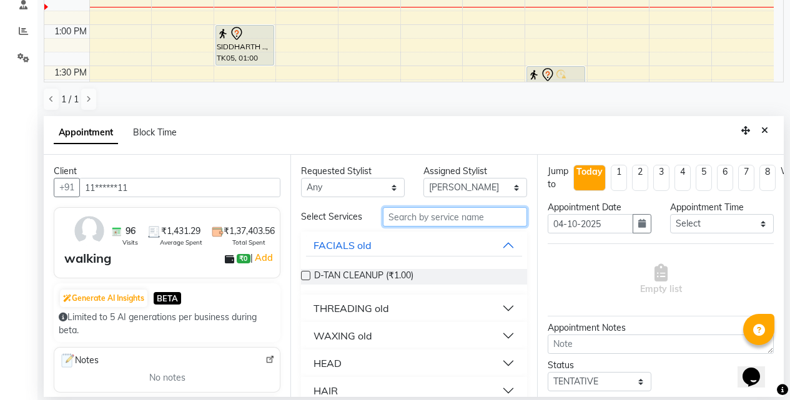
click at [423, 220] on input "text" at bounding box center [455, 216] width 144 height 19
type input "eye"
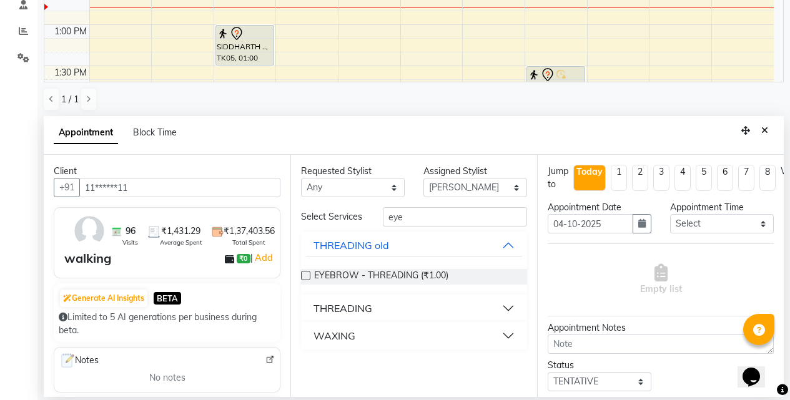
click at [509, 307] on button "THREADING" at bounding box center [414, 308] width 216 height 22
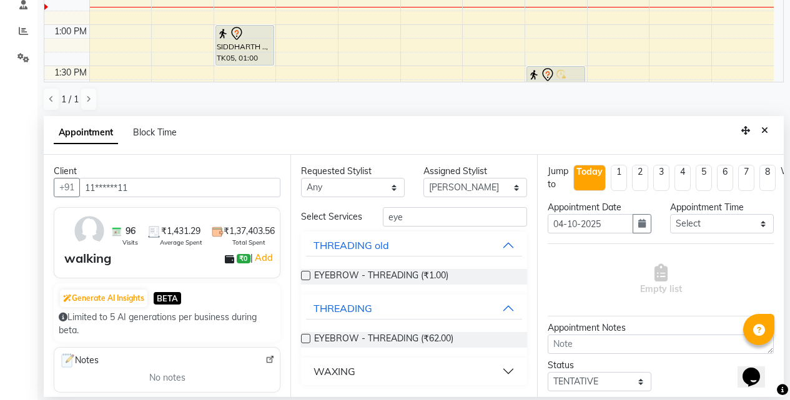
click at [304, 338] on label at bounding box center [305, 338] width 9 height 9
click at [304, 338] on input "checkbox" at bounding box center [305, 340] width 8 height 8
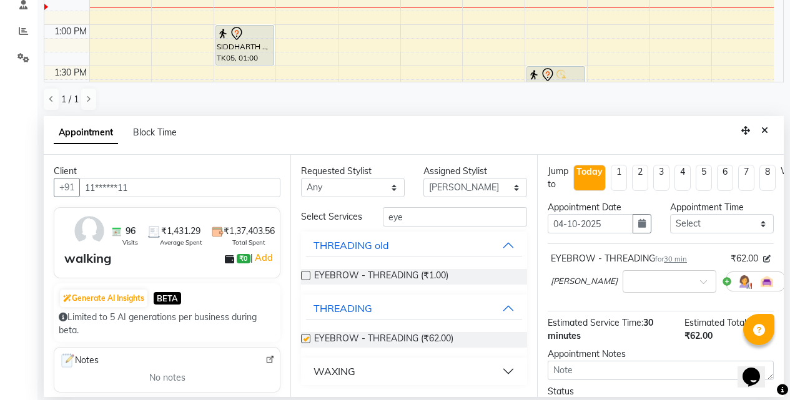
checkbox input "false"
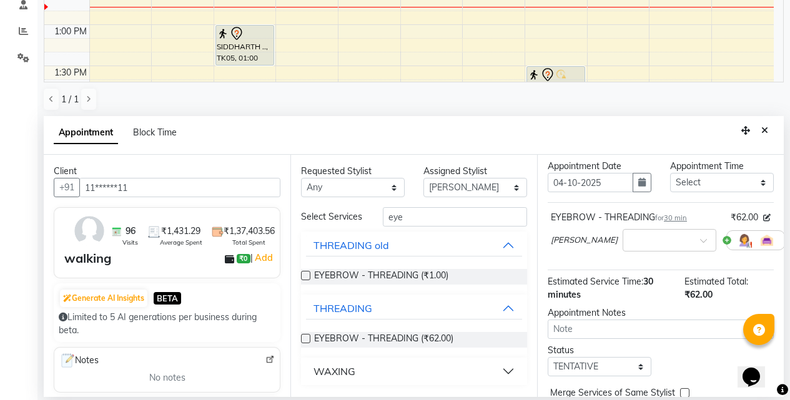
scroll to position [110, 0]
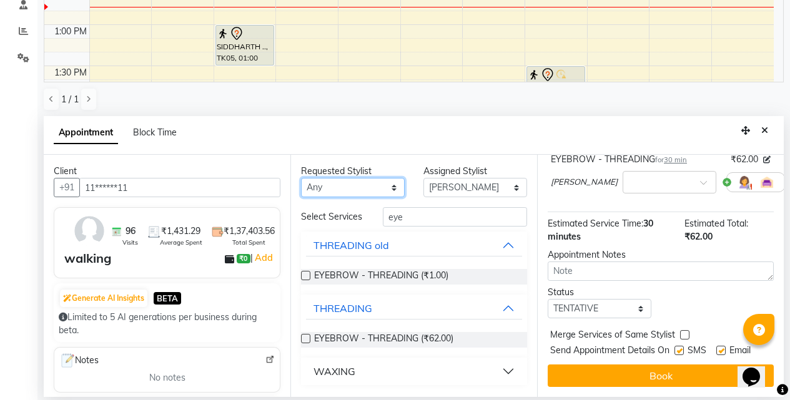
click at [396, 188] on select "Any BB SALON [PERSON_NAME] [PERSON_NAME] [PERSON_NAME] [PERSON_NAME] [PERSON_NA…" at bounding box center [353, 187] width 104 height 19
select select "83521"
click at [301, 178] on select "Any BB SALON [PERSON_NAME] [PERSON_NAME] [PERSON_NAME] [PERSON_NAME] [PERSON_NA…" at bounding box center [353, 187] width 104 height 19
select select "83521"
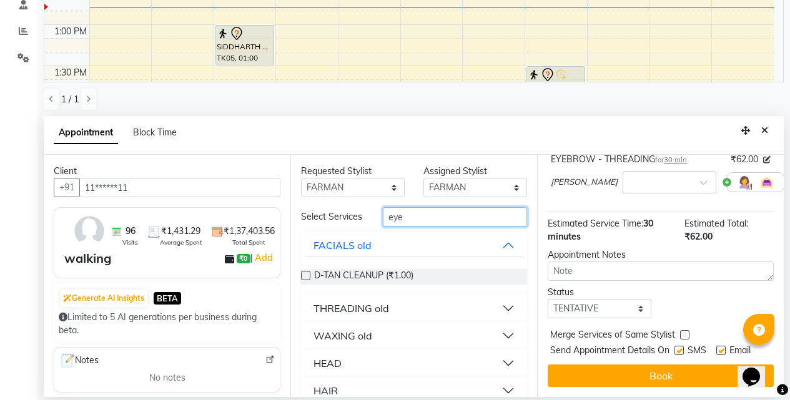
click at [428, 223] on input "eye" at bounding box center [455, 216] width 144 height 19
type input "e"
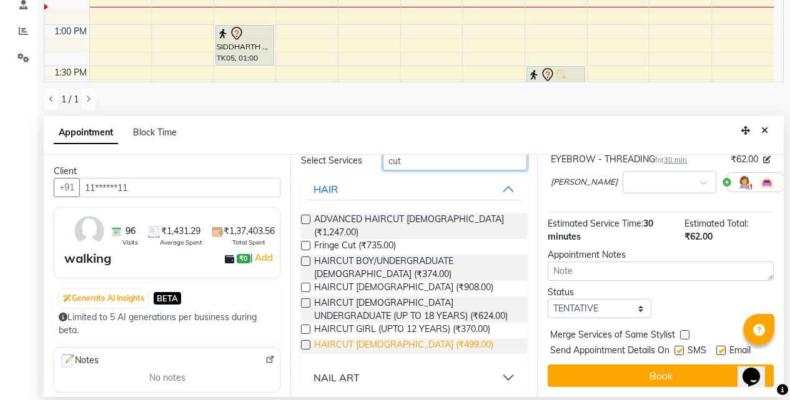
scroll to position [57, 0]
type input "cut"
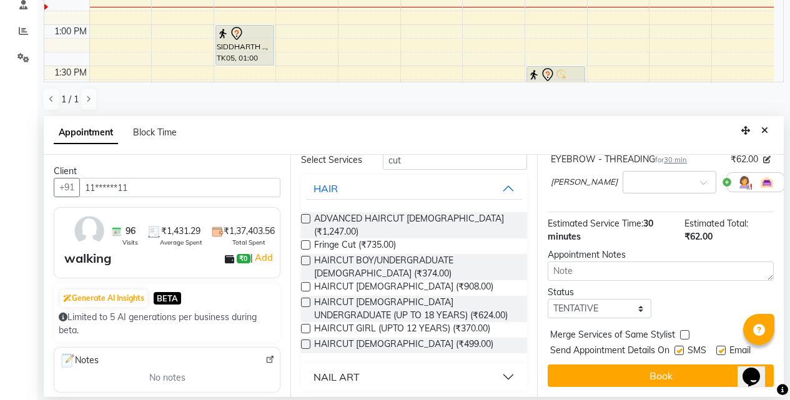
click at [306, 341] on label at bounding box center [305, 344] width 9 height 9
click at [306, 341] on input "checkbox" at bounding box center [305, 345] width 8 height 8
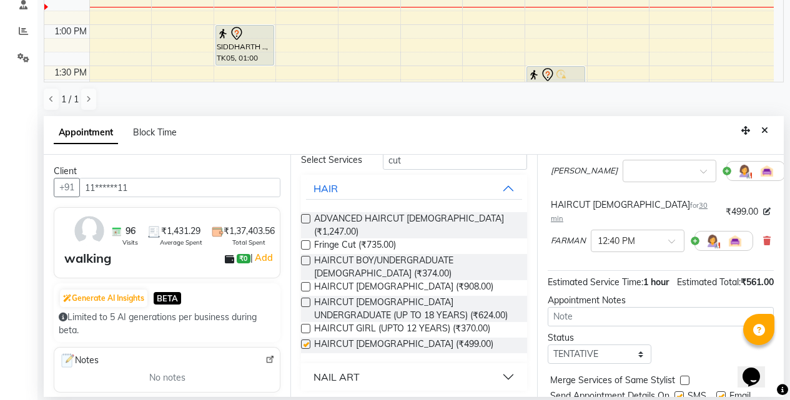
checkbox input "false"
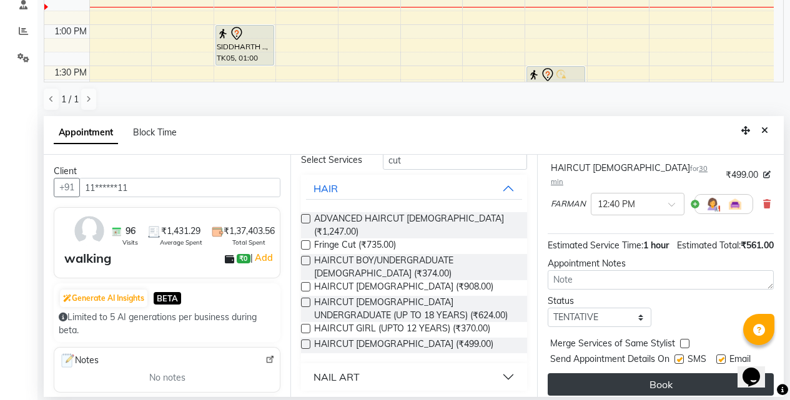
scroll to position [167, 0]
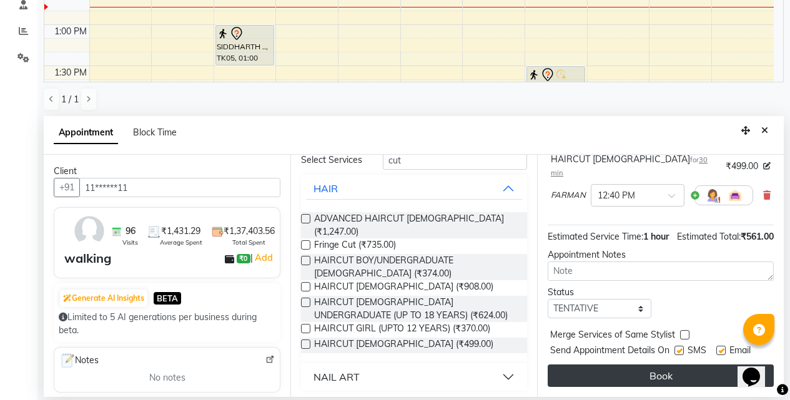
click at [639, 370] on button "Book" at bounding box center [660, 376] width 226 height 22
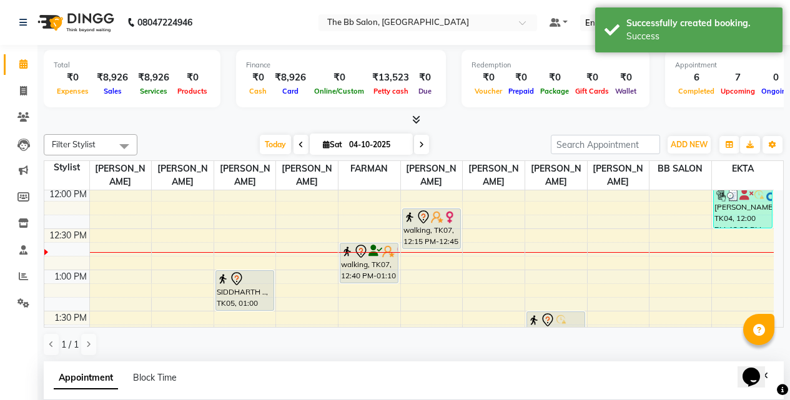
scroll to position [125, 0]
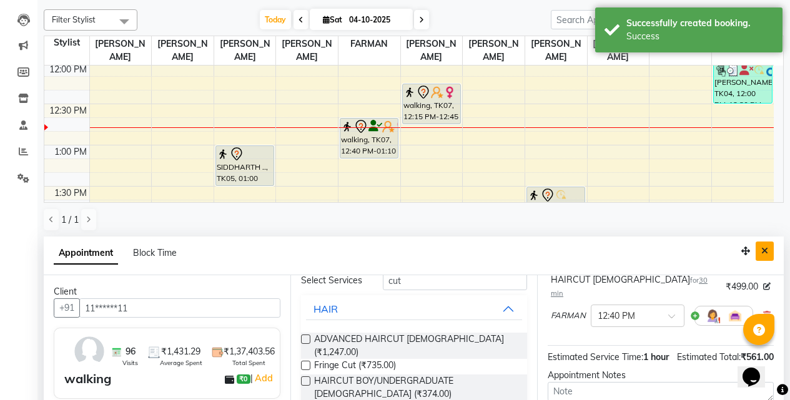
click at [765, 250] on icon "Close" at bounding box center [764, 251] width 7 height 9
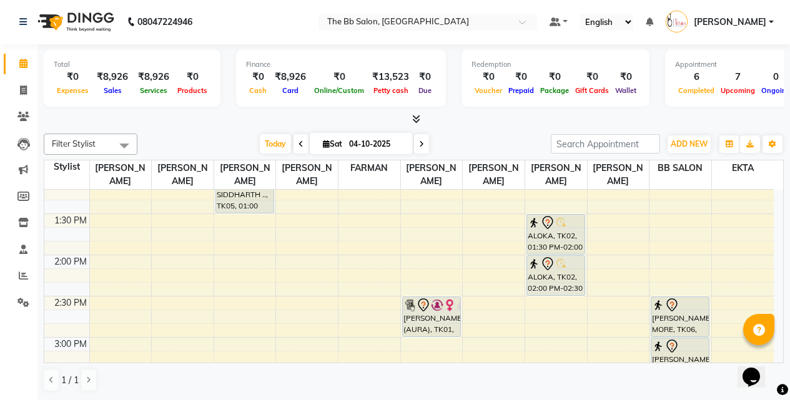
scroll to position [374, 0]
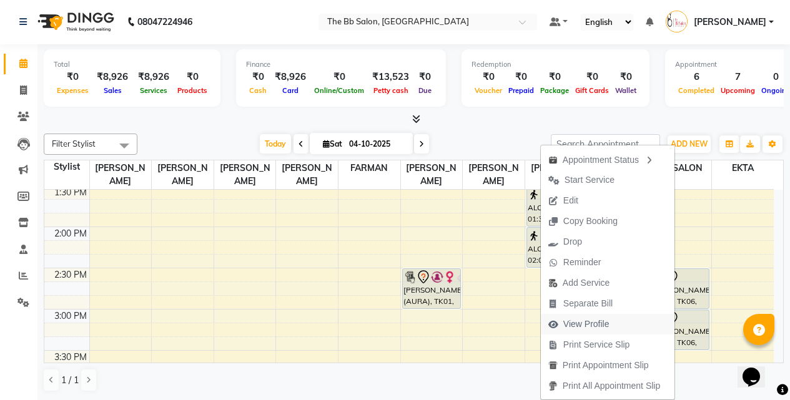
click at [578, 323] on span "View Profile" at bounding box center [586, 324] width 46 height 13
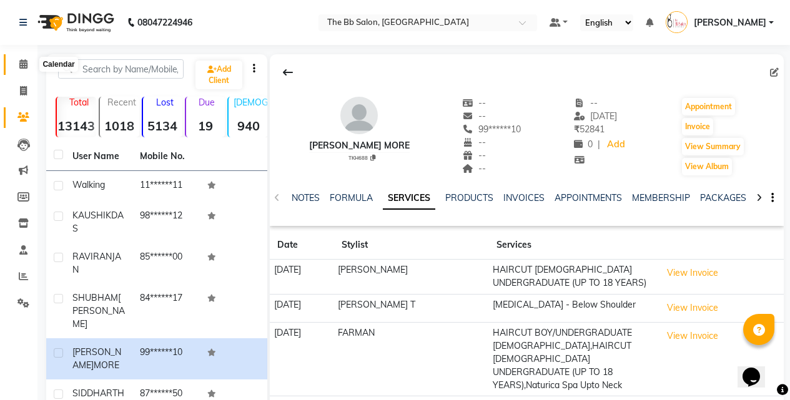
click at [22, 62] on icon at bounding box center [23, 63] width 8 height 9
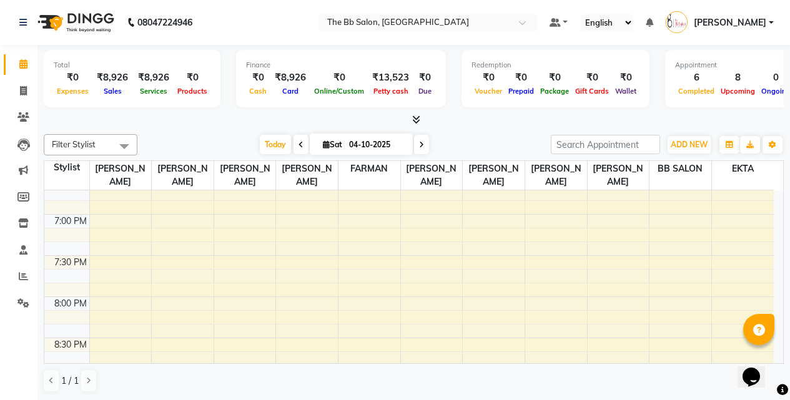
scroll to position [811, 0]
click at [274, 144] on span "Today" at bounding box center [275, 144] width 31 height 19
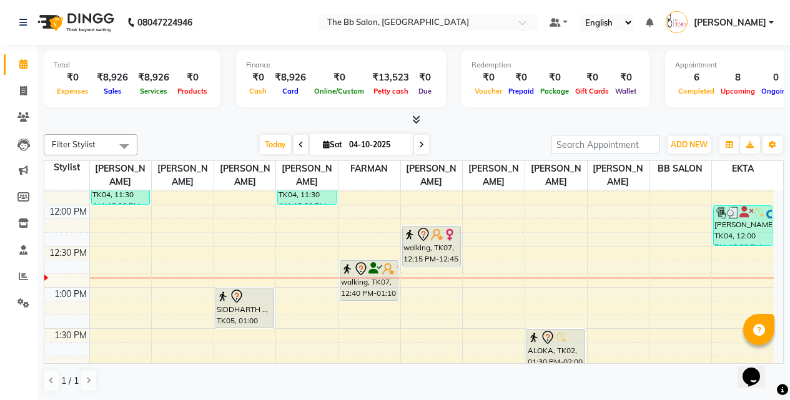
scroll to position [310, 0]
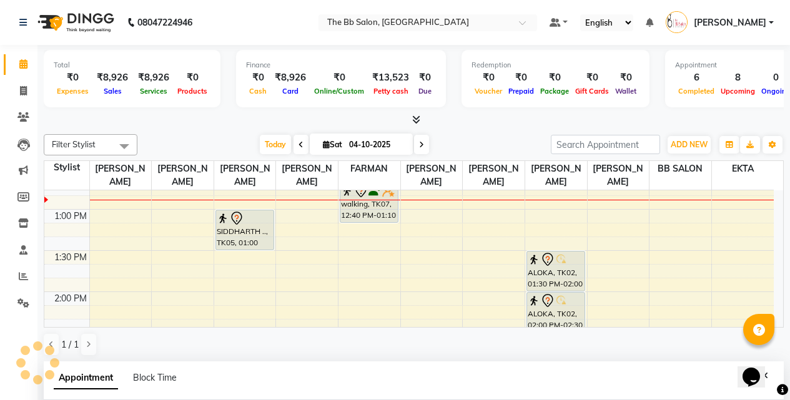
select select "83660"
select select "tentative"
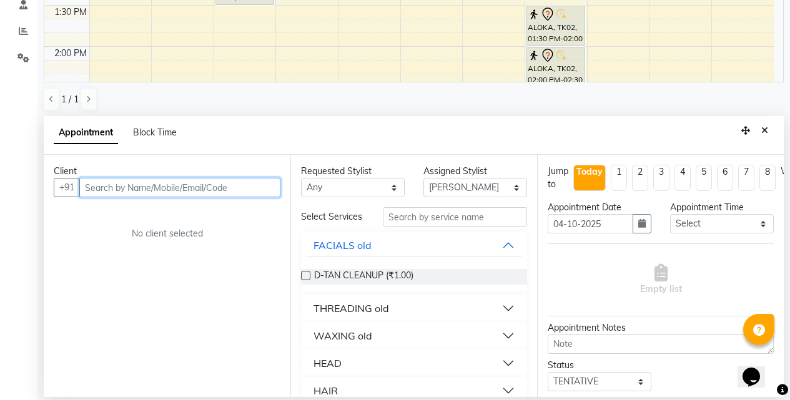
click at [239, 189] on input "text" at bounding box center [179, 187] width 201 height 19
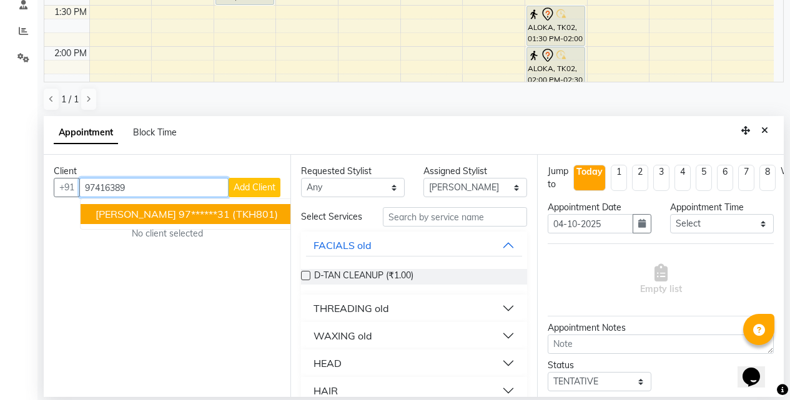
click at [232, 214] on span "(TKH801)" at bounding box center [255, 214] width 46 height 12
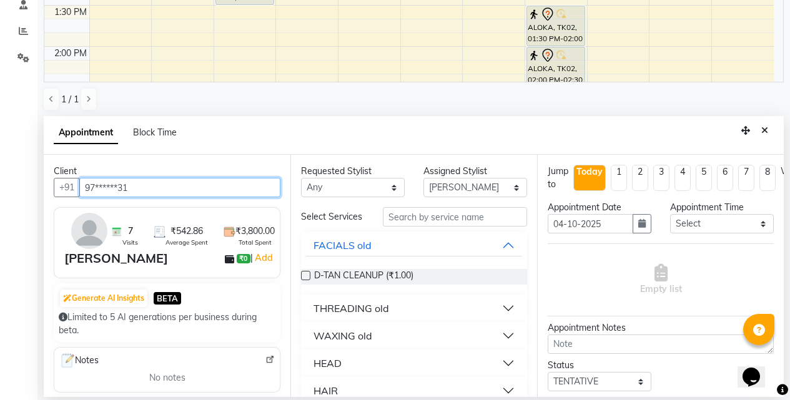
type input "97******31"
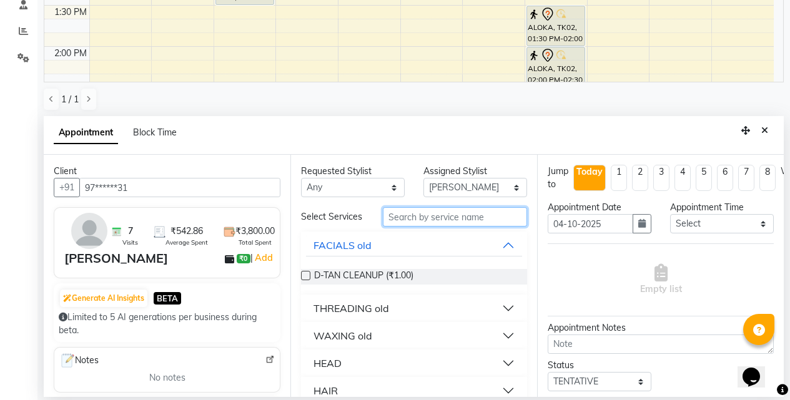
click at [441, 220] on input "text" at bounding box center [455, 216] width 144 height 19
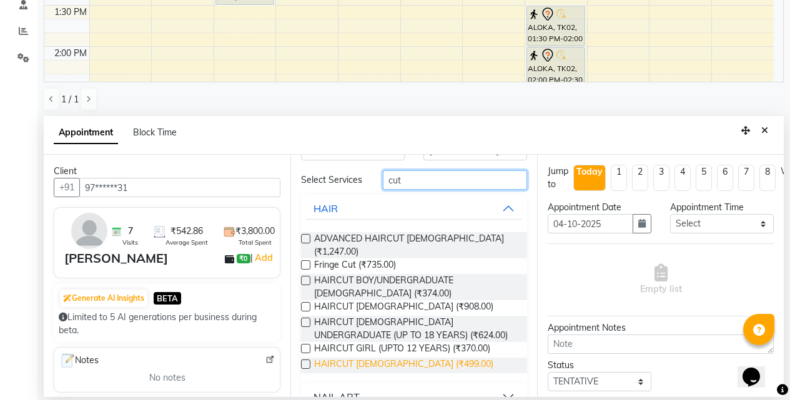
scroll to position [57, 0]
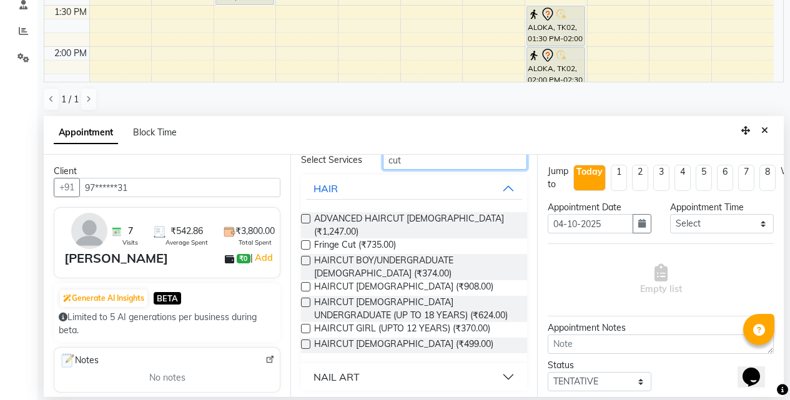
type input "cut"
click at [304, 340] on label at bounding box center [305, 344] width 9 height 9
click at [304, 341] on input "checkbox" at bounding box center [305, 345] width 8 height 8
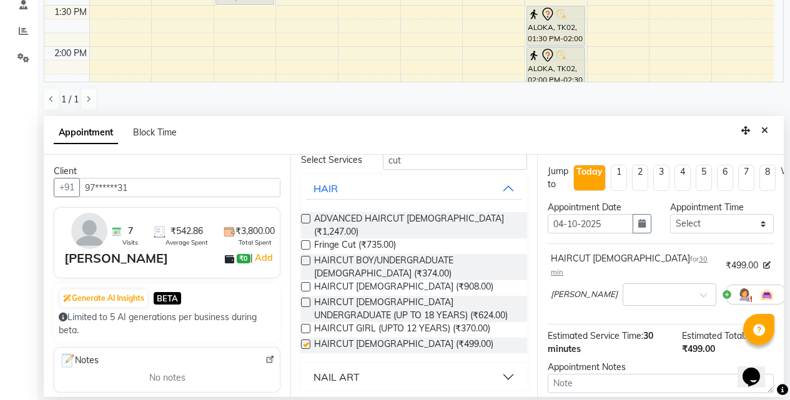
checkbox input "false"
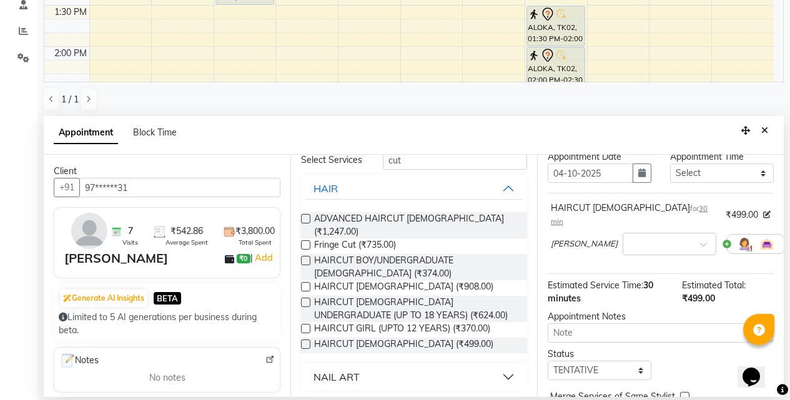
scroll to position [110, 0]
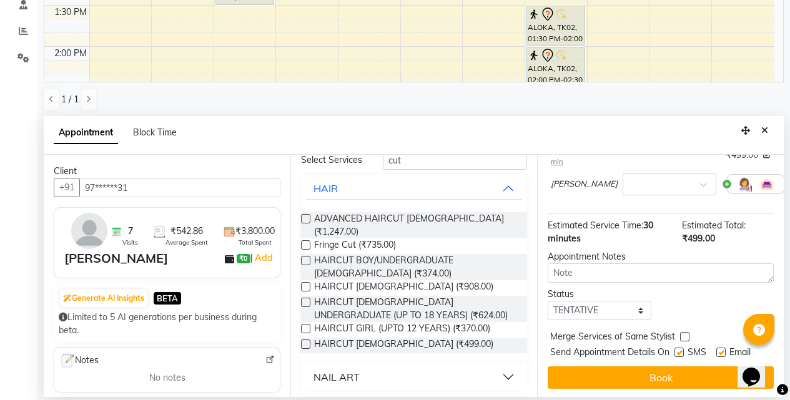
click at [620, 367] on button "Book" at bounding box center [660, 377] width 226 height 22
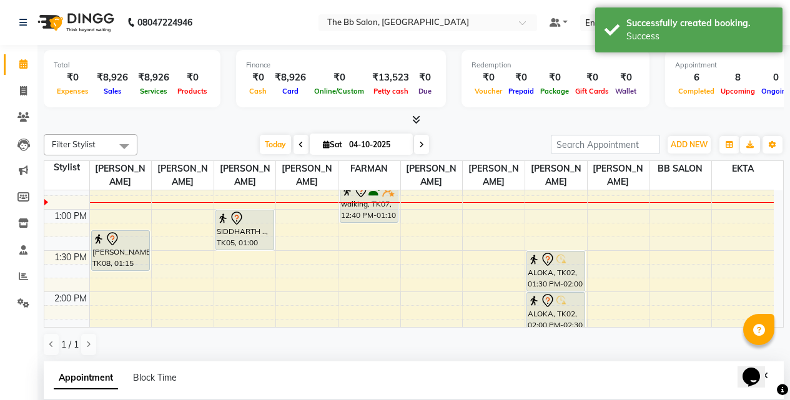
scroll to position [125, 0]
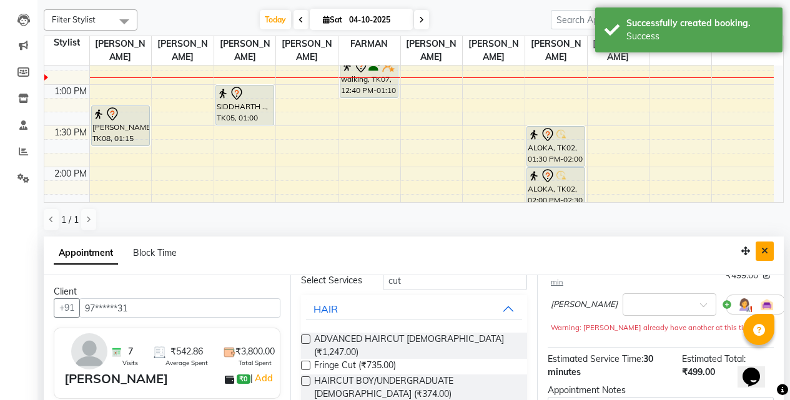
click at [766, 250] on icon "Close" at bounding box center [764, 251] width 7 height 9
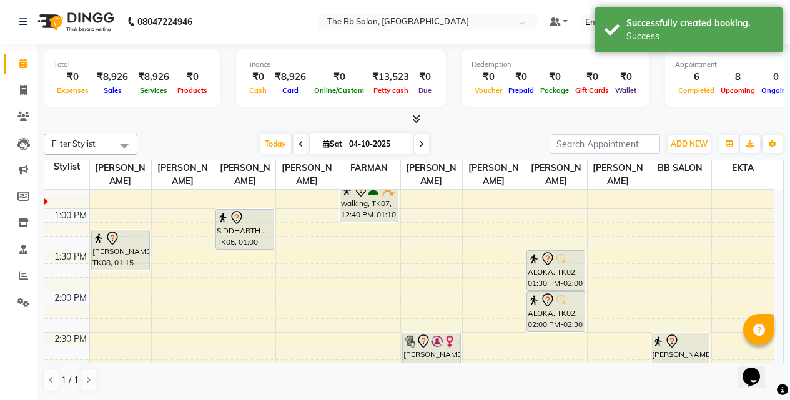
scroll to position [1, 0]
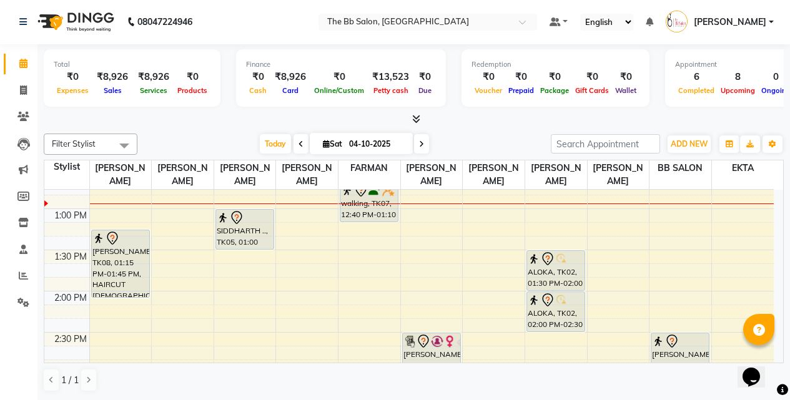
drag, startPoint x: 113, startPoint y: 269, endPoint x: 110, endPoint y: 293, distance: 23.8
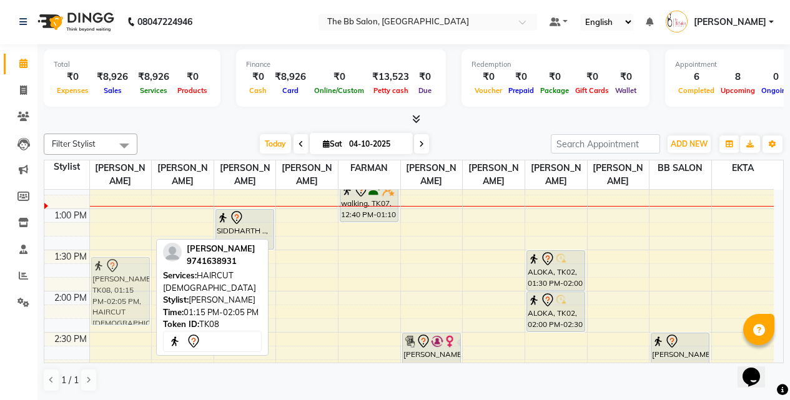
drag, startPoint x: 125, startPoint y: 252, endPoint x: 124, endPoint y: 269, distance: 17.5
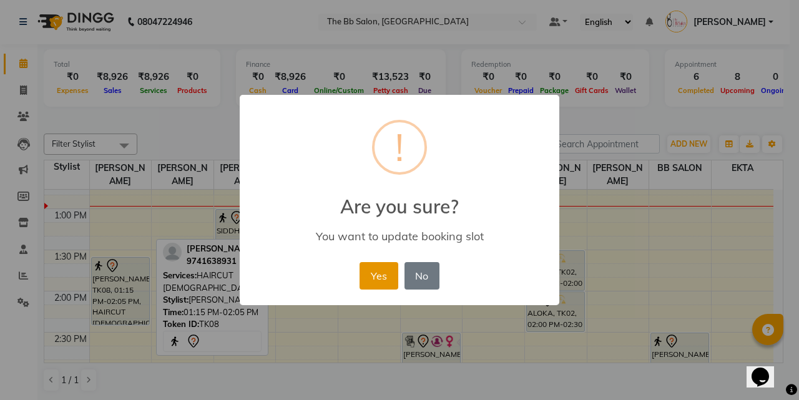
click at [377, 271] on button "Yes" at bounding box center [379, 275] width 38 height 27
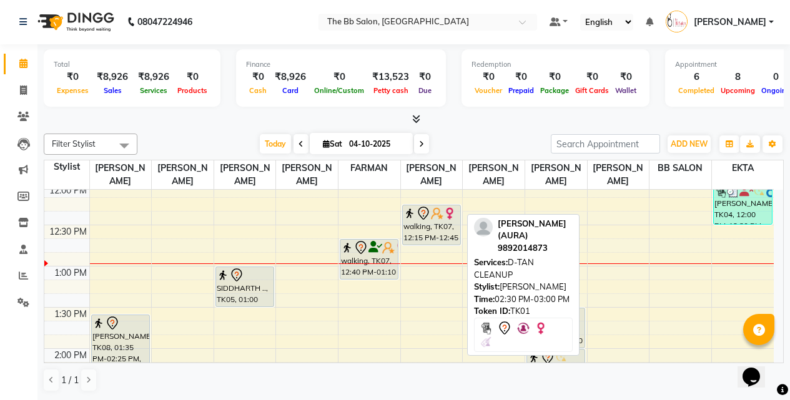
scroll to position [248, 0]
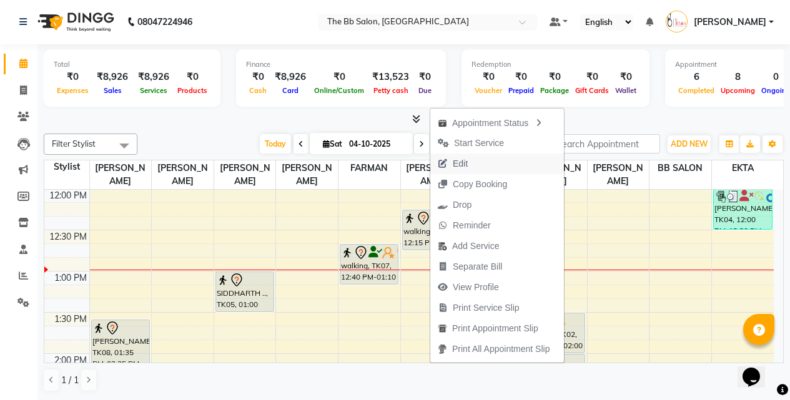
click at [458, 160] on span "Edit" at bounding box center [460, 163] width 15 height 13
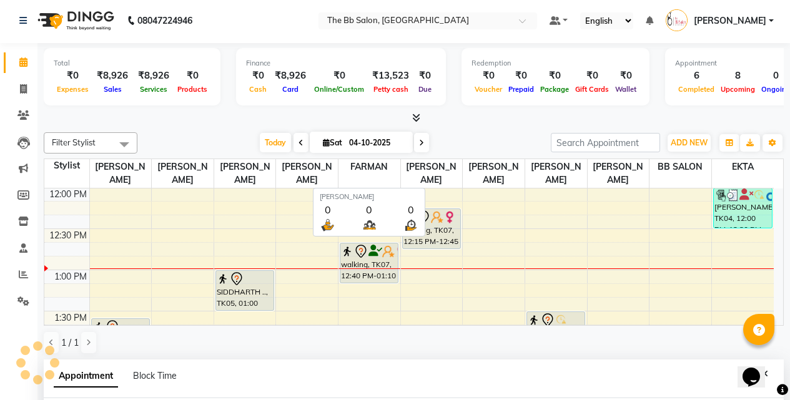
select select "tentative"
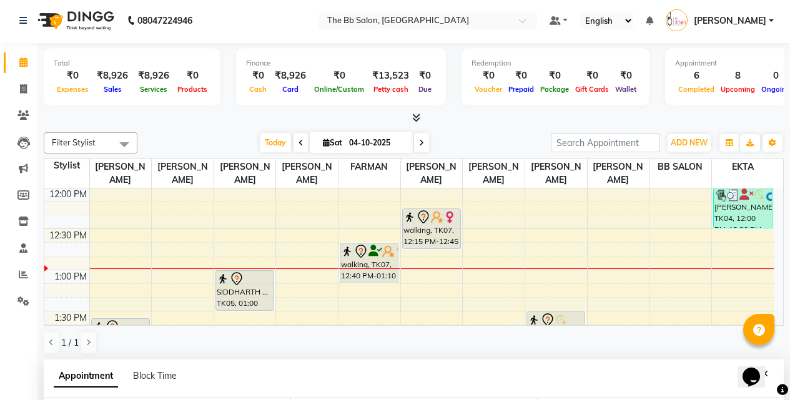
type input "04-10-2025"
select select "83521"
select select "3065"
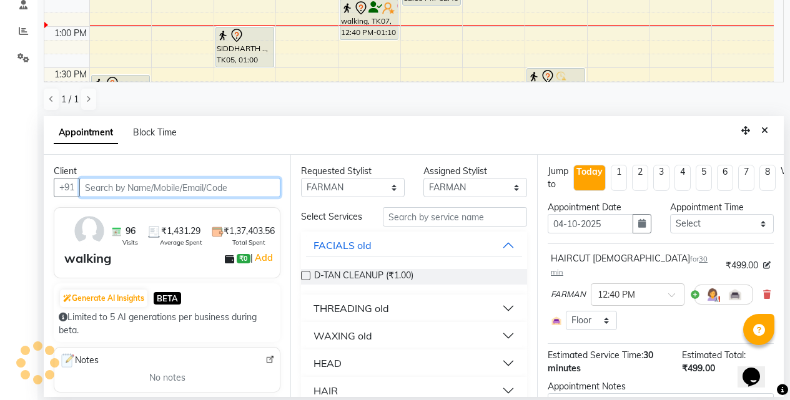
select select "3065"
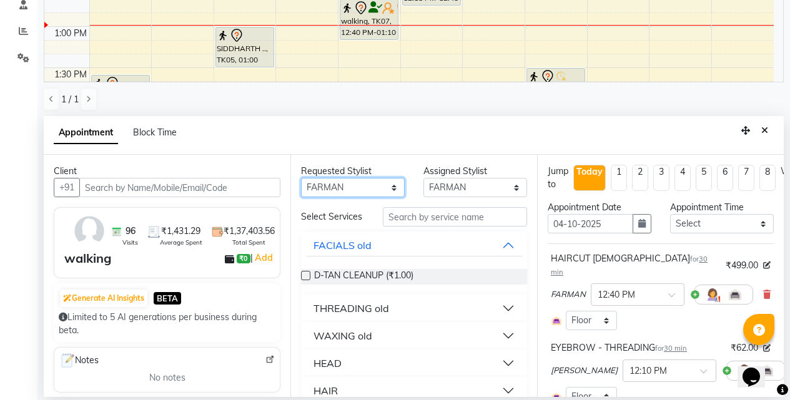
click at [390, 188] on select "Any BB SALON [PERSON_NAME] [PERSON_NAME] [PERSON_NAME] [PERSON_NAME] [PERSON_NA…" at bounding box center [353, 187] width 104 height 19
select select "83516"
click at [301, 178] on select "Any BB SALON [PERSON_NAME] [PERSON_NAME] [PERSON_NAME] [PERSON_NAME] [PERSON_NA…" at bounding box center [353, 187] width 104 height 19
select select "83516"
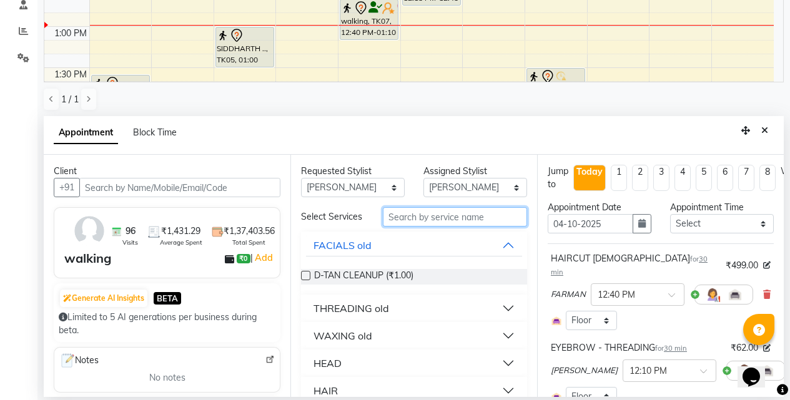
click at [420, 220] on input "text" at bounding box center [455, 216] width 144 height 19
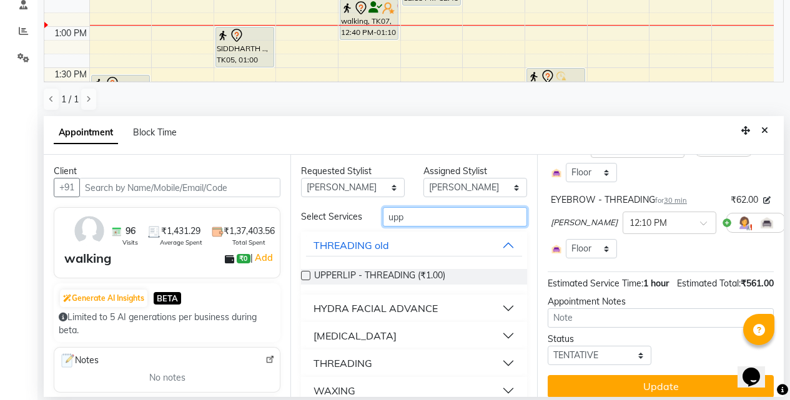
scroll to position [170, 0]
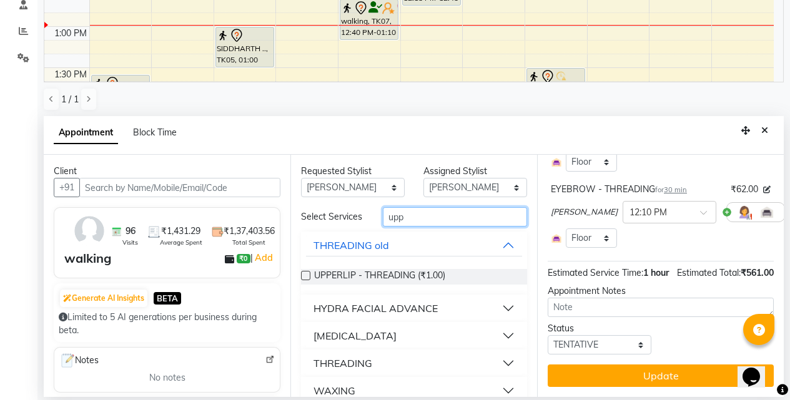
type input "upp"
click at [497, 371] on button "THREADING" at bounding box center [414, 363] width 216 height 22
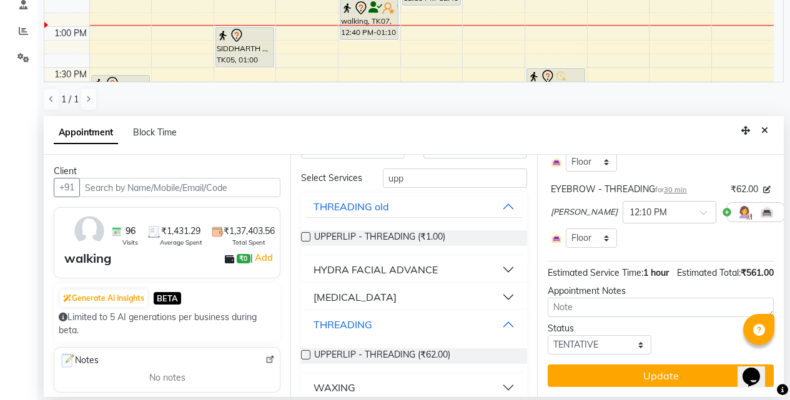
scroll to position [59, 0]
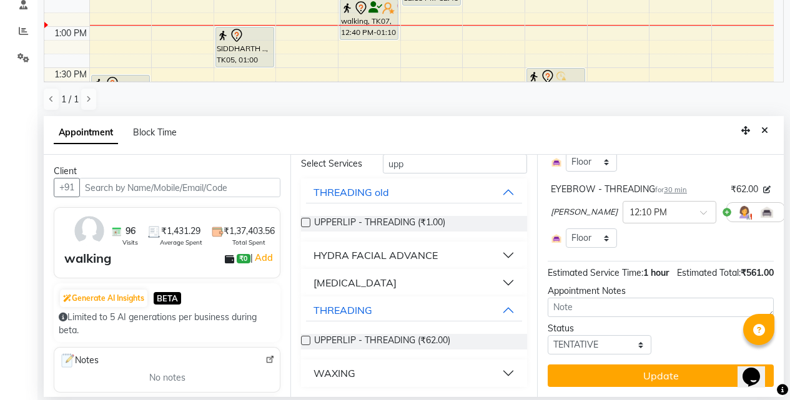
click at [304, 344] on label at bounding box center [305, 340] width 9 height 9
click at [304, 344] on input "checkbox" at bounding box center [305, 342] width 8 height 8
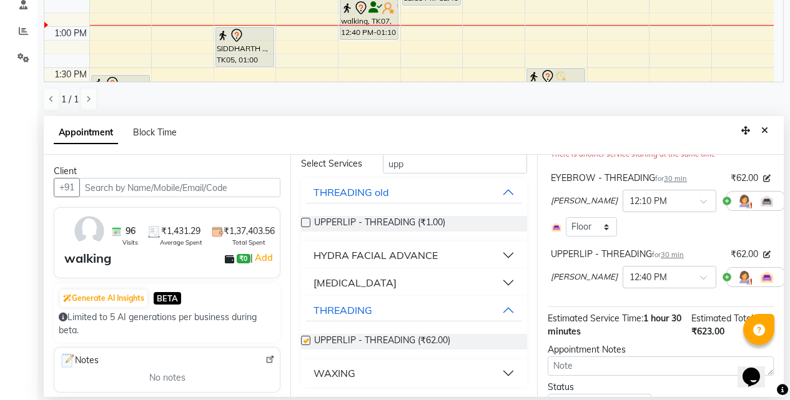
checkbox input "false"
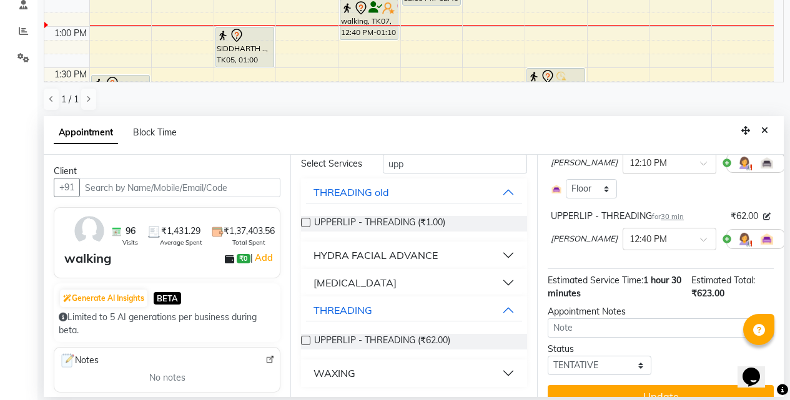
scroll to position [242, 0]
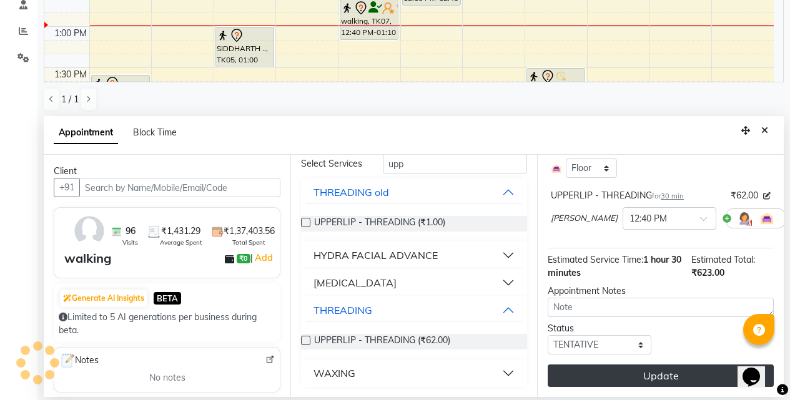
click at [634, 369] on button "Update" at bounding box center [660, 376] width 226 height 22
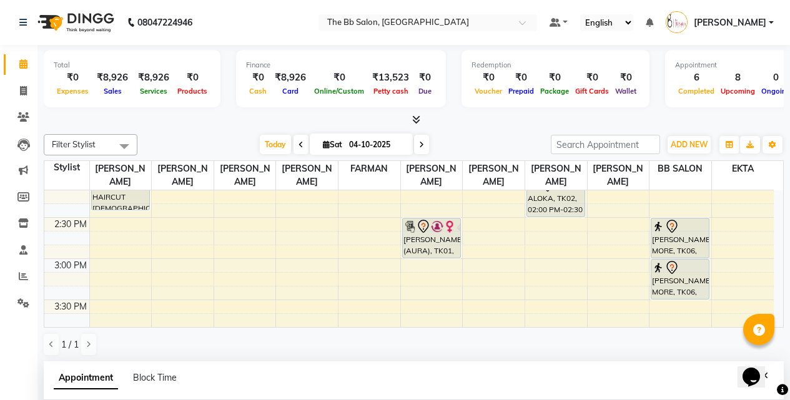
scroll to position [497, 0]
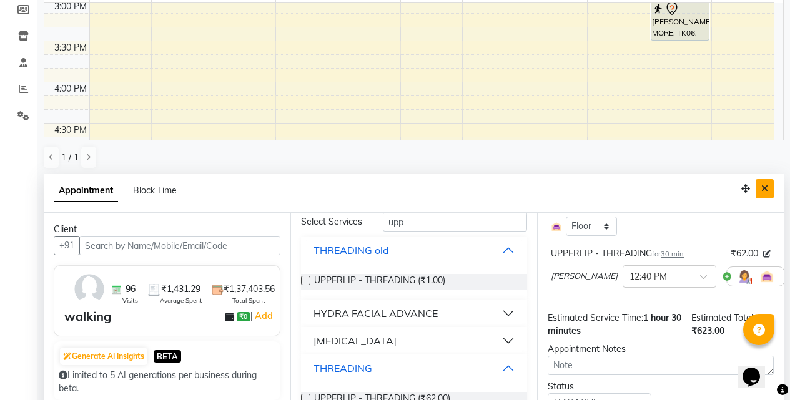
click at [759, 188] on button "Close" at bounding box center [764, 188] width 18 height 19
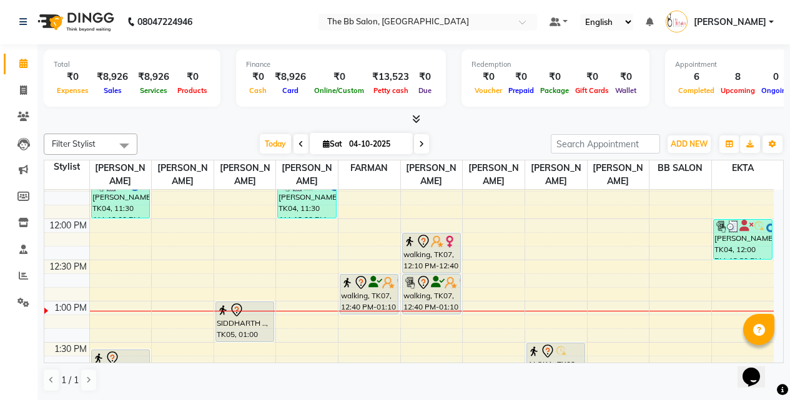
scroll to position [248, 0]
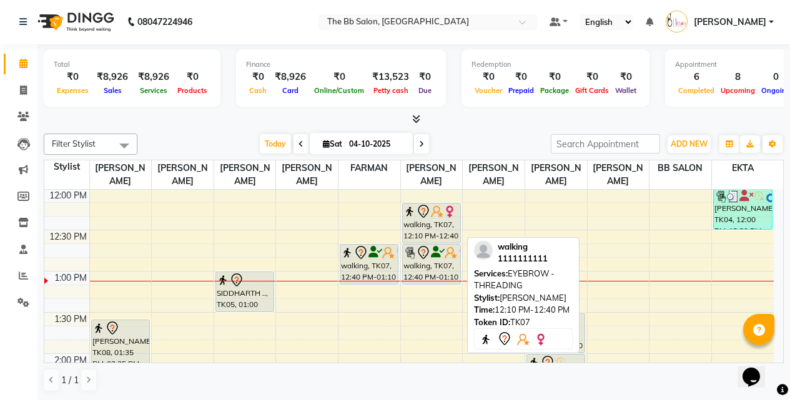
click at [428, 227] on div "walking, TK07, 12:10 PM-12:40 PM, EYEBROW - THREADING" at bounding box center [431, 222] width 57 height 39
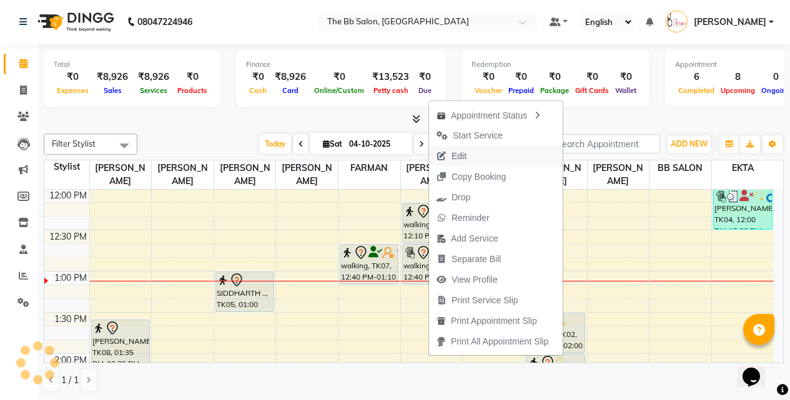
click at [462, 159] on span "Edit" at bounding box center [458, 156] width 15 height 13
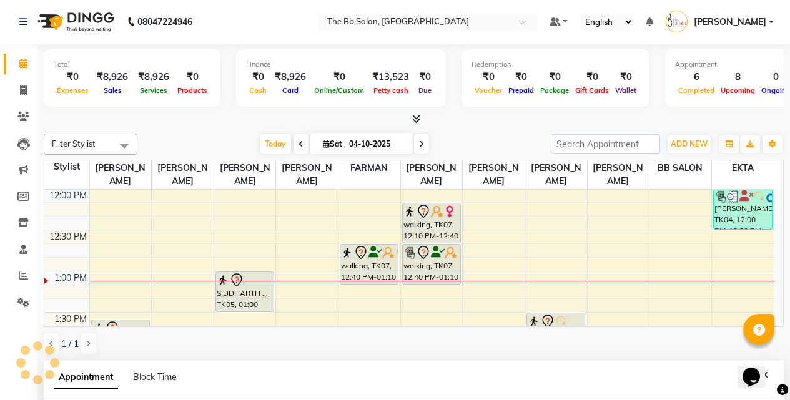
select select "tentative"
type input "04-10-2025"
select select "83521"
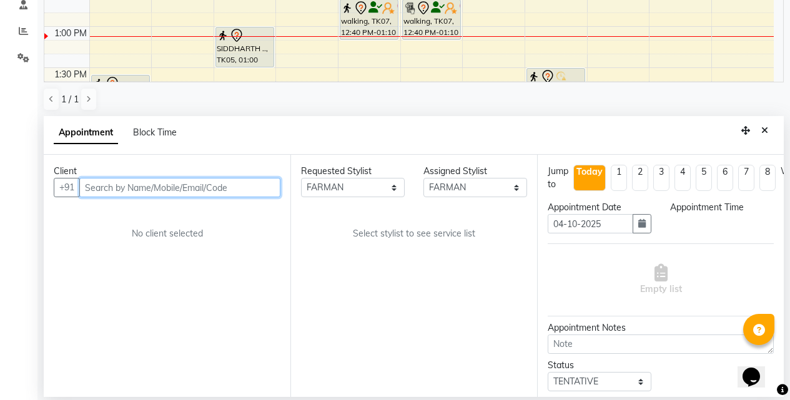
scroll to position [330, 0]
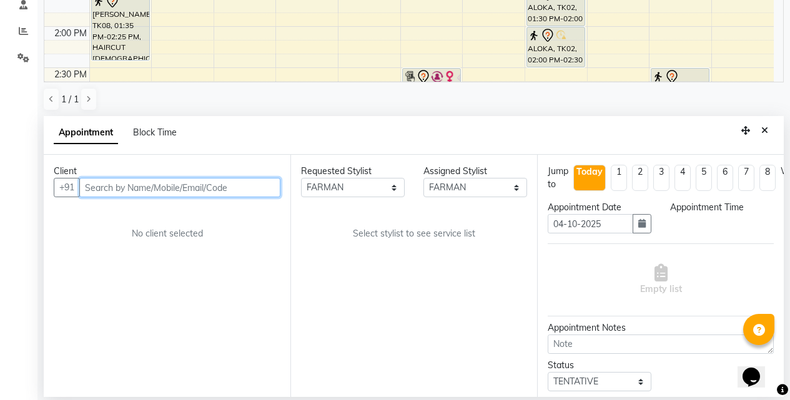
select select "730"
select select "3065"
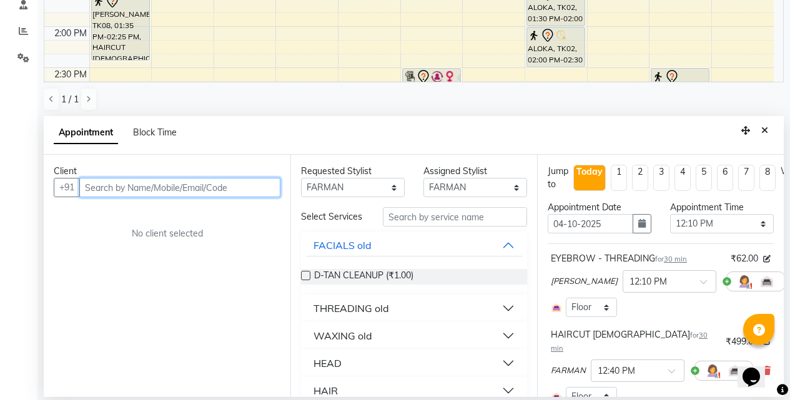
select select "3065"
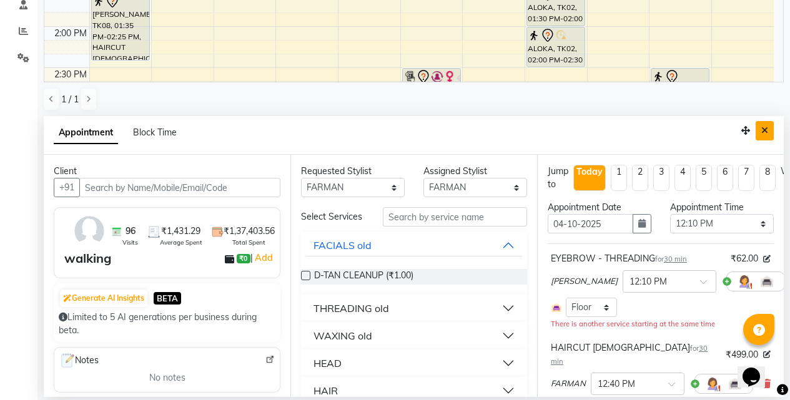
click at [760, 128] on button "Close" at bounding box center [764, 130] width 18 height 19
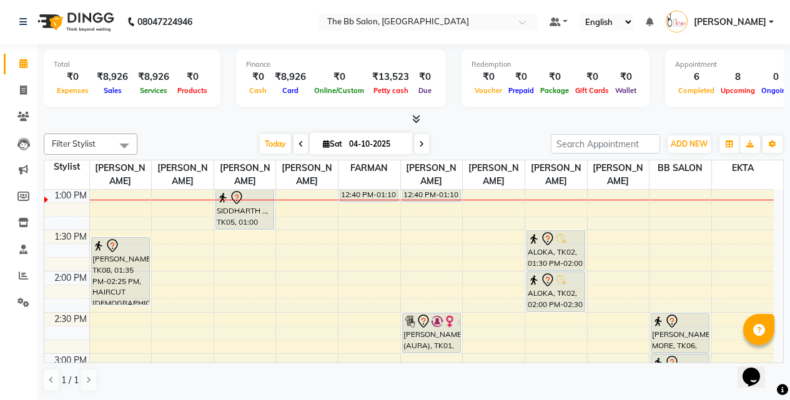
scroll to position [1, 0]
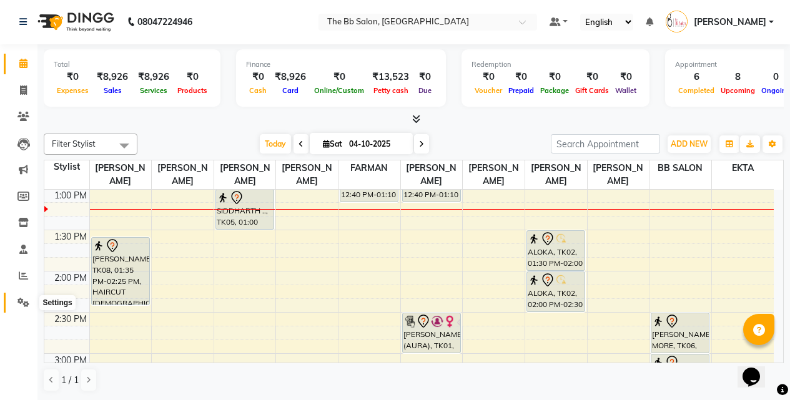
click at [29, 306] on icon at bounding box center [23, 302] width 12 height 9
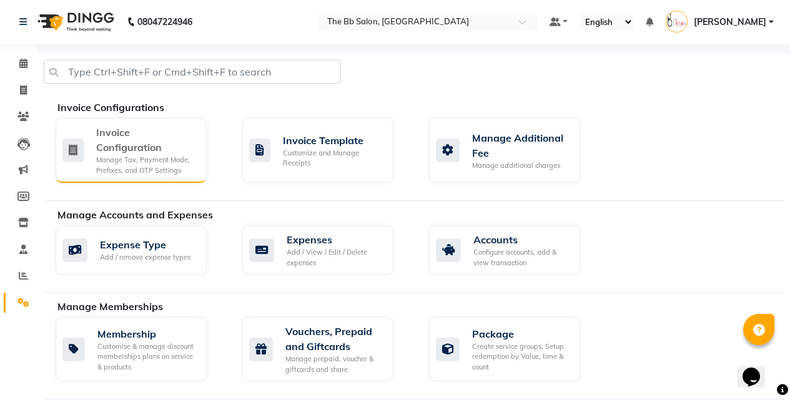
click at [156, 145] on div "Invoice Configuration" at bounding box center [146, 140] width 100 height 30
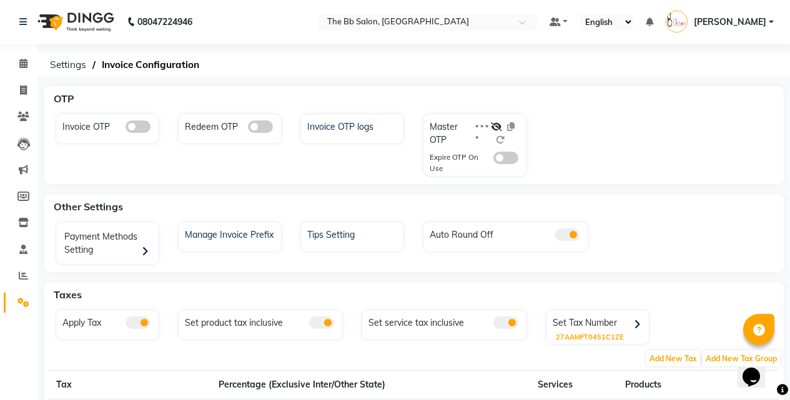
scroll to position [63, 0]
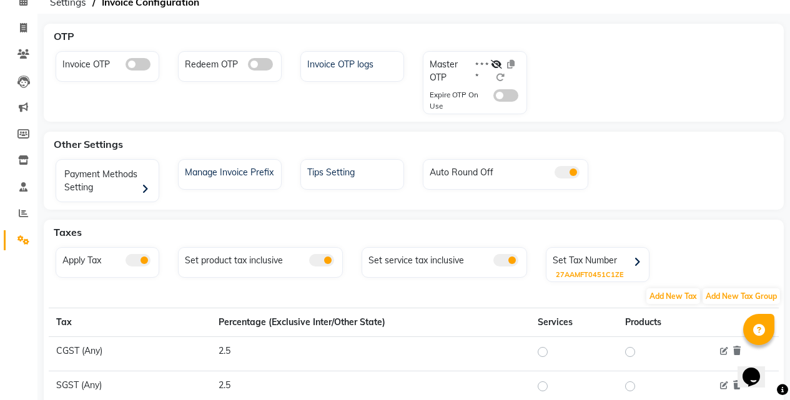
click at [619, 277] on div "27AAMFT0451C1ZE" at bounding box center [602, 275] width 93 height 11
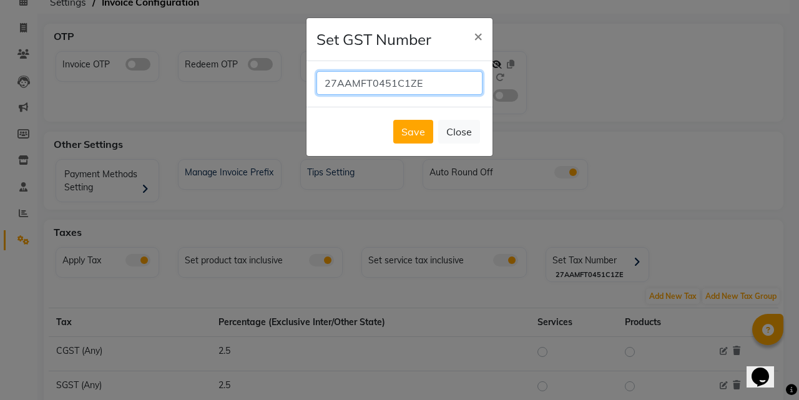
drag, startPoint x: 430, startPoint y: 79, endPoint x: 285, endPoint y: 79, distance: 144.8
click at [285, 79] on ngb-modal-window "Set GST Number × 27AAMFT0451C1ZE Save Close" at bounding box center [399, 200] width 799 height 400
click at [480, 37] on span "×" at bounding box center [478, 35] width 9 height 19
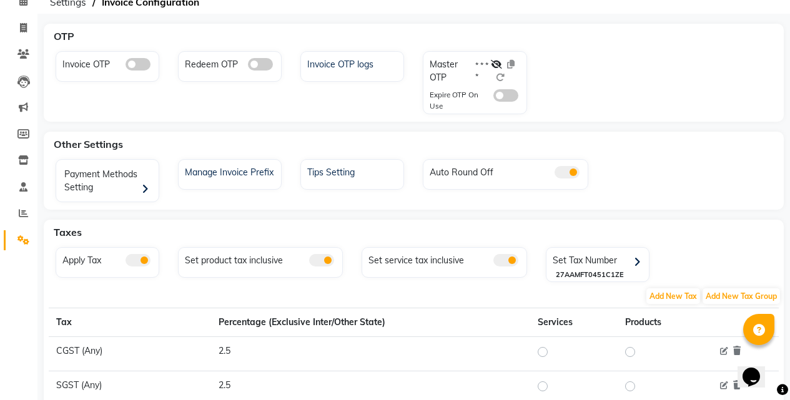
scroll to position [0, 0]
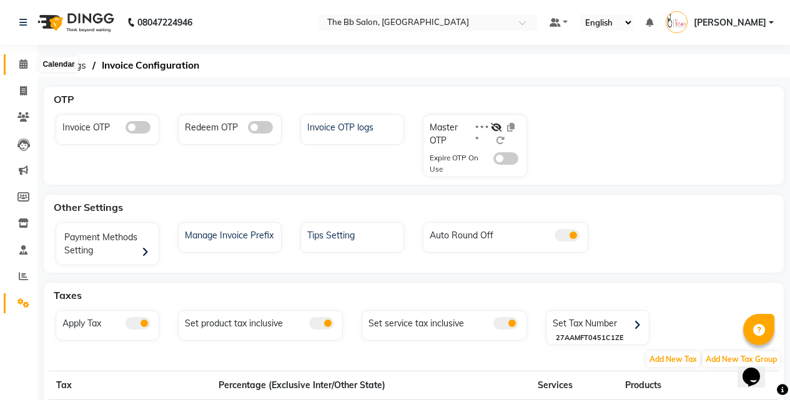
click at [20, 66] on icon at bounding box center [23, 63] width 8 height 9
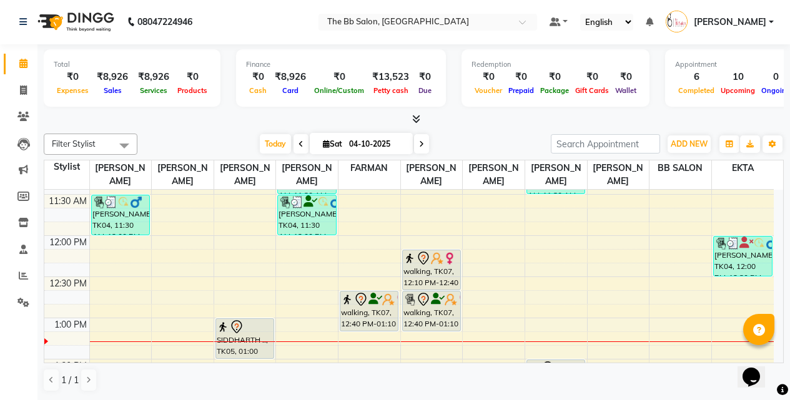
scroll to position [143, 0]
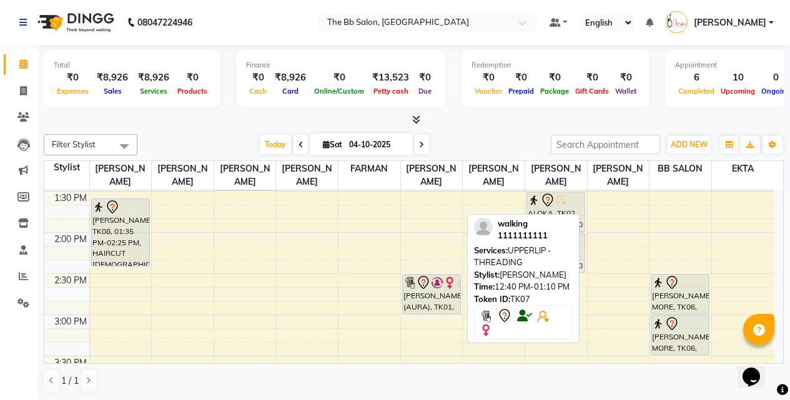
scroll to position [374, 0]
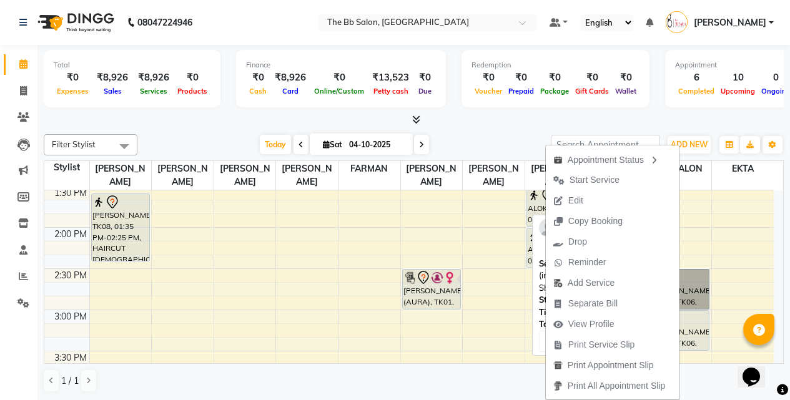
click at [690, 291] on link "[PERSON_NAME] MORE, TK06, 02:30 PM-03:00 PM, Global Color (inoa/essensity) - Be…" at bounding box center [679, 289] width 59 height 41
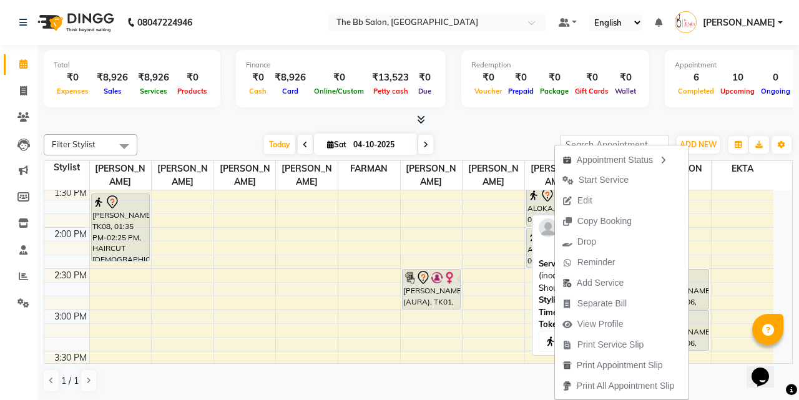
select select "7"
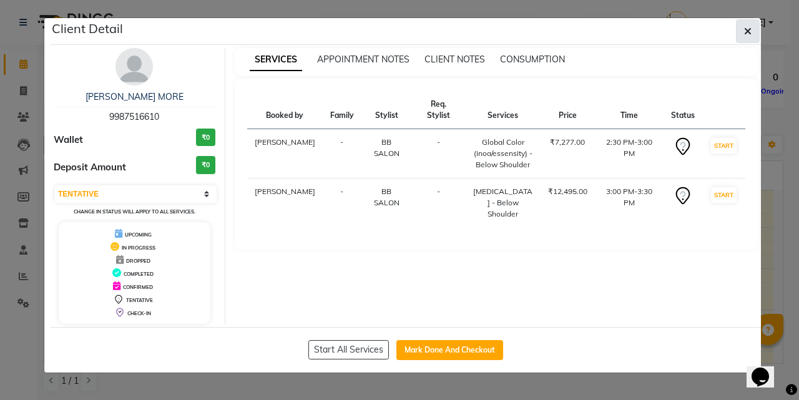
click at [746, 31] on icon "button" at bounding box center [747, 31] width 7 height 10
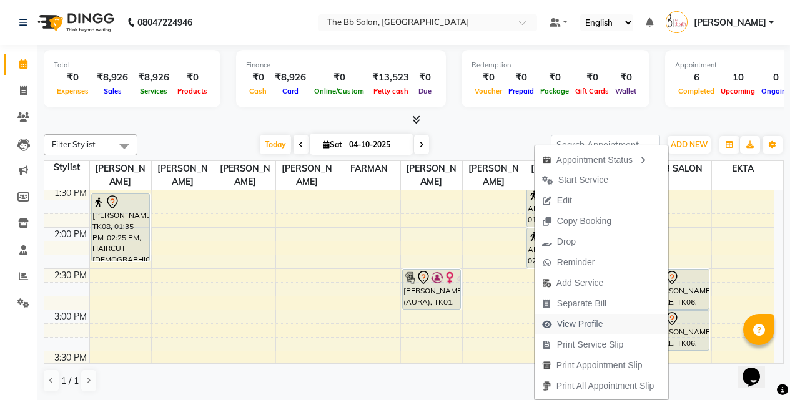
click at [565, 323] on span "View Profile" at bounding box center [580, 324] width 46 height 13
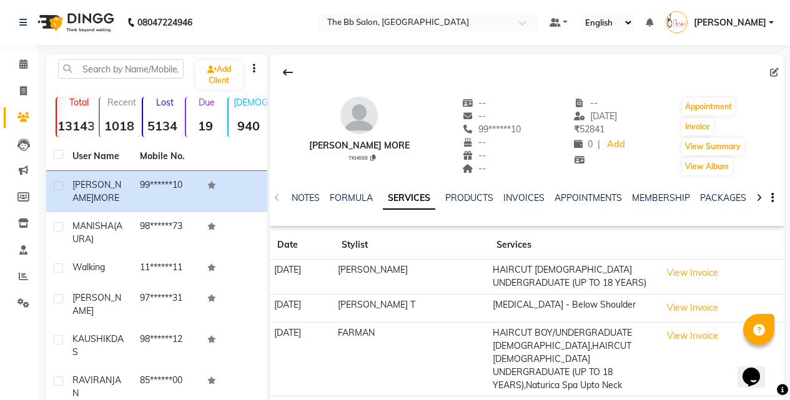
scroll to position [125, 0]
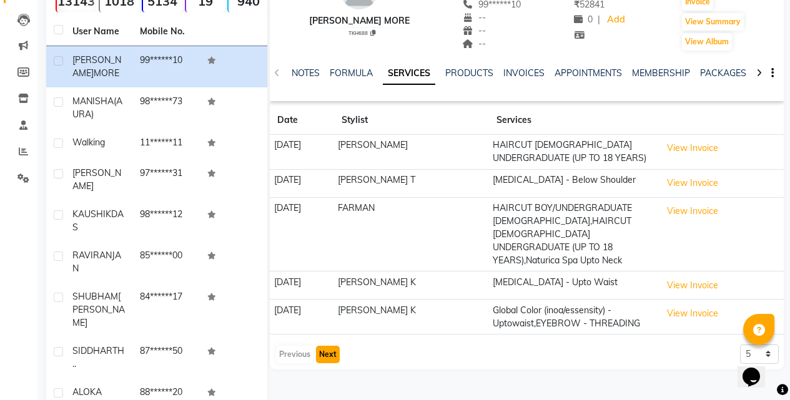
click at [325, 350] on button "Next" at bounding box center [328, 354] width 24 height 17
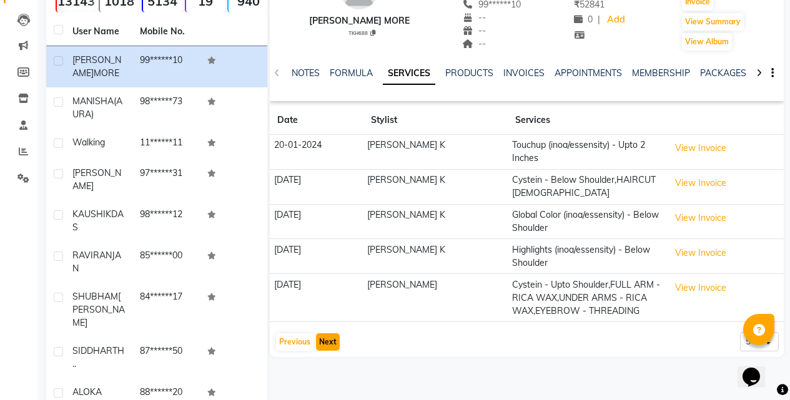
click at [328, 340] on button "Next" at bounding box center [328, 341] width 24 height 17
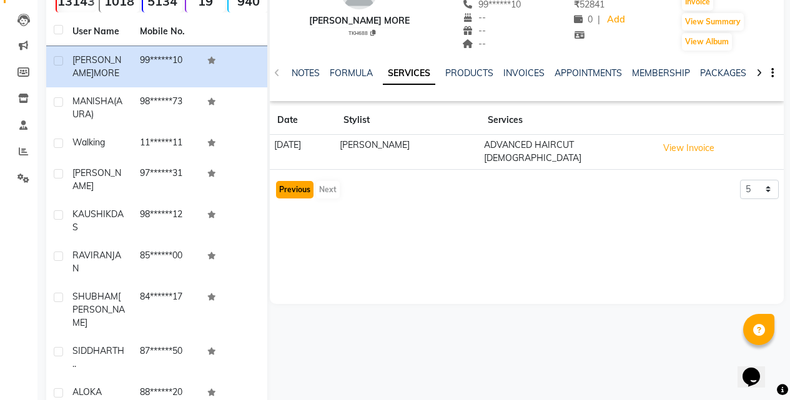
click at [297, 181] on button "Previous" at bounding box center [294, 189] width 37 height 17
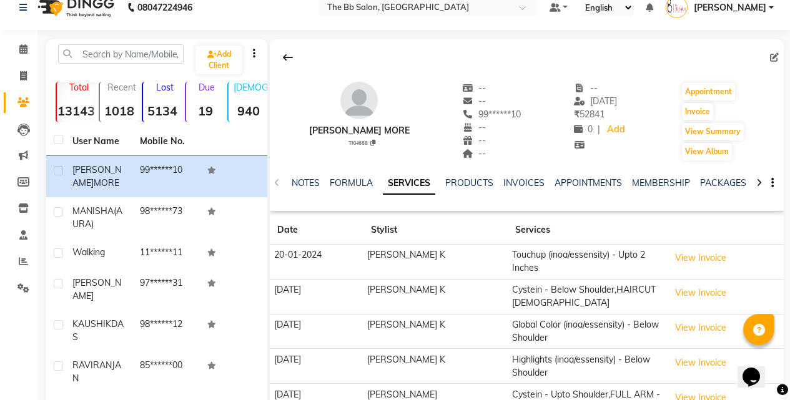
scroll to position [0, 0]
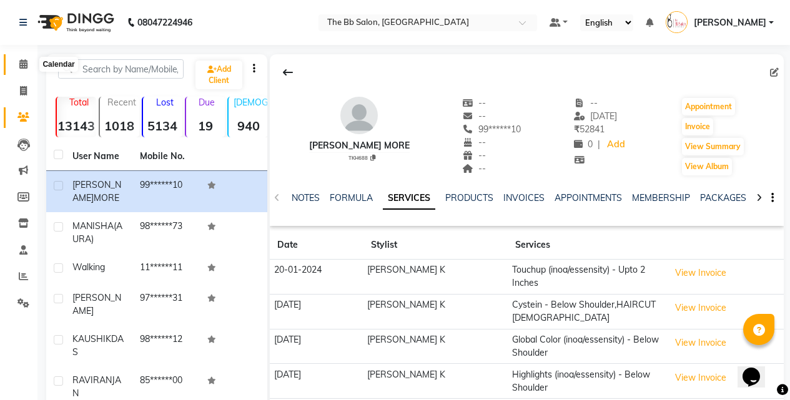
click at [22, 69] on span at bounding box center [23, 64] width 22 height 14
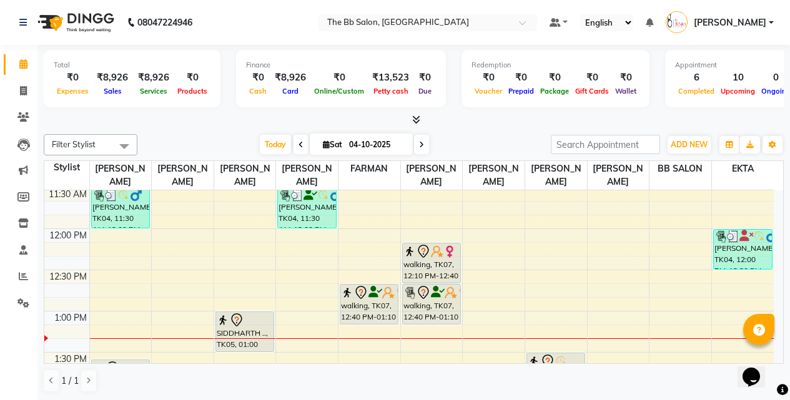
scroll to position [374, 0]
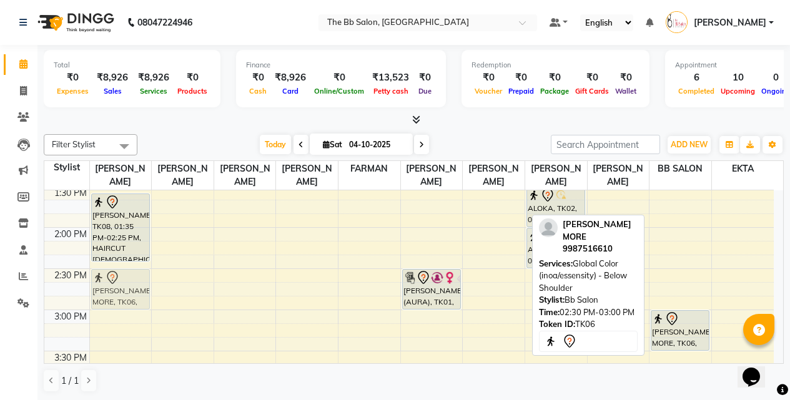
drag, startPoint x: 688, startPoint y: 290, endPoint x: 105, endPoint y: 290, distance: 583.0
click at [105, 290] on tr "KAUSHIK DAS, TK04, 11:30 AM-12:00 PM, Naturica Spa Below Sholder (₹3293) DHEERA…" at bounding box center [408, 392] width 729 height 1153
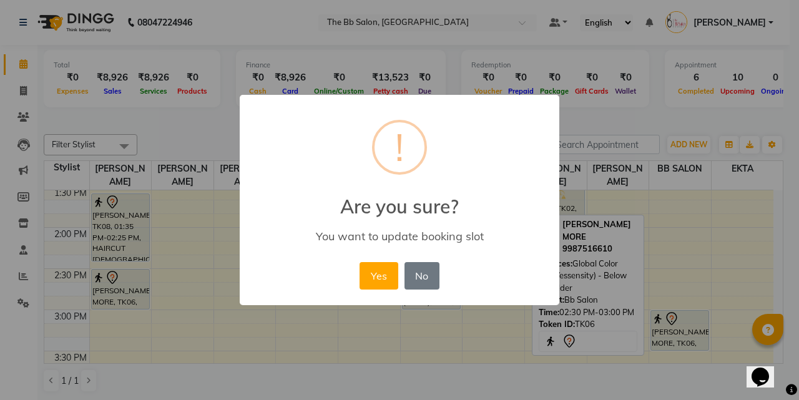
click at [377, 285] on button "Yes" at bounding box center [379, 275] width 38 height 27
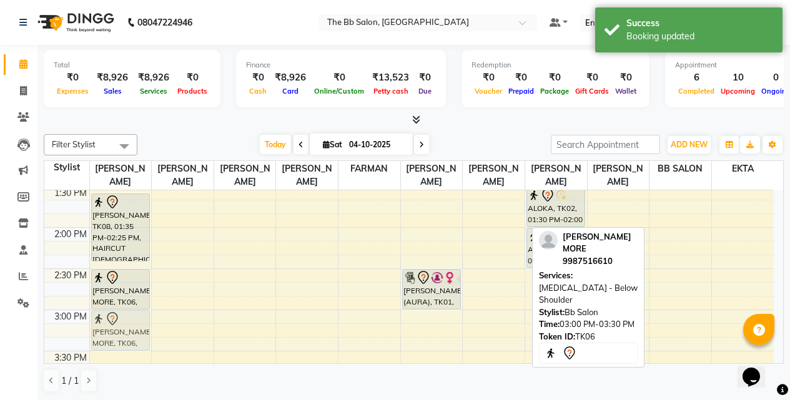
drag, startPoint x: 685, startPoint y: 317, endPoint x: 99, endPoint y: 312, distance: 586.7
click at [99, 312] on tr "KAUSHIK DAS, TK04, 11:30 AM-12:00 PM, Naturica Spa Below Sholder (₹3293) DHEERA…" at bounding box center [408, 392] width 729 height 1153
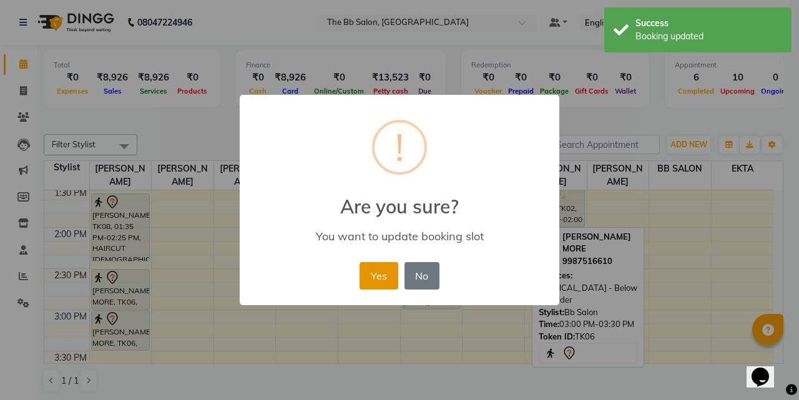
click at [382, 277] on button "Yes" at bounding box center [379, 275] width 38 height 27
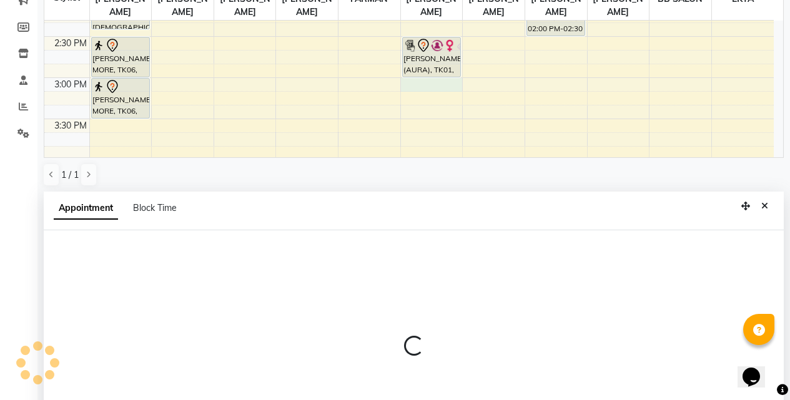
scroll to position [245, 0]
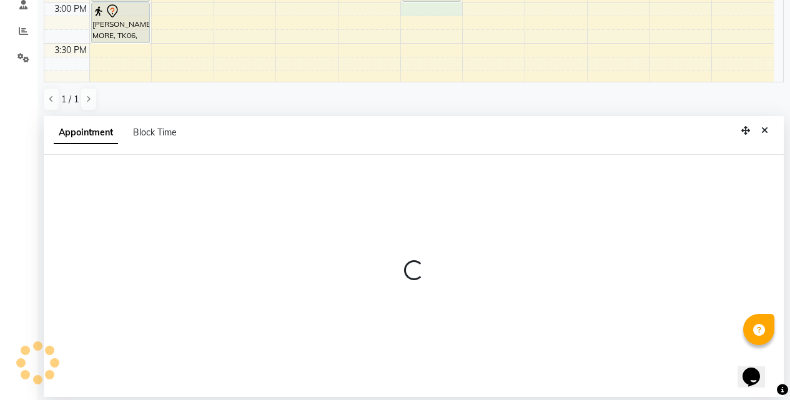
select select "83516"
select select "tentative"
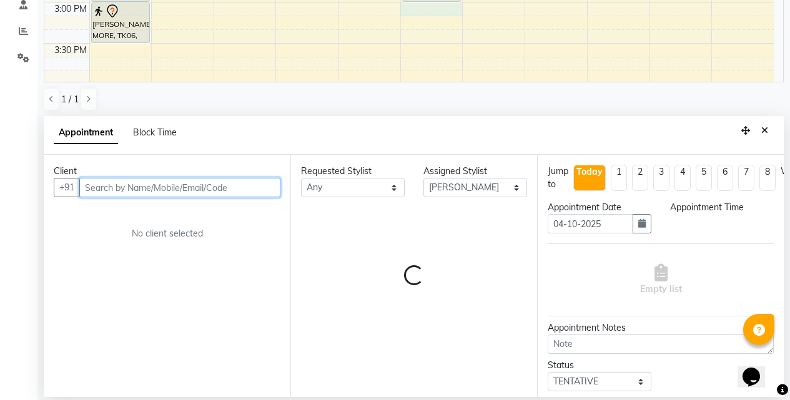
select select "900"
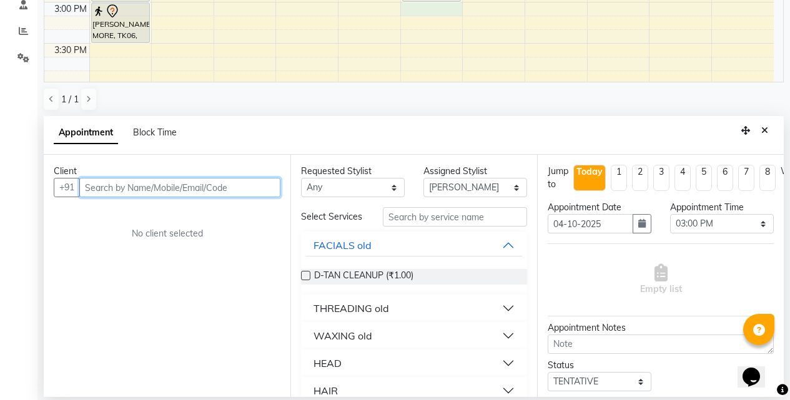
click at [179, 187] on input "text" at bounding box center [179, 187] width 201 height 19
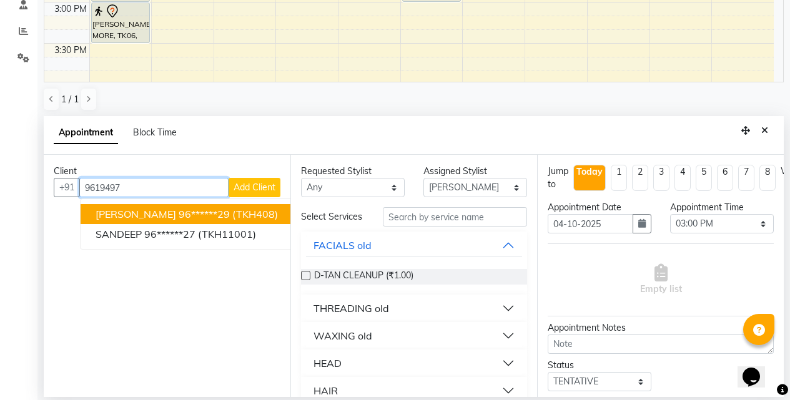
click at [144, 218] on span "ANJALI DHANDWAT" at bounding box center [135, 214] width 81 height 12
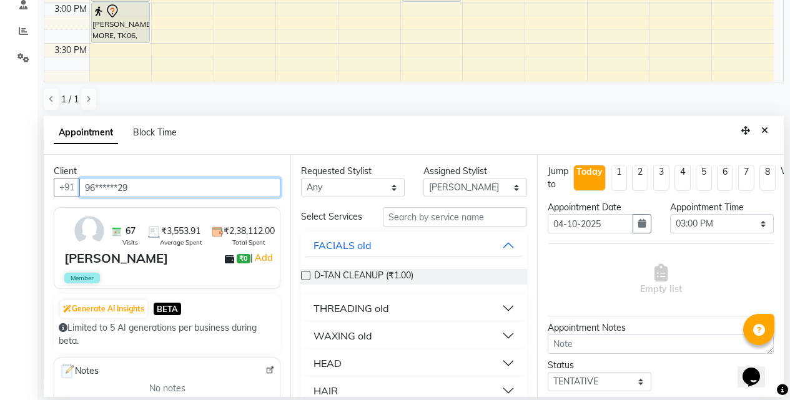
type input "96******29"
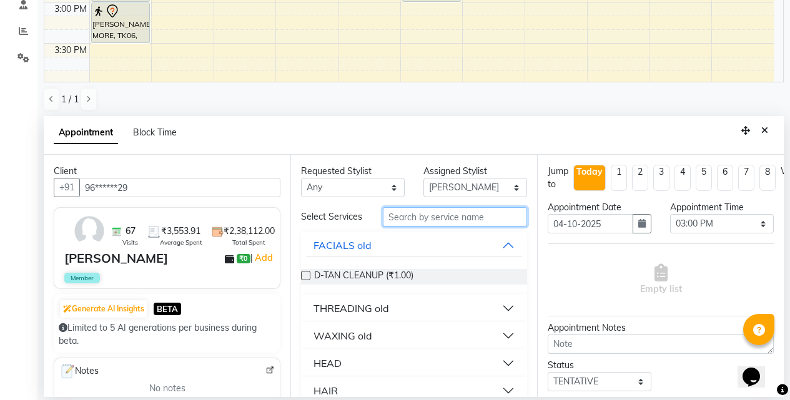
click at [425, 220] on input "text" at bounding box center [455, 216] width 144 height 19
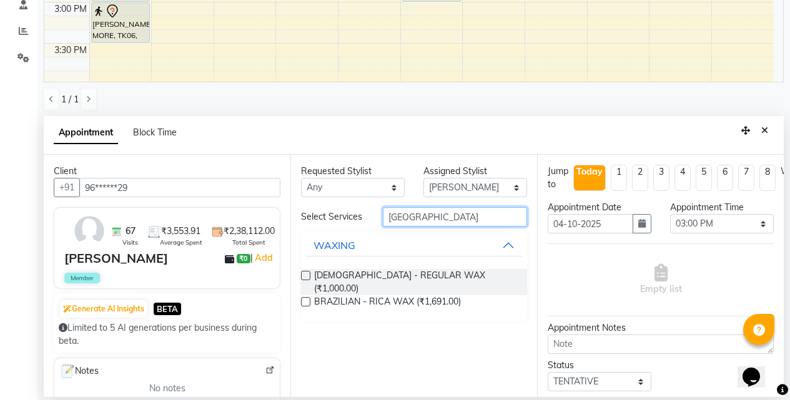
type input "BRAZIL"
click at [304, 297] on label at bounding box center [305, 301] width 9 height 9
click at [304, 299] on input "checkbox" at bounding box center [305, 303] width 8 height 8
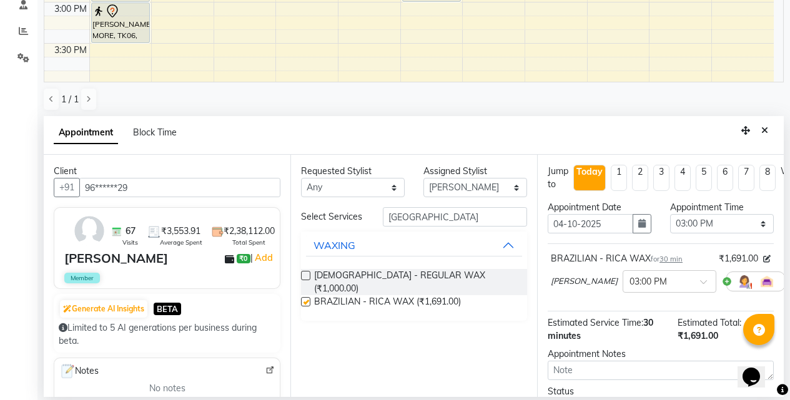
checkbox input "false"
drag, startPoint x: 431, startPoint y: 211, endPoint x: 383, endPoint y: 215, distance: 48.3
click at [383, 215] on input "BRAZIL" at bounding box center [455, 216] width 144 height 19
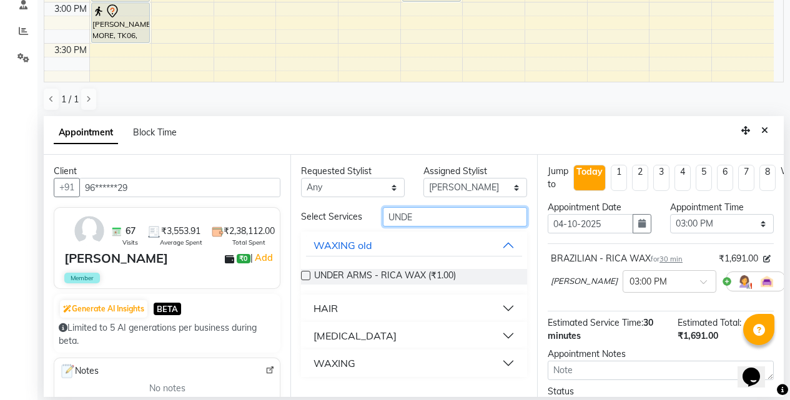
type input "UNDE"
click at [336, 362] on div "WAXING" at bounding box center [334, 363] width 42 height 15
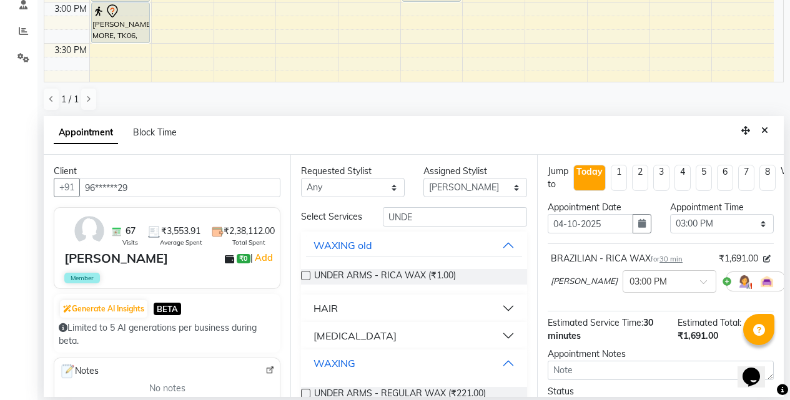
scroll to position [34, 0]
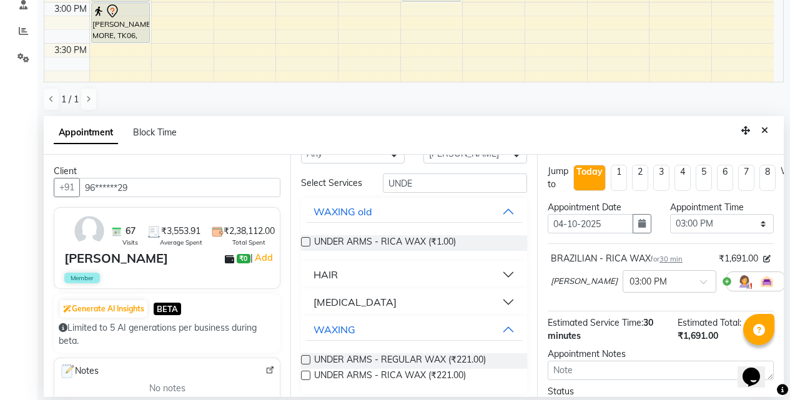
click at [303, 380] on label at bounding box center [305, 375] width 9 height 9
click at [303, 381] on input "checkbox" at bounding box center [305, 377] width 8 height 8
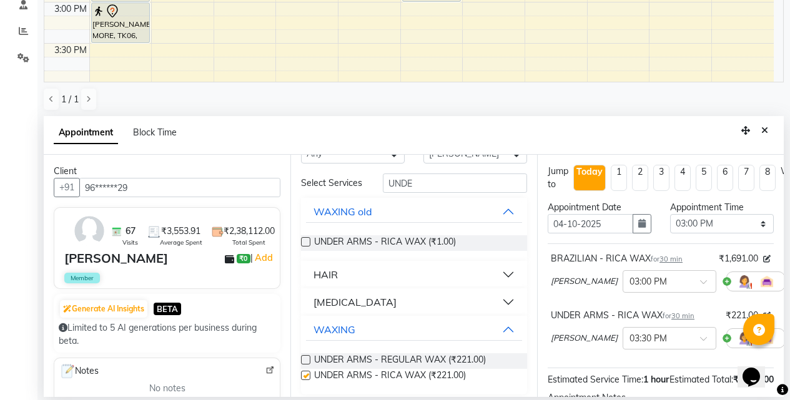
checkbox input "false"
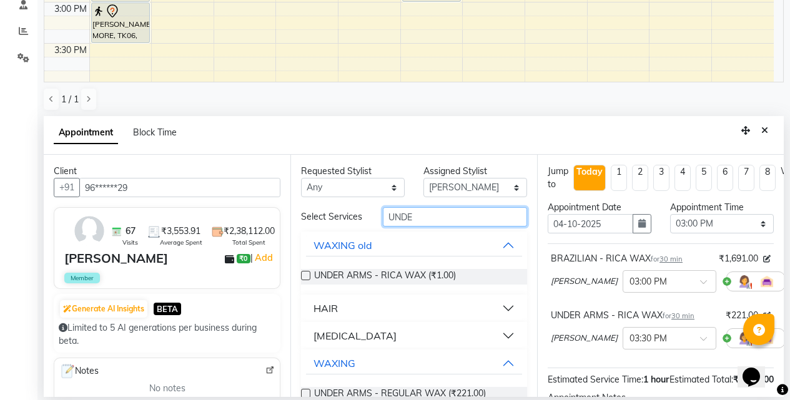
drag, startPoint x: 374, startPoint y: 228, endPoint x: 331, endPoint y: 228, distance: 42.4
click at [331, 227] on div "Select Services UNDE" at bounding box center [413, 216] width 245 height 19
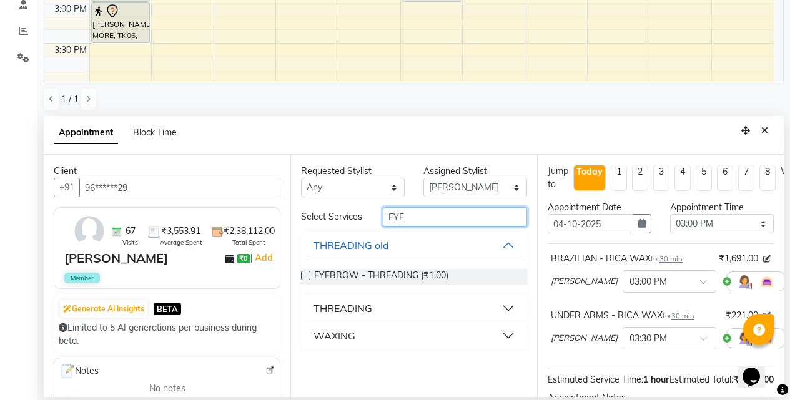
type input "EYE"
click at [345, 308] on div "THREADING" at bounding box center [342, 308] width 59 height 15
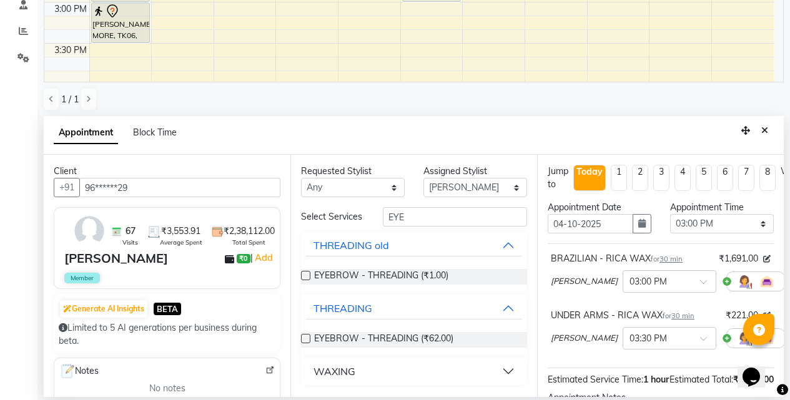
click at [307, 343] on div at bounding box center [305, 341] width 8 height 13
click at [307, 341] on label at bounding box center [305, 338] width 9 height 9
click at [307, 341] on input "checkbox" at bounding box center [305, 340] width 8 height 8
checkbox input "false"
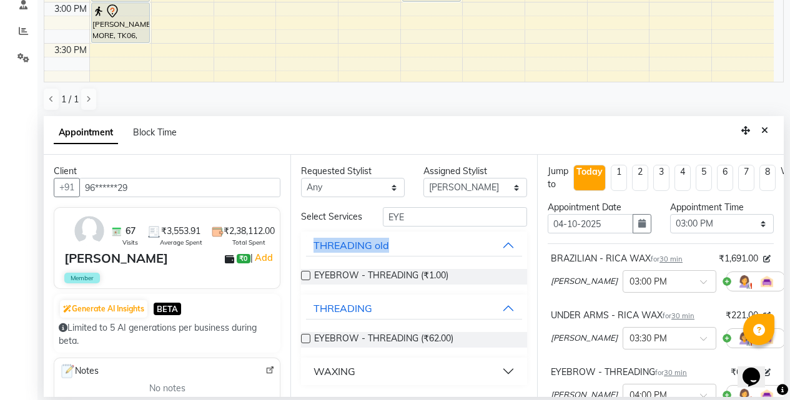
drag, startPoint x: 423, startPoint y: 228, endPoint x: 299, endPoint y: 230, distance: 124.2
click at [299, 230] on div "Requested Stylist Any BB SALON DIPALI EKTA FARMAN GOUSIYA SHAIKH MANGESH TAVARE…" at bounding box center [413, 276] width 247 height 242
drag, startPoint x: 423, startPoint y: 219, endPoint x: 349, endPoint y: 230, distance: 75.0
click at [349, 230] on div "Select Services EYE THREADING old EYEBROW - THREADING (₹1.00) THREADING EYEBROW…" at bounding box center [414, 296] width 226 height 178
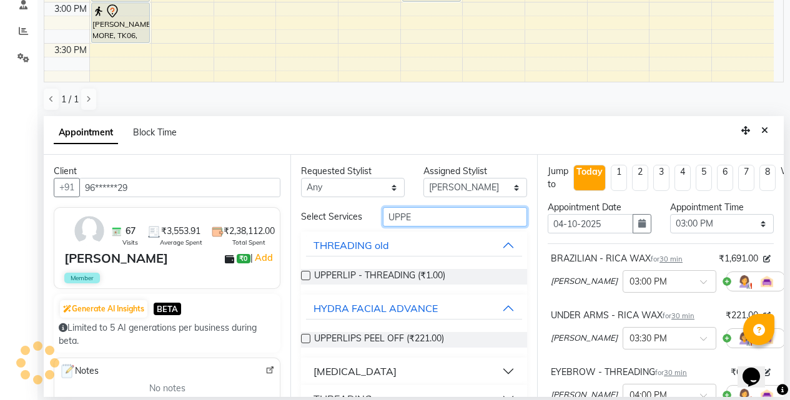
type input "UPPE"
click at [329, 379] on div "[MEDICAL_DATA]" at bounding box center [354, 371] width 83 height 15
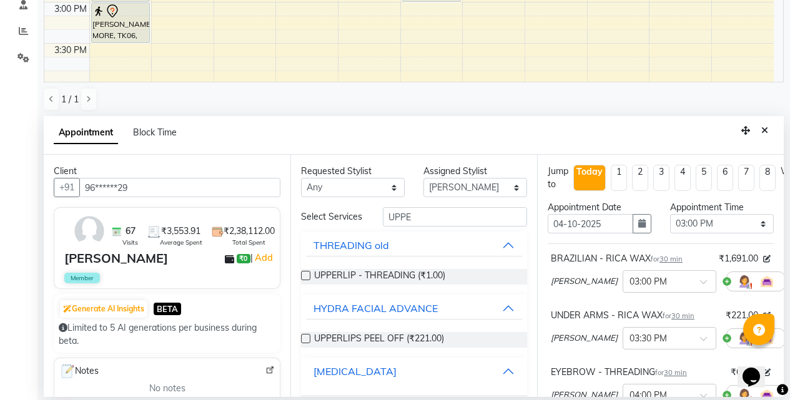
scroll to position [95, 0]
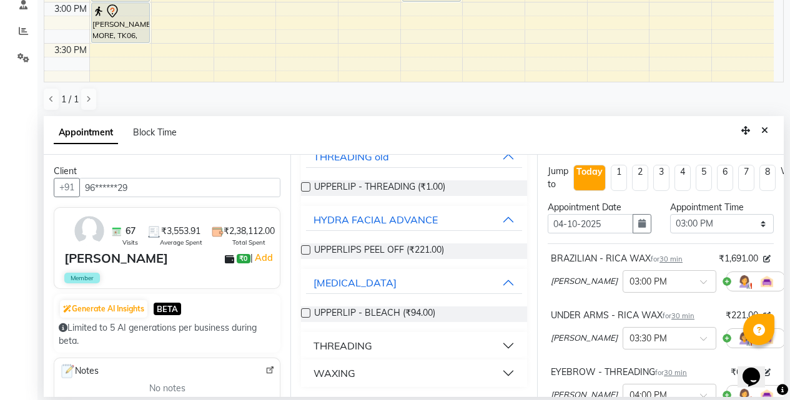
click at [348, 345] on div "THREADING" at bounding box center [342, 345] width 59 height 15
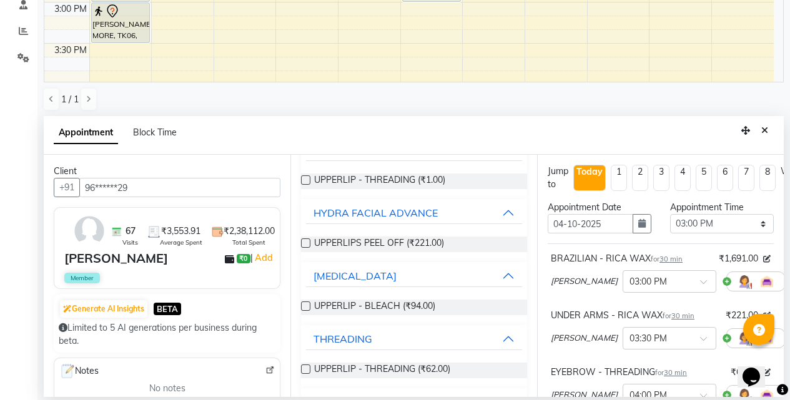
click at [306, 374] on label at bounding box center [305, 369] width 9 height 9
click at [306, 374] on input "checkbox" at bounding box center [305, 370] width 8 height 8
checkbox input "false"
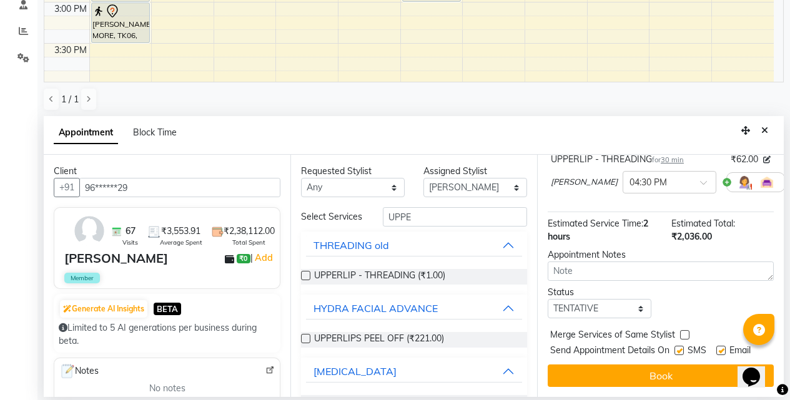
scroll to position [286, 0]
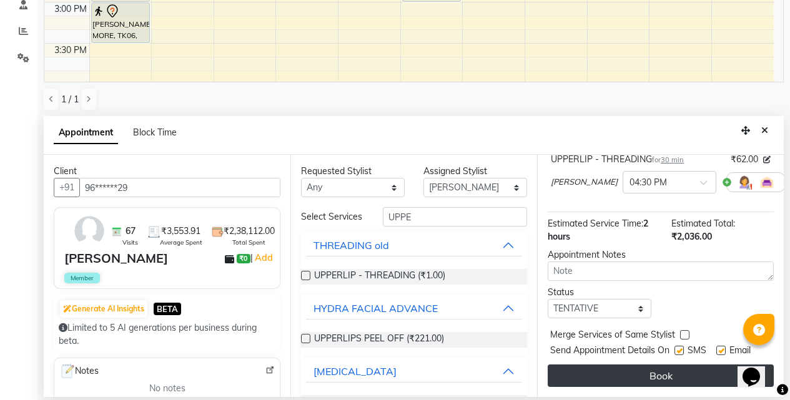
click at [649, 365] on button "Book" at bounding box center [660, 376] width 226 height 22
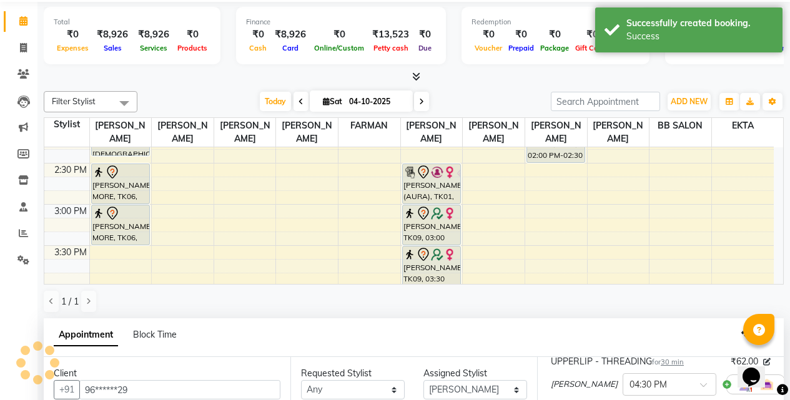
scroll to position [300, 0]
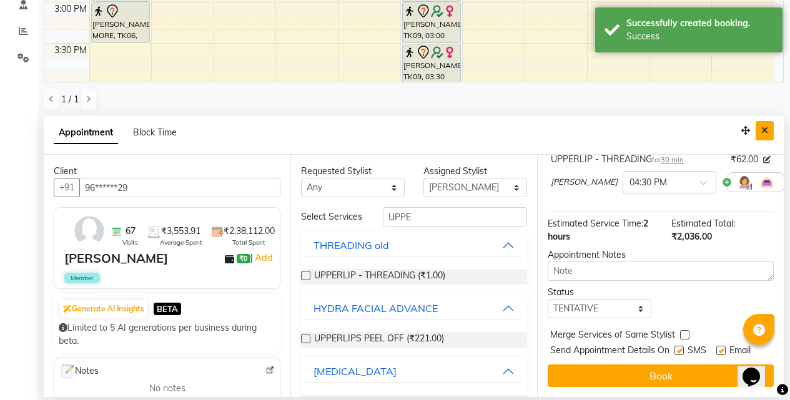
click at [764, 134] on icon "Close" at bounding box center [764, 130] width 7 height 9
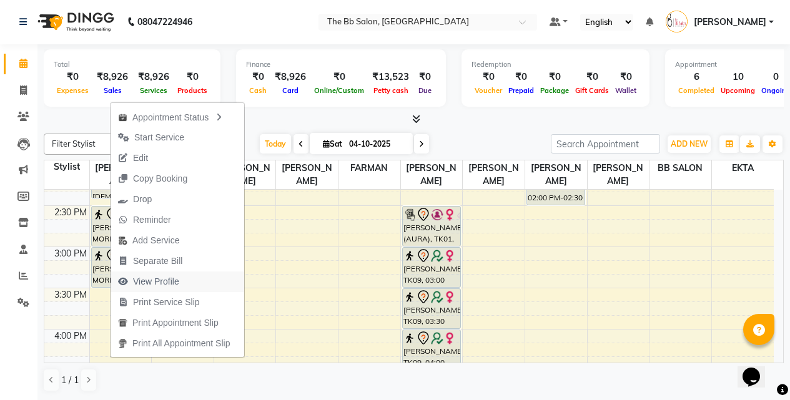
click at [145, 283] on span "View Profile" at bounding box center [156, 281] width 46 height 13
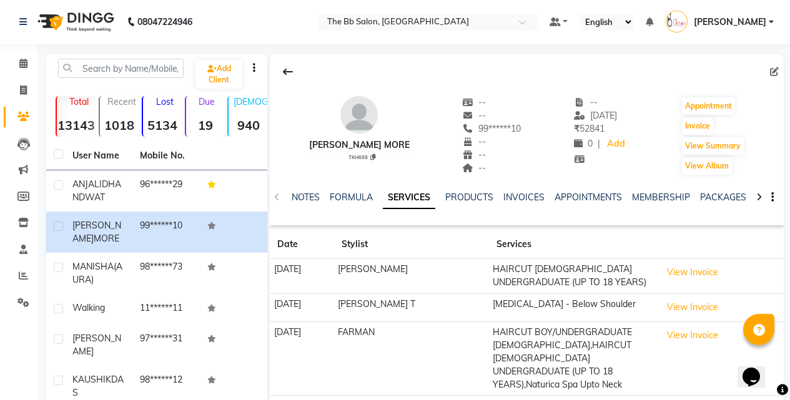
scroll to position [188, 0]
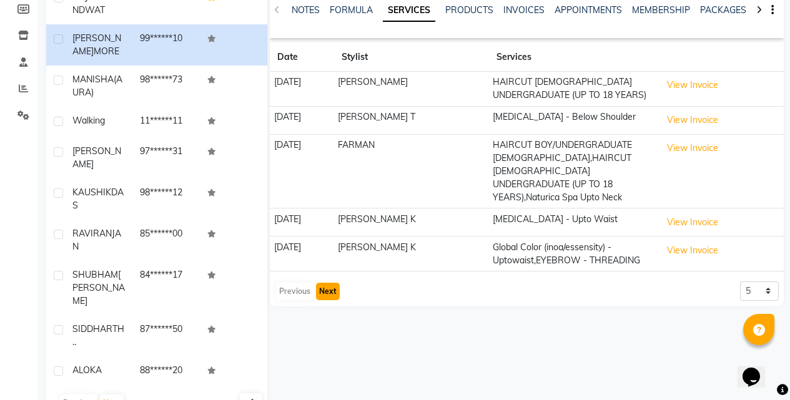
click at [327, 296] on button "Next" at bounding box center [328, 291] width 24 height 17
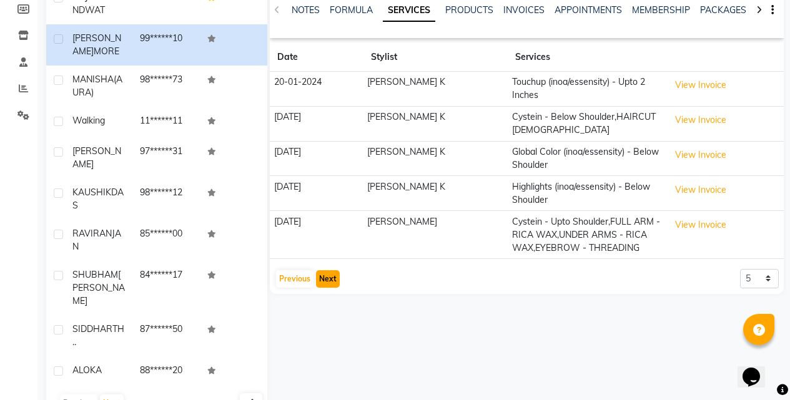
click at [323, 270] on button "Next" at bounding box center [328, 278] width 24 height 17
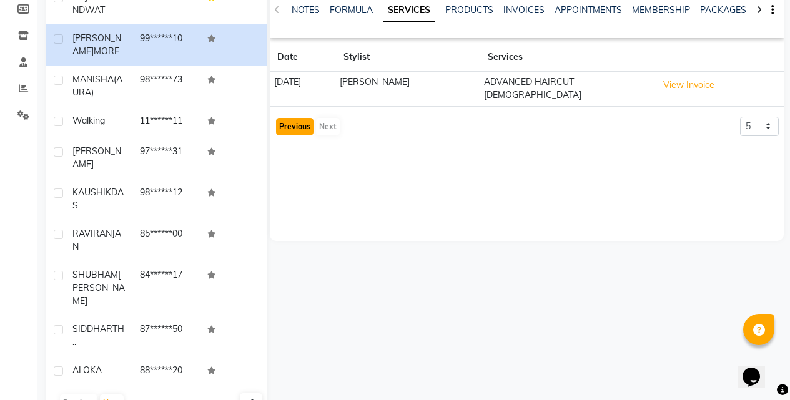
click at [298, 123] on button "Previous" at bounding box center [294, 126] width 37 height 17
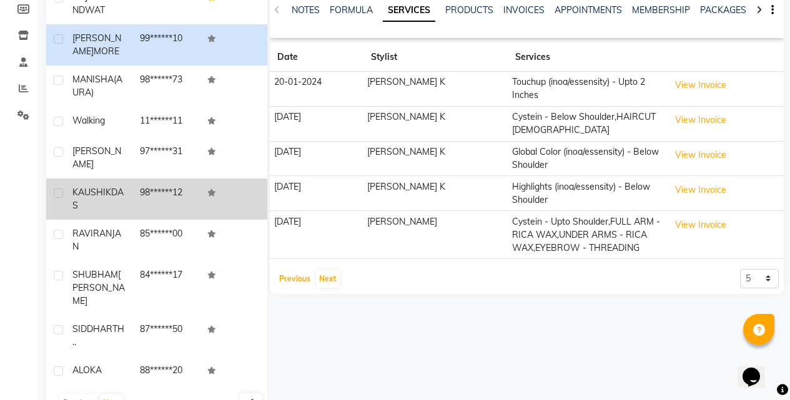
scroll to position [0, 0]
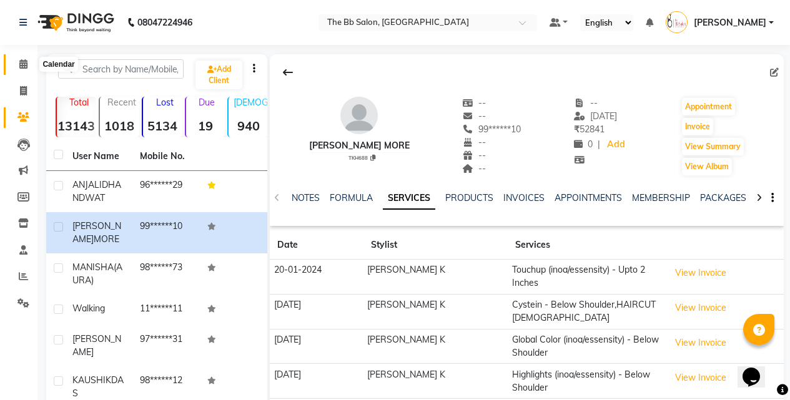
click at [26, 61] on icon at bounding box center [23, 63] width 8 height 9
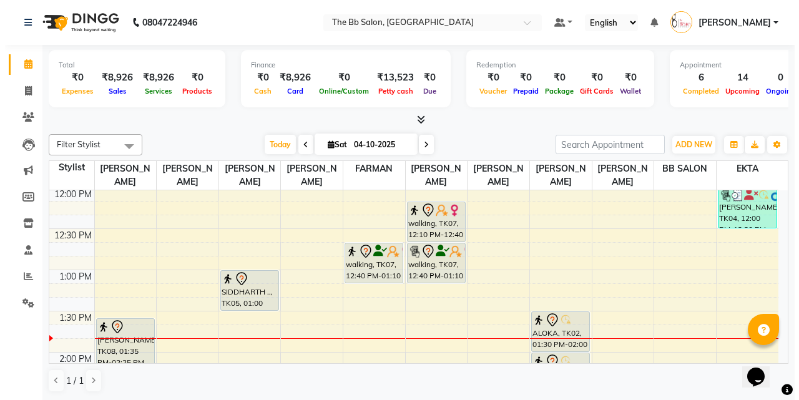
scroll to position [1, 0]
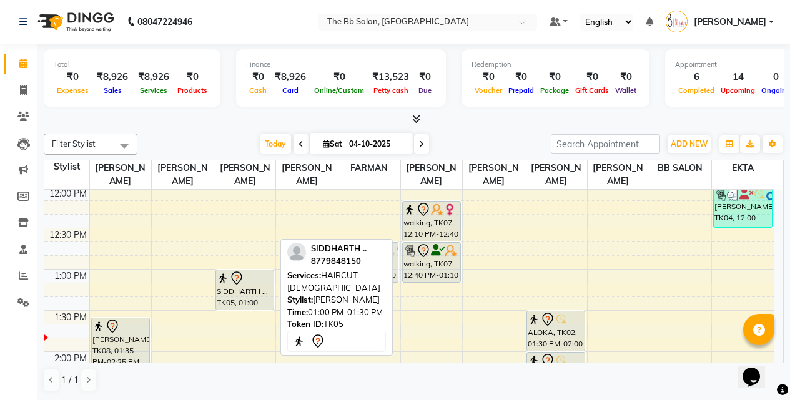
click at [238, 291] on div "SIDDHARTH .., TK05, 01:00 PM-01:30 PM, HAIRCUT [DEMOGRAPHIC_DATA]" at bounding box center [244, 289] width 57 height 39
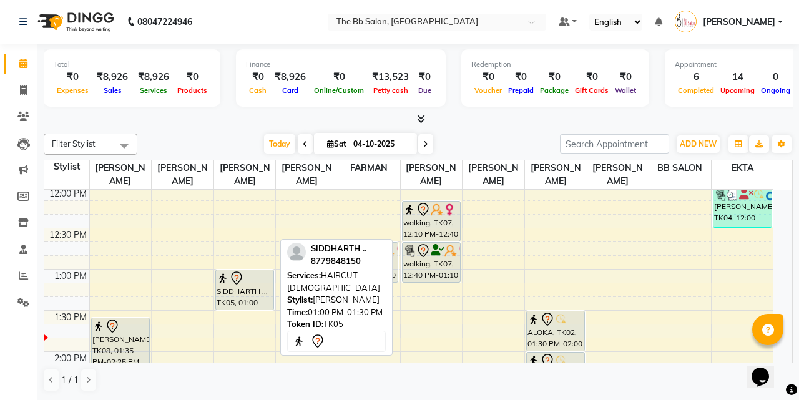
select select "7"
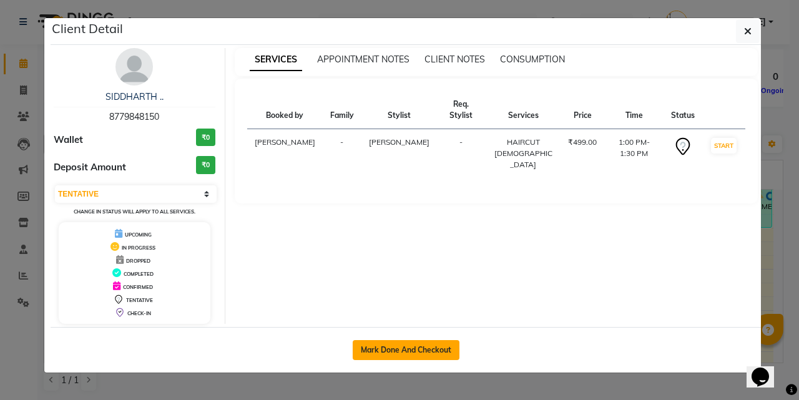
click at [388, 350] on button "Mark Done And Checkout" at bounding box center [406, 350] width 107 height 20
select select "service"
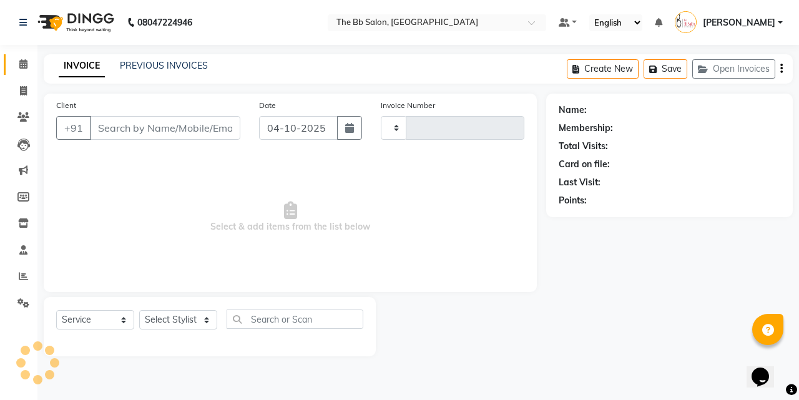
type input "4047"
select select "6231"
type input "87******50"
select select "83659"
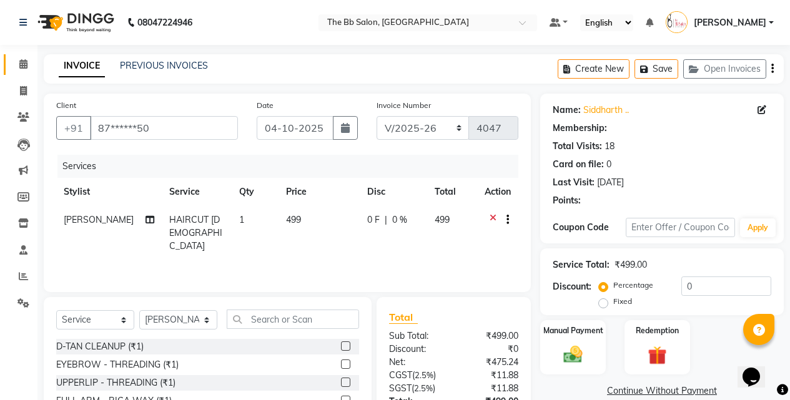
select select "1: Object"
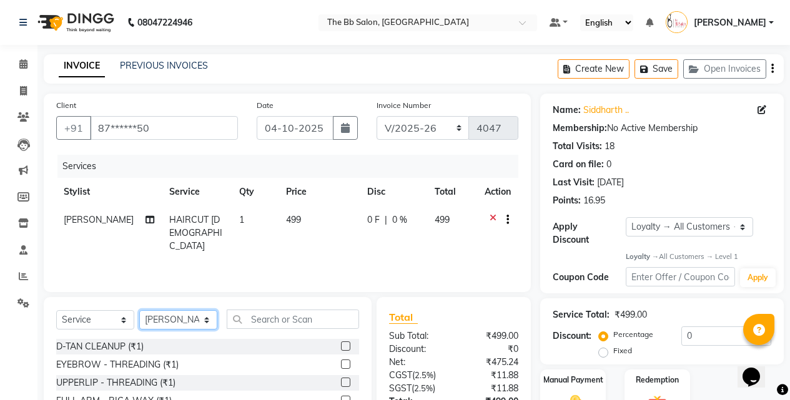
click at [167, 323] on select "Select Stylist BB SALON [PERSON_NAME] [PERSON_NAME] GOPAL [PERSON_NAME] [PERSON…" at bounding box center [178, 319] width 78 height 19
select select "83524"
click at [139, 310] on select "Select Stylist BB SALON [PERSON_NAME] [PERSON_NAME] GOPAL [PERSON_NAME] [PERSON…" at bounding box center [178, 319] width 78 height 19
click at [271, 318] on input "text" at bounding box center [293, 319] width 132 height 19
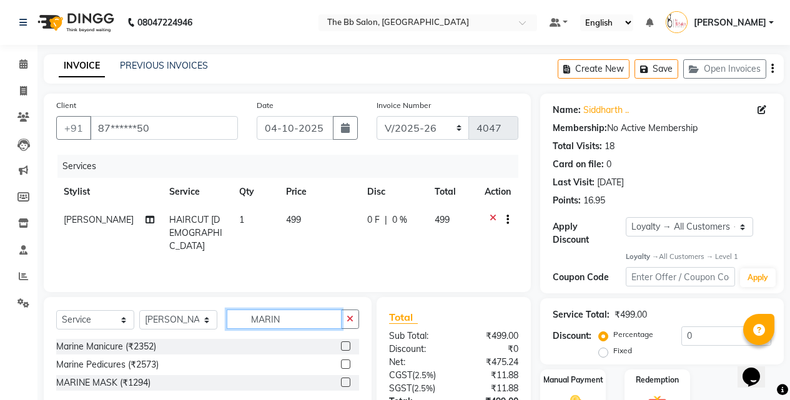
type input "MARIN"
click at [348, 345] on label at bounding box center [345, 345] width 9 height 9
click at [348, 345] on input "checkbox" at bounding box center [345, 347] width 8 height 8
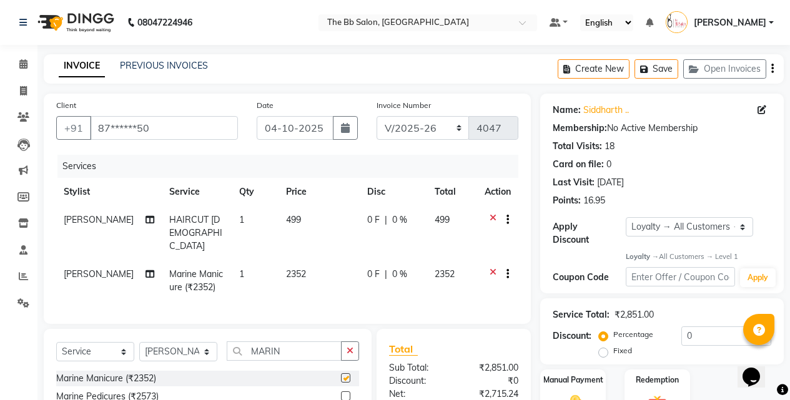
checkbox input "false"
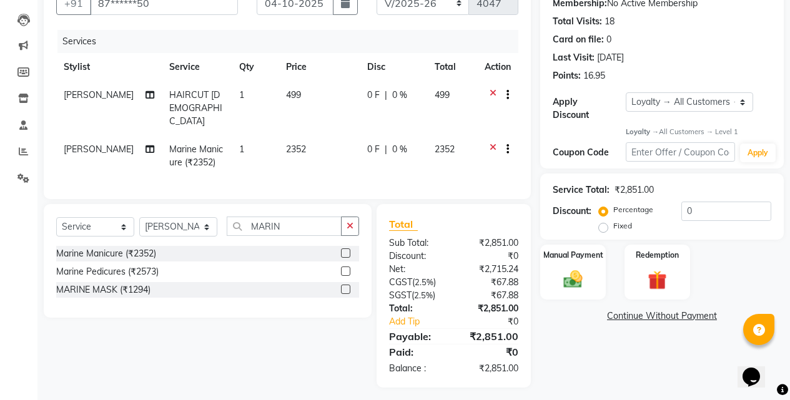
click at [344, 268] on label at bounding box center [345, 271] width 9 height 9
click at [344, 268] on input "checkbox" at bounding box center [345, 272] width 8 height 8
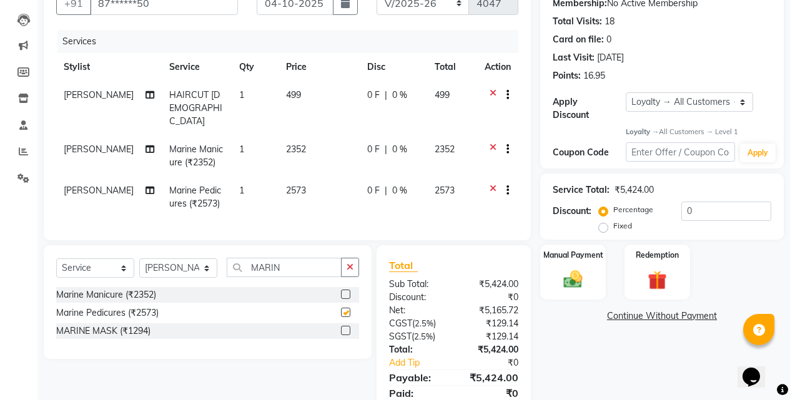
checkbox input "false"
click at [81, 185] on span "[PERSON_NAME]" at bounding box center [99, 190] width 70 height 11
select select "83524"
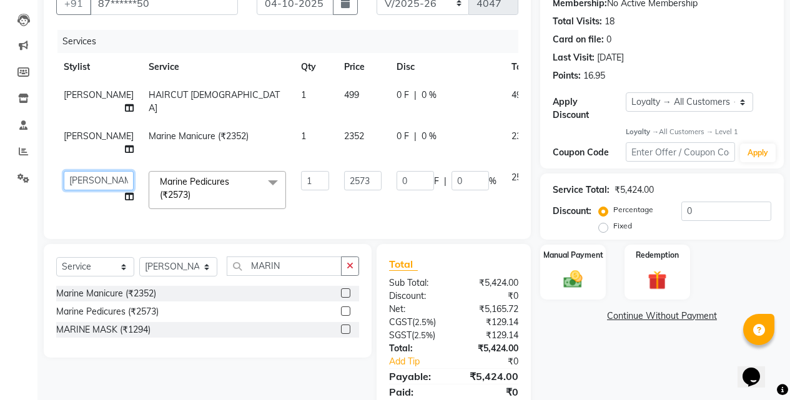
click at [91, 190] on select "BB SALON DIPALI EKTA FARMAN GOPAL GOUSIYA SHAIKH MANGESH TAVARE Nazim Shaikh Ru…" at bounding box center [99, 180] width 70 height 19
select select "88675"
click at [77, 142] on span "[PERSON_NAME]" at bounding box center [99, 135] width 70 height 11
select select "83524"
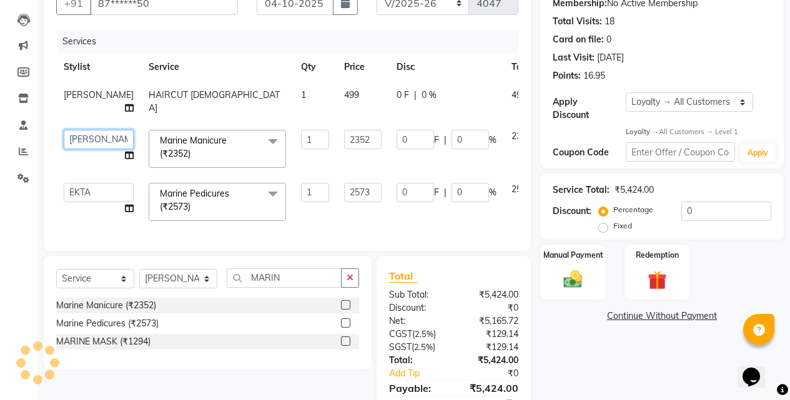
click at [82, 149] on select "BB SALON DIPALI EKTA FARMAN GOPAL GOUSIYA SHAIKH MANGESH TAVARE Nazim Shaikh Ru…" at bounding box center [99, 139] width 70 height 19
select select "88675"
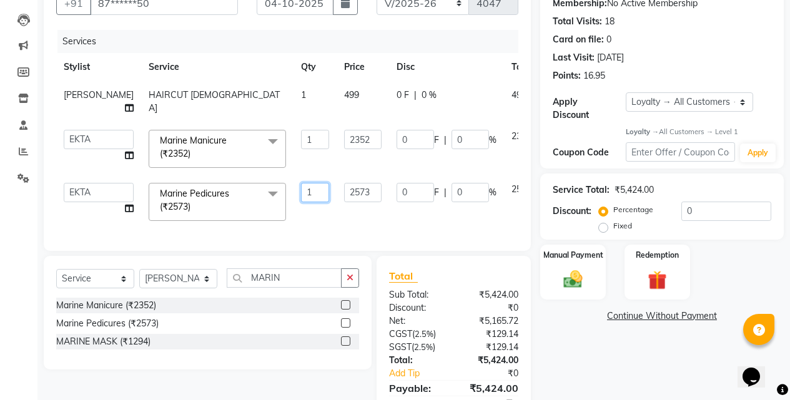
drag, startPoint x: 293, startPoint y: 238, endPoint x: 366, endPoint y: 245, distance: 73.3
click at [295, 228] on td "1" at bounding box center [314, 201] width 43 height 53
click at [451, 149] on input "0" at bounding box center [469, 139] width 37 height 19
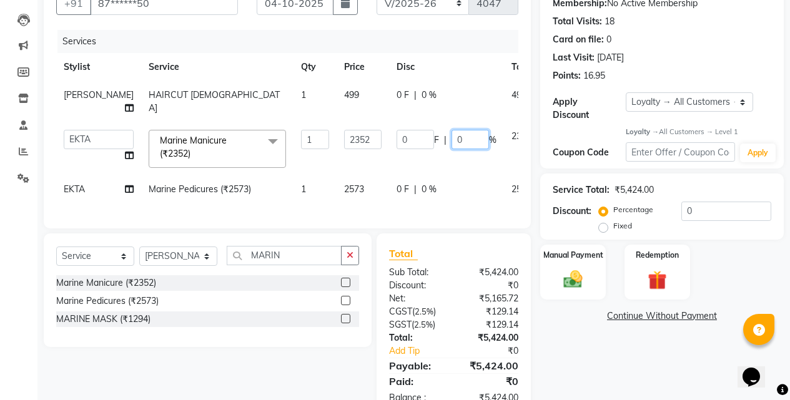
click at [451, 149] on input "0" at bounding box center [469, 139] width 37 height 19
type input "30"
click at [389, 200] on td "0 F | 0 %" at bounding box center [446, 190] width 115 height 31
select select "88675"
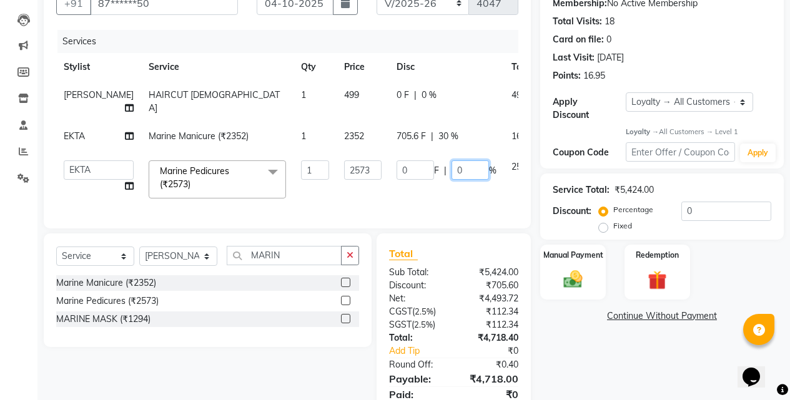
click at [451, 180] on input "0" at bounding box center [469, 169] width 37 height 19
type input "30"
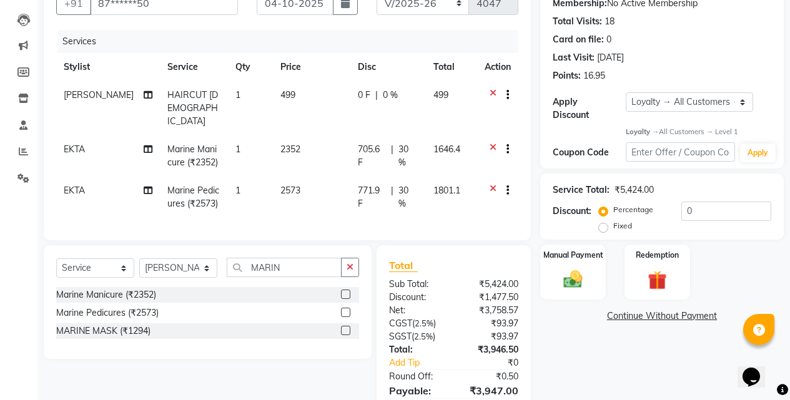
click at [416, 120] on td "0 F | 0 %" at bounding box center [388, 108] width 76 height 54
select select "83659"
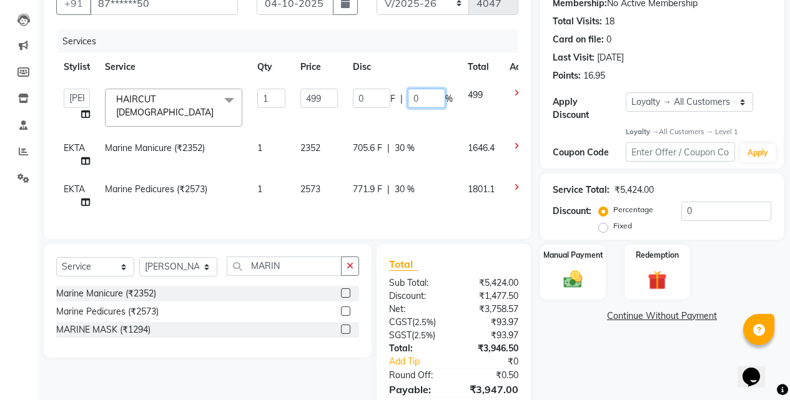
click at [411, 103] on input "0" at bounding box center [426, 98] width 37 height 19
type input "20"
click at [417, 203] on td "771.9 F | 30 %" at bounding box center [402, 195] width 115 height 41
select select "88675"
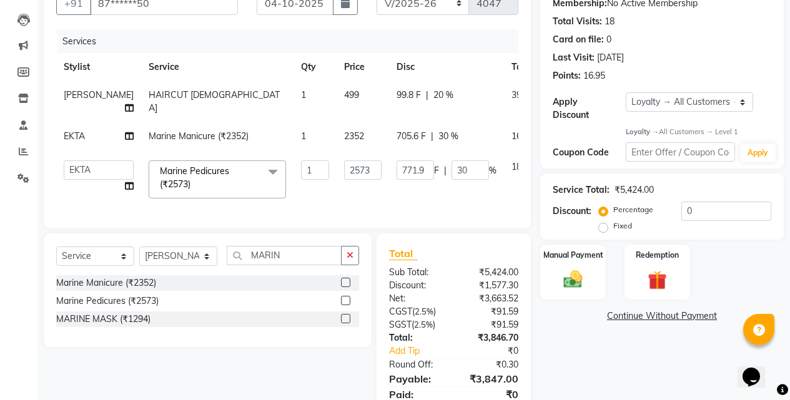
scroll to position [196, 0]
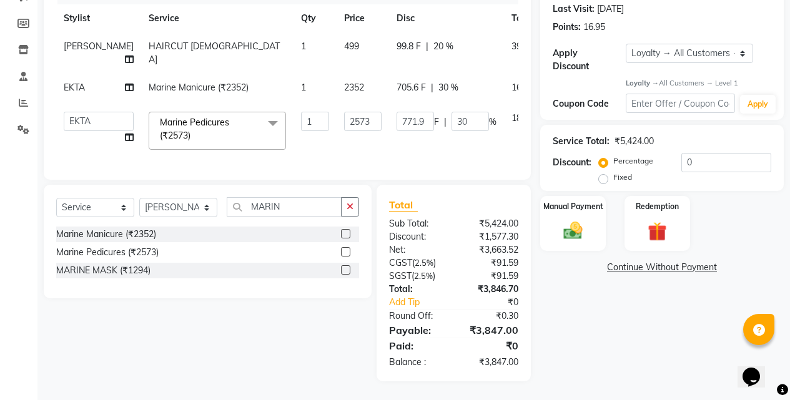
click at [688, 303] on div "Name: Siddharth .. Membership: No Active Membership Total Visits: 18 Card on fi…" at bounding box center [666, 150] width 253 height 461
click at [394, 138] on td "771.9 F | 30 %" at bounding box center [446, 130] width 115 height 53
click at [446, 134] on td "771.9 F | 30 %" at bounding box center [446, 130] width 115 height 53
click at [595, 205] on div "Manual Payment" at bounding box center [573, 223] width 68 height 57
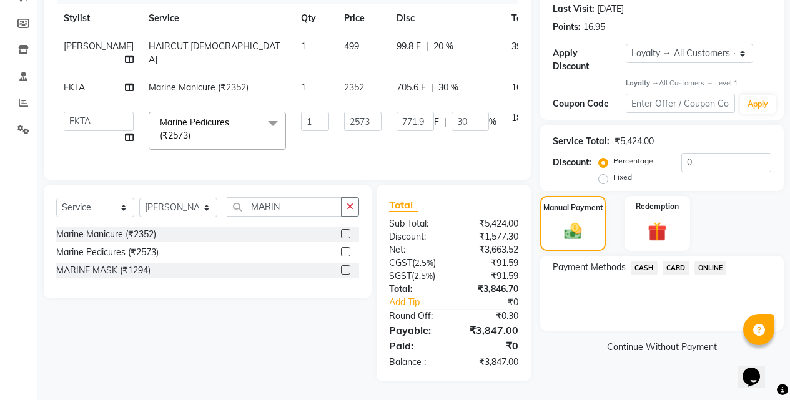
drag, startPoint x: 682, startPoint y: 228, endPoint x: 674, endPoint y: 235, distance: 10.6
click at [679, 261] on span "CARD" at bounding box center [675, 268] width 27 height 14
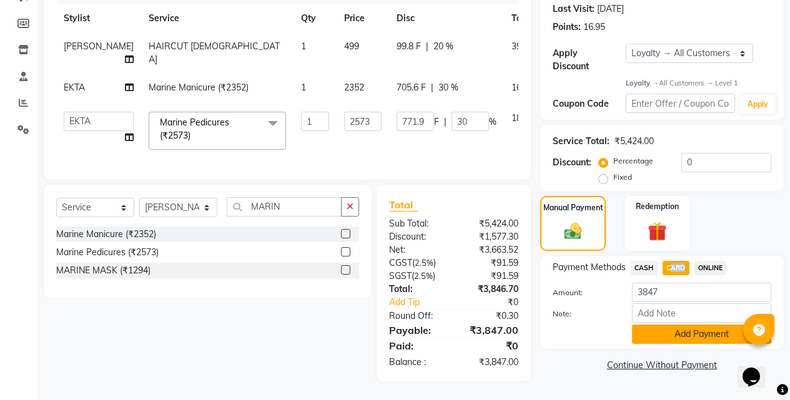
click at [672, 325] on button "Add Payment" at bounding box center [701, 334] width 139 height 19
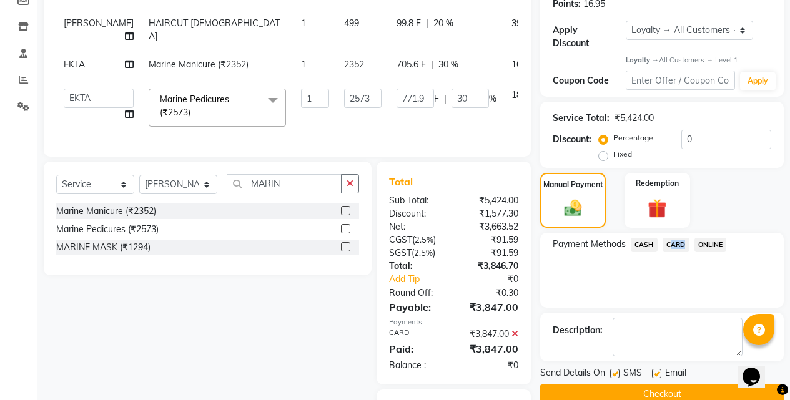
scroll to position [323, 0]
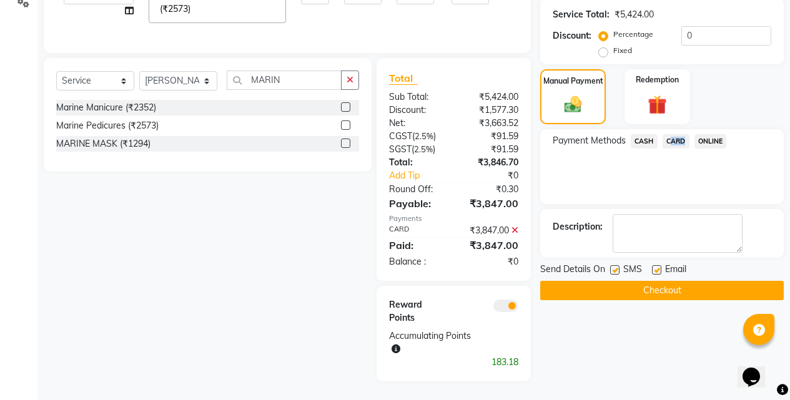
click at [651, 281] on button "Checkout" at bounding box center [661, 290] width 243 height 19
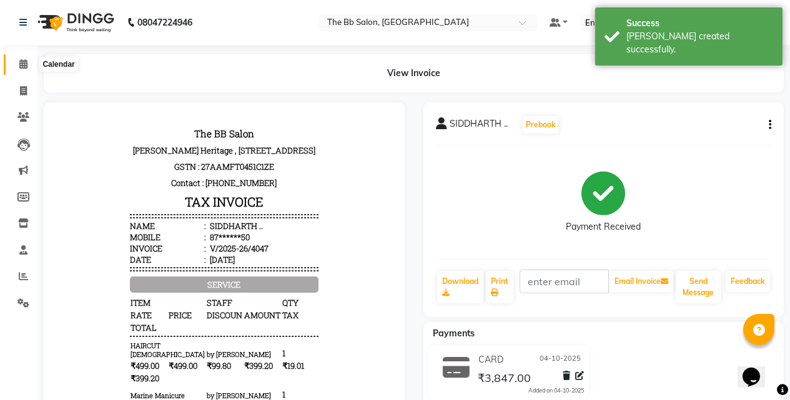
click at [20, 64] on icon at bounding box center [23, 63] width 8 height 9
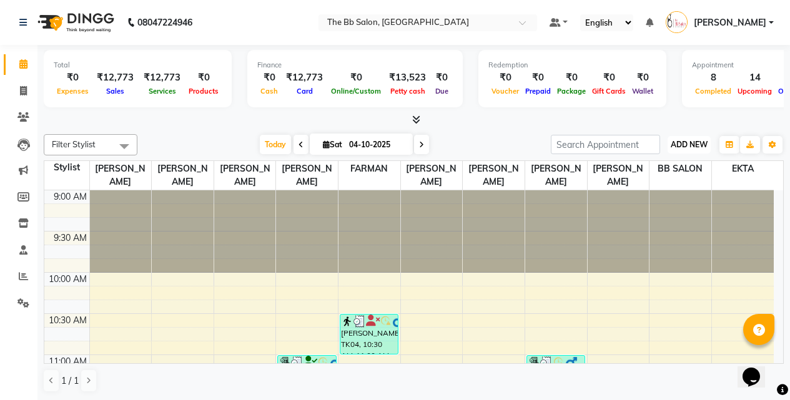
click at [695, 149] on span "ADD NEW" at bounding box center [688, 144] width 37 height 9
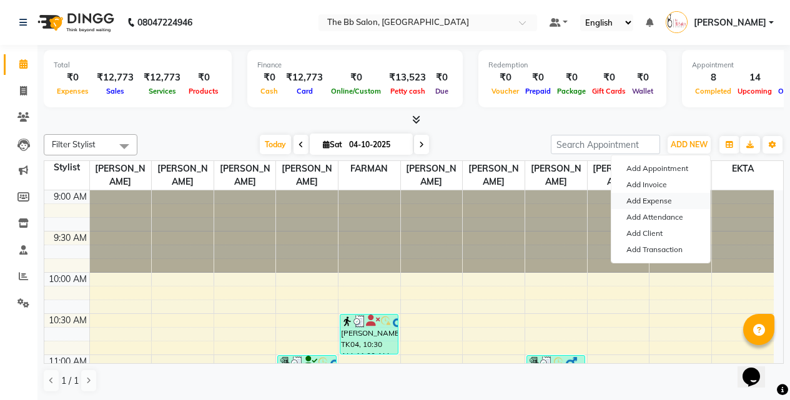
click at [662, 203] on link "Add Expense" at bounding box center [660, 201] width 99 height 16
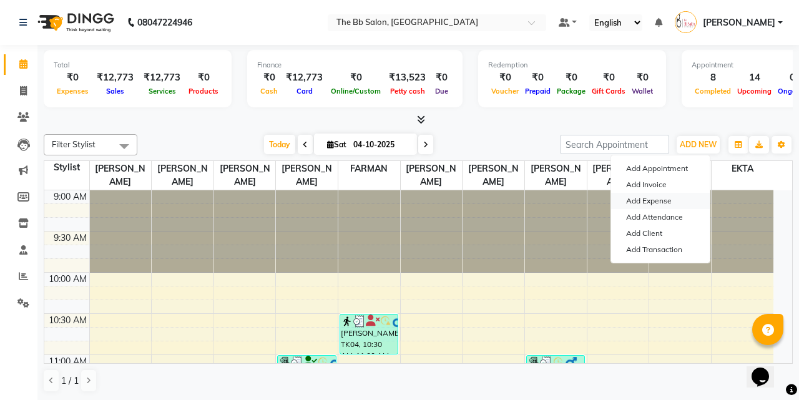
select select "1"
select select "5223"
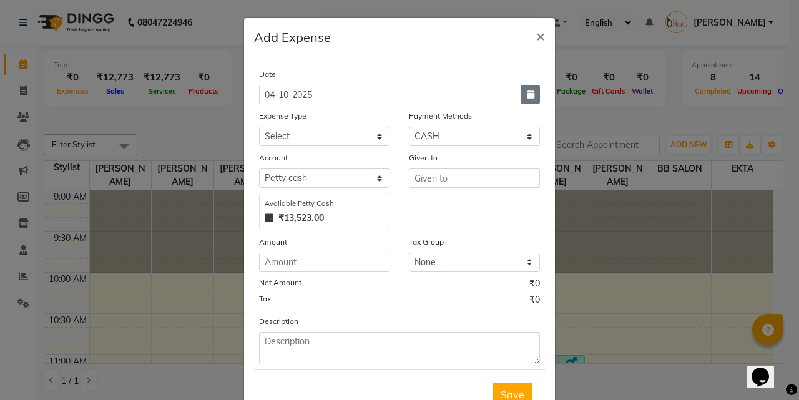
drag, startPoint x: 527, startPoint y: 99, endPoint x: 528, endPoint y: 105, distance: 6.3
click at [528, 99] on button "button" at bounding box center [530, 94] width 19 height 19
select select "10"
select select "2025"
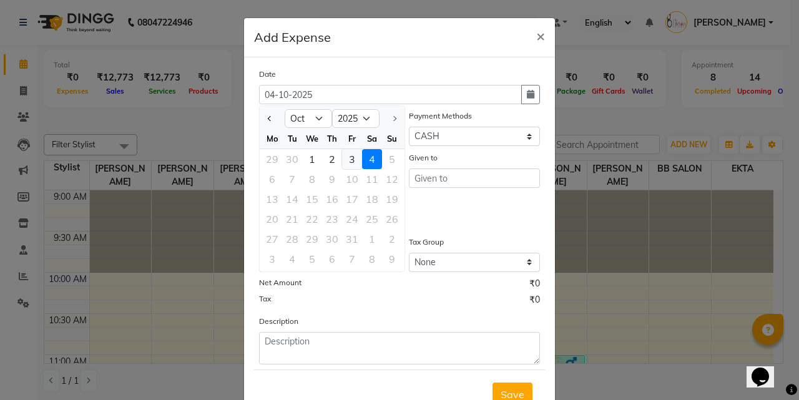
click at [346, 157] on div "3" at bounding box center [352, 159] width 20 height 20
type input "03-10-2025"
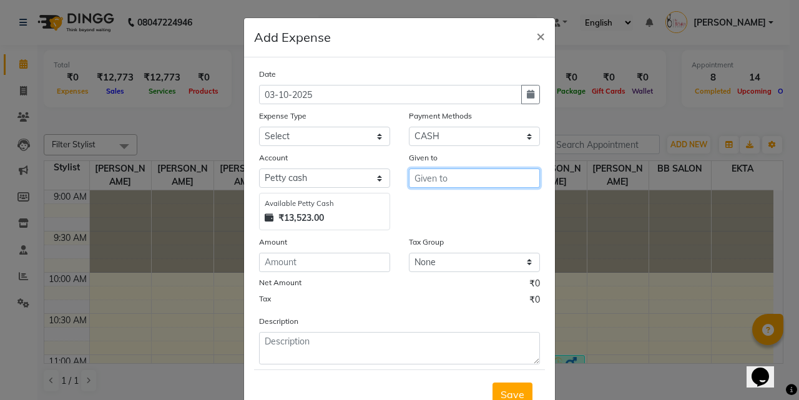
click at [414, 177] on input "text" at bounding box center [474, 178] width 131 height 19
click at [447, 207] on ngb-highlight "BB SALON" at bounding box center [447, 204] width 47 height 12
type input "BB SALON"
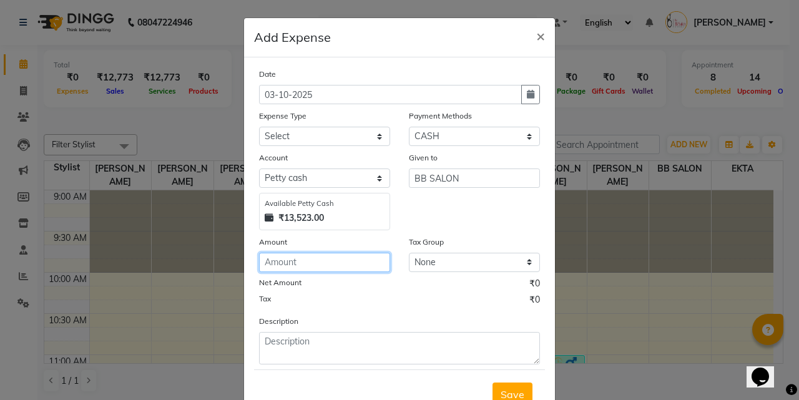
click at [277, 262] on input "number" at bounding box center [324, 262] width 131 height 19
type input "10000"
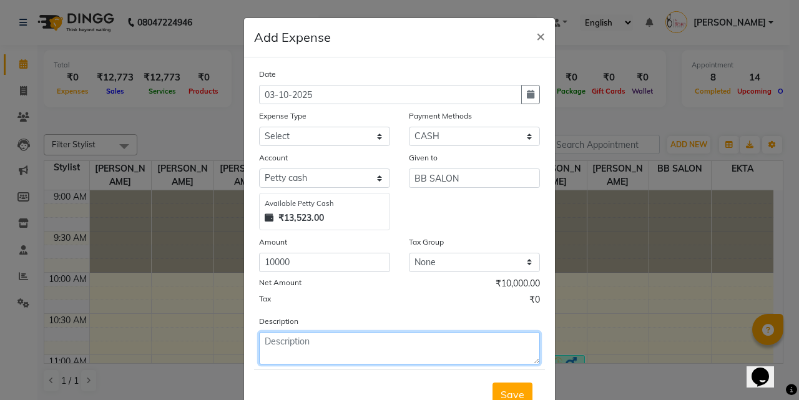
click at [299, 341] on textarea at bounding box center [399, 348] width 281 height 32
type textarea "GIVEN FOR"
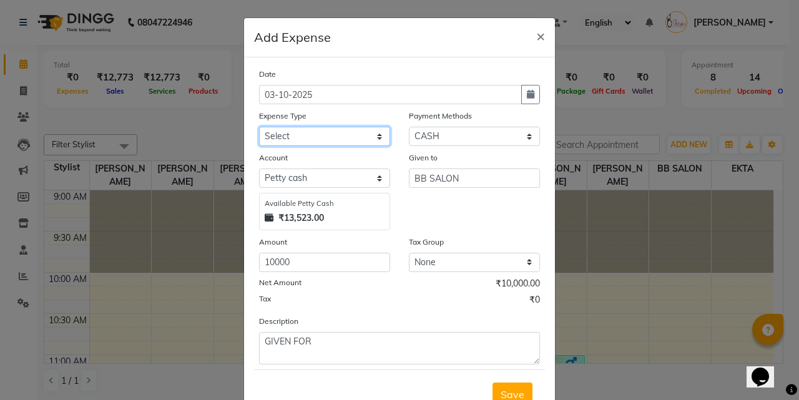
drag, startPoint x: 310, startPoint y: 132, endPoint x: 307, endPoint y: 145, distance: 12.7
click at [307, 135] on select "Select AARTI MAM BANK TRANSFER Advance Salary CHEQUE Client Snacks Fuel Incenti…" at bounding box center [324, 136] width 131 height 19
select select "23107"
click at [259, 127] on select "Select AARTI MAM BANK TRANSFER Advance Salary CHEQUE Client Snacks Fuel Incenti…" at bounding box center [324, 136] width 131 height 19
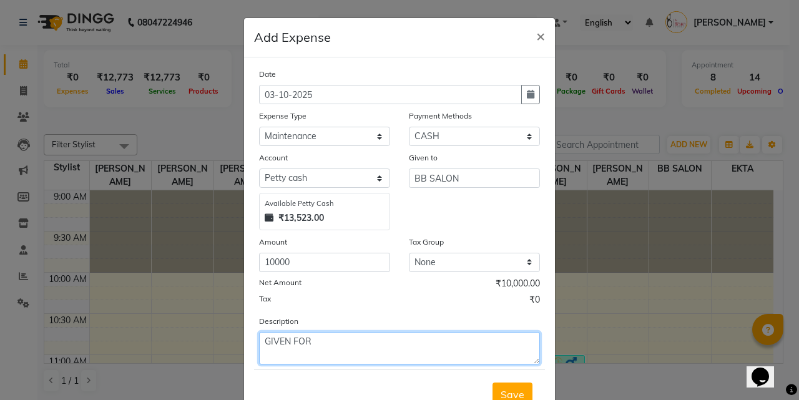
click at [328, 343] on textarea "GIVEN FOR" at bounding box center [399, 348] width 281 height 32
type textarea "GIVEN FOR CHAIR REPAIRING"
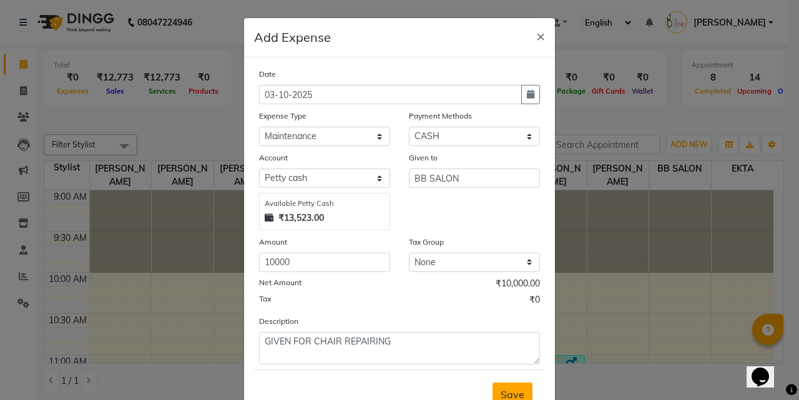
click at [511, 389] on span "Save" at bounding box center [513, 394] width 24 height 12
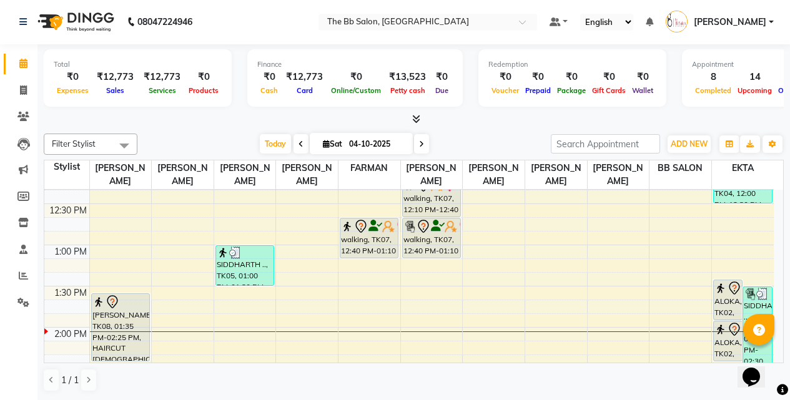
scroll to position [312, 0]
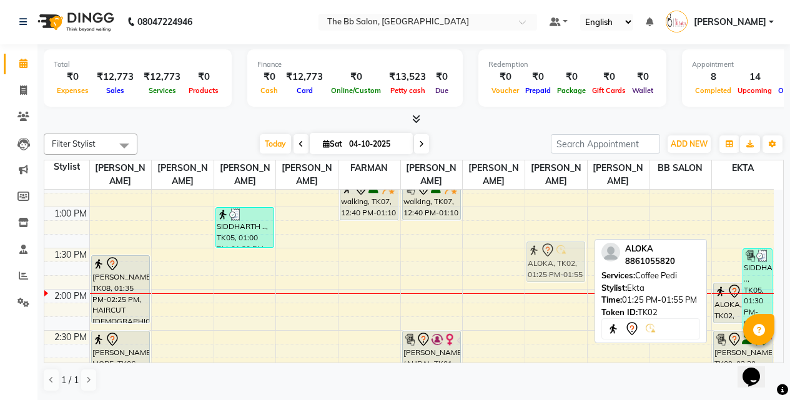
drag, startPoint x: 725, startPoint y: 258, endPoint x: 579, endPoint y: 262, distance: 146.7
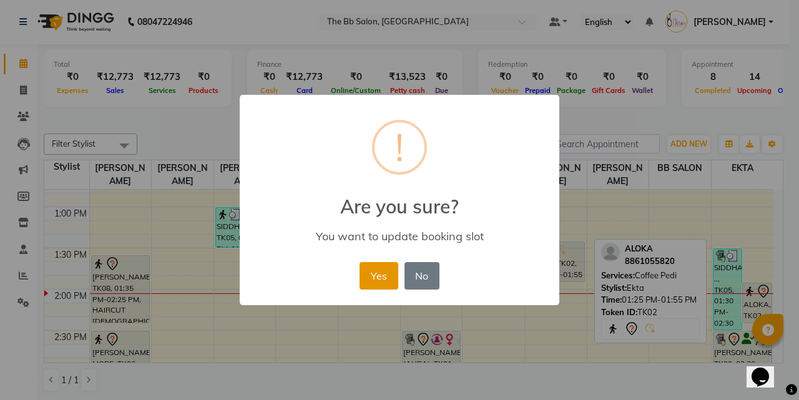
click at [360, 267] on button "Yes" at bounding box center [379, 275] width 38 height 27
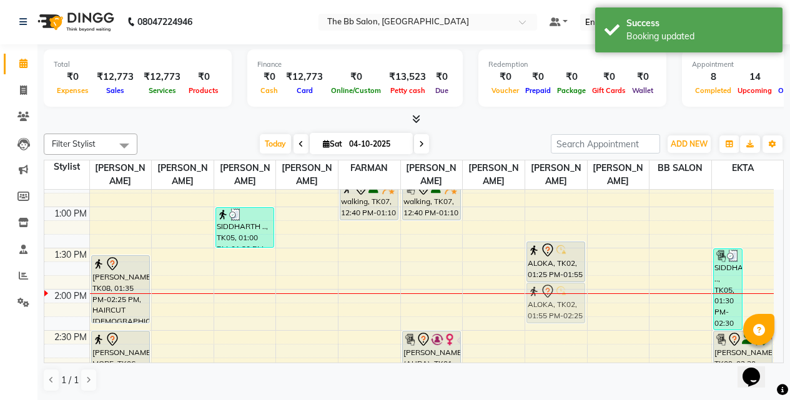
drag, startPoint x: 754, startPoint y: 295, endPoint x: 555, endPoint y: 296, distance: 199.1
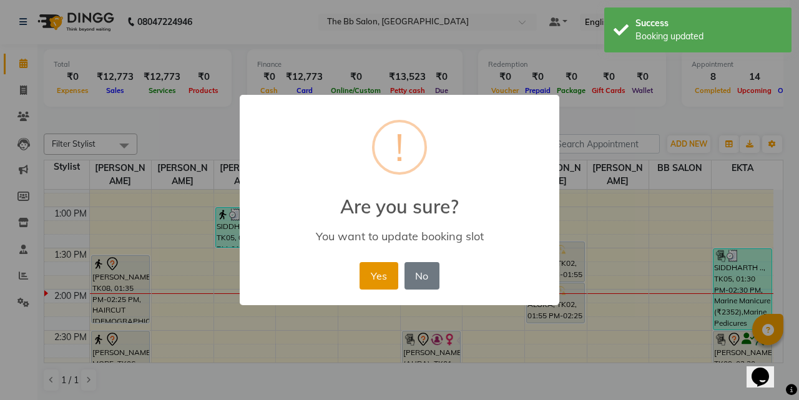
click at [371, 280] on button "Yes" at bounding box center [379, 275] width 38 height 27
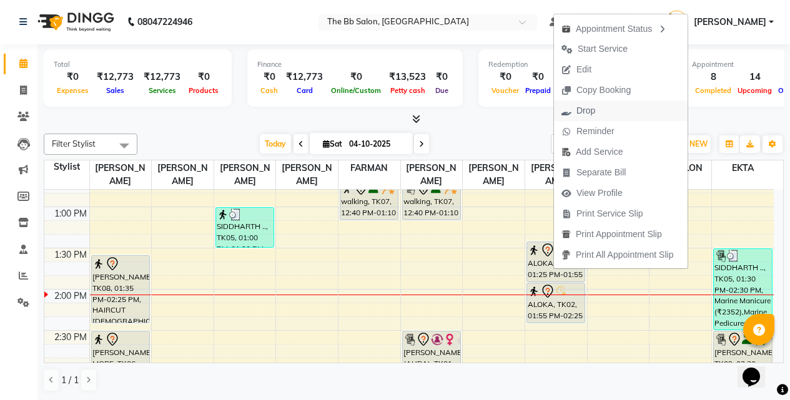
click at [578, 105] on span "Drop" at bounding box center [585, 110] width 19 height 13
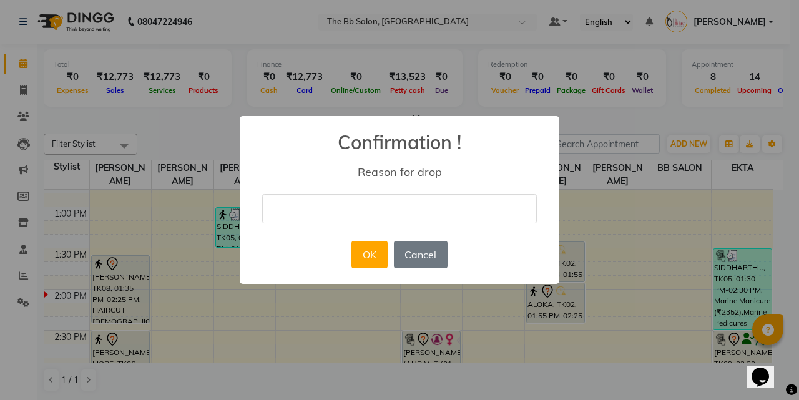
click at [328, 210] on input "text" at bounding box center [399, 208] width 275 height 29
type input "cn"
click at [376, 252] on button "OK" at bounding box center [369, 254] width 36 height 27
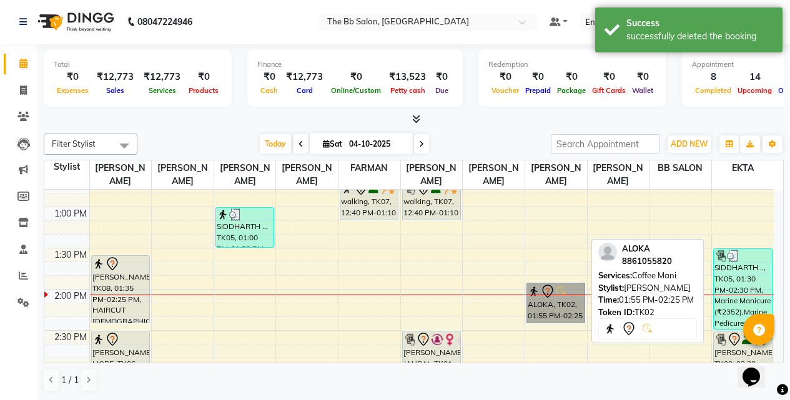
drag, startPoint x: 548, startPoint y: 295, endPoint x: 554, endPoint y: 305, distance: 11.8
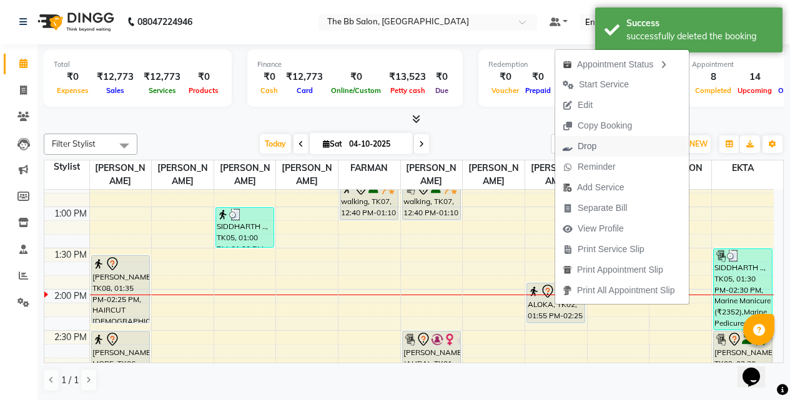
click at [579, 146] on span "Drop" at bounding box center [586, 146] width 19 height 13
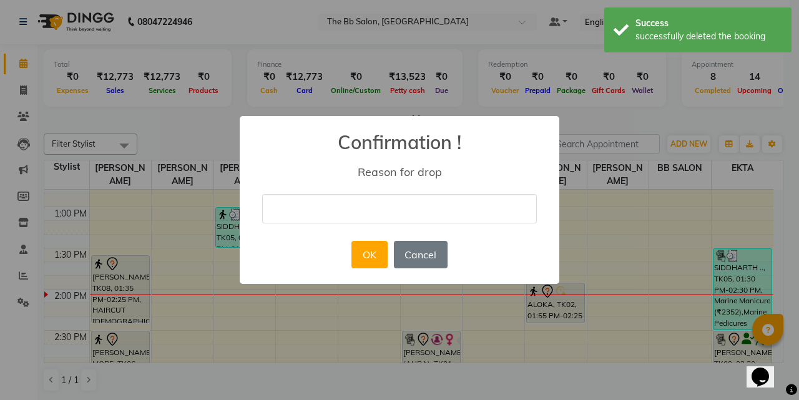
click at [327, 215] on input "text" at bounding box center [399, 208] width 275 height 29
type input "cn"
click at [394, 258] on button "Cancel" at bounding box center [421, 254] width 54 height 27
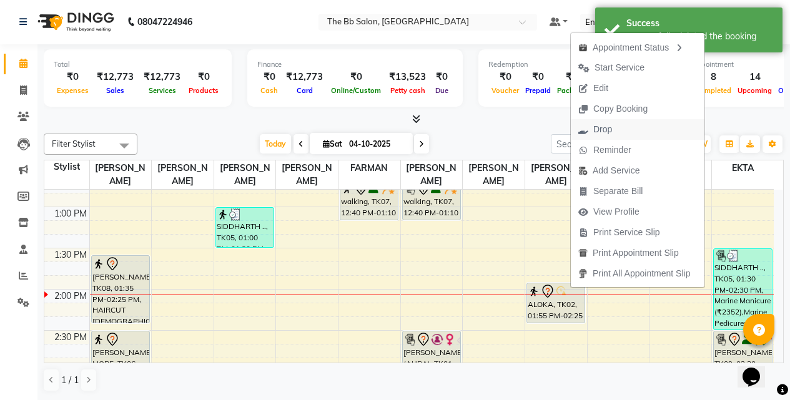
click at [592, 132] on span "Drop" at bounding box center [594, 129] width 49 height 21
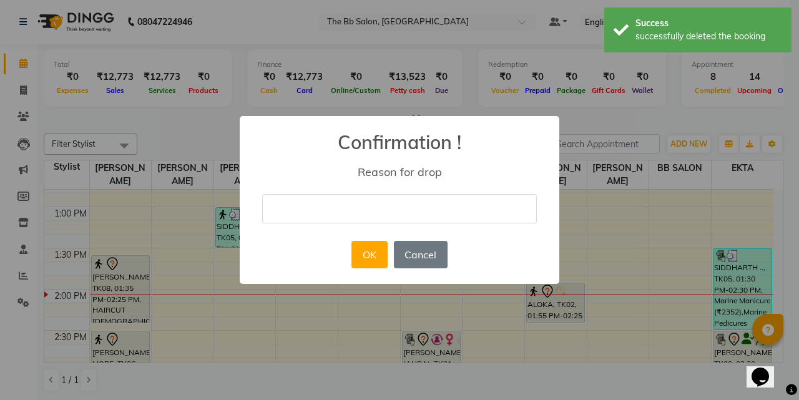
click at [360, 220] on input "text" at bounding box center [399, 208] width 275 height 29
type input "cn"
click at [373, 253] on button "OK" at bounding box center [369, 254] width 36 height 27
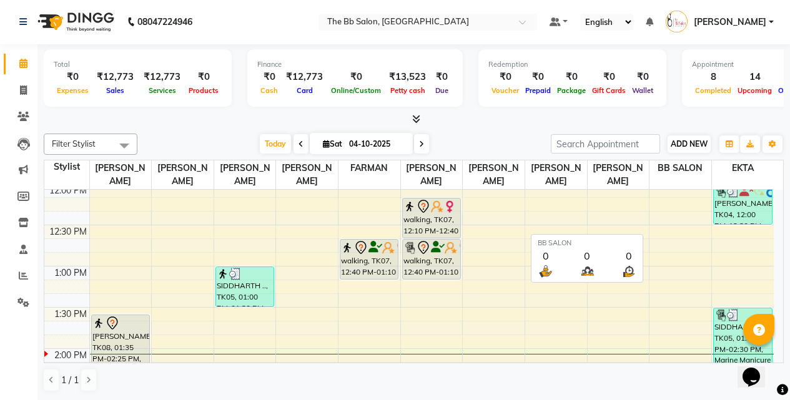
scroll to position [250, 0]
